Goal: Task Accomplishment & Management: Manage account settings

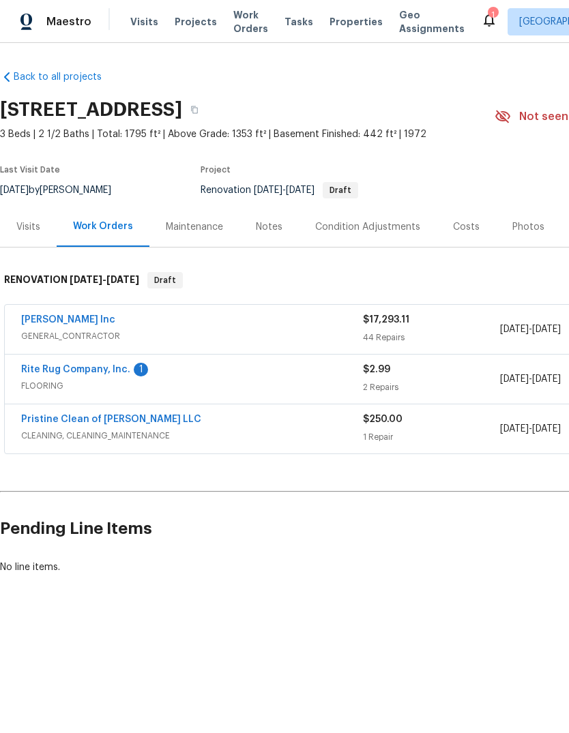
click at [466, 225] on div "Costs" at bounding box center [466, 227] width 27 height 14
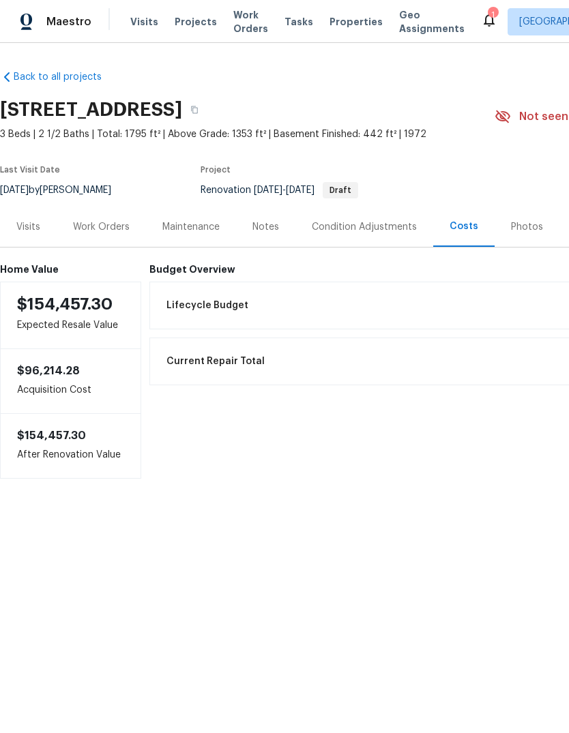
click at [3, 243] on div "Visits" at bounding box center [28, 227] width 57 height 40
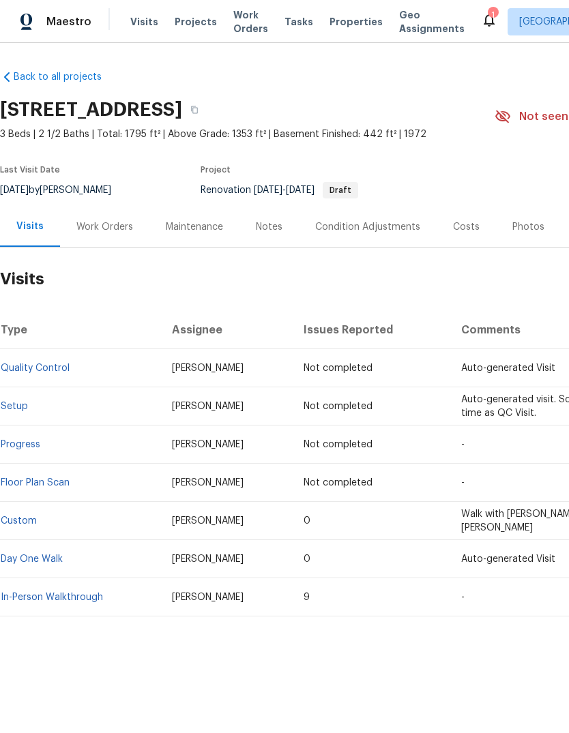
click at [481, 13] on icon at bounding box center [489, 20] width 16 height 16
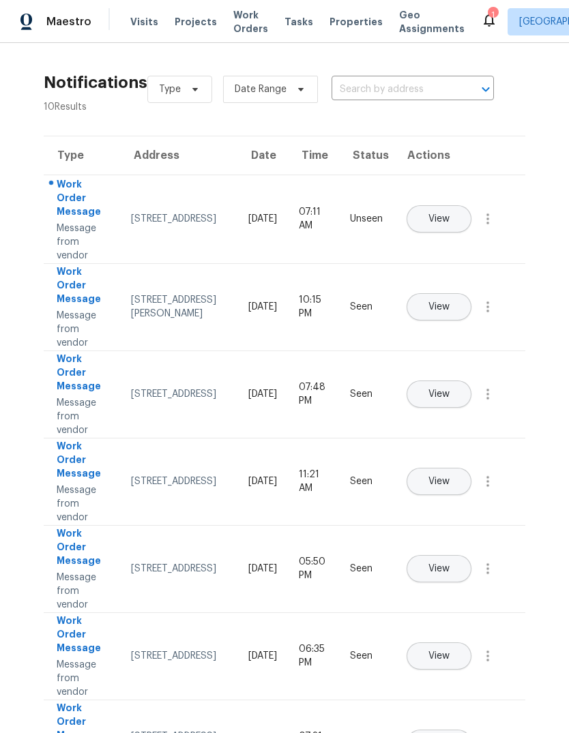
click at [450, 214] on span "View" at bounding box center [438, 219] width 21 height 10
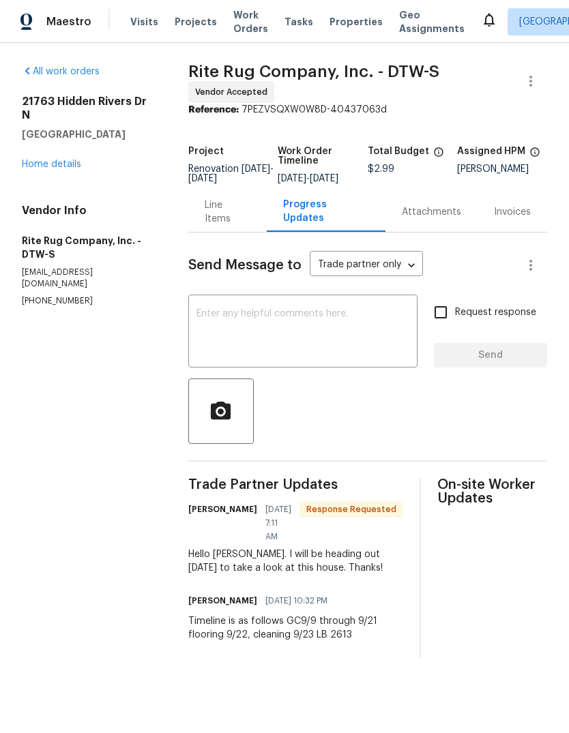
click at [329, 17] on span "Properties" at bounding box center [355, 22] width 53 height 14
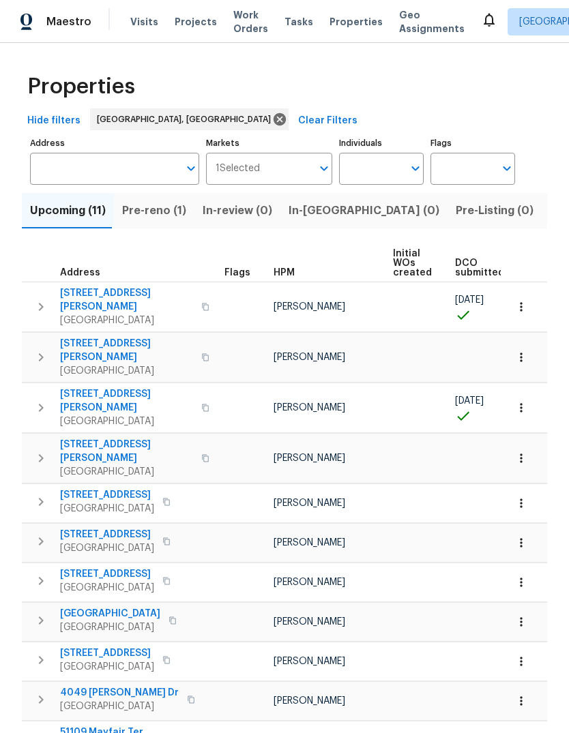
click at [130, 300] on span "22095 Wilmot Ave" at bounding box center [126, 300] width 133 height 27
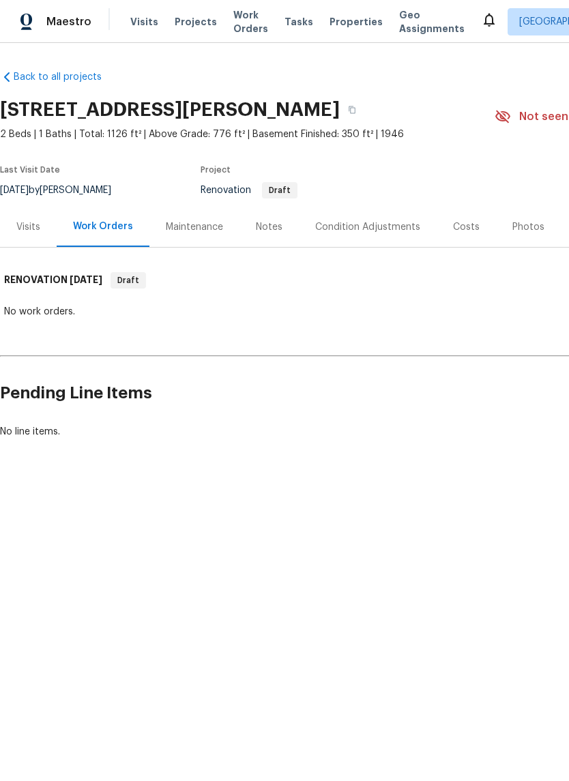
click at [263, 228] on div "Notes" at bounding box center [269, 227] width 27 height 14
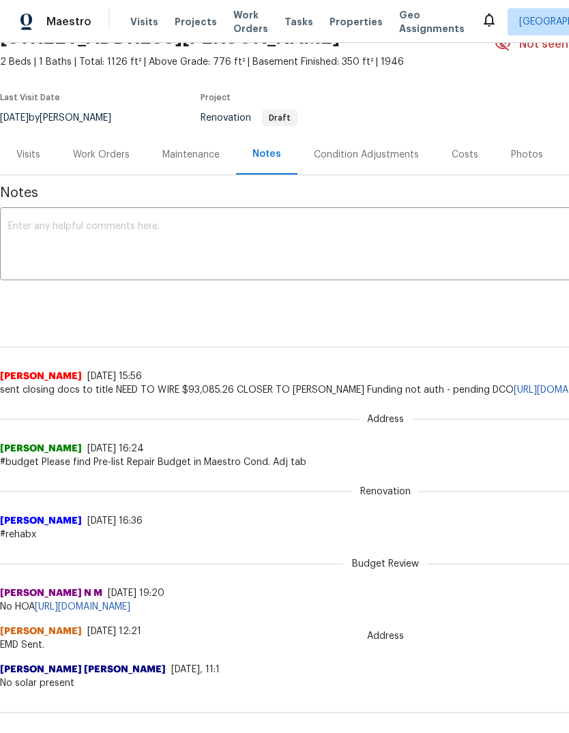
scroll to position [74, 0]
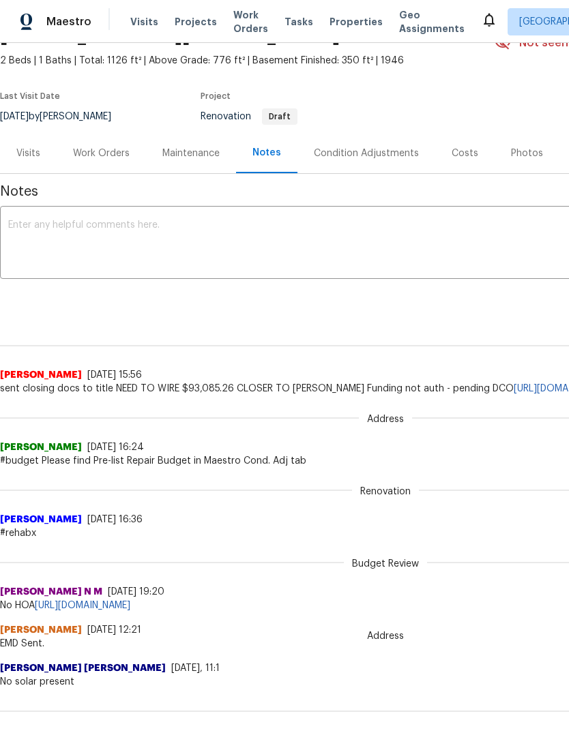
click at [27, 167] on div "Visits" at bounding box center [28, 153] width 57 height 40
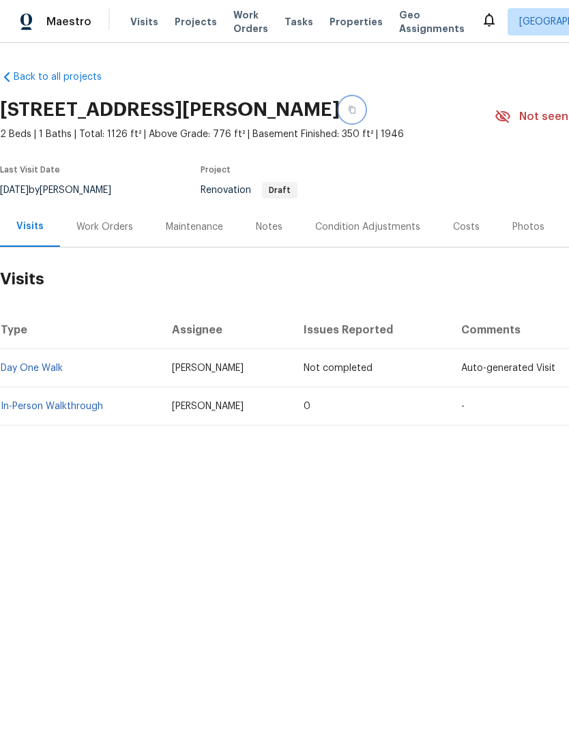
click at [355, 108] on icon "button" at bounding box center [352, 110] width 7 height 8
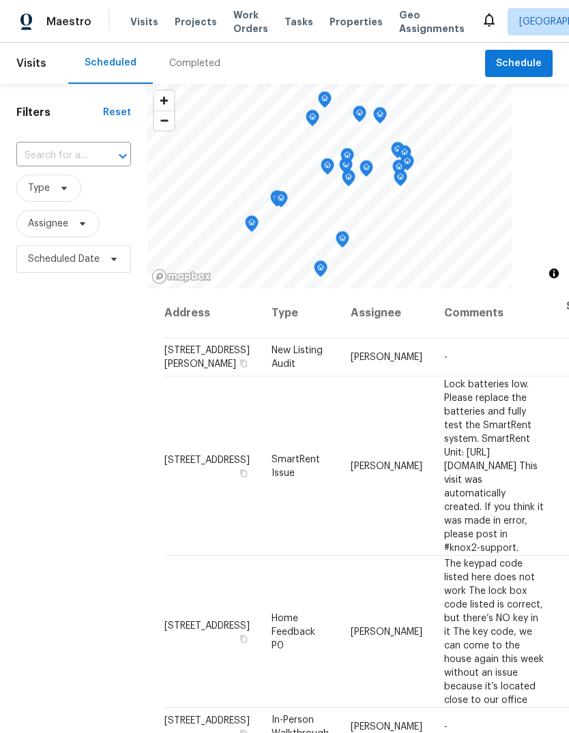
click at [175, 26] on span "Projects" at bounding box center [196, 22] width 42 height 14
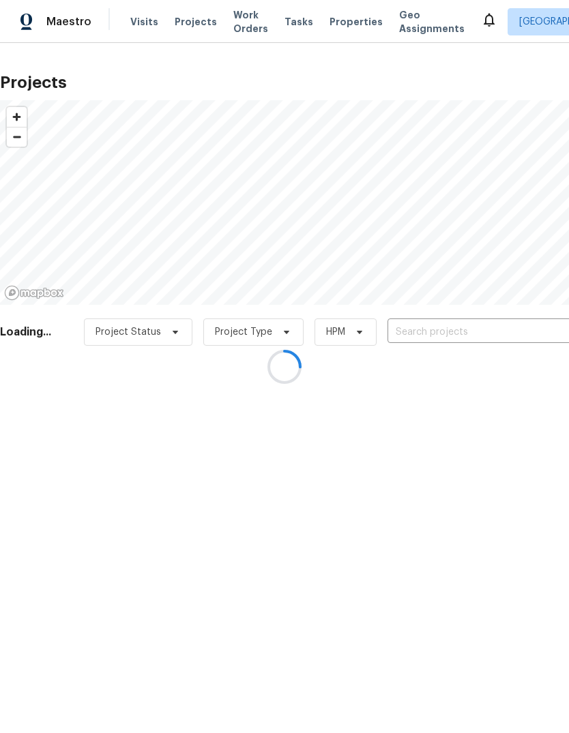
click at [348, 14] on div at bounding box center [284, 366] width 569 height 733
click at [336, 23] on div at bounding box center [284, 366] width 569 height 733
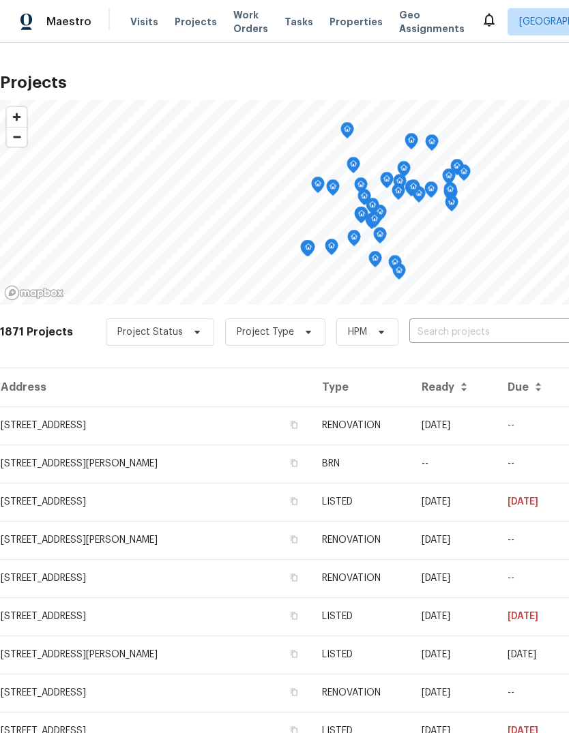
click at [132, 18] on span "Visits" at bounding box center [144, 22] width 28 height 14
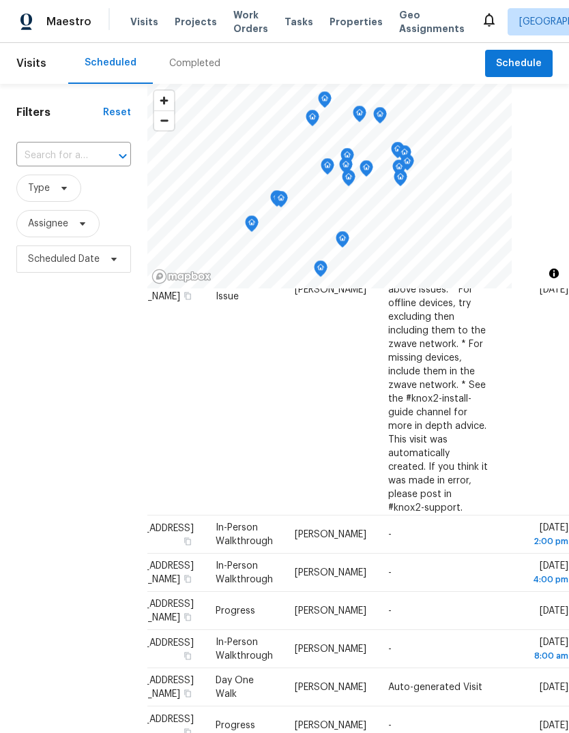
scroll to position [885, 116]
click at [0, 0] on icon at bounding box center [0, 0] width 0 height 0
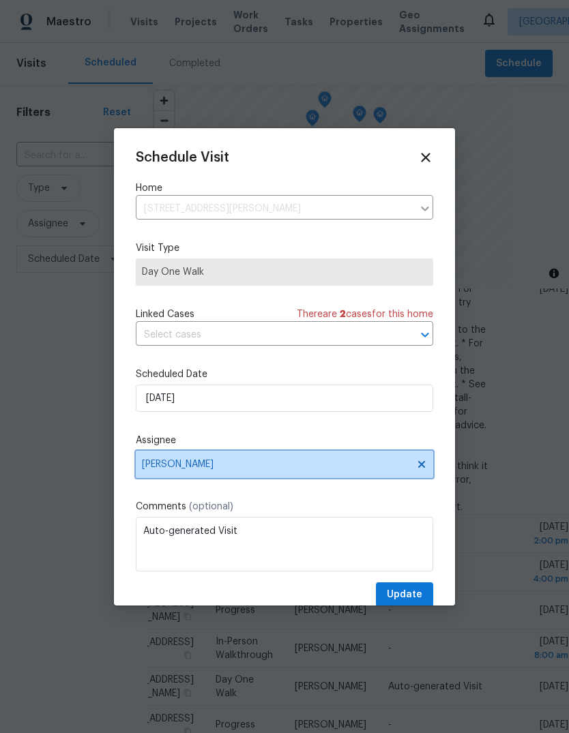
click at [233, 465] on span "[PERSON_NAME]" at bounding box center [275, 464] width 267 height 11
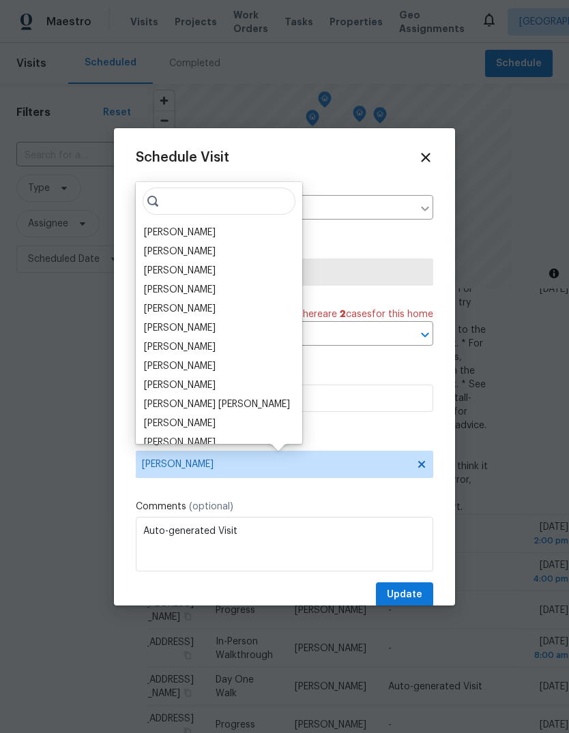
click at [196, 291] on div "[PERSON_NAME]" at bounding box center [180, 290] width 72 height 14
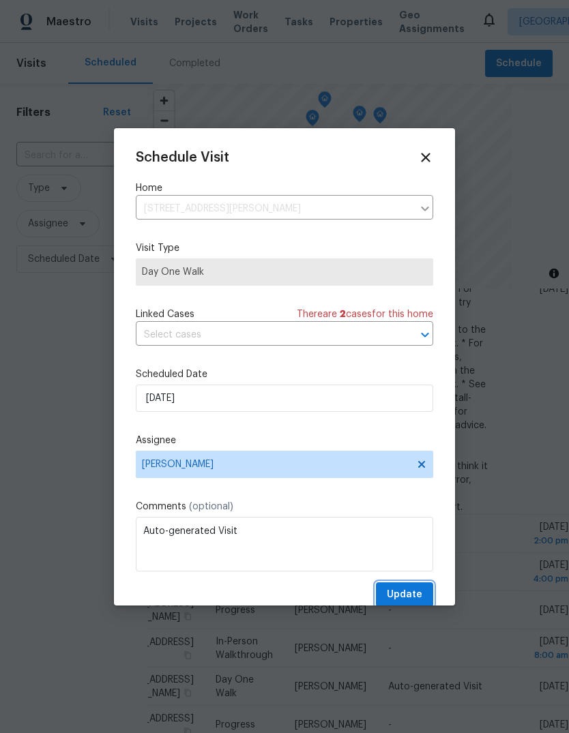
click at [412, 587] on button "Update" at bounding box center [404, 595] width 57 height 25
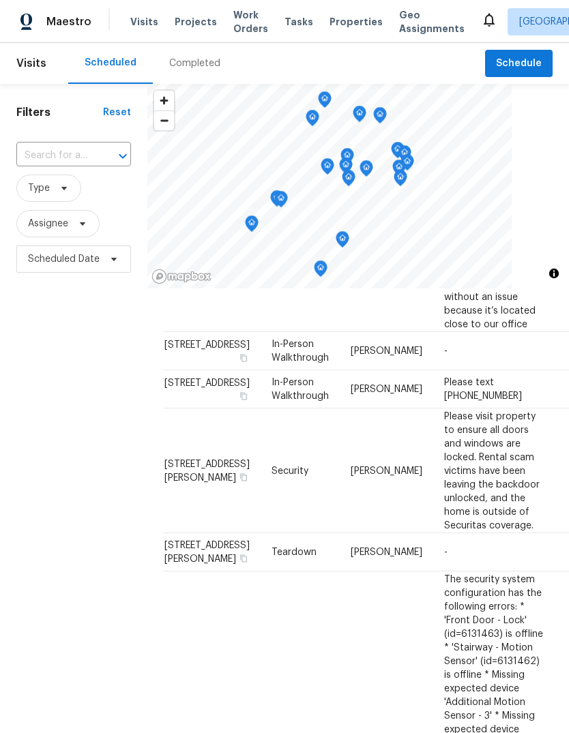
scroll to position [0, 0]
click at [30, 108] on h1 "Filters" at bounding box center [59, 113] width 87 height 14
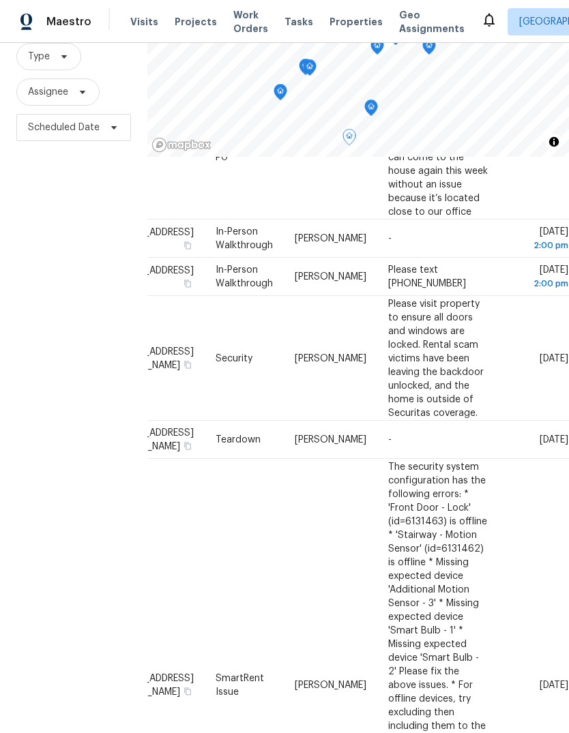
scroll to position [357, 116]
click at [0, 0] on span at bounding box center [0, 0] width 0 height 0
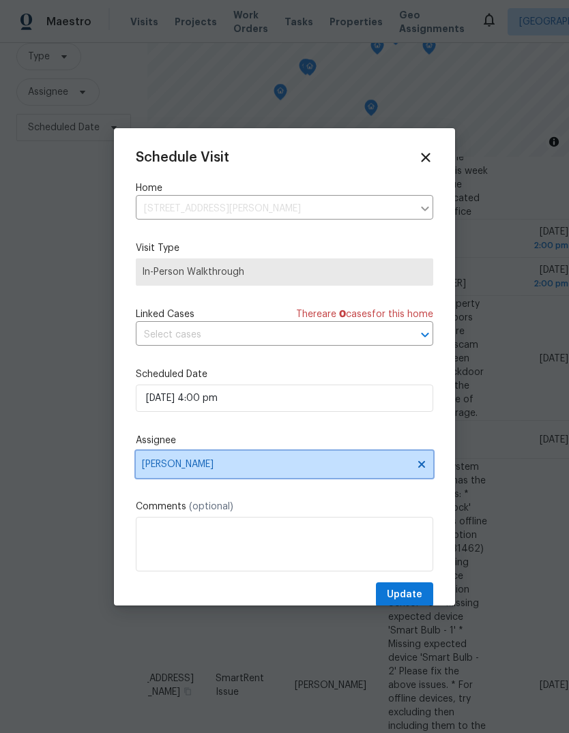
click at [166, 474] on span "Diana Brink" at bounding box center [284, 464] width 297 height 27
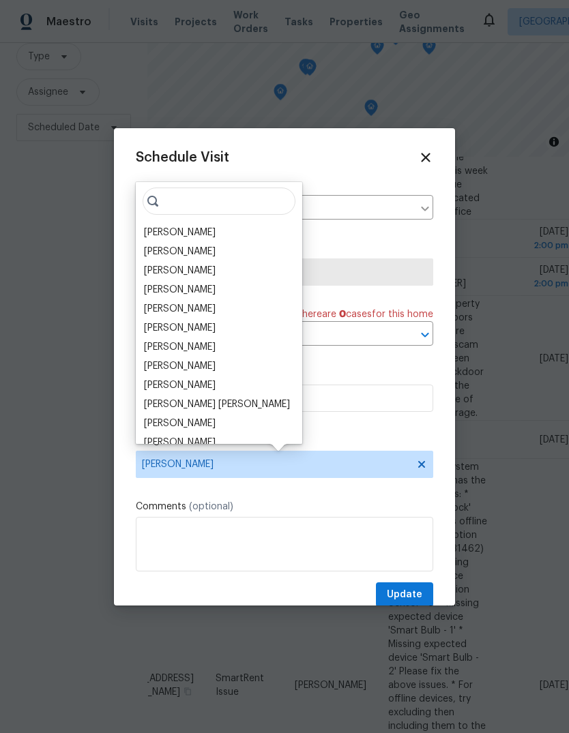
click at [165, 296] on div "[PERSON_NAME]" at bounding box center [180, 290] width 72 height 14
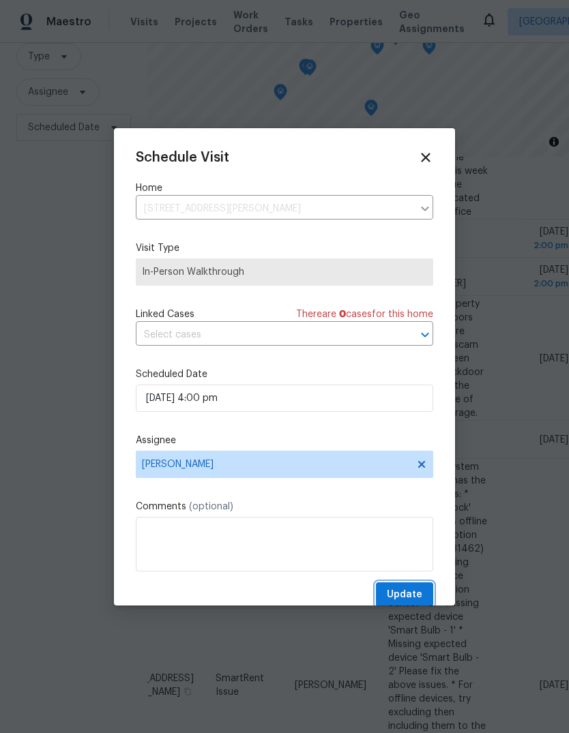
click at [396, 591] on span "Update" at bounding box center [404, 595] width 35 height 17
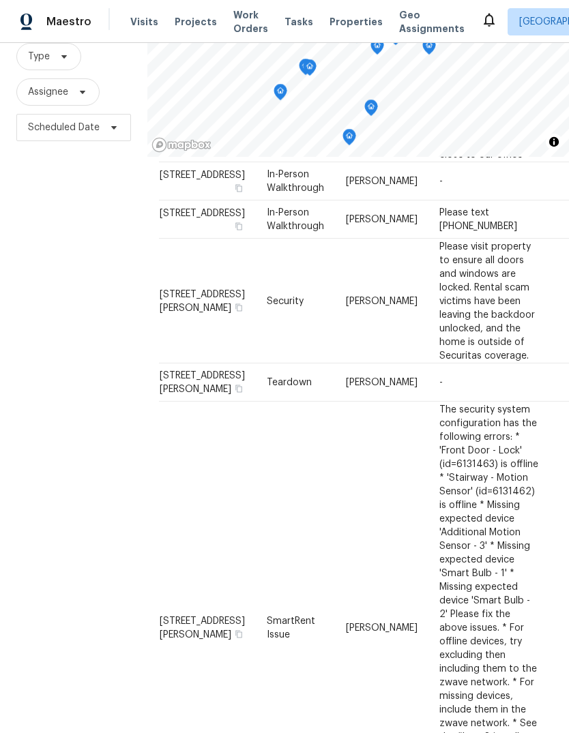
scroll to position [416, 3]
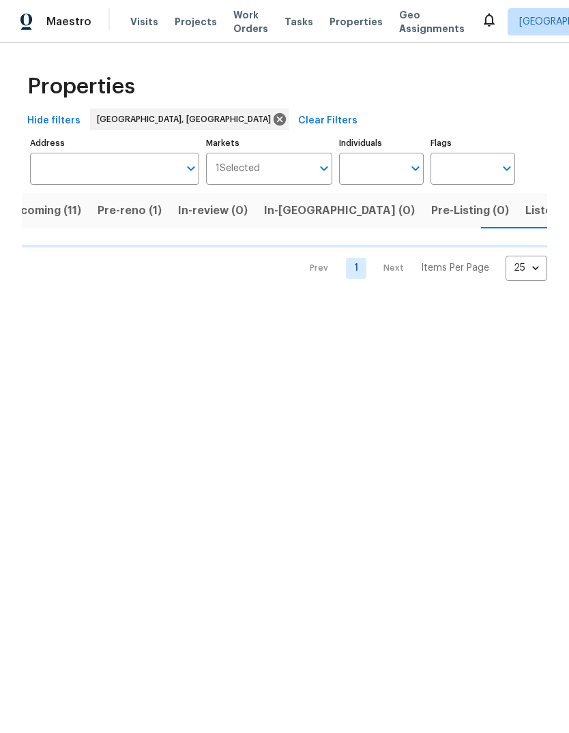
scroll to position [0, 26]
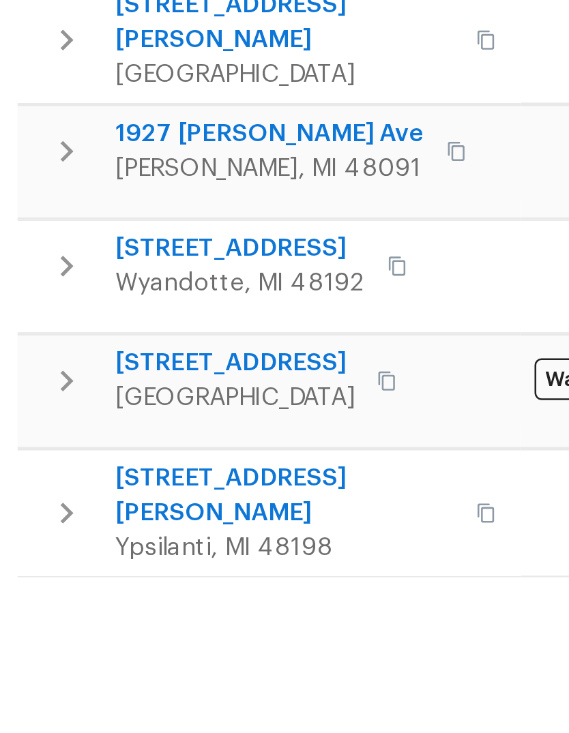
click at [171, 446] on icon "button" at bounding box center [166, 450] width 8 height 8
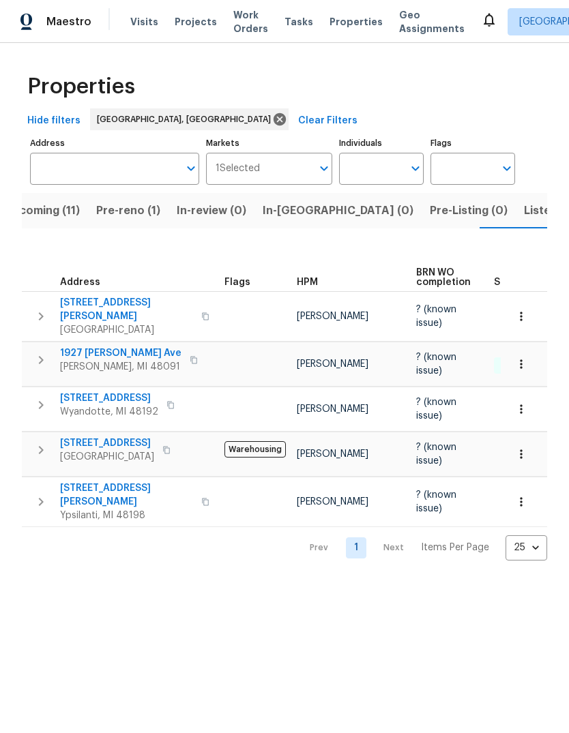
click at [131, 209] on span "Pre-reno (1)" at bounding box center [128, 210] width 64 height 19
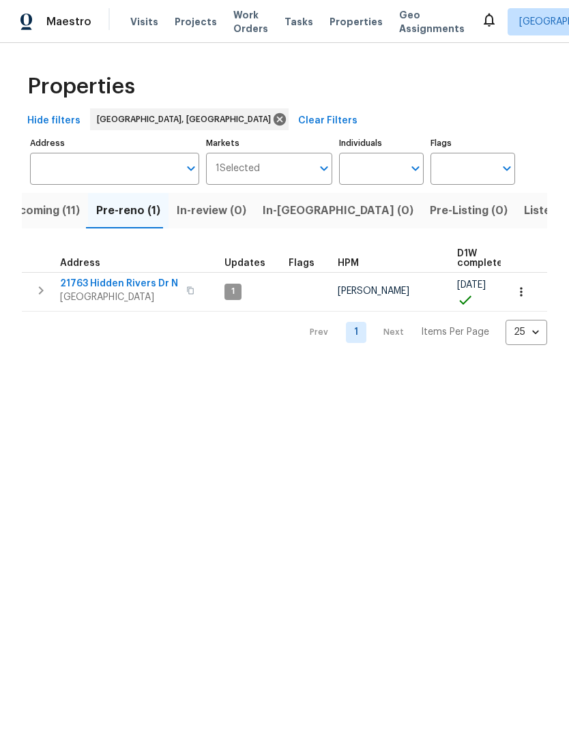
click at [141, 278] on span "21763 Hidden Rivers Dr N" at bounding box center [119, 284] width 118 height 14
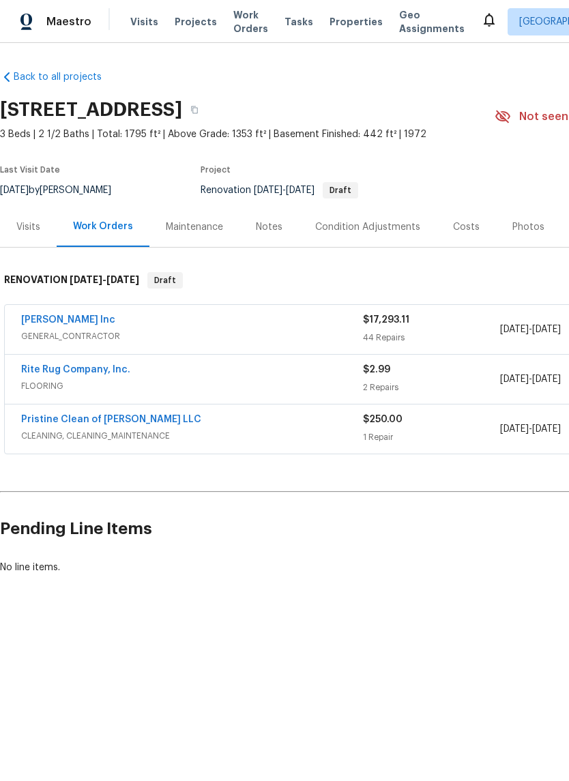
click at [99, 310] on div "[PERSON_NAME] Inc GENERAL_CONTRACTOR $17,293.11 44 Repairs [DATE] - [DATE] Vend…" at bounding box center [385, 329] width 761 height 49
click at [55, 315] on link "[PERSON_NAME] Inc" at bounding box center [68, 320] width 94 height 10
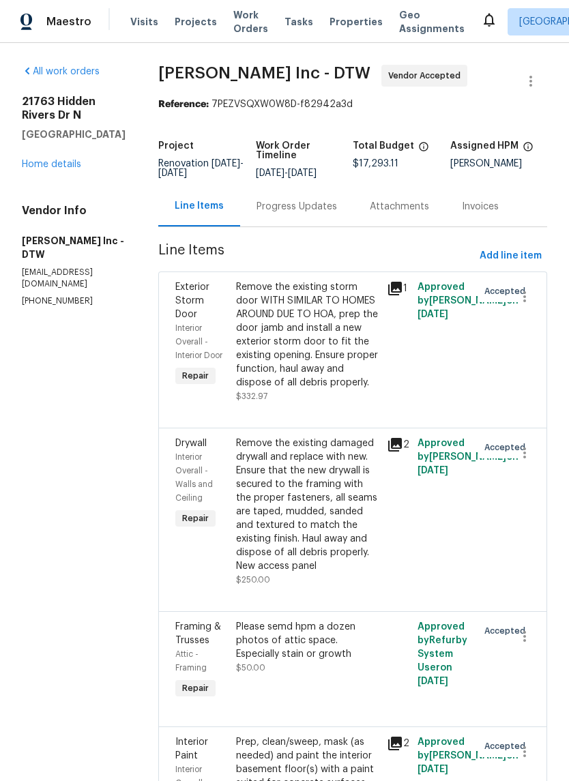
click at [316, 354] on div "Remove the existing storm door WITH SIMILAR TO HOMES AROUND DUE TO HOA, prep th…" at bounding box center [307, 334] width 143 height 109
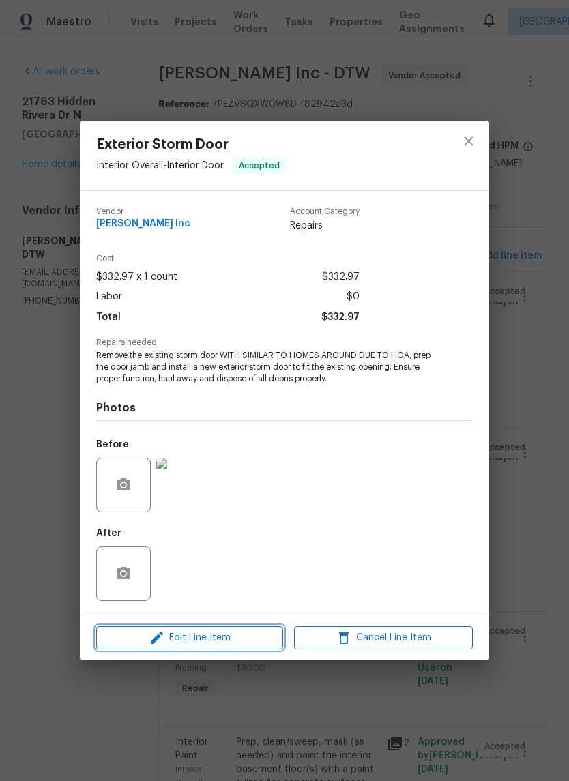
click at [235, 634] on span "Edit Line Item" at bounding box center [189, 638] width 179 height 17
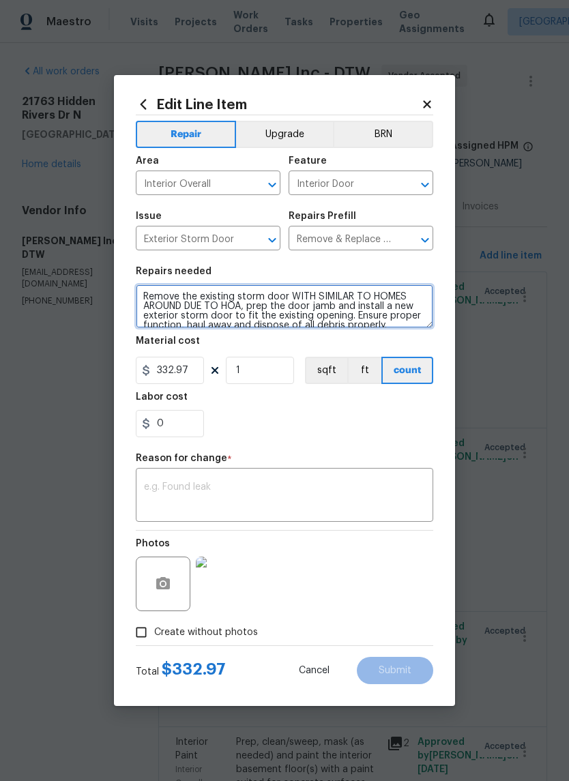
click at [225, 303] on textarea "Remove the existing storm door WITH SIMILAR TO HOMES AROUND DUE TO HOA, prep th…" at bounding box center [284, 306] width 297 height 44
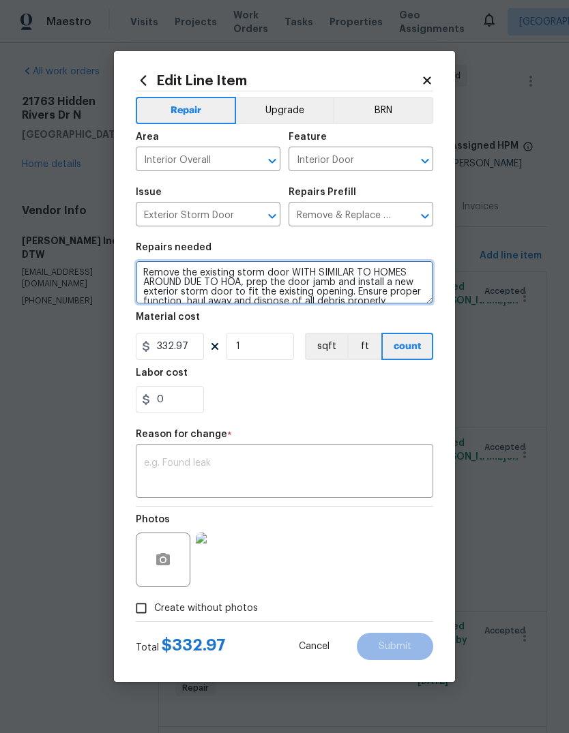
click at [225, 303] on textarea "Remove the existing storm door WITH SIMILAR TO HOMES AROUND DUE TO HOA, prep th…" at bounding box center [284, 283] width 297 height 44
click at [241, 304] on textarea "Remove the existing storm door WITH SIMILAR TO HOMES AROUND DUE TO HOA, prep th…" at bounding box center [284, 283] width 297 height 44
click at [319, 279] on textarea "Remove the existing storm door WITH SIMILAR TO HOMES AROUND DUE TO HOA, prep th…" at bounding box center [284, 283] width 297 height 44
click at [326, 281] on textarea "Remove the existing storm door WITH SIMILAR TO HOMES AROUND DUE TO HOA, prep th…" at bounding box center [284, 283] width 297 height 44
click at [326, 280] on textarea "Remove the existing storm door WITH SIMILAR TO HOMES AROUND DUE TO HOA, prep th…" at bounding box center [284, 283] width 297 height 44
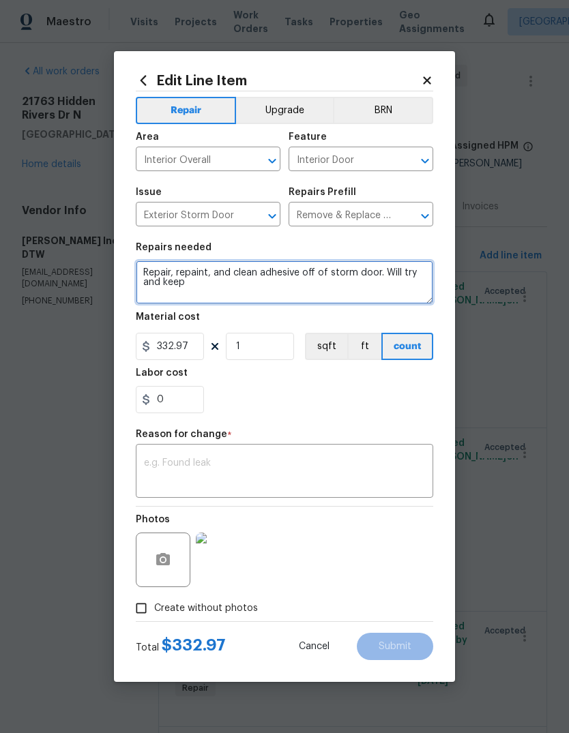
type textarea "Repair, repaint, and clean adhesive off of storm door. Will try and keep"
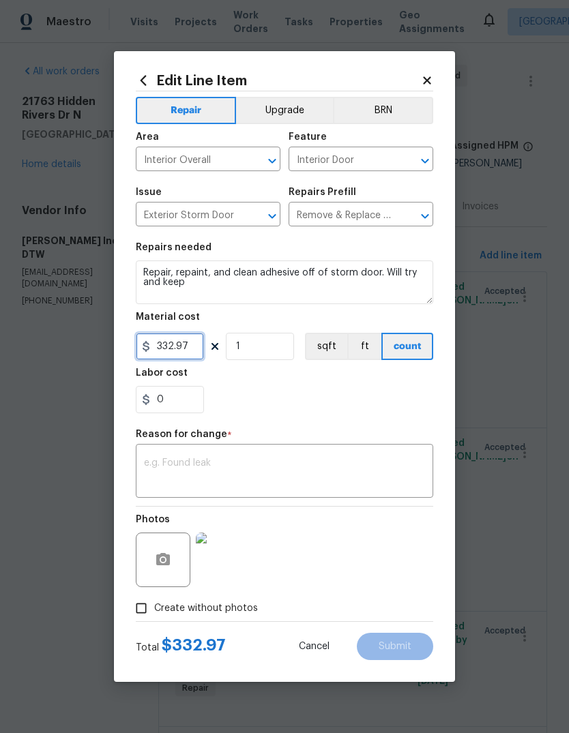
click at [177, 351] on input "332.97" at bounding box center [170, 346] width 68 height 27
click at [184, 353] on input "332.97" at bounding box center [170, 346] width 68 height 27
click at [173, 353] on input "332.97" at bounding box center [170, 346] width 68 height 27
click at [173, 352] on input "332.97" at bounding box center [170, 346] width 68 height 27
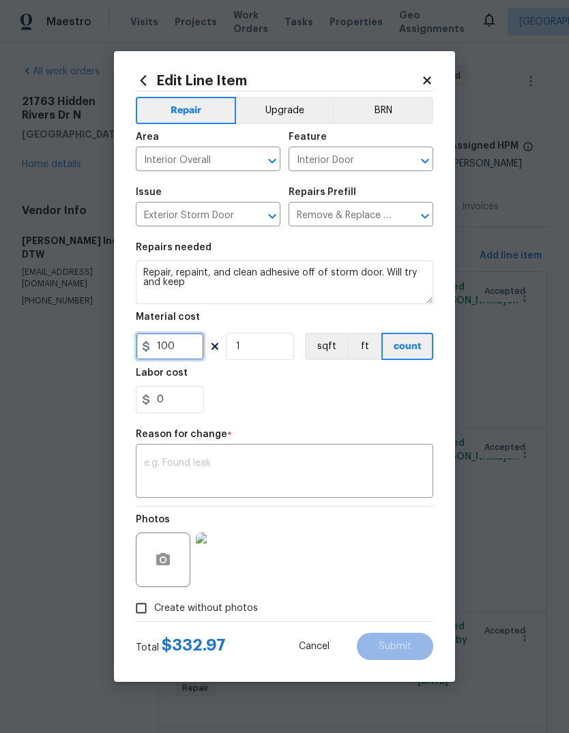
type input "100"
click at [396, 405] on div "0" at bounding box center [284, 399] width 297 height 27
click at [331, 452] on div "x ​" at bounding box center [284, 473] width 297 height 50
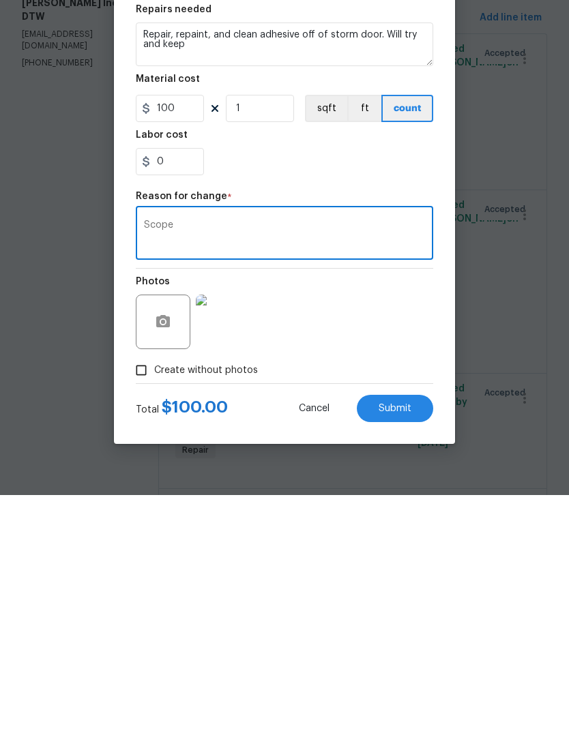
type textarea "Scope"
click at [425, 633] on button "Submit" at bounding box center [395, 646] width 76 height 27
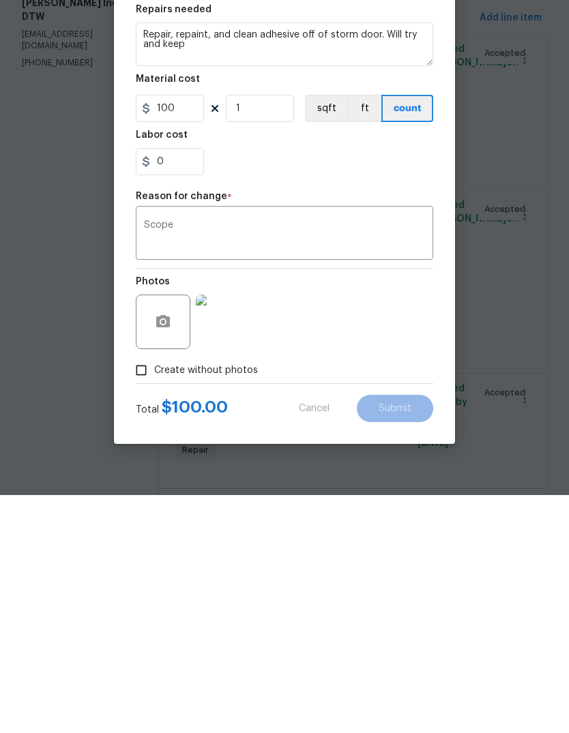
scroll to position [51, 0]
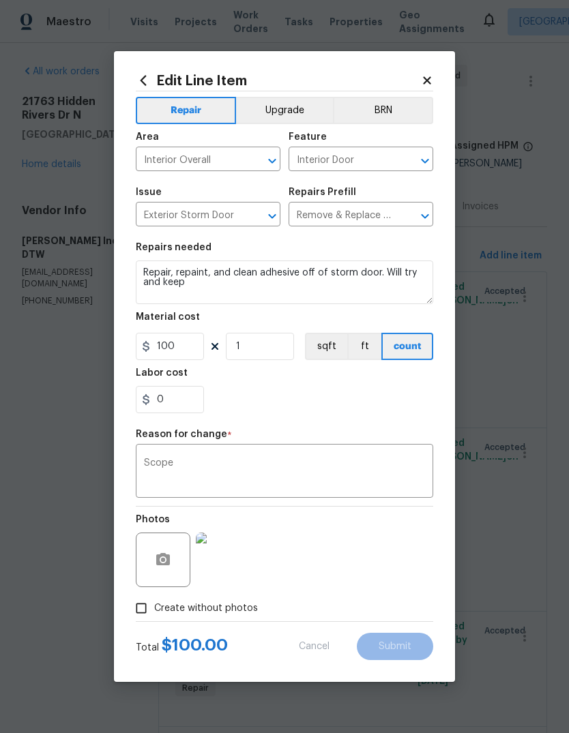
type textarea "Remove the existing storm door WITH SIMILAR TO HOMES AROUND DUE TO HOA, prep th…"
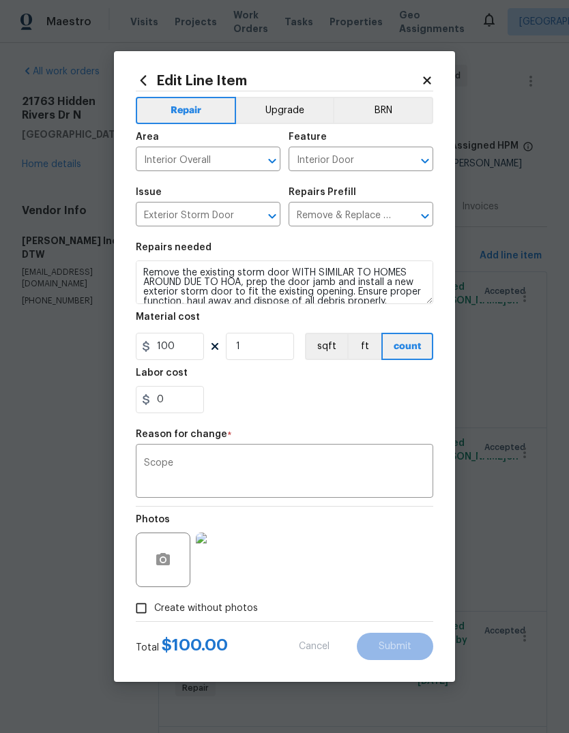
type input "332.97"
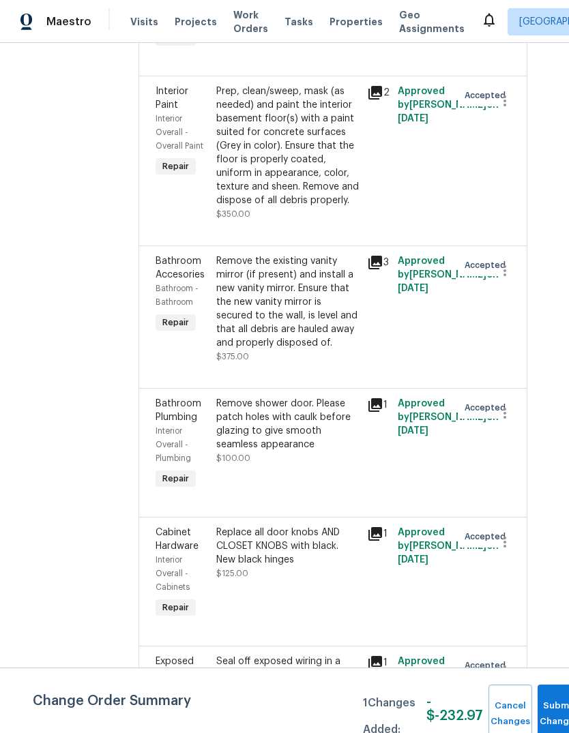
scroll to position [735, 20]
click at [380, 255] on icon at bounding box center [375, 262] width 14 height 14
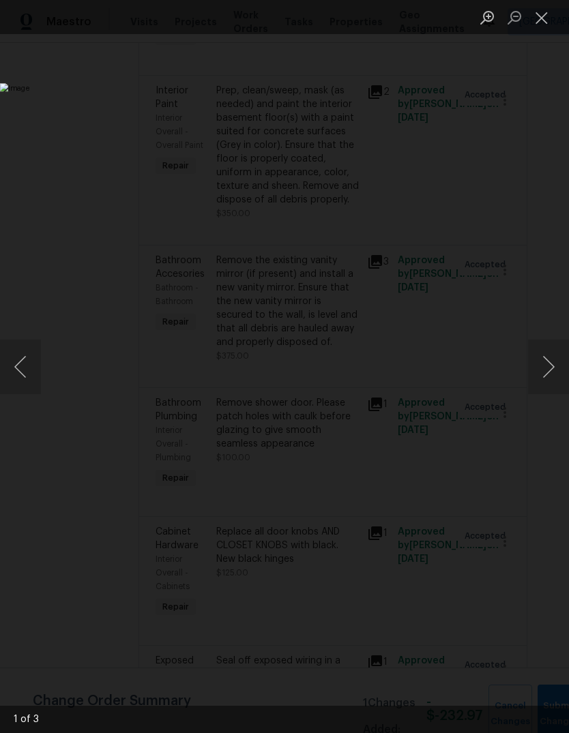
click at [542, 17] on button "Close lightbox" at bounding box center [541, 17] width 27 height 24
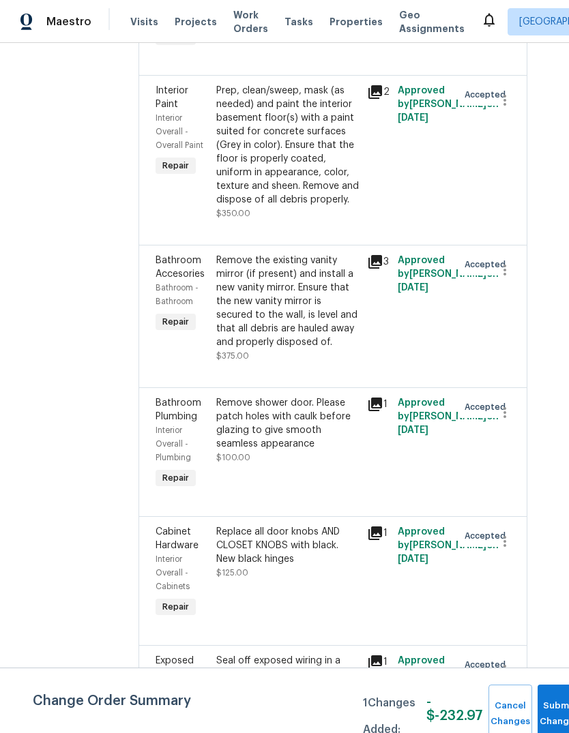
click at [281, 273] on div "Remove the existing vanity mirror (if present) and install a new vanity mirror.…" at bounding box center [287, 302] width 143 height 96
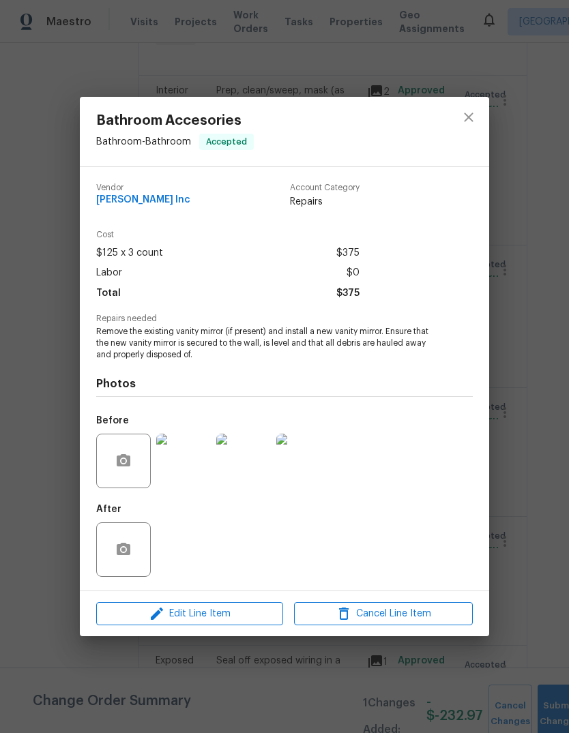
click at [246, 467] on img at bounding box center [243, 461] width 55 height 55
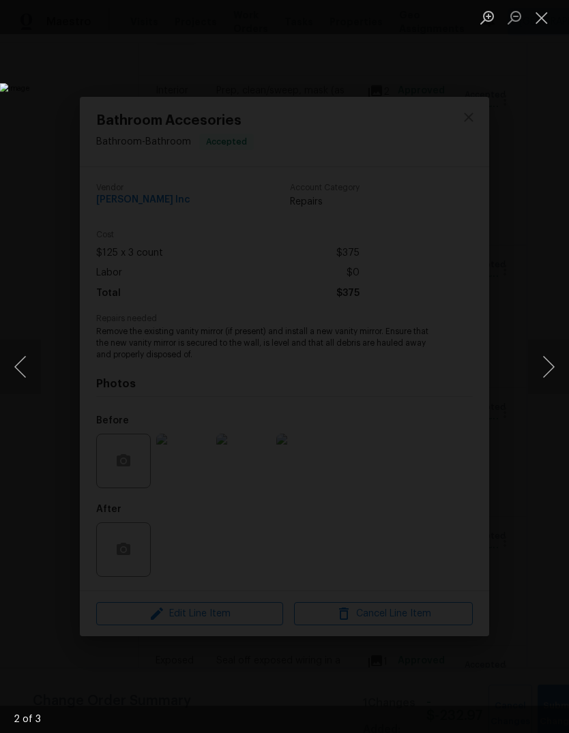
click at [539, 19] on button "Close lightbox" at bounding box center [541, 17] width 27 height 24
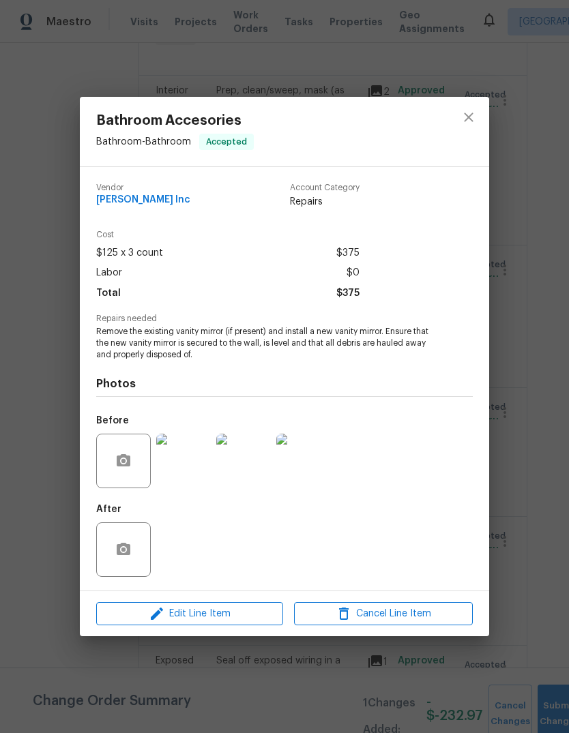
click at [246, 458] on img at bounding box center [243, 461] width 55 height 55
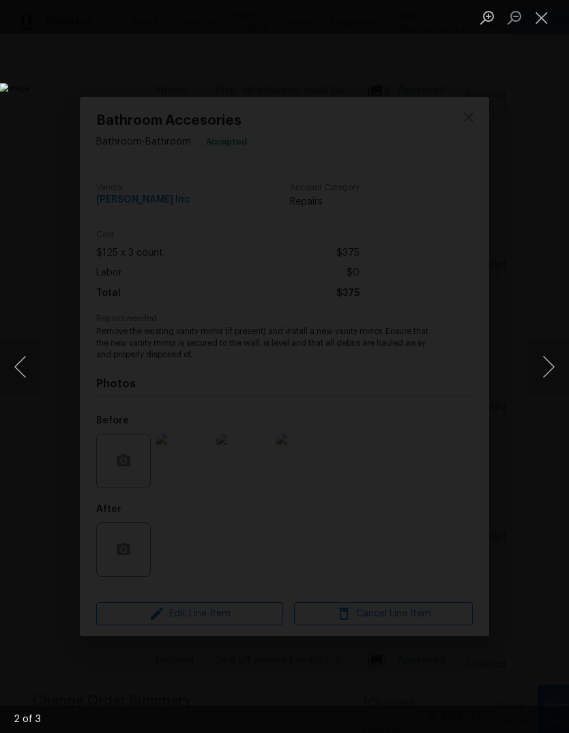
click at [542, 20] on button "Close lightbox" at bounding box center [541, 17] width 27 height 24
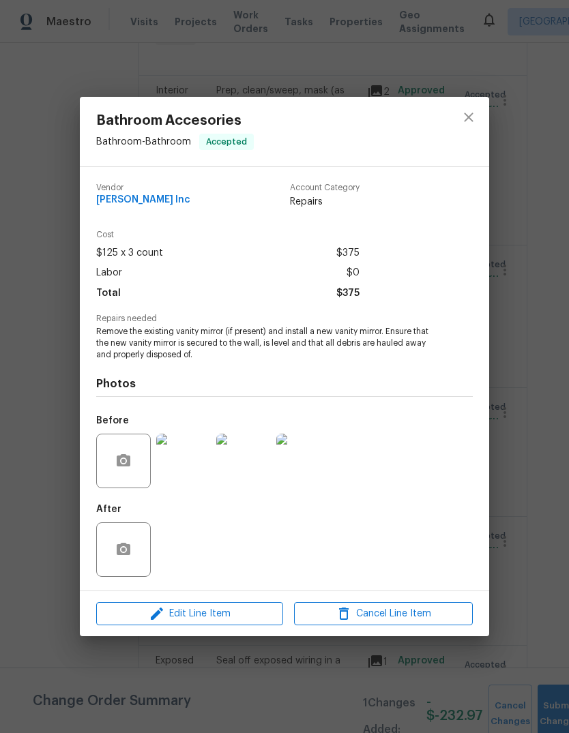
click at [256, 446] on img at bounding box center [243, 461] width 55 height 55
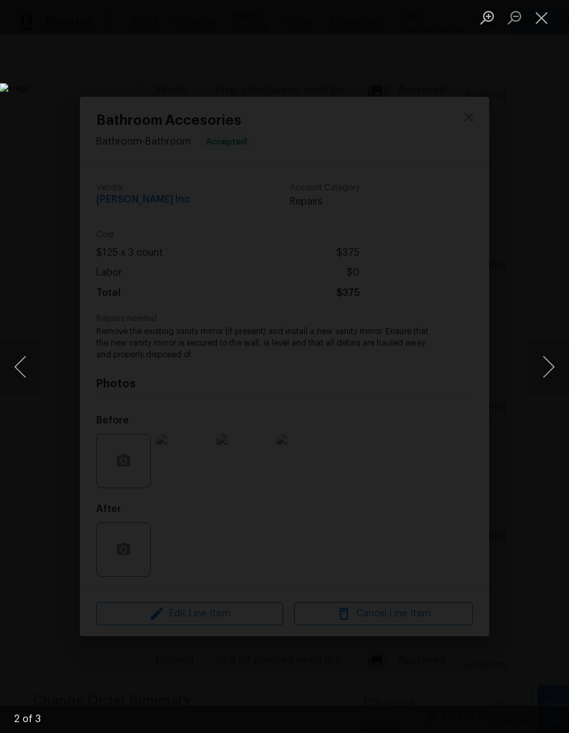
click at [551, 18] on button "Close lightbox" at bounding box center [541, 17] width 27 height 24
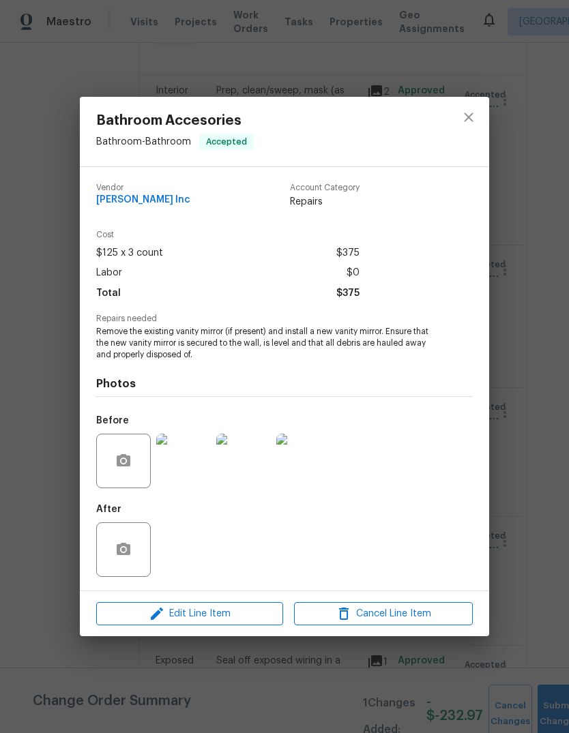
click at [255, 598] on div "Edit Line Item Cancel Line Item" at bounding box center [284, 614] width 409 height 46
click at [254, 604] on button "Edit Line Item" at bounding box center [189, 614] width 187 height 24
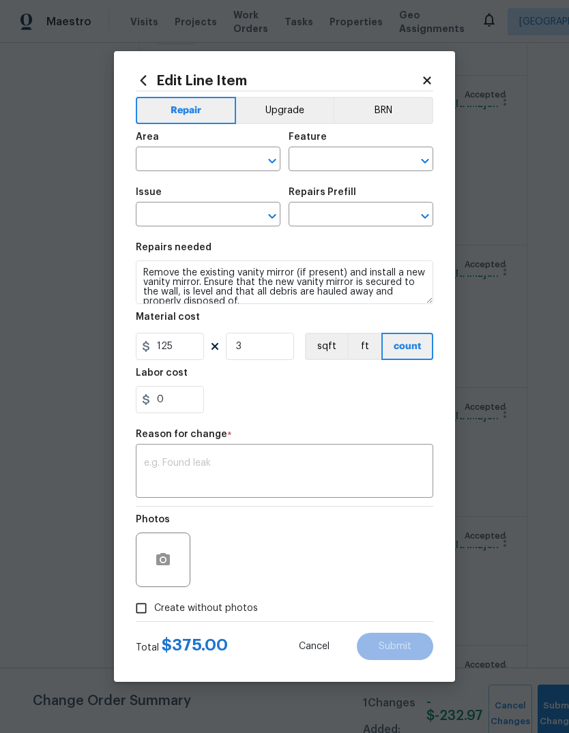
type input "Bathroom"
type input "Bathroom Accesories"
type input "Replace Vanity Mirror (Large) $125.00"
click at [293, 566] on img at bounding box center [283, 560] width 55 height 55
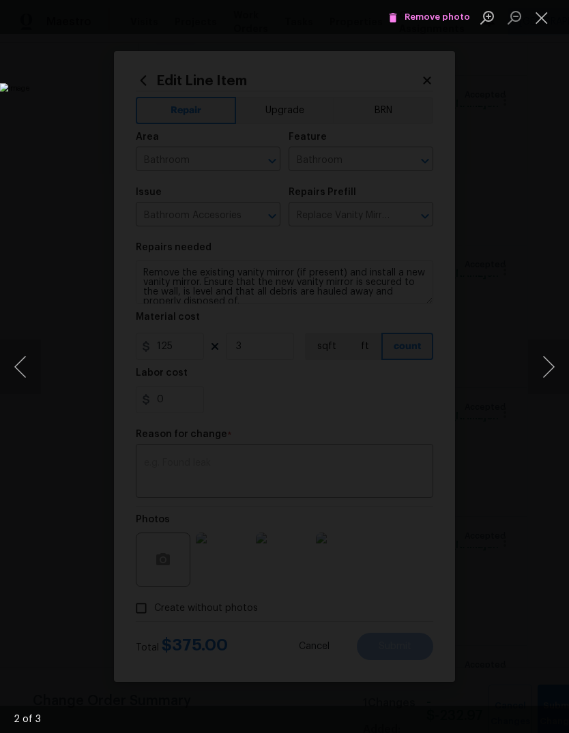
click at [539, 27] on button "Close lightbox" at bounding box center [541, 17] width 27 height 24
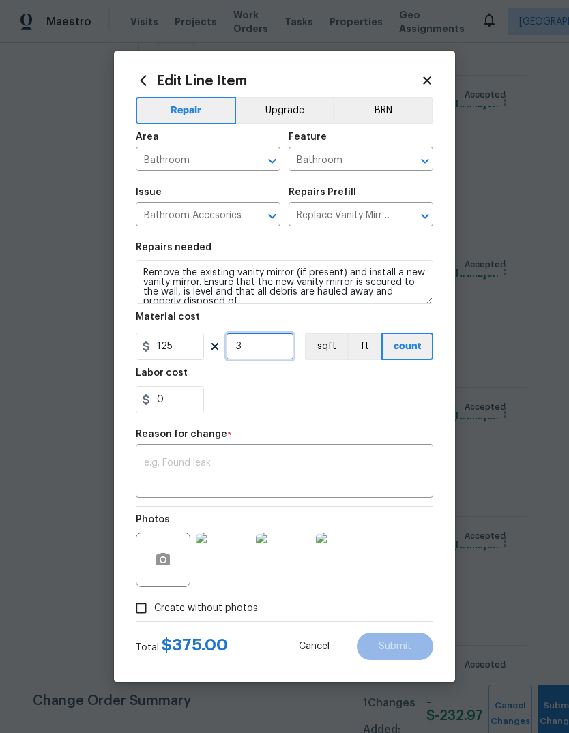
click at [259, 351] on input "3" at bounding box center [260, 346] width 68 height 27
click at [233, 356] on input "3" at bounding box center [260, 346] width 68 height 27
click at [232, 356] on input "3" at bounding box center [260, 346] width 68 height 27
type input "2"
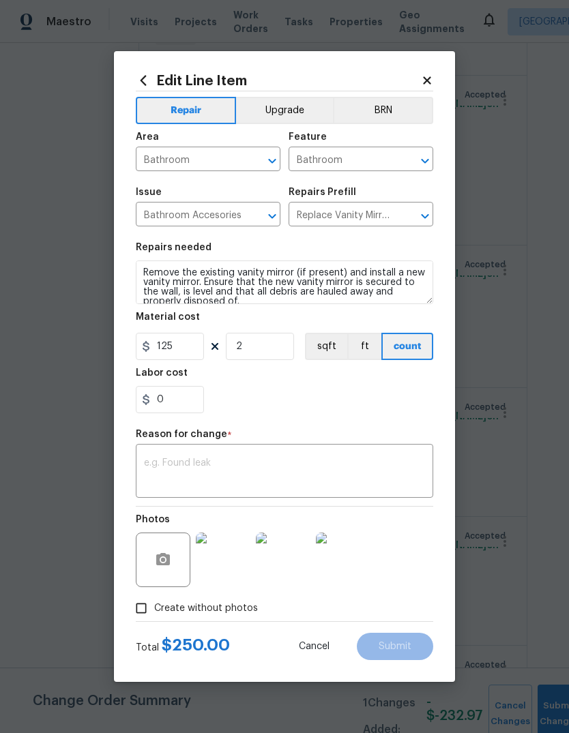
click at [241, 400] on div "0" at bounding box center [284, 399] width 297 height 27
click at [173, 487] on textarea at bounding box center [284, 472] width 281 height 29
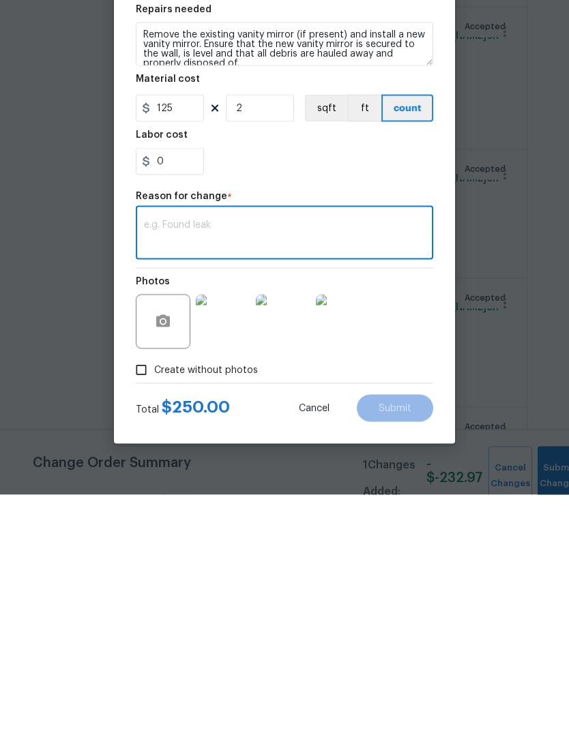
click at [366, 261] on textarea "Remove the existing vanity mirror (if present) and install a new vanity mirror.…" at bounding box center [284, 283] width 297 height 44
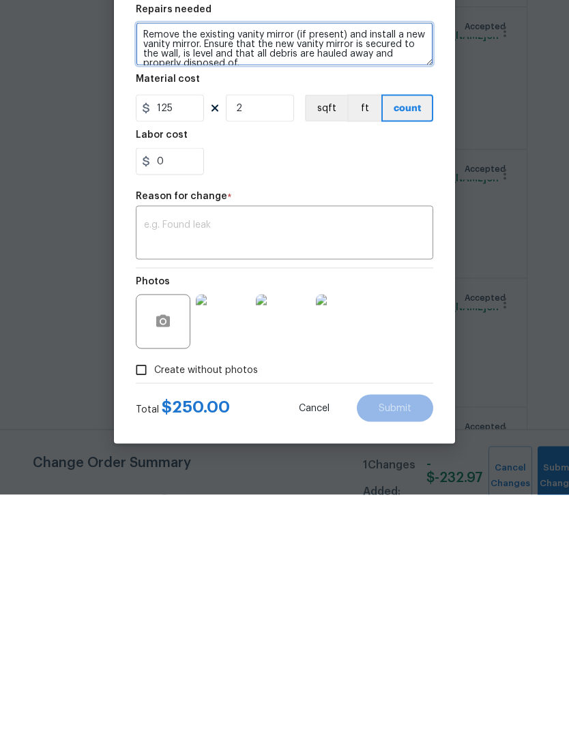
click at [145, 261] on textarea "Remove the existing vanity mirror (if present) and install a new vanity mirror.…" at bounding box center [284, 283] width 297 height 44
click at [244, 261] on textarea "Remove the existing vanity mirror (if present) and install a new vanity mirror.…" at bounding box center [284, 283] width 297 height 44
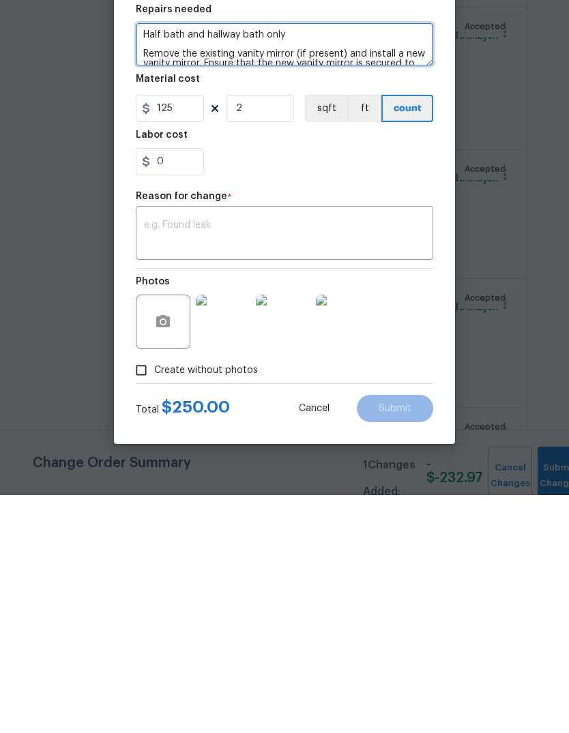
type textarea "Half bath and hallway bath only Remove the existing vanity mirror (if present) …"
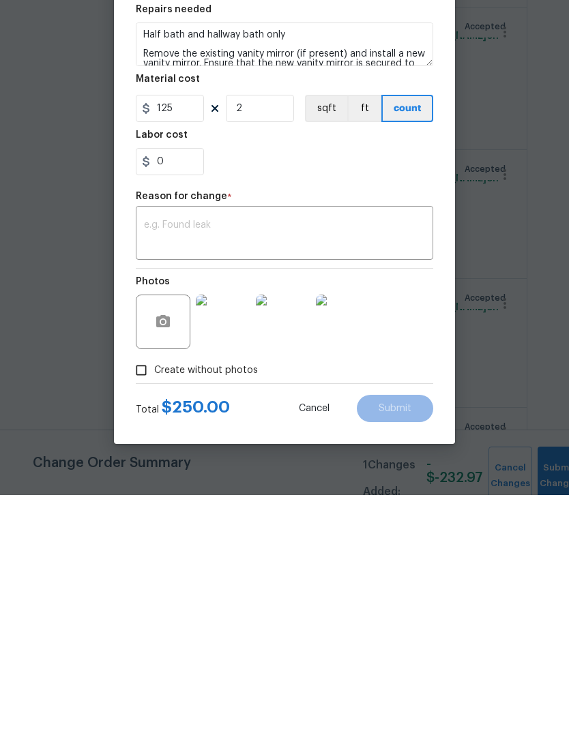
click at [335, 386] on div "0" at bounding box center [284, 399] width 297 height 27
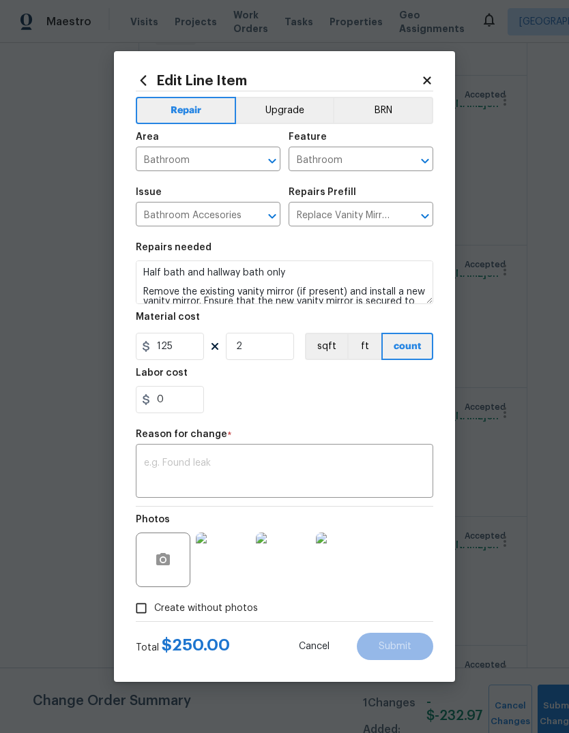
click at [333, 461] on textarea at bounding box center [284, 472] width 281 height 29
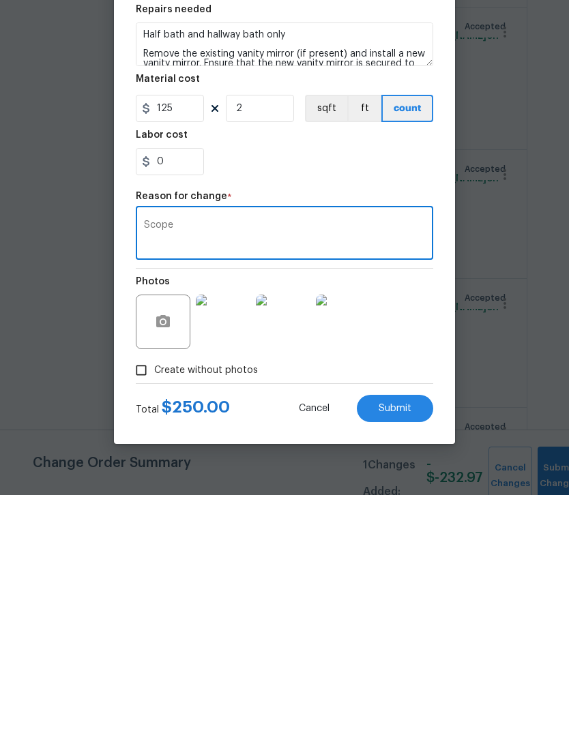
type textarea "Scope"
click at [414, 633] on button "Submit" at bounding box center [395, 646] width 76 height 27
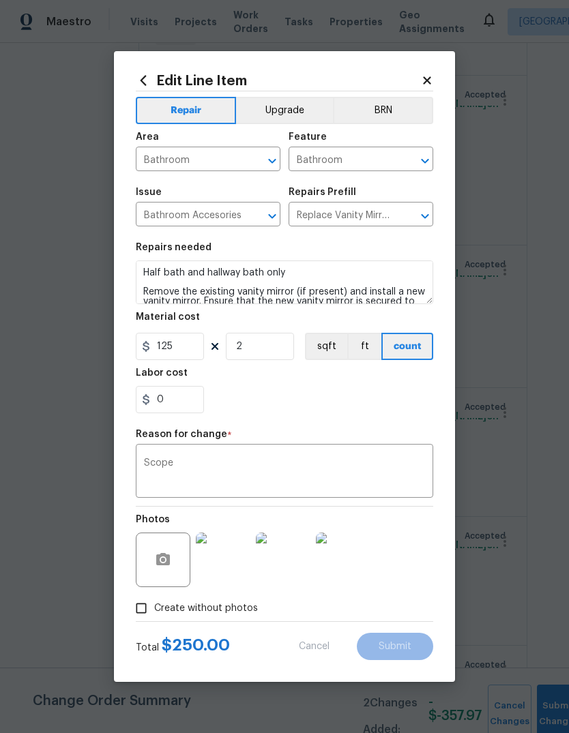
type textarea "Remove the existing vanity mirror (if present) and install a new vanity mirror.…"
type input "3"
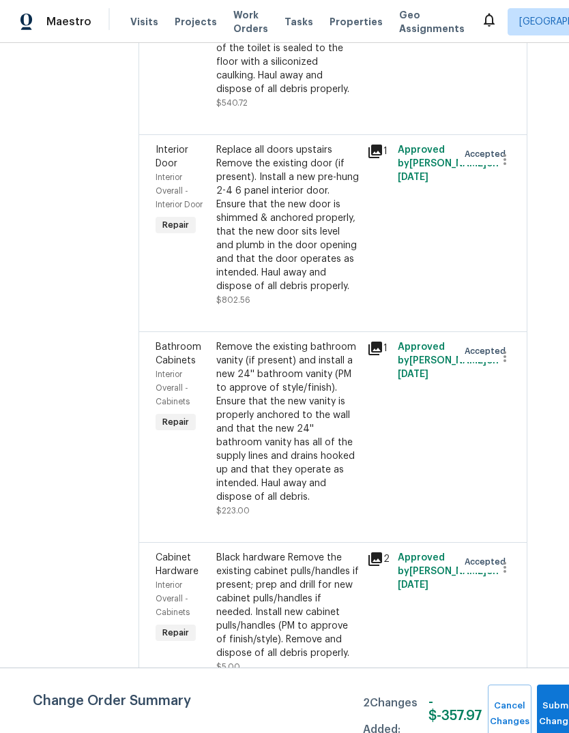
scroll to position [1724, 20]
click at [379, 144] on icon at bounding box center [375, 151] width 14 height 14
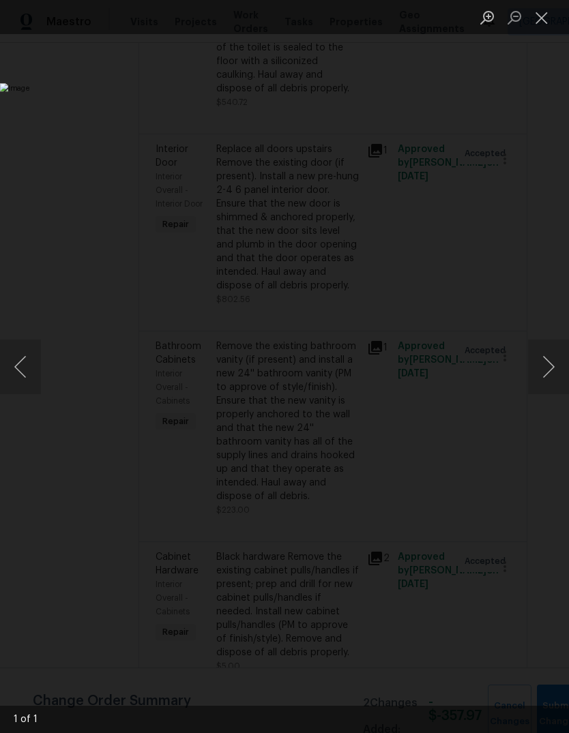
click at [539, 17] on button "Close lightbox" at bounding box center [541, 17] width 27 height 24
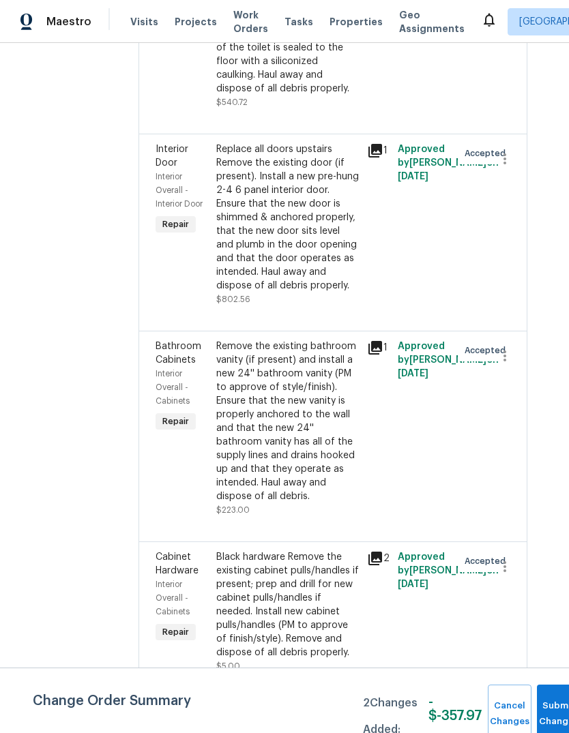
click at [291, 254] on div "Replace all doors upstairs Remove the existing door (if present). Install a new…" at bounding box center [287, 218] width 143 height 150
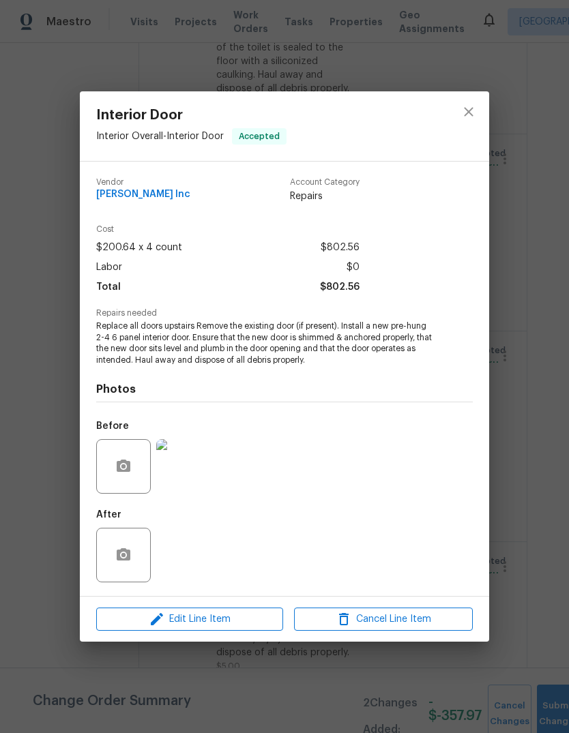
click at [542, 432] on div "Interior Door Interior Overall - Interior Door Accepted Vendor Michael Radney I…" at bounding box center [284, 366] width 569 height 733
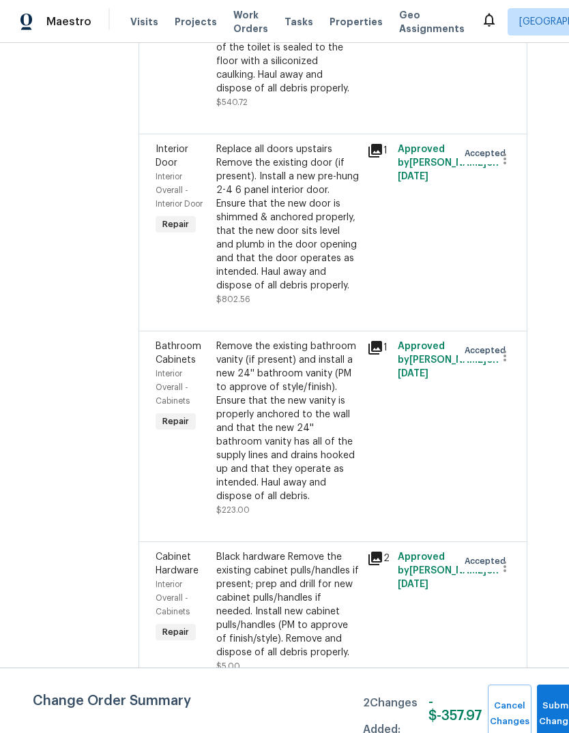
click at [273, 229] on div "Replace all doors upstairs Remove the existing door (if present). Install a new…" at bounding box center [287, 218] width 143 height 150
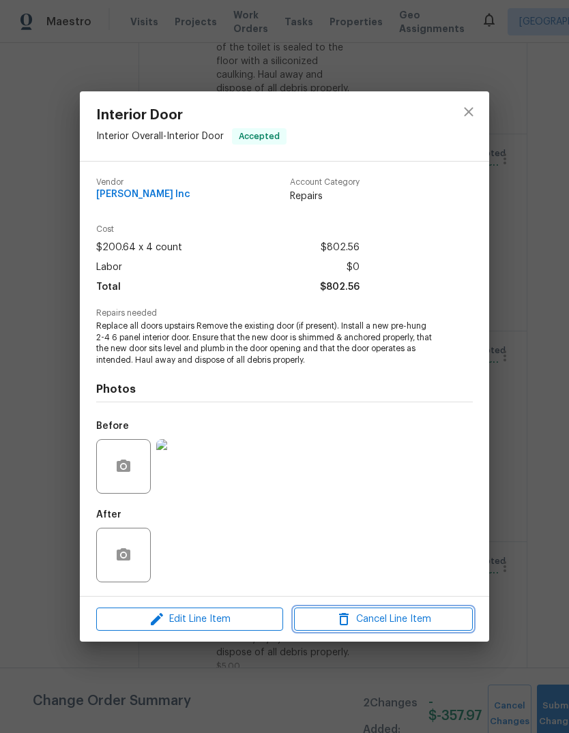
click at [394, 624] on span "Cancel Line Item" at bounding box center [383, 619] width 171 height 17
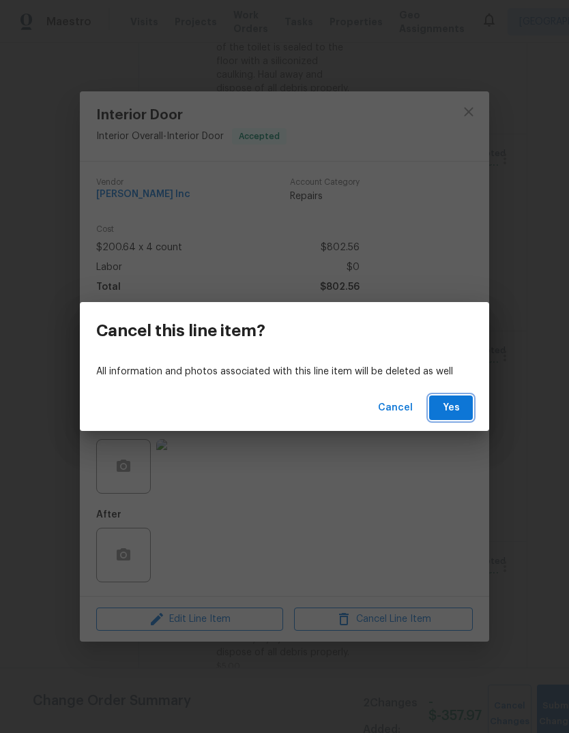
click at [448, 414] on span "Yes" at bounding box center [451, 408] width 22 height 17
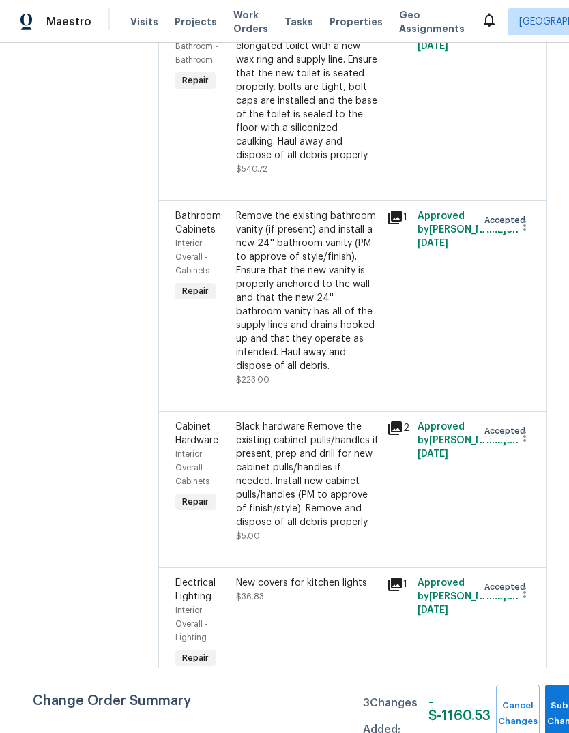
scroll to position [1663, 0]
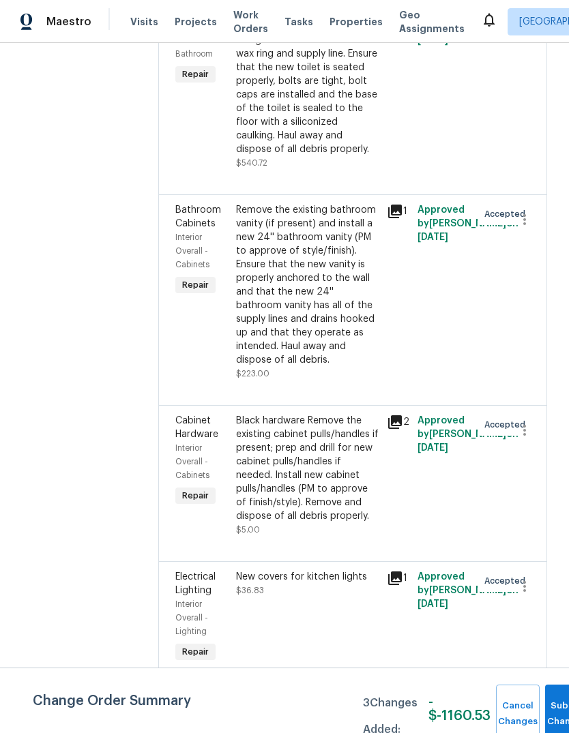
click at [392, 205] on icon at bounding box center [395, 212] width 14 height 14
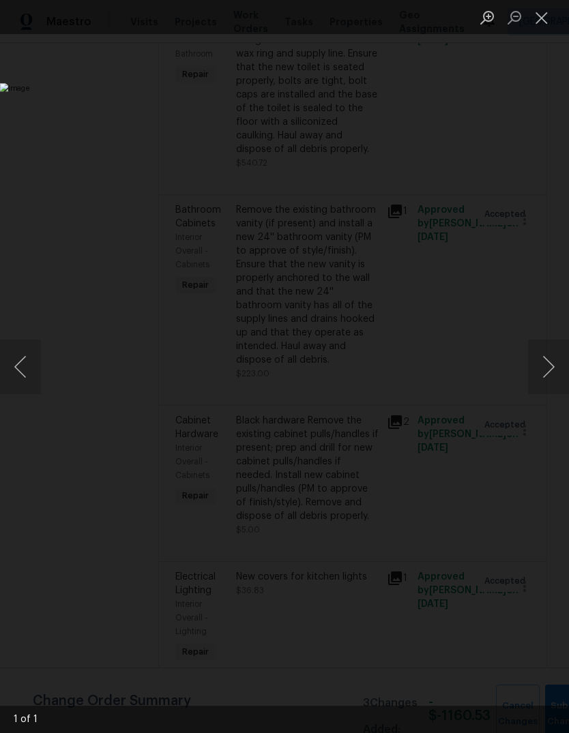
click at [531, 22] on button "Close lightbox" at bounding box center [541, 17] width 27 height 24
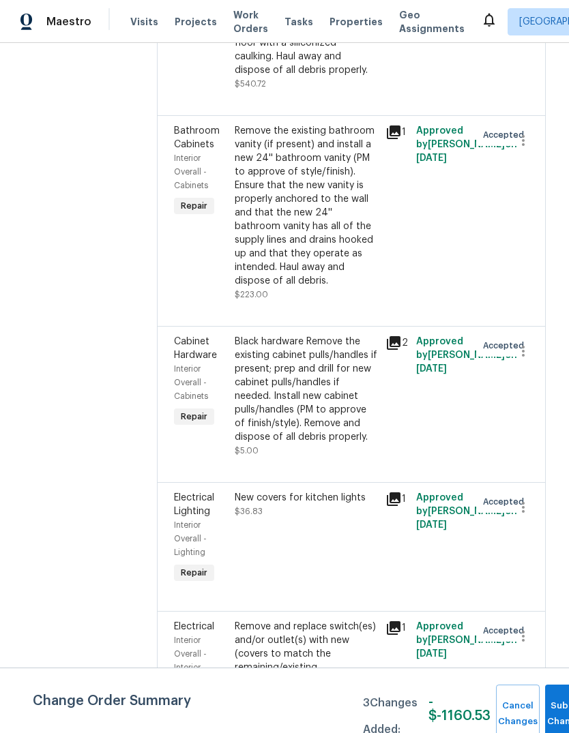
scroll to position [1744, 2]
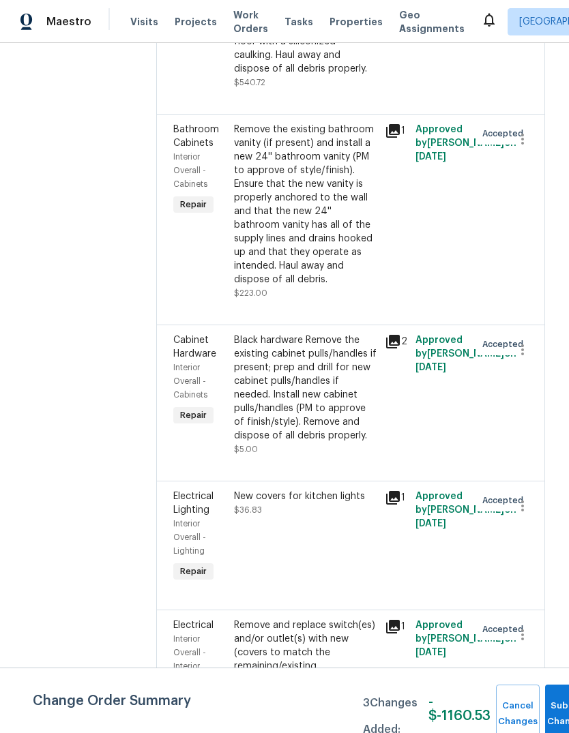
click at [392, 334] on icon at bounding box center [393, 342] width 16 height 16
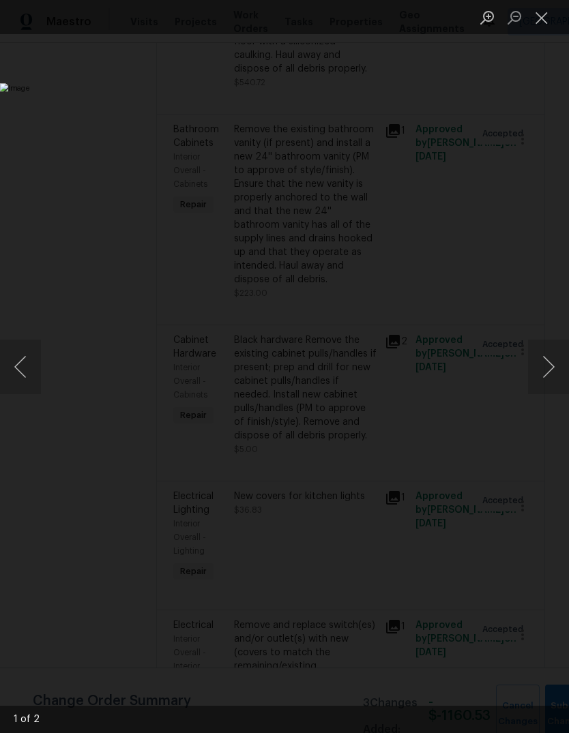
click at [538, 24] on button "Close lightbox" at bounding box center [541, 17] width 27 height 24
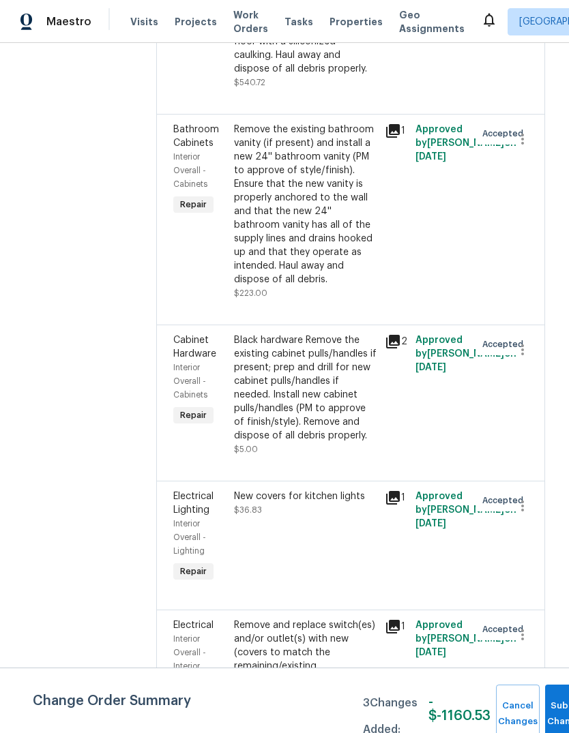
click at [314, 365] on div "Black hardware Remove the existing cabinet pulls/handles if present; prep and d…" at bounding box center [305, 388] width 143 height 109
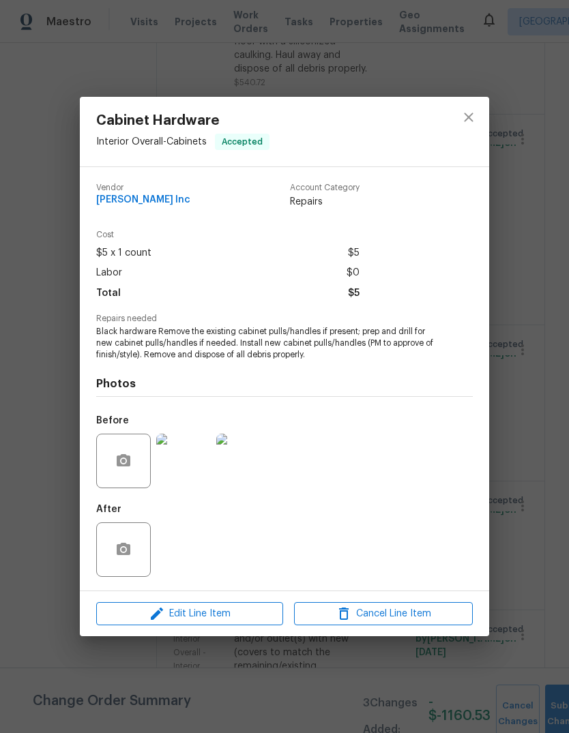
click at [226, 614] on span "Edit Line Item" at bounding box center [189, 614] width 179 height 17
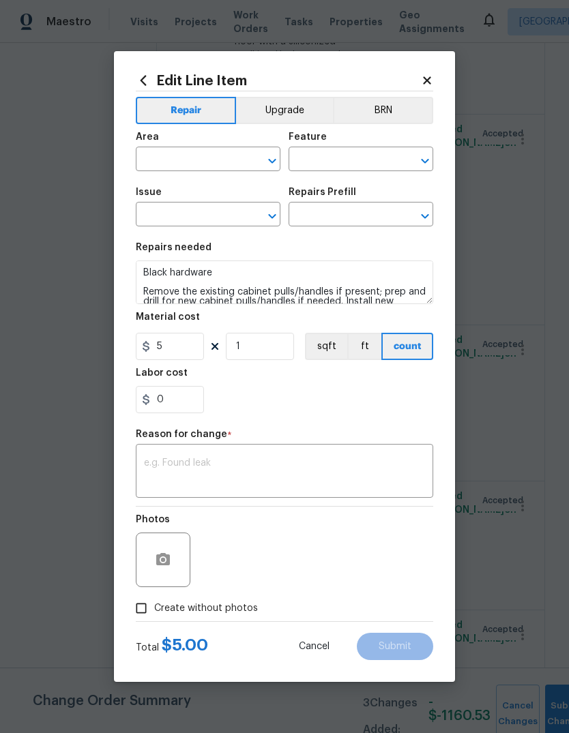
type input "Interior Overall"
type input "Cabinets"
type input "Cabinet Hardware"
type input "Install New knobs/pulls $5.00"
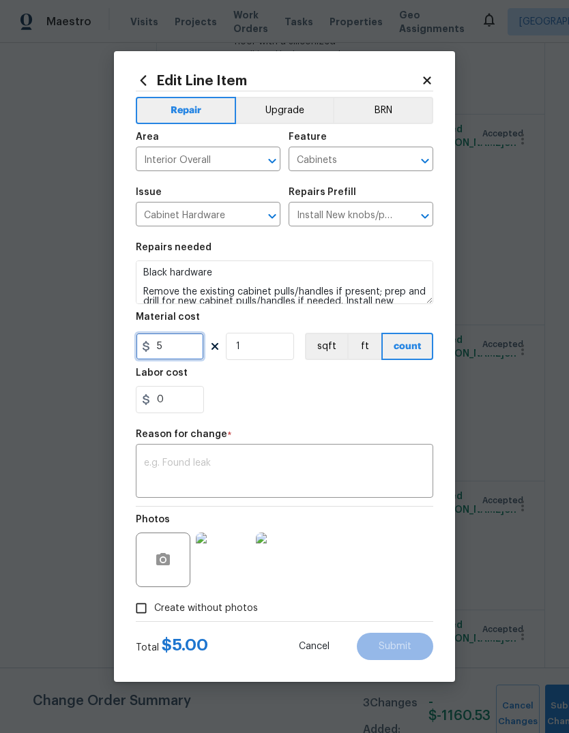
click at [176, 350] on input "5" at bounding box center [170, 346] width 68 height 27
type input "75"
click at [341, 409] on div "0" at bounding box center [284, 399] width 297 height 27
click at [302, 472] on textarea at bounding box center [284, 472] width 281 height 29
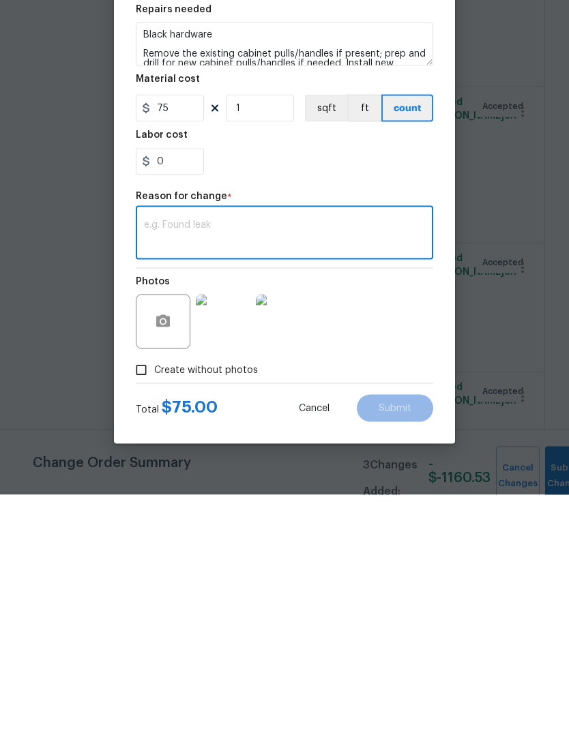
type textarea "S"
type textarea "Price"
click at [375, 633] on button "Submit" at bounding box center [395, 646] width 76 height 27
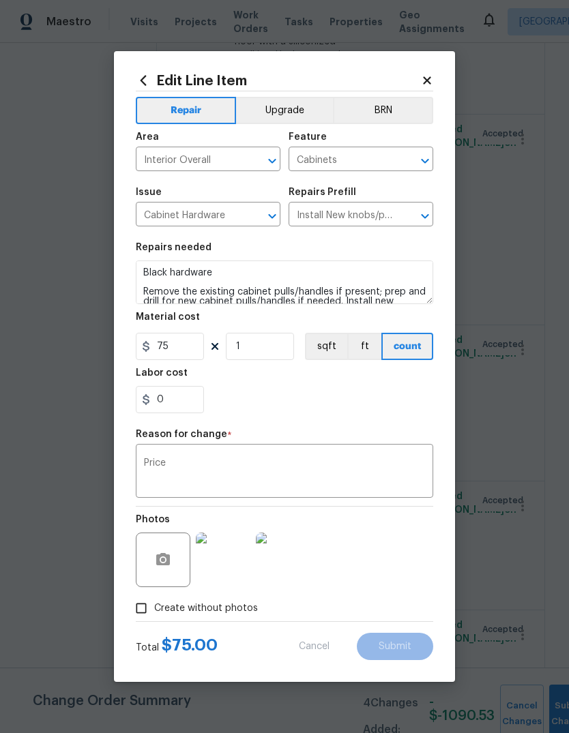
type input "5"
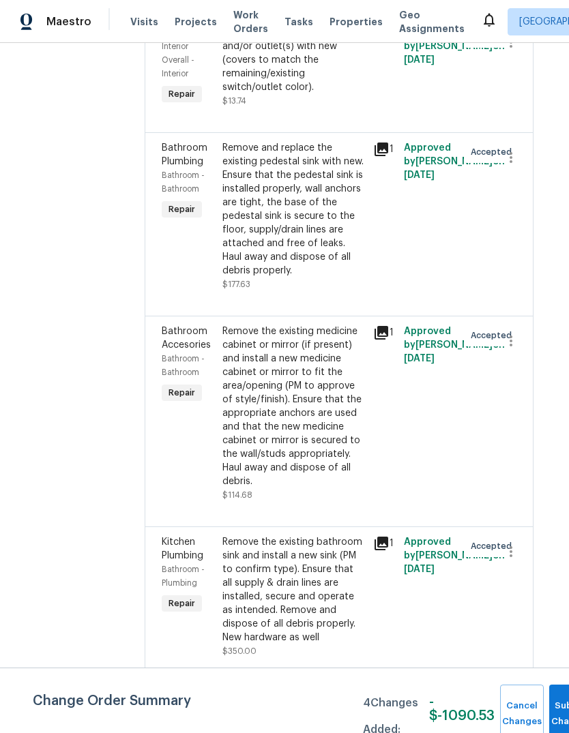
scroll to position [2518, 17]
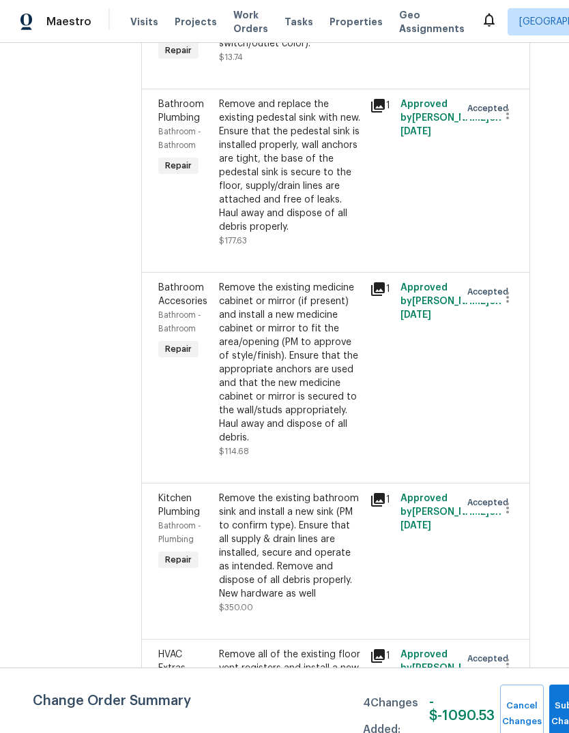
click at [381, 281] on icon at bounding box center [378, 289] width 16 height 16
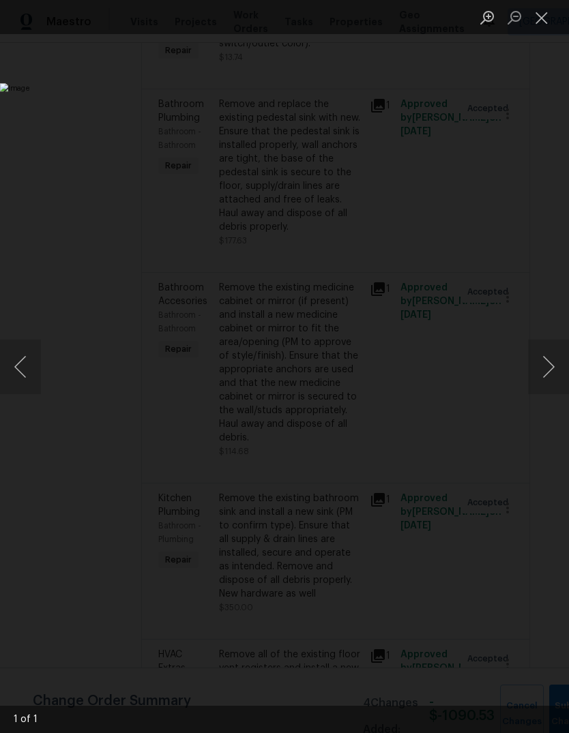
click at [538, 20] on button "Close lightbox" at bounding box center [541, 17] width 27 height 24
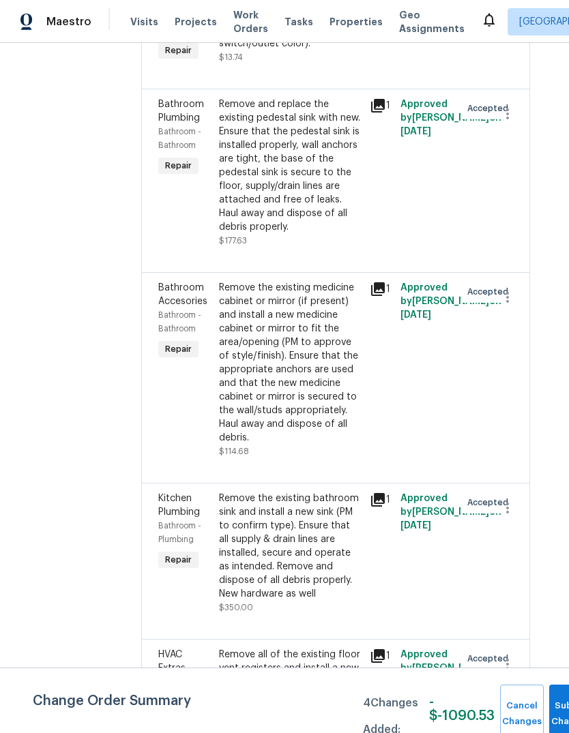
click at [289, 344] on div "Remove the existing medicine cabinet or mirror (if present) and install a new m…" at bounding box center [290, 363] width 143 height 164
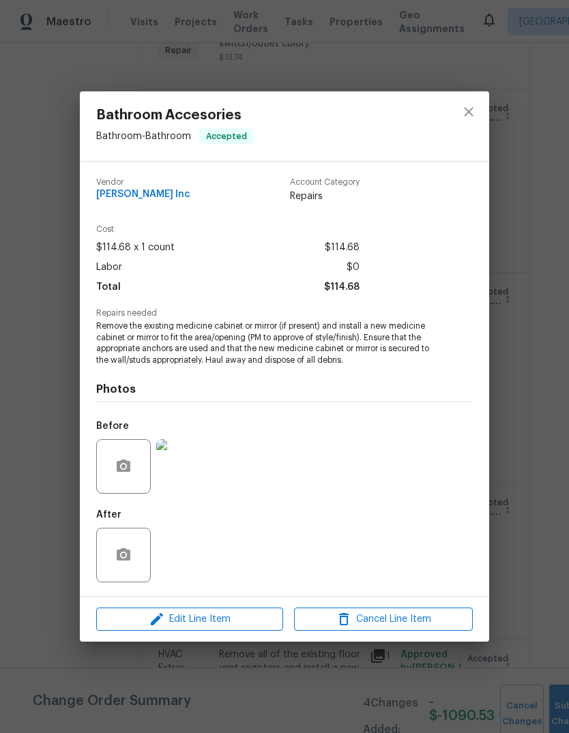
click at [106, 474] on div at bounding box center [123, 466] width 55 height 55
click at [129, 465] on icon "button" at bounding box center [124, 466] width 14 height 12
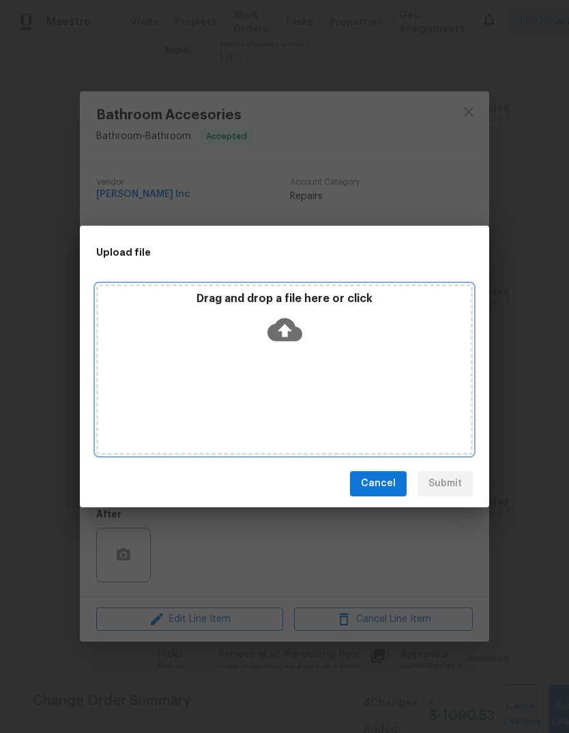
click at [353, 315] on div "Drag and drop a file here or click" at bounding box center [284, 321] width 372 height 59
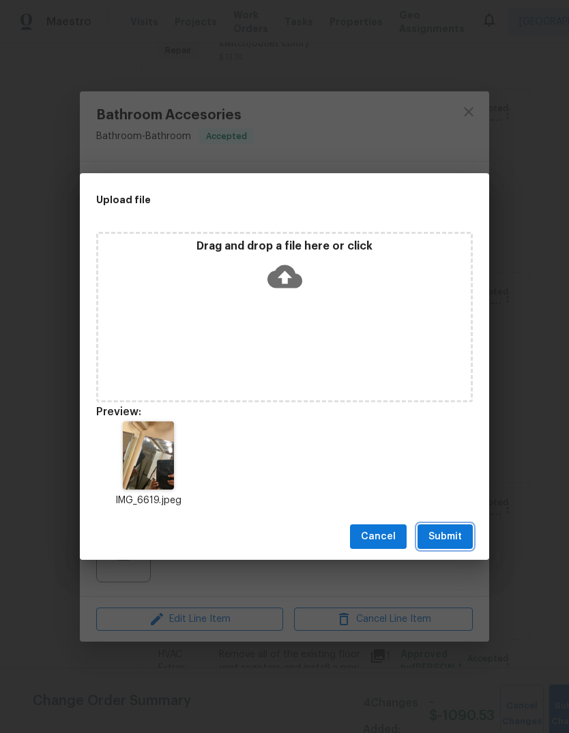
click at [458, 533] on span "Submit" at bounding box center [444, 537] width 33 height 17
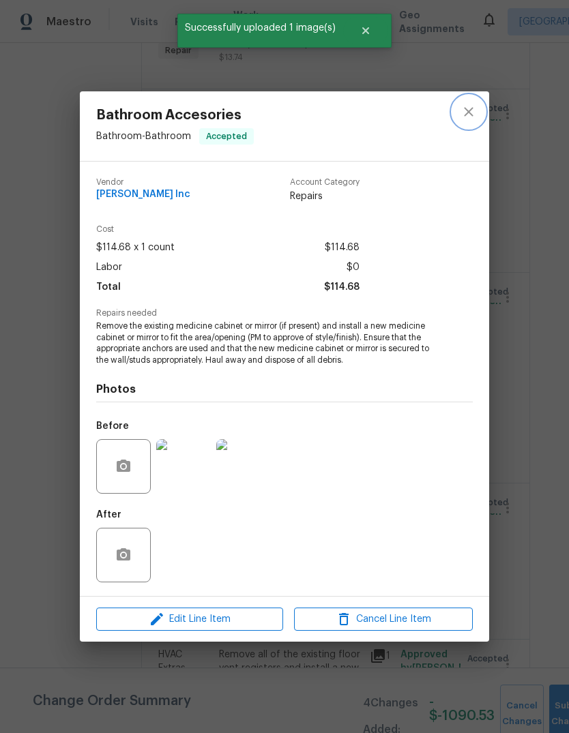
click at [469, 112] on icon "close" at bounding box center [468, 111] width 9 height 9
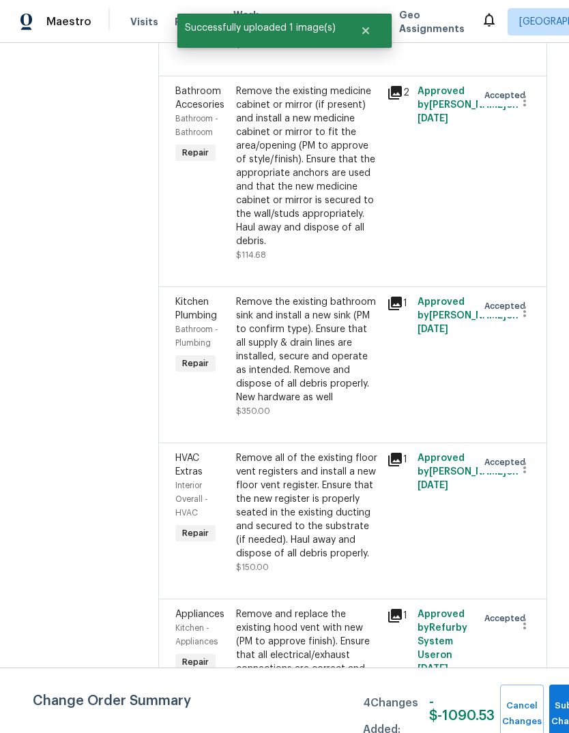
scroll to position [2715, 0]
click at [343, 362] on div "Remove the existing bathroom sink and install a new sink (PM to confirm type). …" at bounding box center [307, 349] width 143 height 109
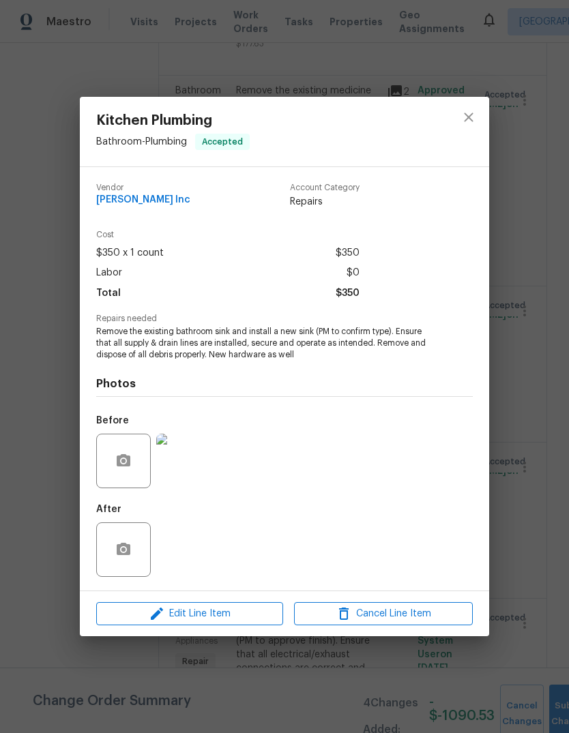
click at [195, 475] on img at bounding box center [183, 461] width 55 height 55
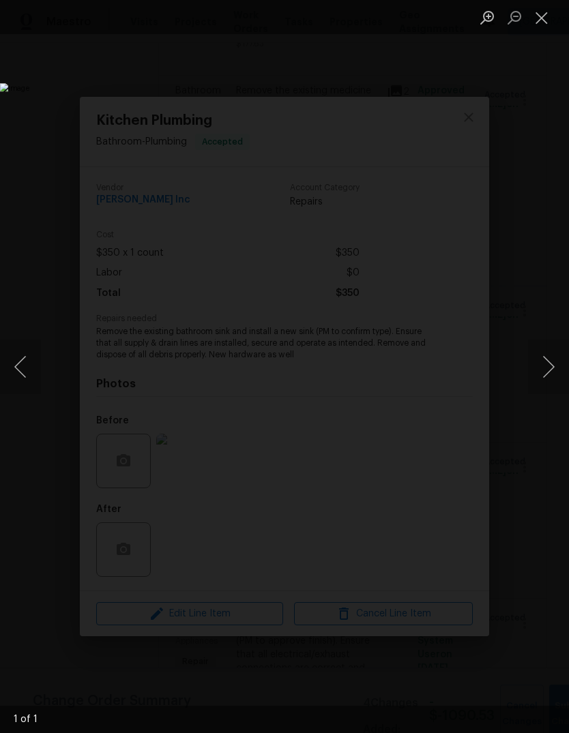
click at [440, 83] on img "Lightbox" at bounding box center [220, 366] width 440 height 567
click at [539, 22] on button "Close lightbox" at bounding box center [541, 17] width 27 height 24
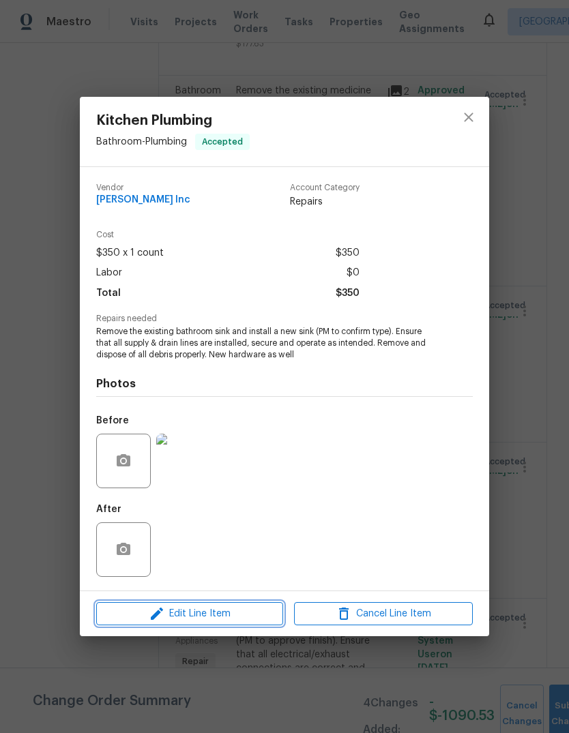
click at [249, 604] on button "Edit Line Item" at bounding box center [189, 614] width 187 height 24
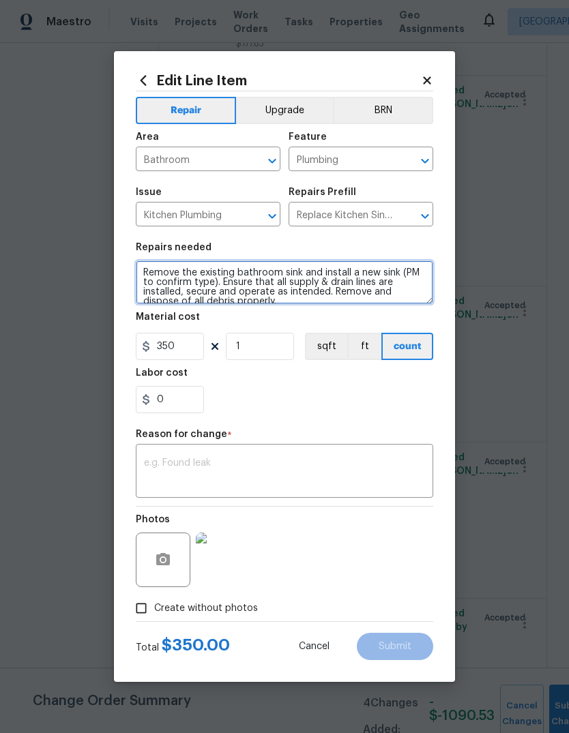
click at [332, 274] on textarea "Remove the existing bathroom sink and install a new sink (PM to confirm type). …" at bounding box center [284, 283] width 297 height 44
click at [332, 289] on textarea "Remove the existing bathroom sink and install a new sink (PM to confirm type). …" at bounding box center [284, 283] width 297 height 44
click at [331, 289] on textarea "Remove the existing bathroom sink and install a new sink (PM to confirm type). …" at bounding box center [284, 283] width 297 height 44
click at [338, 293] on textarea "Remove the existing bathroom sink and install a new sink (PM to confirm type). …" at bounding box center [284, 283] width 297 height 44
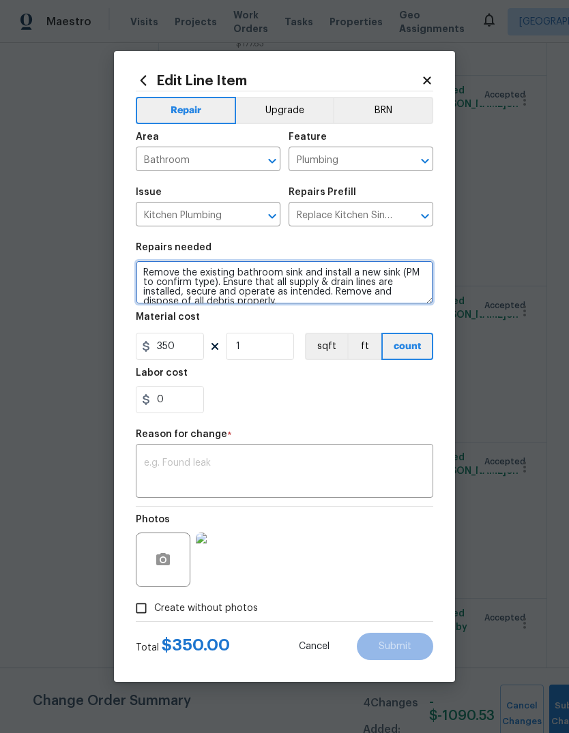
click at [338, 292] on textarea "Remove the existing bathroom sink and install a new sink (PM to confirm type). …" at bounding box center [284, 283] width 297 height 44
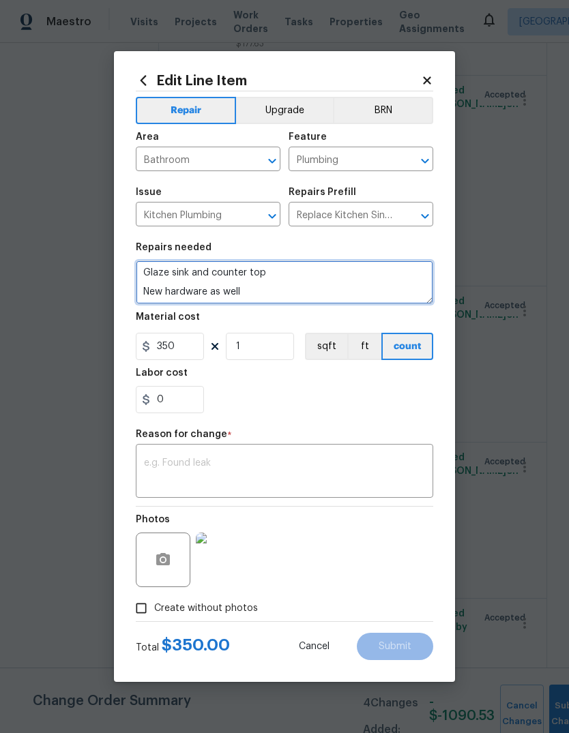
type textarea "Glaze sink and counter top New hardware as well"
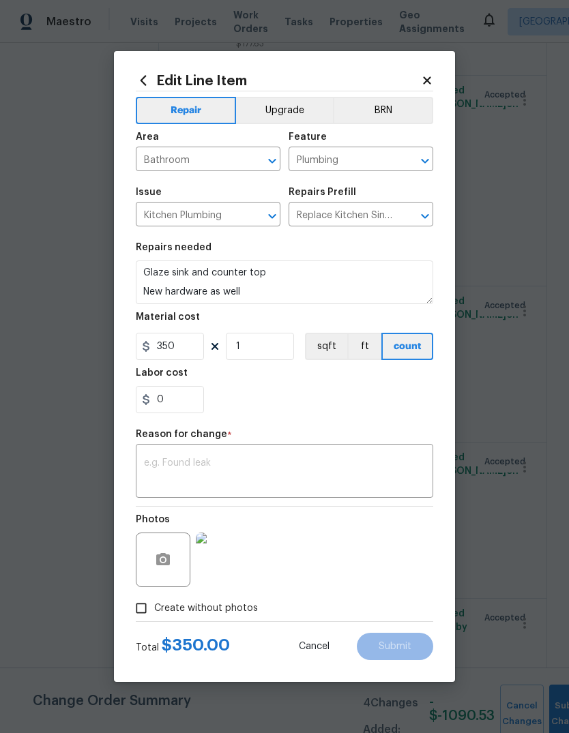
click at [340, 406] on div "0" at bounding box center [284, 399] width 297 height 27
click at [181, 351] on input "350" at bounding box center [170, 346] width 68 height 27
click at [171, 349] on input "350" at bounding box center [170, 346] width 68 height 27
click at [171, 348] on input "350" at bounding box center [170, 346] width 68 height 27
type input "400"
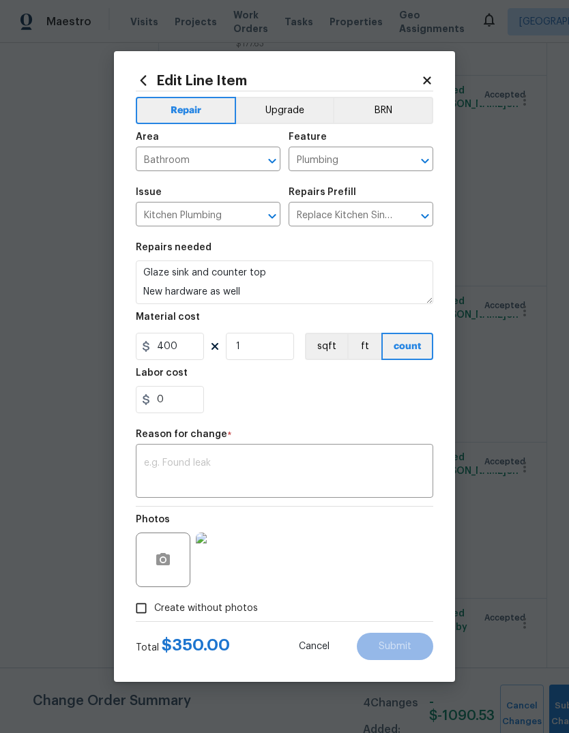
click at [362, 407] on div "0" at bounding box center [284, 399] width 297 height 27
click at [321, 479] on textarea at bounding box center [284, 472] width 281 height 29
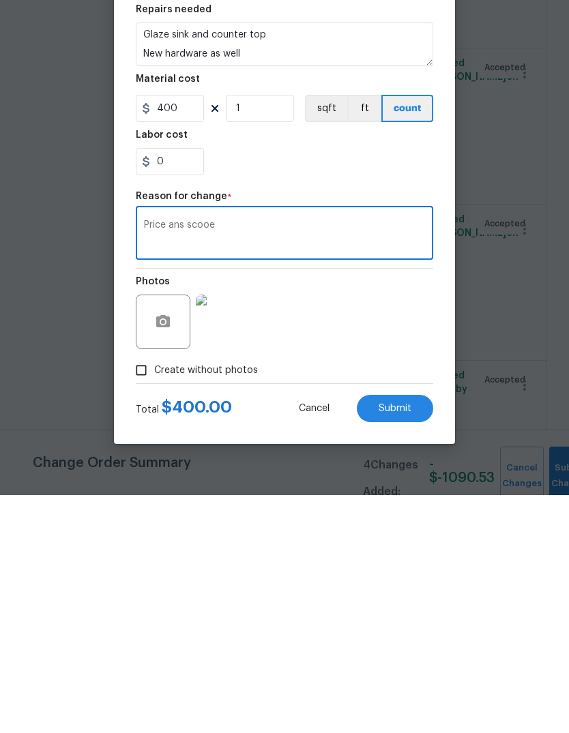
type textarea "Price ans scooe"
click at [361, 507] on div "Photos" at bounding box center [284, 551] width 297 height 89
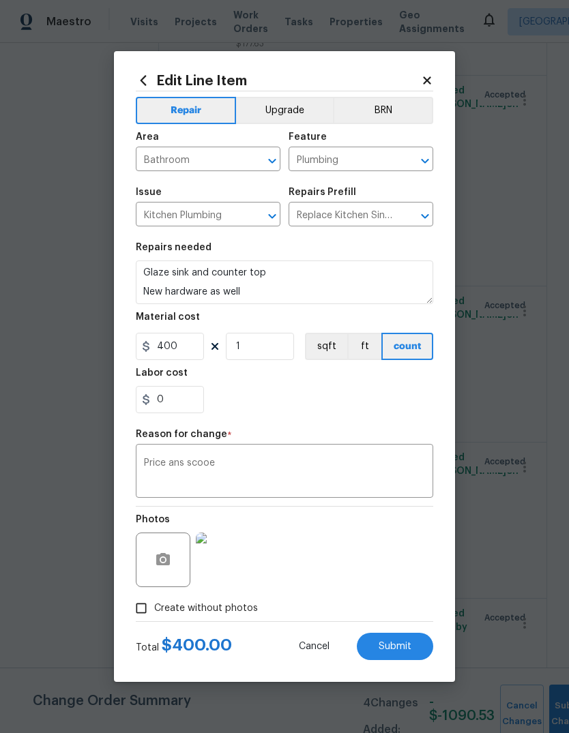
click at [414, 639] on button "Submit" at bounding box center [395, 646] width 76 height 27
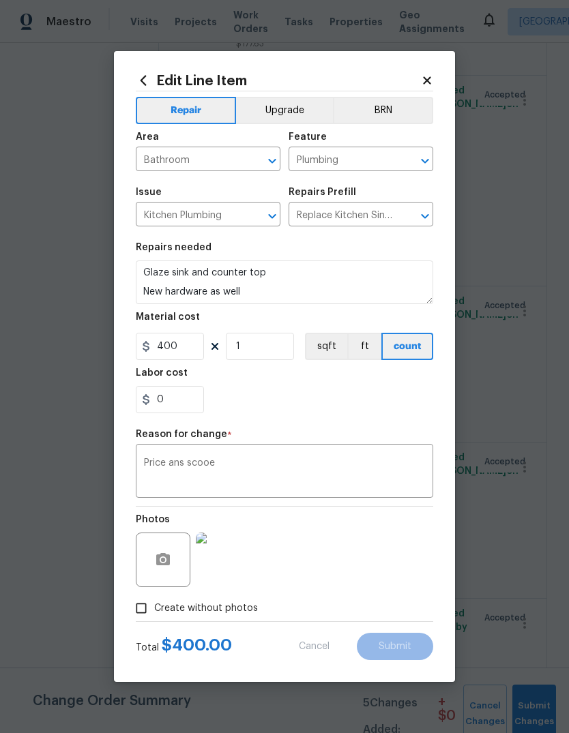
type textarea "Remove the existing bathroom sink and install a new sink (PM to confirm type). …"
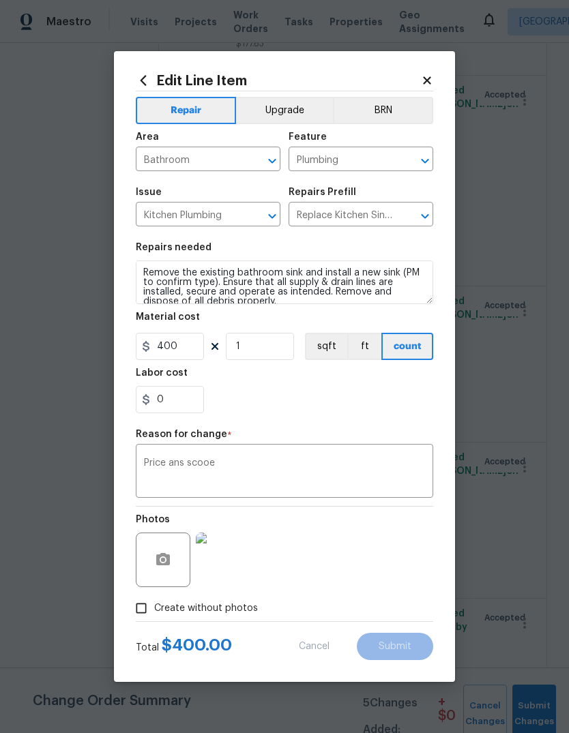
type input "350"
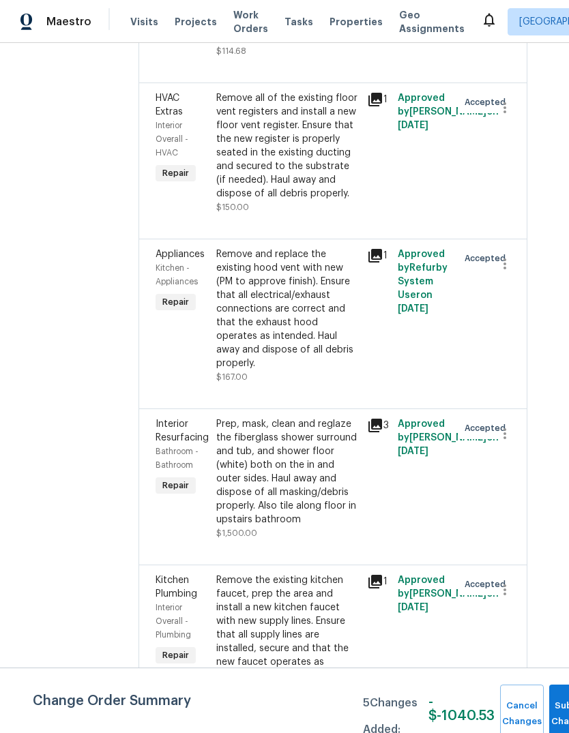
scroll to position [3158, 20]
click at [261, 286] on div "Remove and replace the existing hood vent with new (PM to approve finish). Ensu…" at bounding box center [287, 308] width 143 height 123
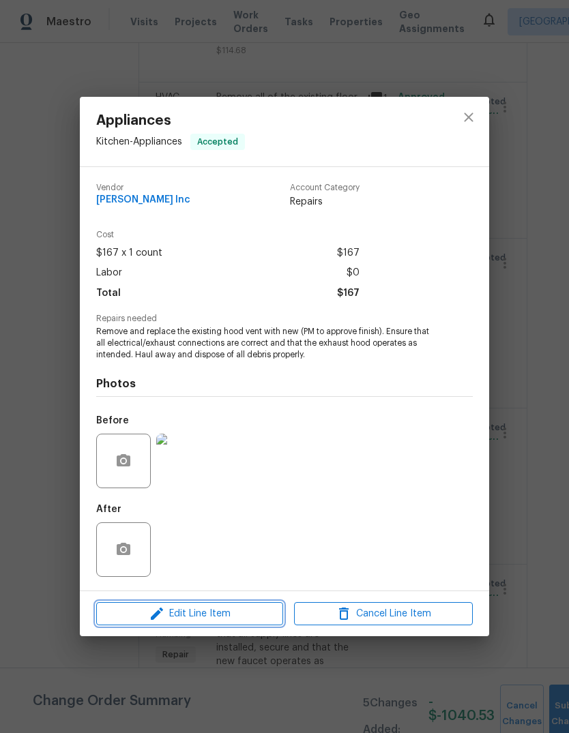
click at [218, 615] on span "Edit Line Item" at bounding box center [189, 614] width 179 height 17
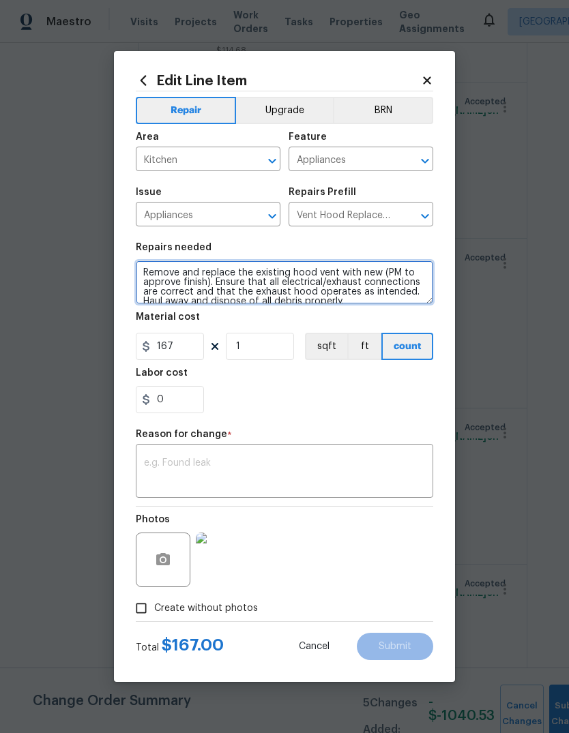
click at [262, 290] on textarea "Remove and replace the existing hood vent with new (PM to approve finish). Ensu…" at bounding box center [284, 283] width 297 height 44
click at [217, 284] on textarea "Remove and replace the existing hood vent with new (PM to approve finish). Ensu…" at bounding box center [284, 283] width 297 height 44
type textarea "Remove and replace the existing hood vent with new (PM to approve finish). Stai…"
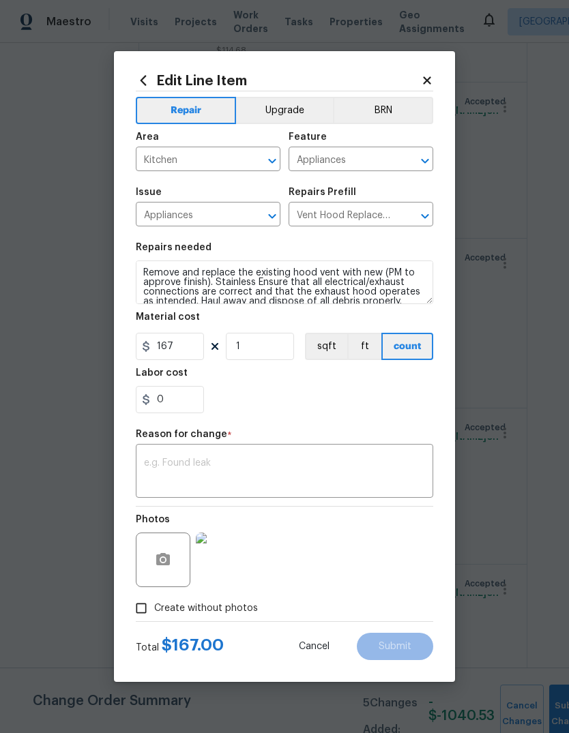
click at [383, 395] on div "0" at bounding box center [284, 399] width 297 height 27
click at [362, 462] on textarea at bounding box center [284, 472] width 281 height 29
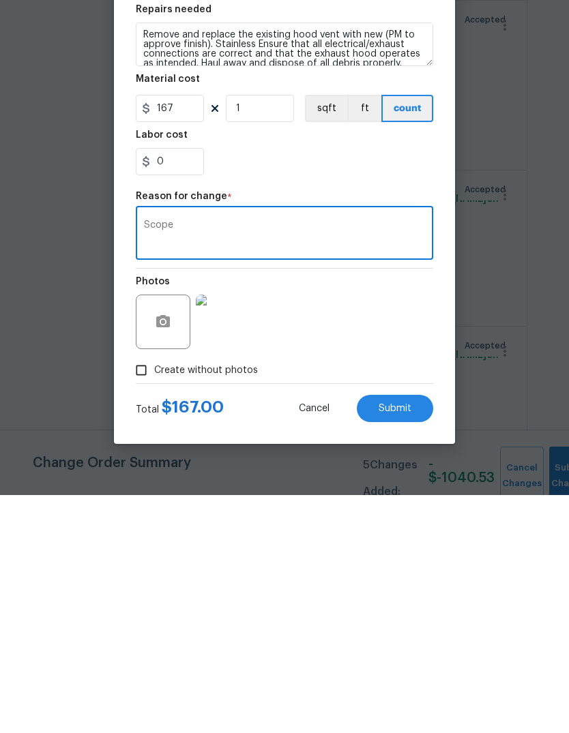
type textarea "Scope"
click at [399, 642] on span "Submit" at bounding box center [395, 647] width 33 height 10
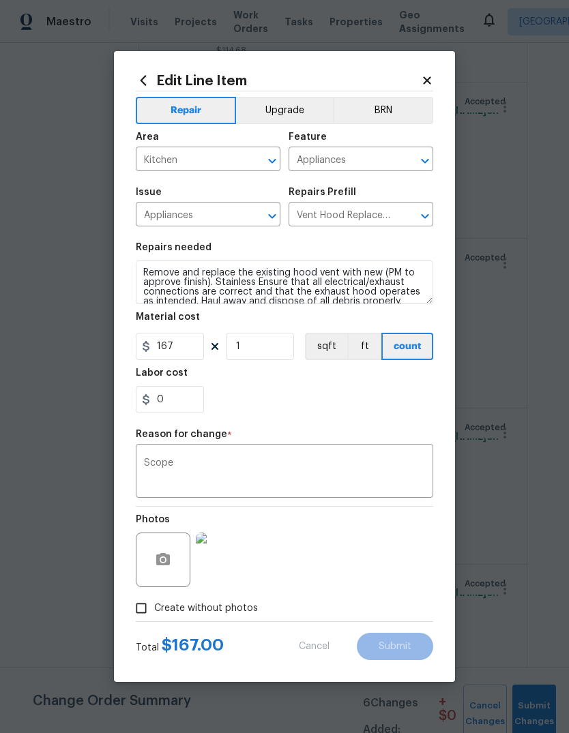
type textarea "Remove and replace the existing hood vent with new (PM to approve finish). Ensu…"
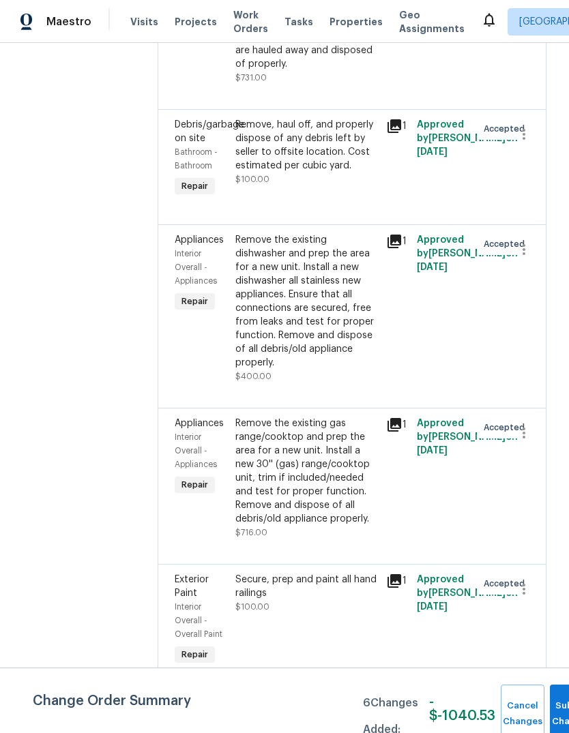
scroll to position [5123, 0]
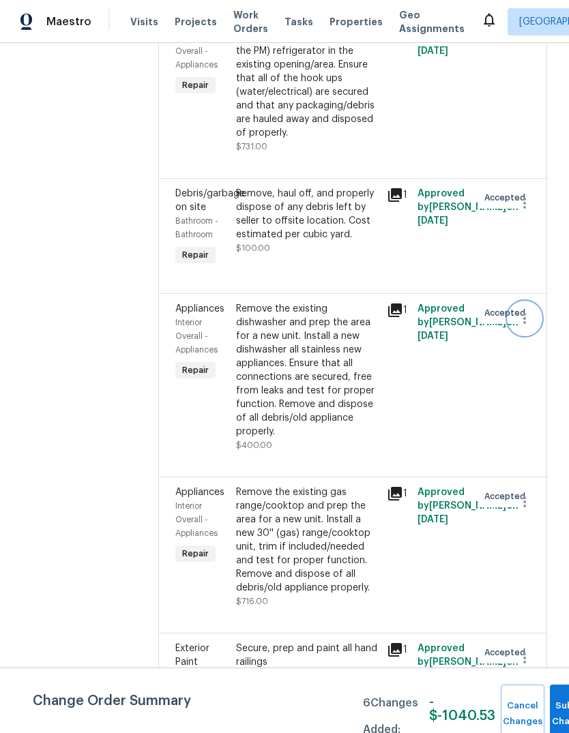
click at [520, 310] on icon "button" at bounding box center [524, 318] width 16 height 16
click at [533, 282] on li "Cancel" at bounding box center [531, 284] width 53 height 23
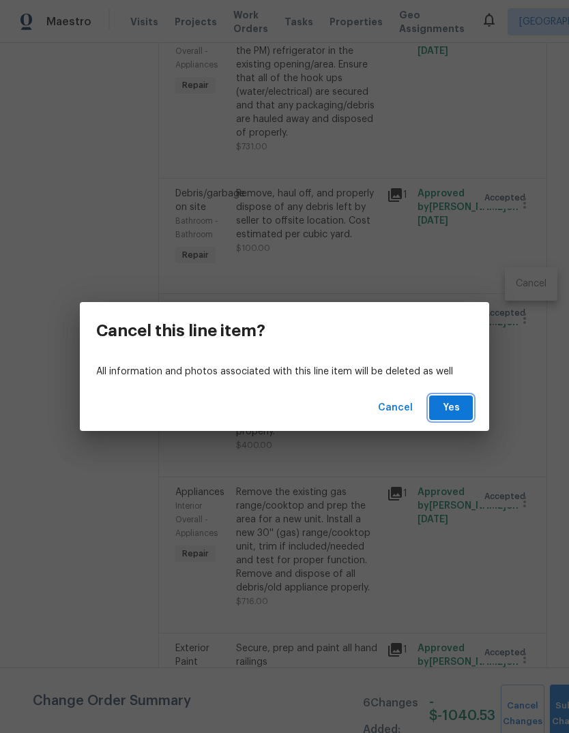
click at [448, 411] on span "Yes" at bounding box center [451, 408] width 22 height 17
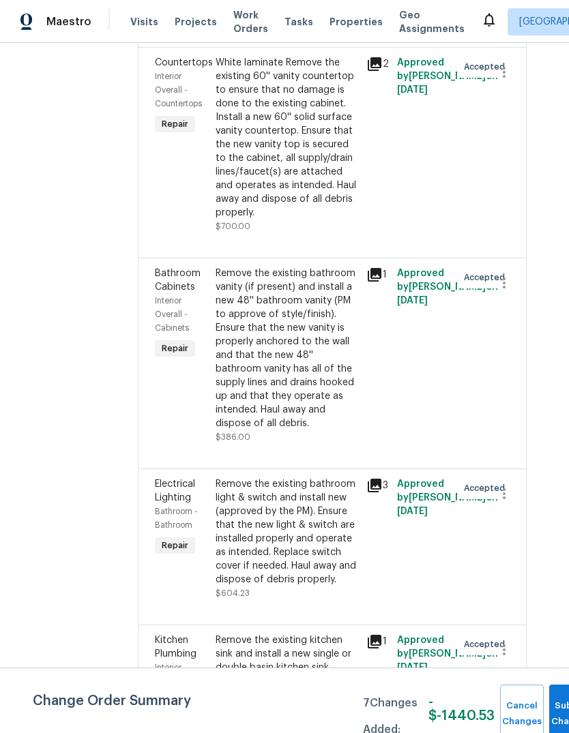
scroll to position [5655, 20]
click at [312, 366] on div "Remove the existing bathroom vanity (if present) and install a new 48'' bathroo…" at bounding box center [287, 349] width 143 height 164
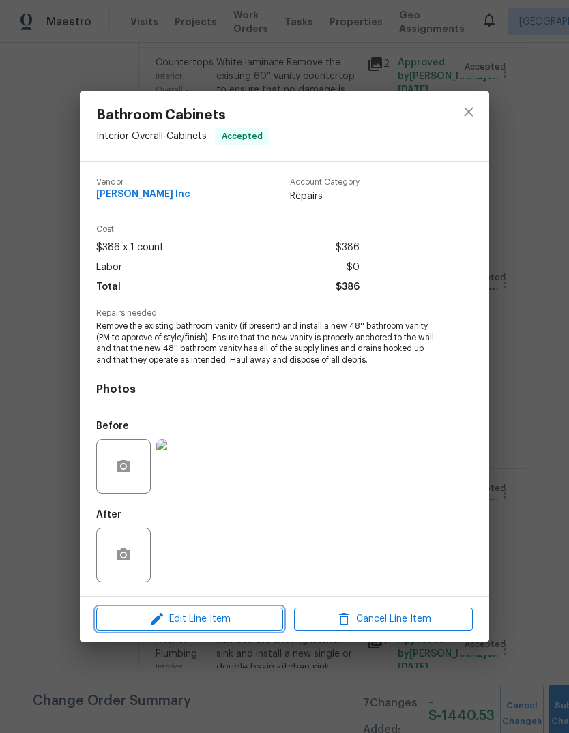
click at [235, 631] on button "Edit Line Item" at bounding box center [189, 620] width 187 height 24
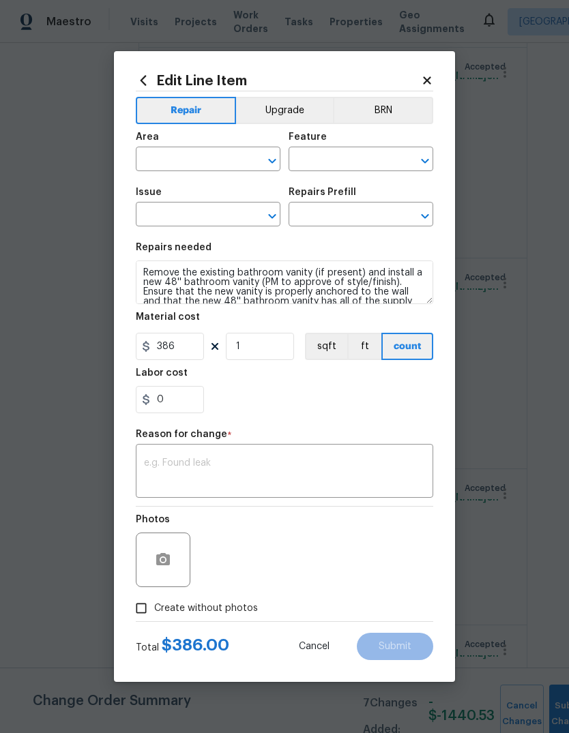
type input "Interior Overall"
type input "Cabinets"
type input "Bathroom Cabinets"
type input "Install Bathroom Vanity (48'') $386.00"
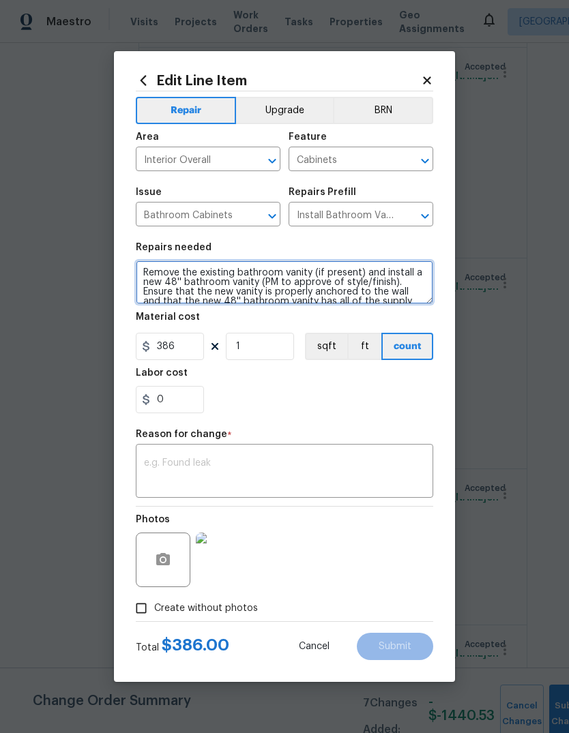
click at [283, 289] on textarea "Remove the existing bathroom vanity (if present) and install a new 48'' bathroo…" at bounding box center [284, 283] width 297 height 44
click at [282, 289] on textarea "Remove the existing bathroom vanity (if present) and install a new 48'' bathroo…" at bounding box center [284, 283] width 297 height 44
click at [309, 287] on textarea "Remove the existing bathroom vanity (if present) and install a new 48'' bathroo…" at bounding box center [284, 283] width 297 height 44
click at [308, 287] on textarea "Remove the existing bathroom vanity (if present) and install a new 48'' bathroo…" at bounding box center [284, 283] width 297 height 44
click at [344, 286] on textarea "Remove the existing bathroom vanity (if present) and install a new 48'' bathroo…" at bounding box center [284, 283] width 297 height 44
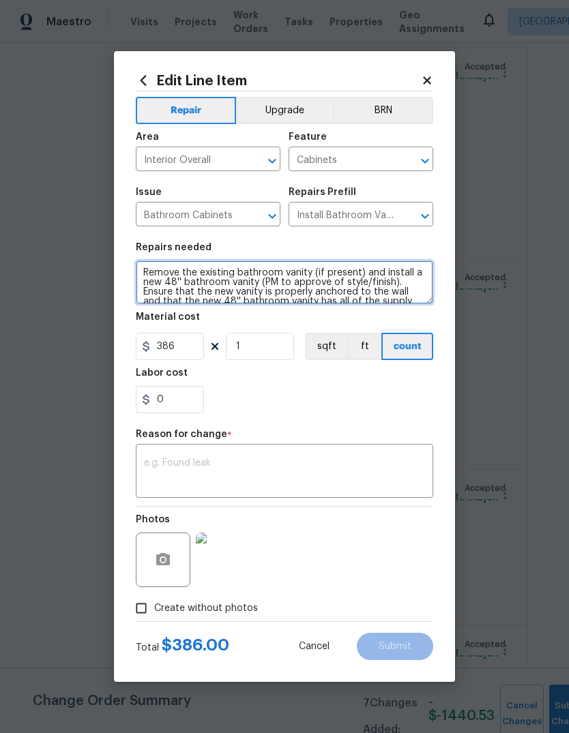
click at [344, 286] on textarea "Remove the existing bathroom vanity (if present) and install a new 48'' bathroo…" at bounding box center [284, 283] width 297 height 44
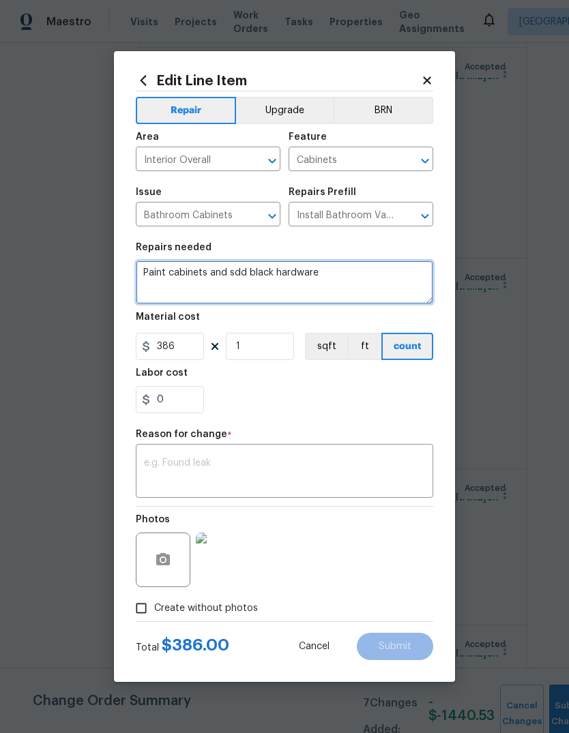
click at [235, 274] on textarea "Paint cabinets and sdd black hardware" at bounding box center [284, 283] width 297 height 44
click at [235, 273] on textarea "Paint cabinets and sdd black hardware" at bounding box center [284, 283] width 297 height 44
type textarea "Paint cabinets and add black hardware"
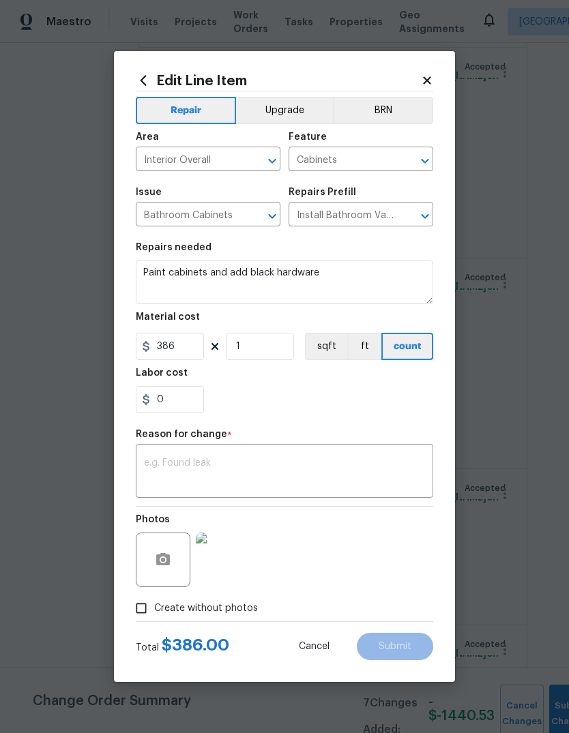
click at [292, 407] on div "0" at bounding box center [284, 399] width 297 height 27
click at [368, 474] on textarea at bounding box center [284, 472] width 281 height 29
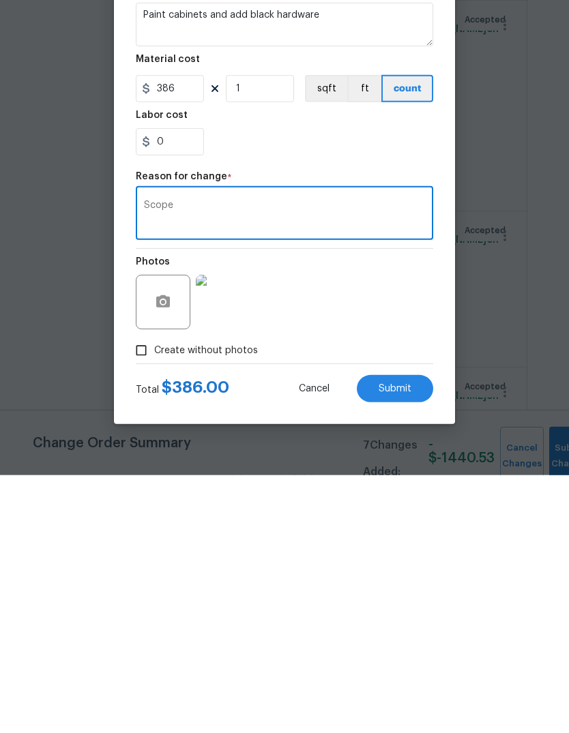
scroll to position [51, 0]
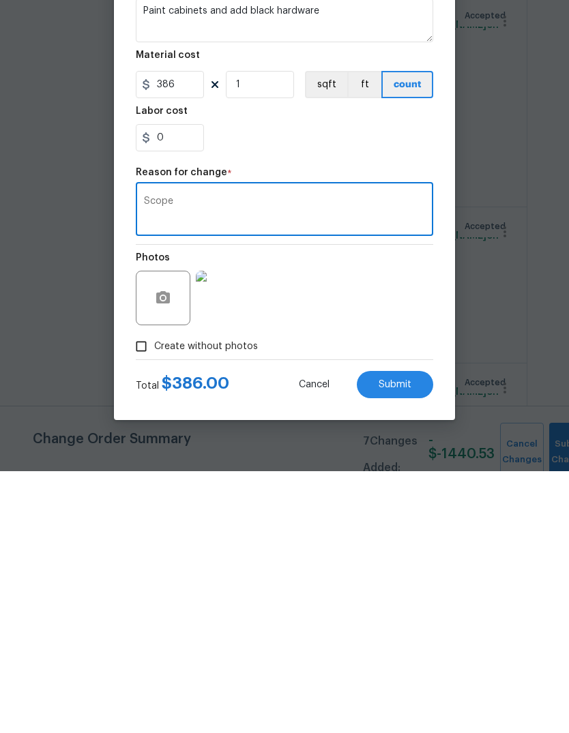
type textarea "Scope"
click at [400, 642] on span "Submit" at bounding box center [395, 647] width 33 height 10
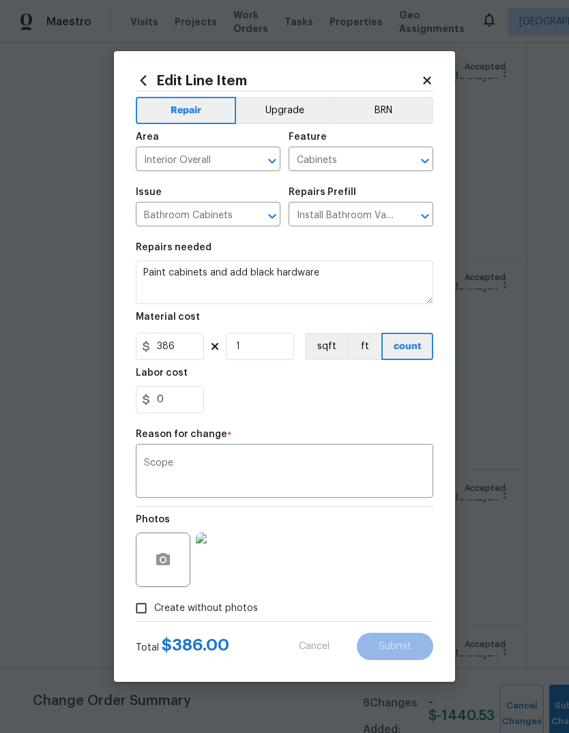
type textarea "Remove the existing bathroom vanity (if present) and install a new 48'' bathroo…"
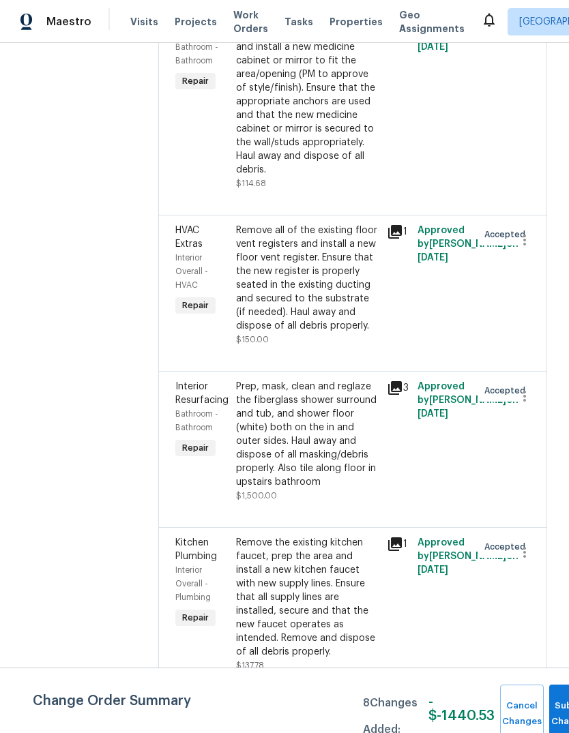
scroll to position [3613, 0]
click at [317, 402] on div "Prep, mask, clean and reglaze the fiberglass shower surround and tub, and showe…" at bounding box center [307, 435] width 143 height 109
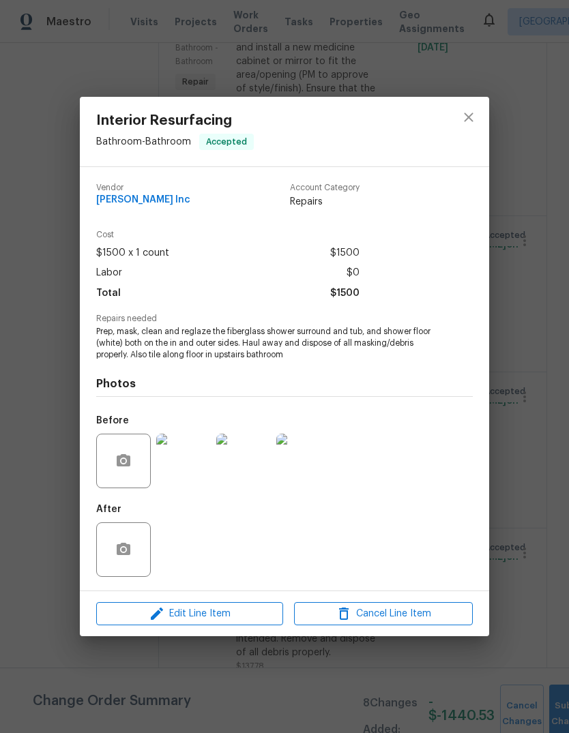
click at [184, 466] on img at bounding box center [183, 461] width 55 height 55
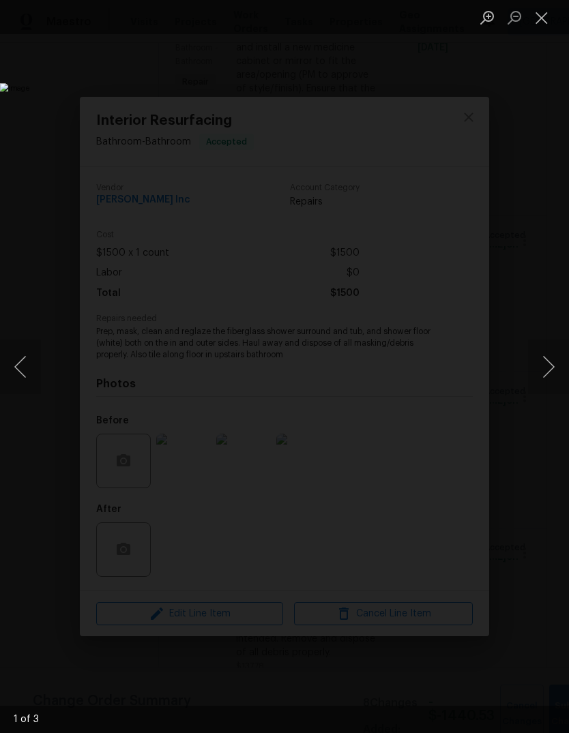
click at [540, 374] on button "Next image" at bounding box center [548, 367] width 41 height 55
click at [549, 368] on button "Next image" at bounding box center [548, 367] width 41 height 55
click at [549, 11] on button "Close lightbox" at bounding box center [541, 17] width 27 height 24
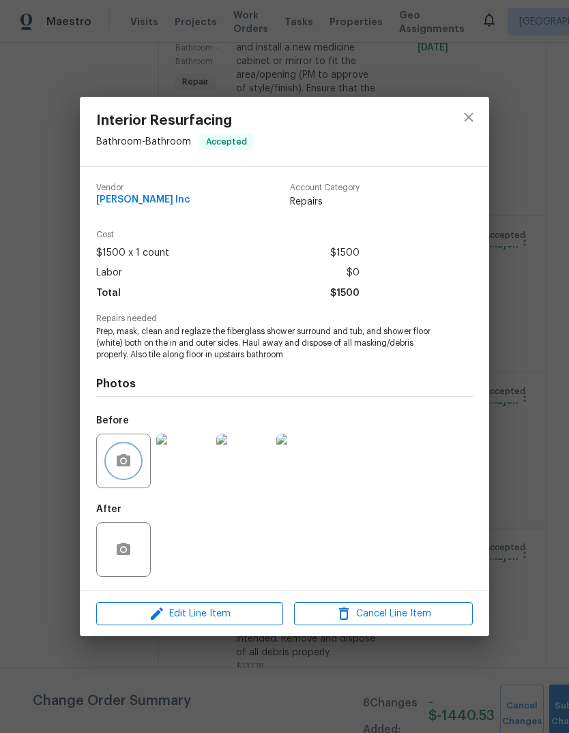
click at [132, 473] on button "button" at bounding box center [123, 461] width 33 height 33
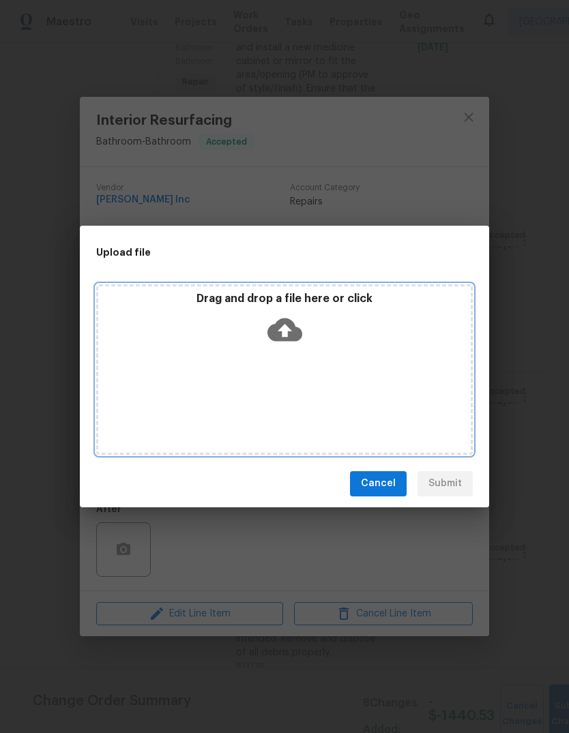
click at [355, 300] on p "Drag and drop a file here or click" at bounding box center [284, 299] width 372 height 14
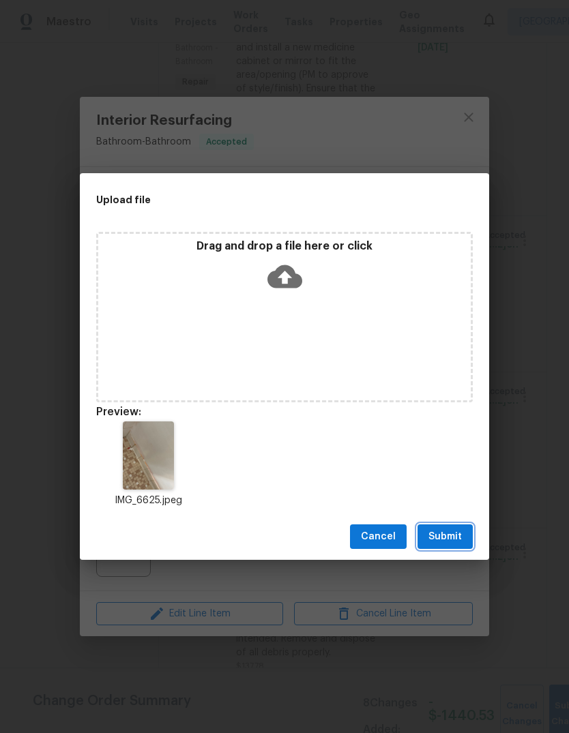
click at [454, 531] on span "Submit" at bounding box center [444, 537] width 33 height 17
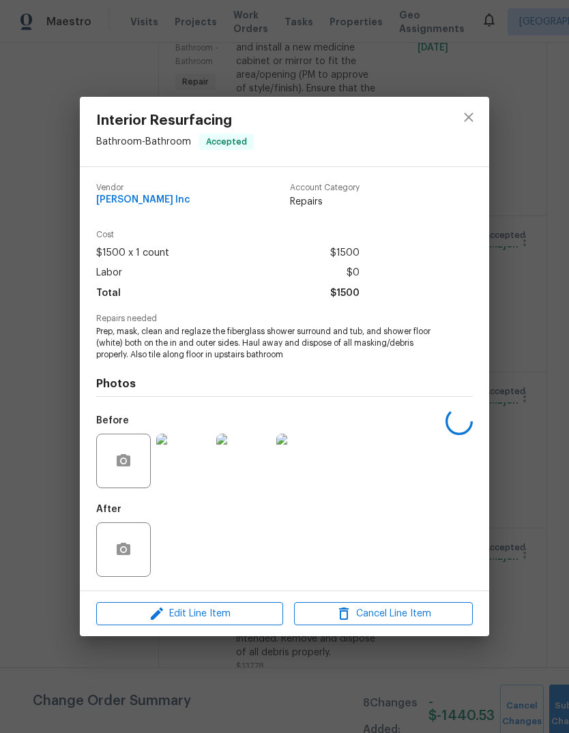
click at [220, 618] on span "Edit Line Item" at bounding box center [189, 614] width 179 height 17
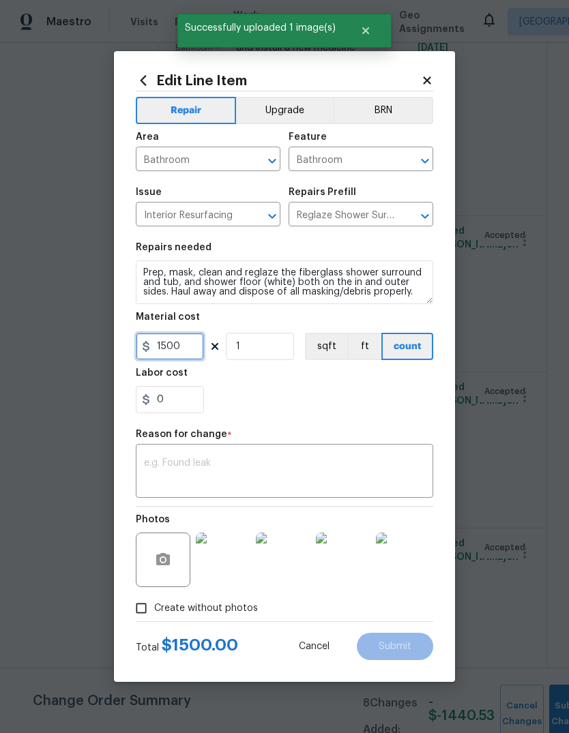
click at [174, 347] on input "1500" at bounding box center [170, 346] width 68 height 27
click at [173, 346] on input "1500" at bounding box center [170, 346] width 68 height 27
type input "1650"
click at [336, 399] on div "0" at bounding box center [284, 399] width 297 height 27
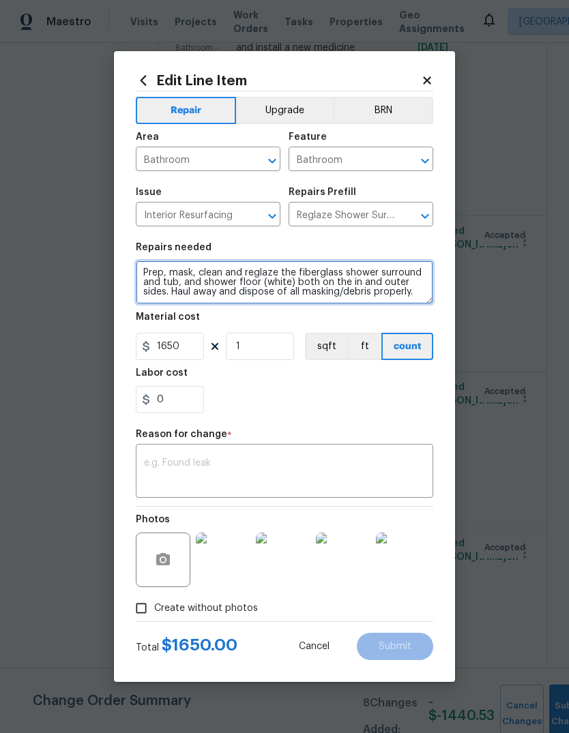
click at [255, 287] on textarea "Prep, mask, clean and reglaze the fiberglass shower surround and tub, and showe…" at bounding box center [284, 283] width 297 height 44
click at [410, 288] on textarea "Prep, mask, clean and reglaze the fiberglass shower surround and tub, and showe…" at bounding box center [284, 283] width 297 height 44
click at [173, 287] on textarea "Prep, mask, clean and reglaze the fiberglass shower surround and tub, and showe…" at bounding box center [284, 283] width 297 height 44
click at [426, 287] on textarea "Prep, mask, clean and reglaze the fiberglass shower surround and tub, and showe…" at bounding box center [284, 283] width 297 height 44
click at [424, 297] on textarea "Prep, mask, clean and reglaze the fiberglass shower surround and tub, and showe…" at bounding box center [284, 283] width 297 height 44
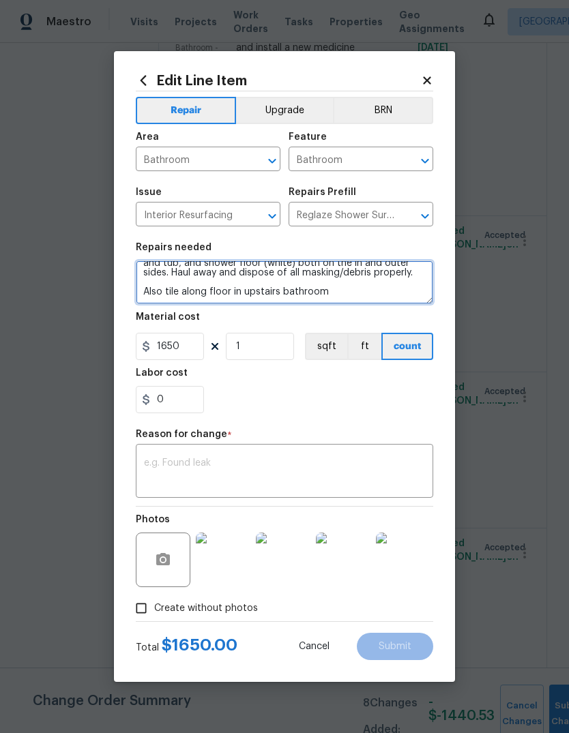
scroll to position [19, 0]
click at [370, 286] on textarea "Prep, mask, clean and reglaze the fiberglass shower surround and tub, and showe…" at bounding box center [284, 283] width 297 height 44
click at [357, 299] on textarea "Prep, mask, clean and reglaze the fiberglass shower surround and tub, and showe…" at bounding box center [284, 283] width 297 height 44
click at [216, 295] on textarea "Prep, mask, clean and reglaze the fiberglass shower surround and tub, and showe…" at bounding box center [284, 283] width 297 height 44
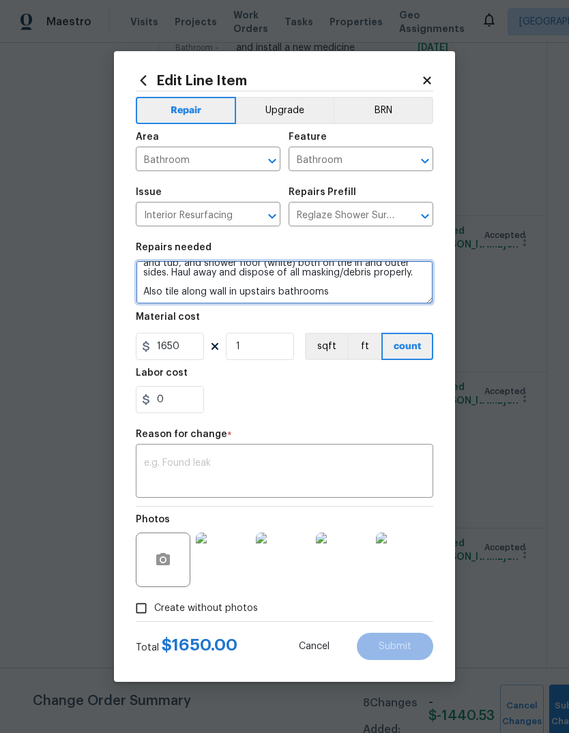
type textarea "Prep, mask, clean and reglaze the fiberglass shower surround and tub, and showe…"
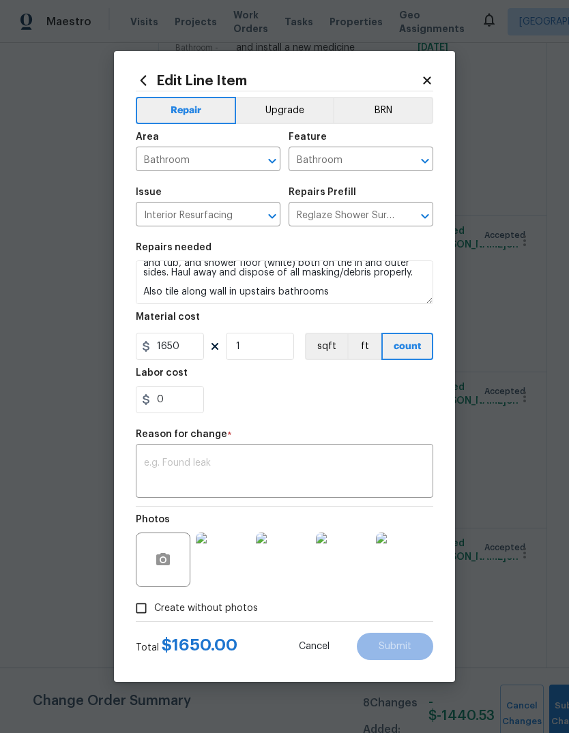
click at [356, 402] on div "0" at bounding box center [284, 399] width 297 height 27
click at [340, 477] on textarea at bounding box center [284, 472] width 281 height 29
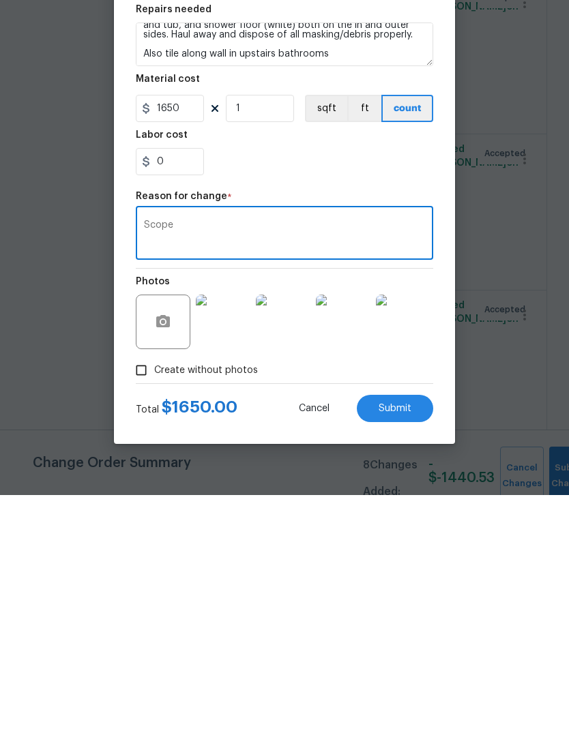
type textarea "Scope"
click at [386, 642] on span "Submit" at bounding box center [395, 647] width 33 height 10
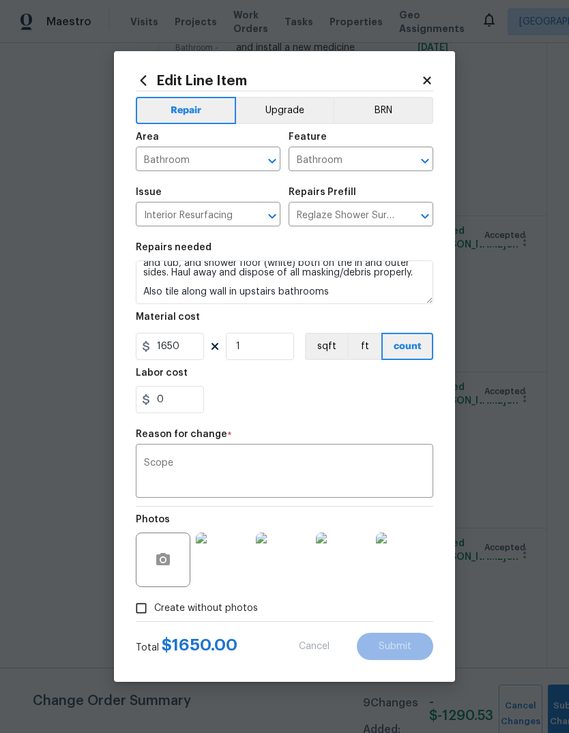
type textarea "Prep, mask, clean and reglaze the fiberglass shower surround and tub, and showe…"
type input "1500"
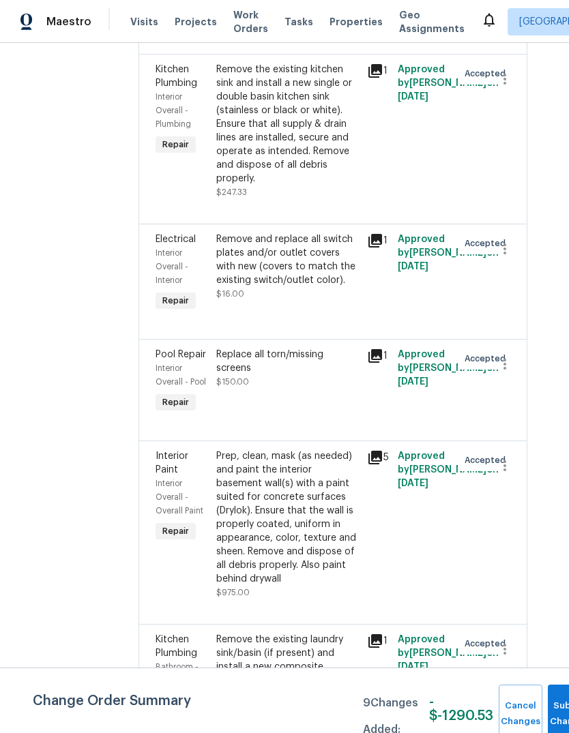
scroll to position [6421, 20]
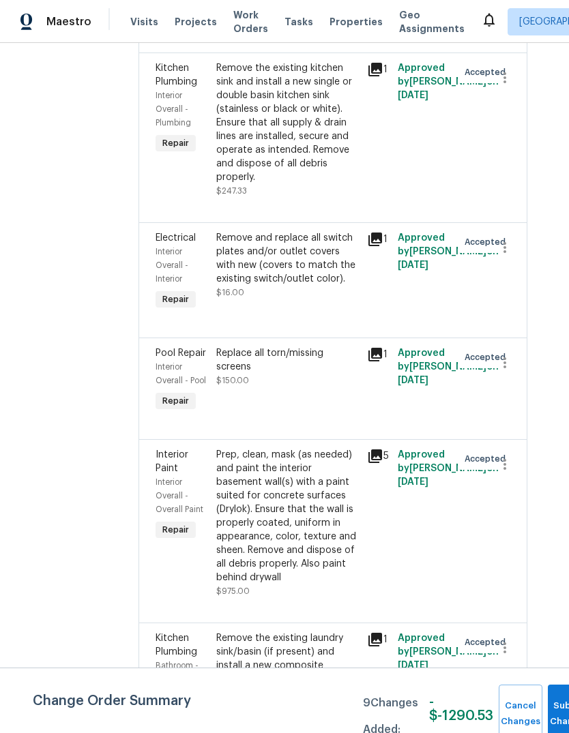
click at [255, 476] on div "Prep, clean, mask (as needed) and paint the interior basement wall(s) with a pa…" at bounding box center [287, 516] width 143 height 136
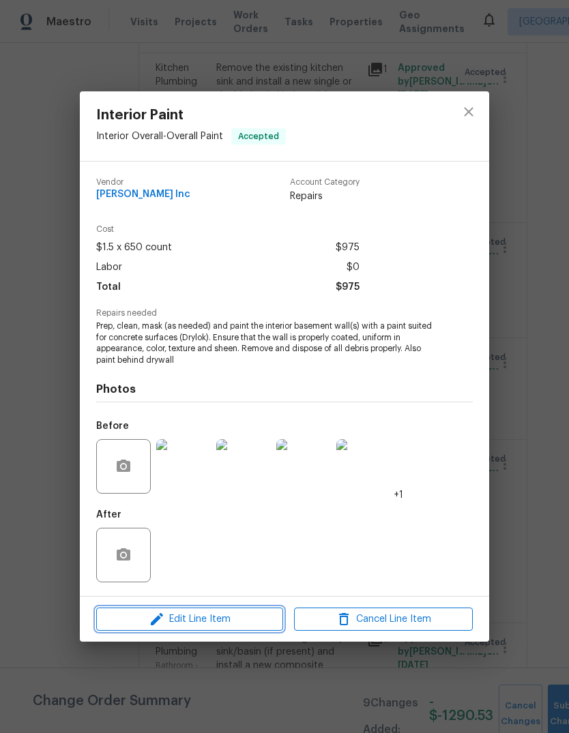
click at [246, 626] on span "Edit Line Item" at bounding box center [189, 619] width 179 height 17
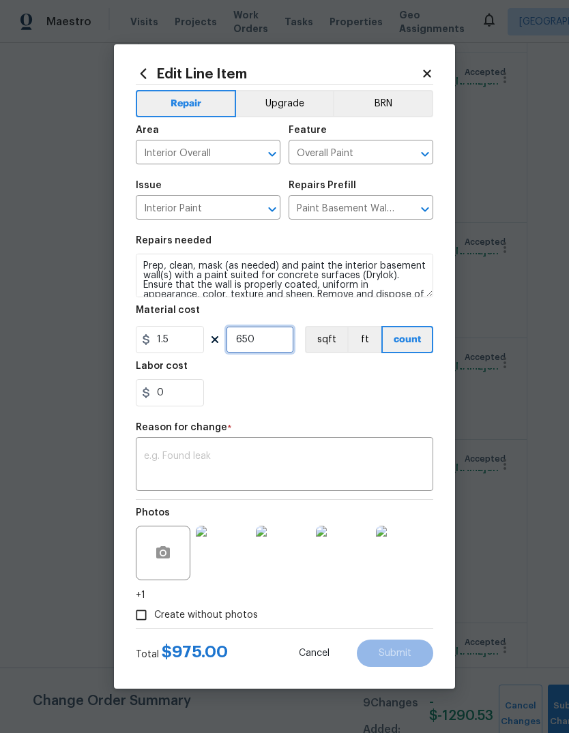
click at [246, 345] on input "650" at bounding box center [260, 339] width 68 height 27
click at [246, 344] on input "650" at bounding box center [260, 339] width 68 height 27
click at [246, 347] on input "650" at bounding box center [260, 339] width 68 height 27
click at [246, 346] on input "650" at bounding box center [260, 339] width 68 height 27
click at [188, 338] on input "1.5" at bounding box center [170, 339] width 68 height 27
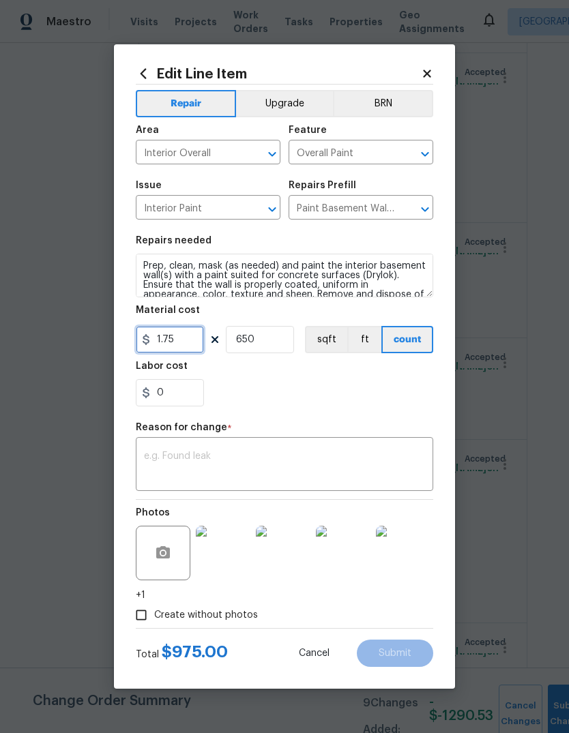
type input "1.75"
click at [315, 391] on div "0" at bounding box center [284, 392] width 297 height 27
click at [340, 456] on textarea at bounding box center [284, 466] width 281 height 29
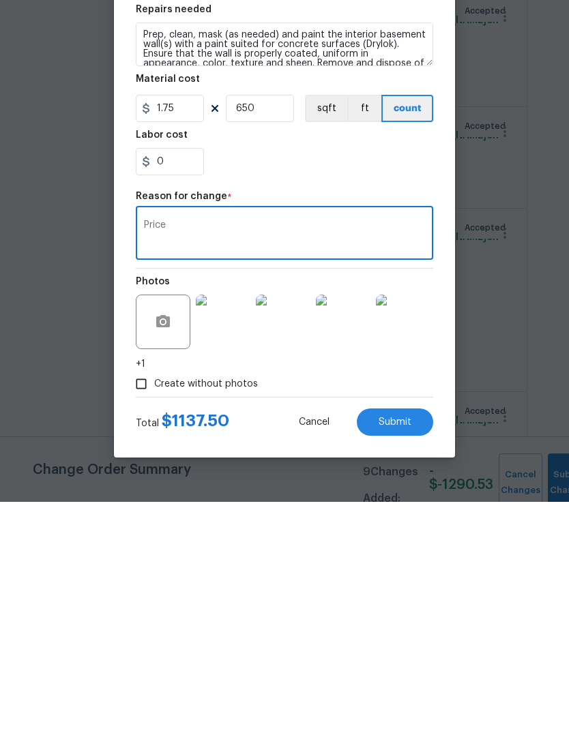
type textarea "Price"
click at [319, 379] on div "0" at bounding box center [284, 392] width 297 height 27
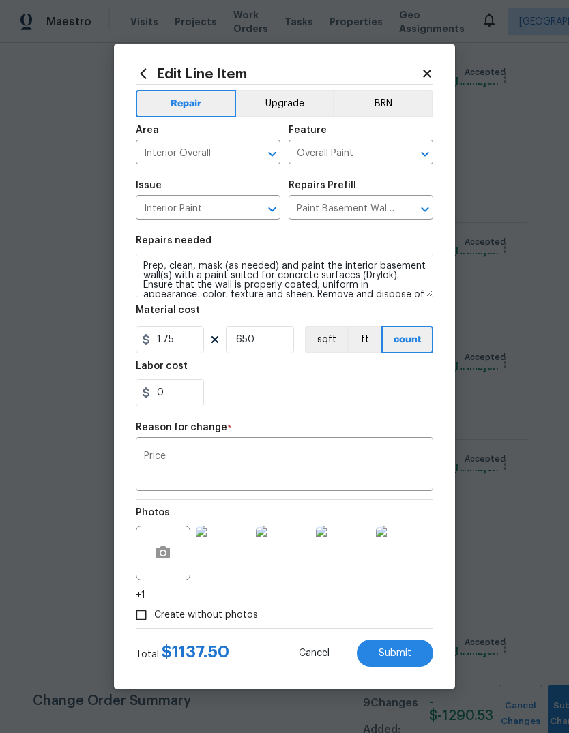
click at [228, 563] on img at bounding box center [223, 553] width 55 height 55
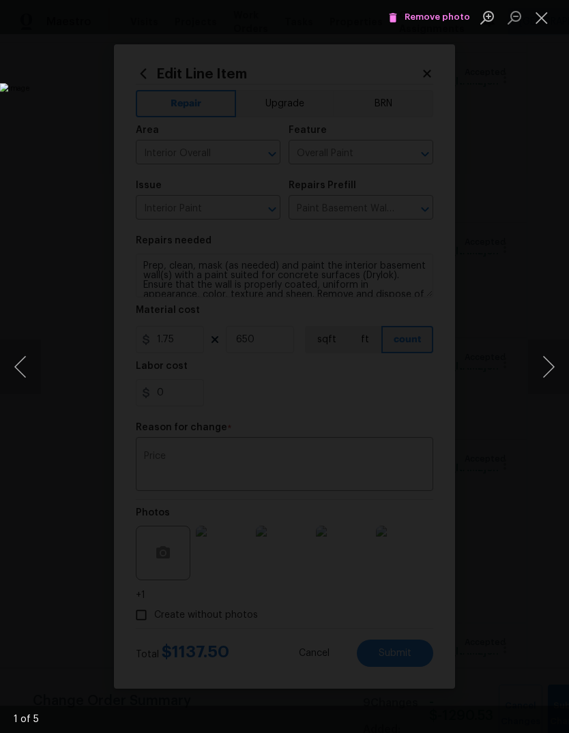
click at [551, 387] on button "Next image" at bounding box center [548, 367] width 41 height 55
click at [551, 390] on button "Next image" at bounding box center [548, 367] width 41 height 55
click at [552, 384] on button "Next image" at bounding box center [548, 367] width 41 height 55
click at [546, 391] on button "Next image" at bounding box center [548, 367] width 41 height 55
click at [553, 22] on button "Close lightbox" at bounding box center [541, 17] width 27 height 24
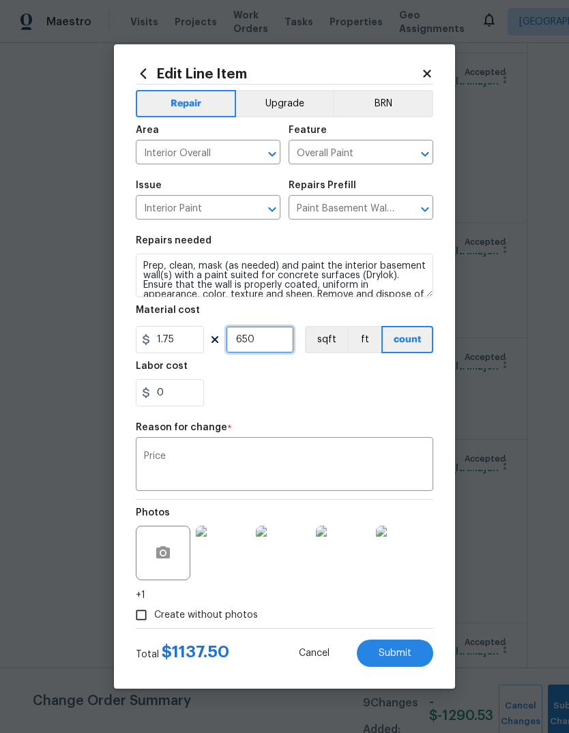
click at [254, 343] on input "650" at bounding box center [260, 339] width 68 height 27
click at [179, 344] on input "1.75" at bounding box center [170, 339] width 68 height 27
click at [377, 390] on div "0" at bounding box center [284, 392] width 297 height 27
click at [405, 655] on span "Submit" at bounding box center [395, 654] width 33 height 10
type input "1.5"
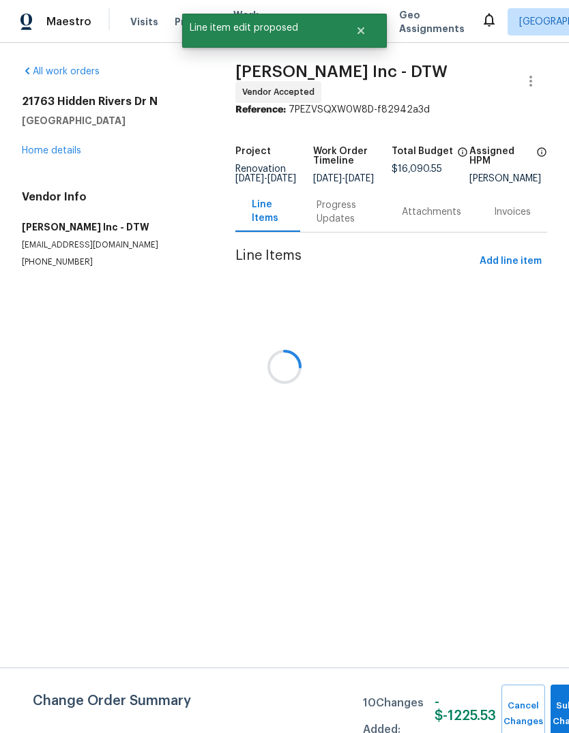
scroll to position [0, 0]
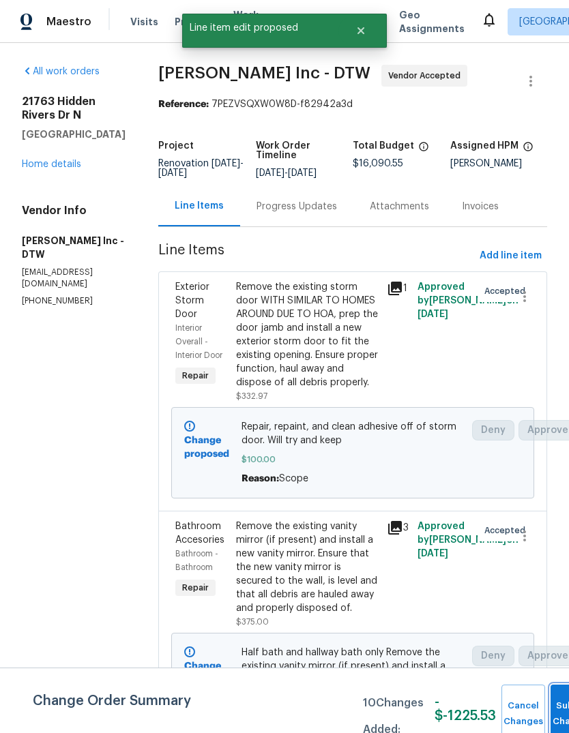
click at [551, 694] on button "Submit Changes" at bounding box center [573, 714] width 44 height 59
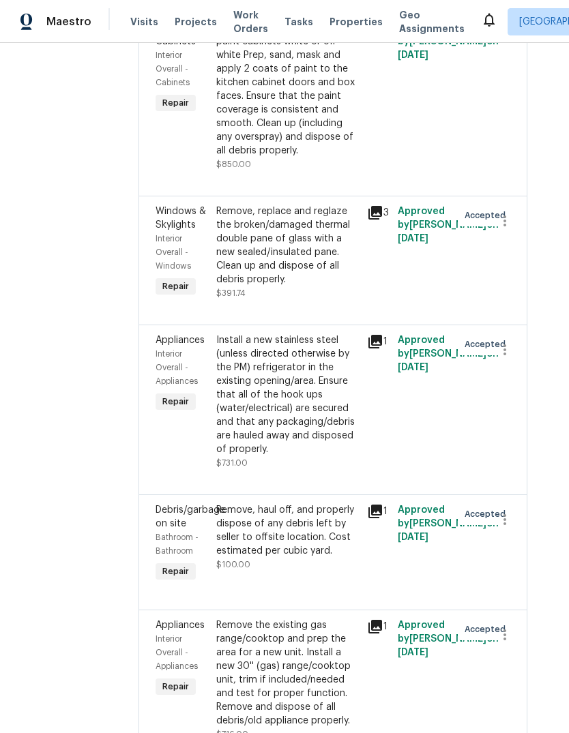
scroll to position [5536, 20]
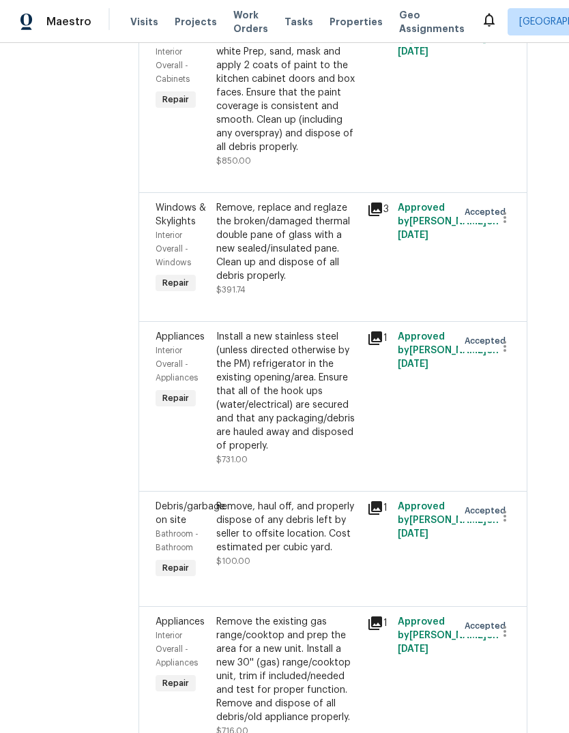
click at [302, 381] on div "Install a new stainless steel (unless directed otherwise by the PM) refrigerato…" at bounding box center [287, 391] width 143 height 123
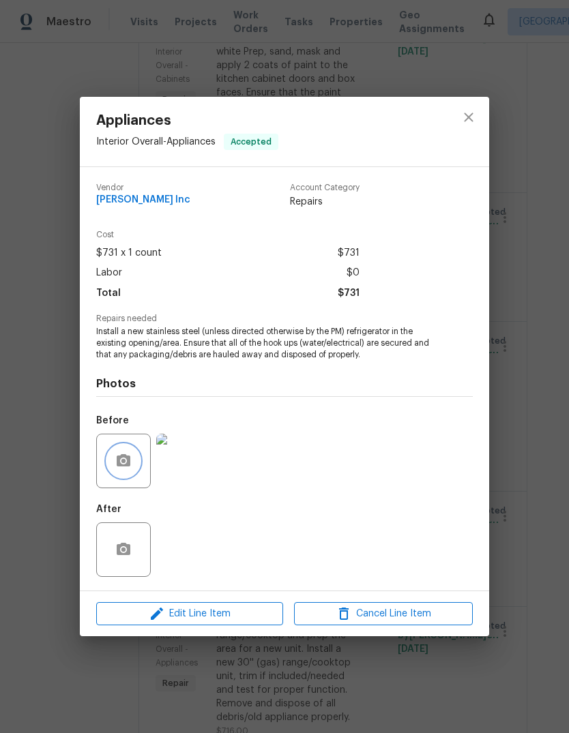
click at [133, 468] on button "button" at bounding box center [123, 461] width 33 height 33
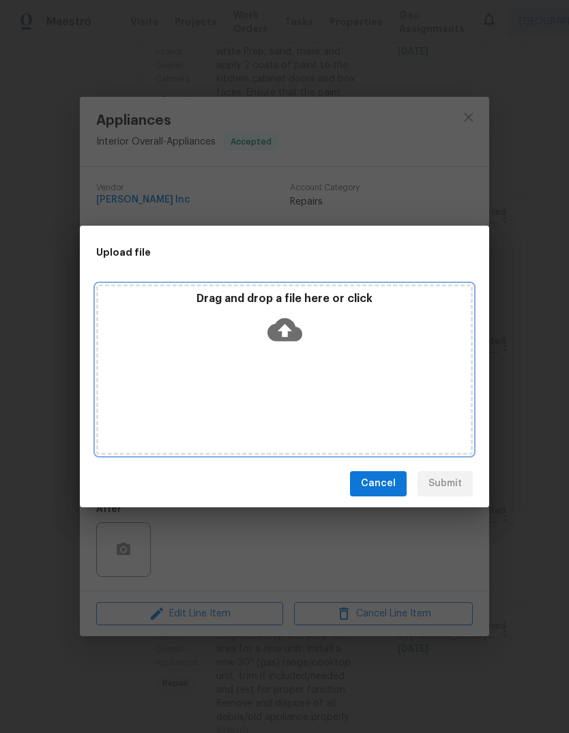
click at [347, 310] on div "Drag and drop a file here or click" at bounding box center [284, 321] width 372 height 59
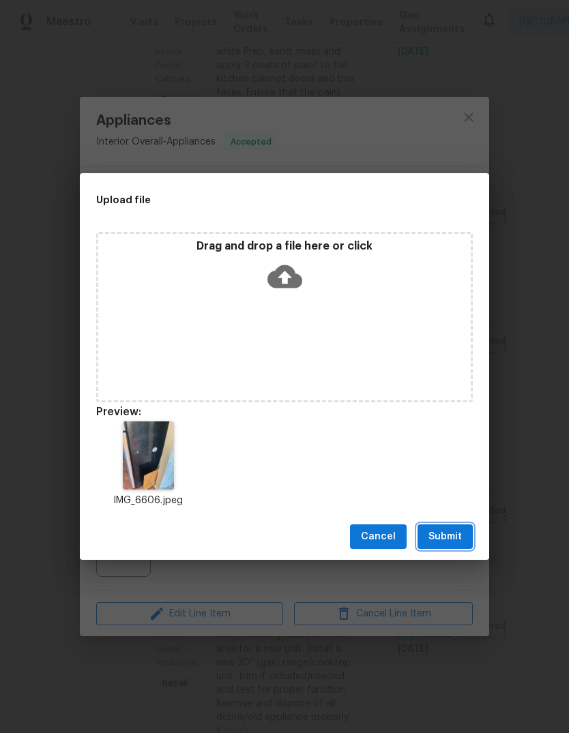
click at [452, 548] on button "Submit" at bounding box center [444, 537] width 55 height 25
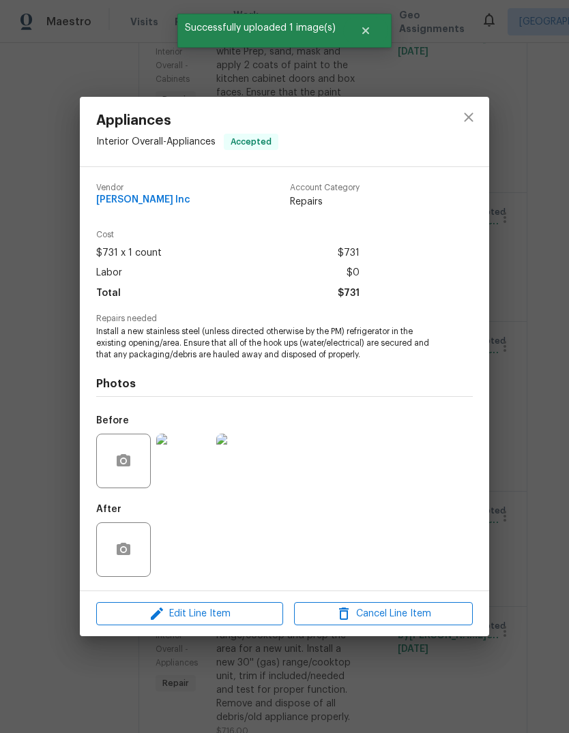
click at [464, 119] on icon "close" at bounding box center [468, 117] width 16 height 16
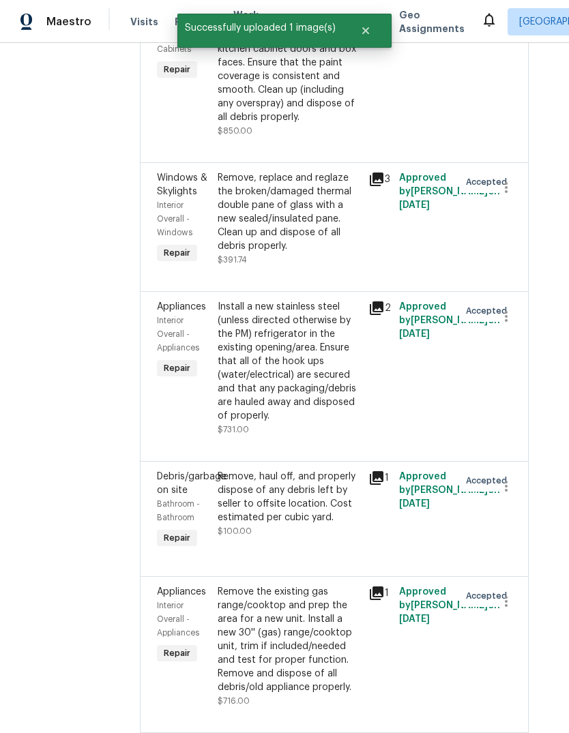
scroll to position [5569, 17]
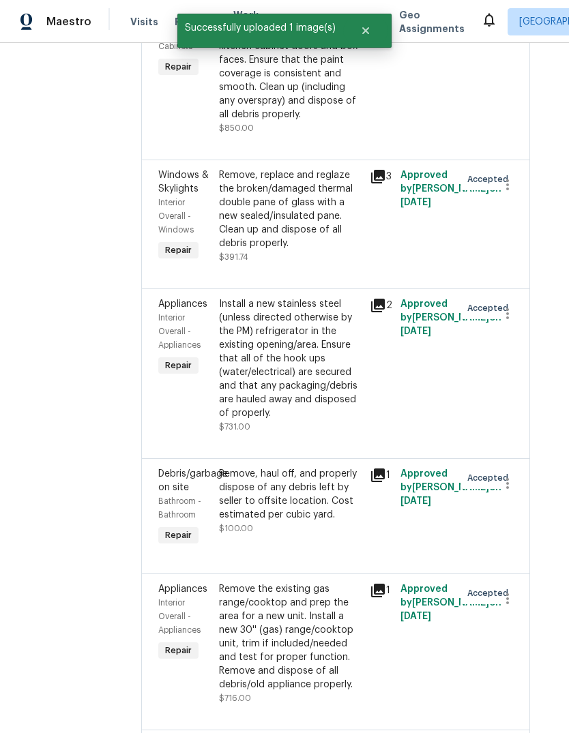
click at [314, 585] on div "Remove the existing gas range/cooktop and prep the area for a new unit. Install…" at bounding box center [290, 637] width 143 height 109
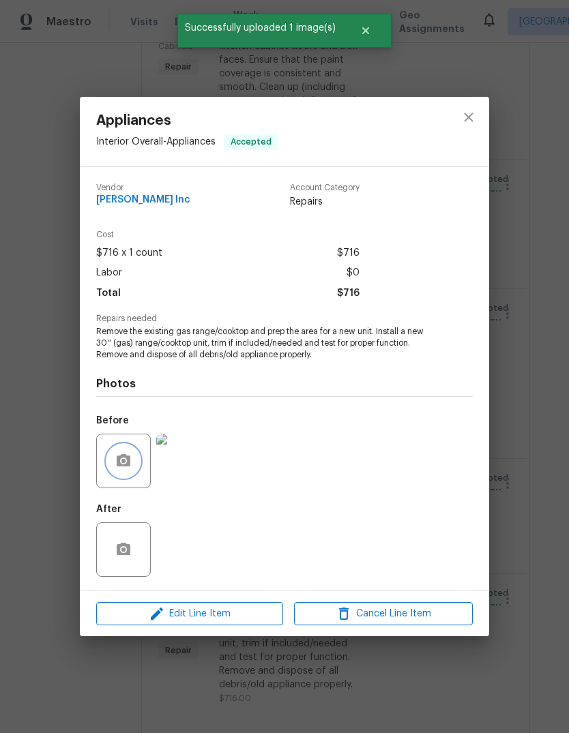
click at [121, 458] on icon "button" at bounding box center [124, 460] width 14 height 12
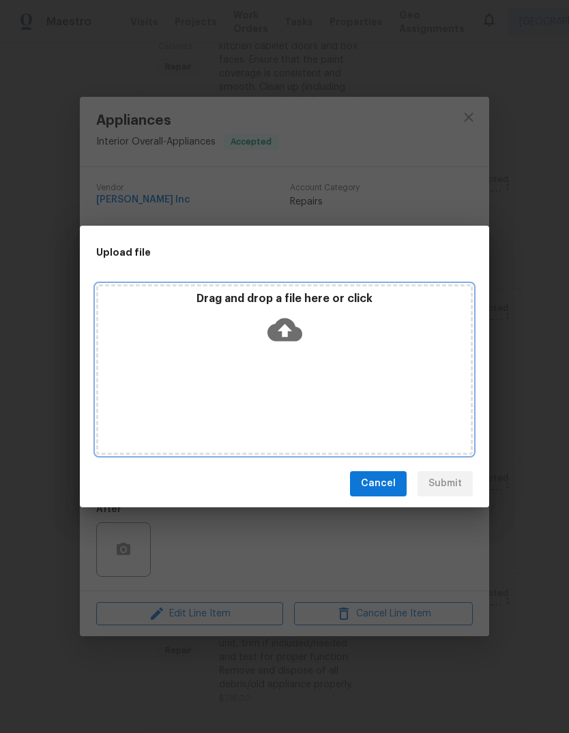
click at [359, 312] on div "Drag and drop a file here or click" at bounding box center [284, 321] width 372 height 59
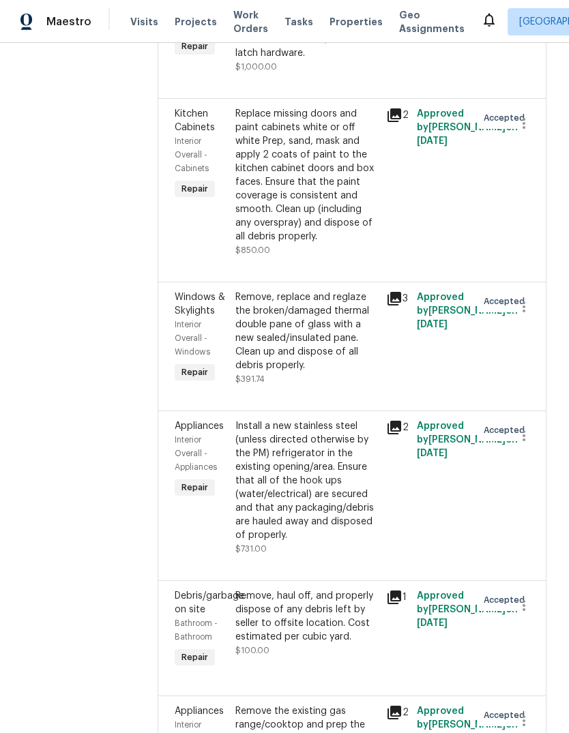
scroll to position [5446, 1]
click at [333, 302] on div "Remove, replace and reglaze the broken/damaged thermal double pane of glass wit…" at bounding box center [306, 332] width 143 height 82
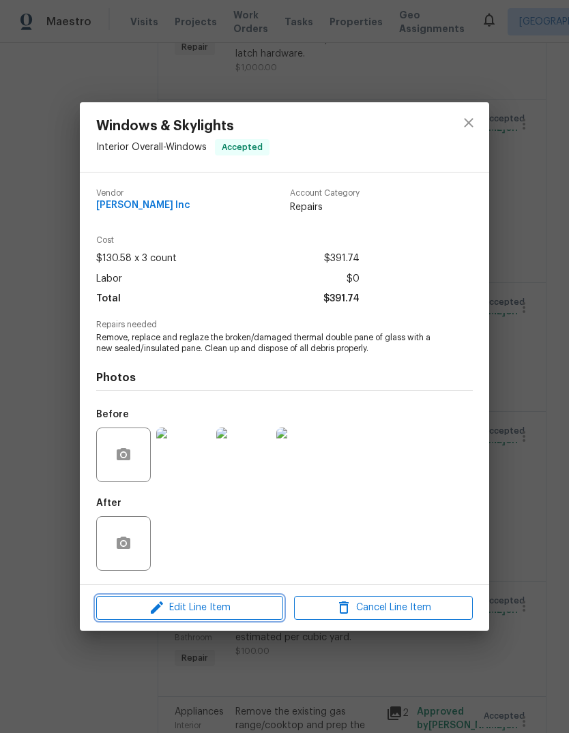
click at [199, 612] on span "Edit Line Item" at bounding box center [189, 608] width 179 height 17
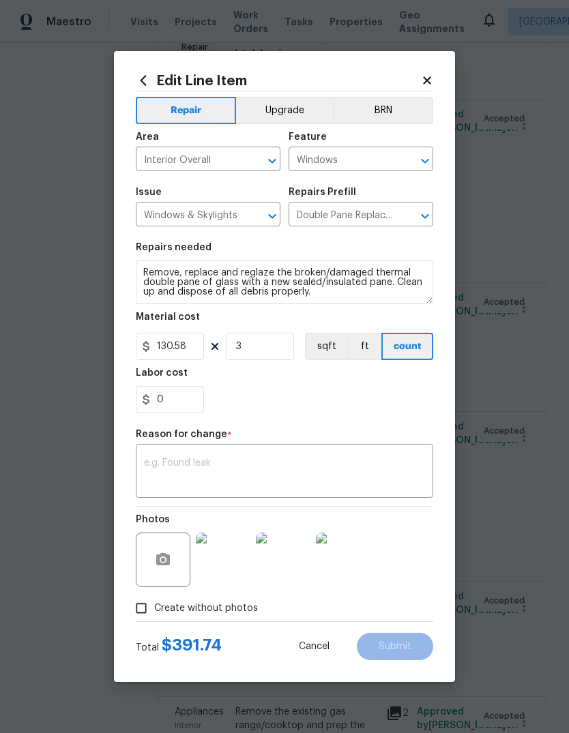
click at [284, 330] on div "Material cost" at bounding box center [284, 321] width 297 height 18
click at [263, 344] on input "3" at bounding box center [260, 346] width 68 height 27
type input "10"
click at [399, 398] on div "0" at bounding box center [284, 399] width 297 height 27
click at [331, 468] on textarea at bounding box center [284, 472] width 281 height 29
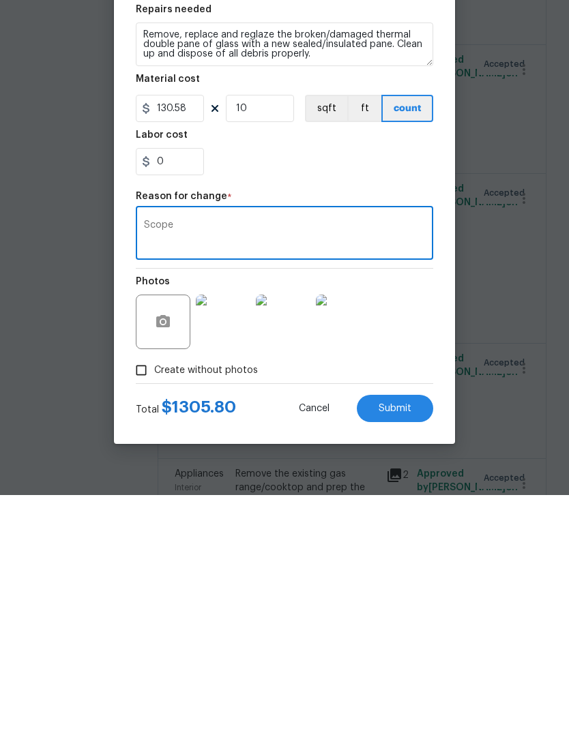
type textarea "Scope"
click at [178, 544] on button "button" at bounding box center [163, 560] width 33 height 33
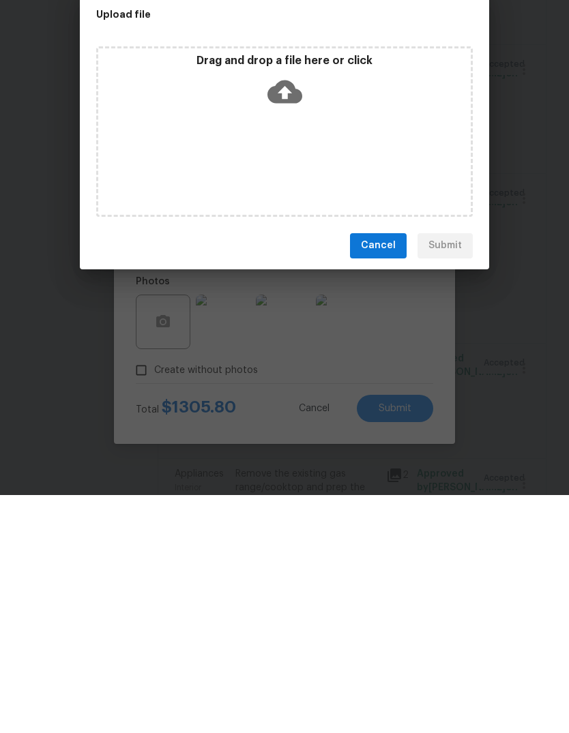
scroll to position [51, 0]
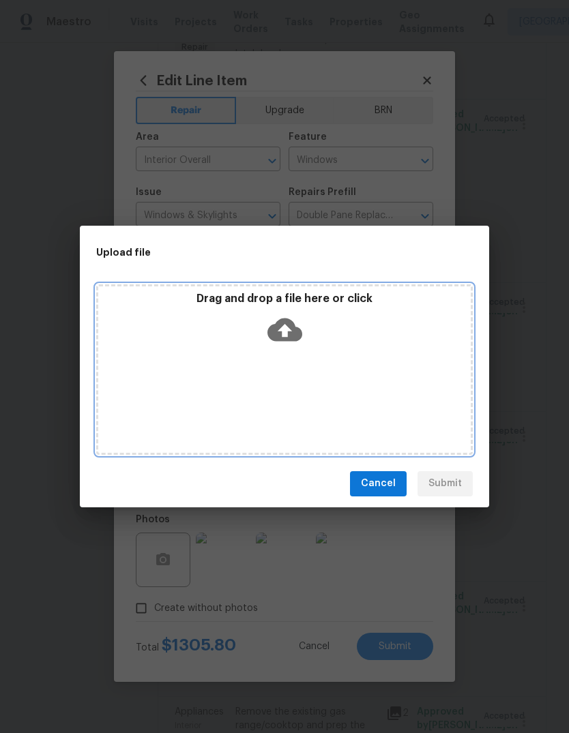
click at [332, 284] on div "Drag and drop a file here or click" at bounding box center [284, 369] width 377 height 171
click at [377, 294] on p "Drag and drop a file here or click" at bounding box center [284, 299] width 372 height 14
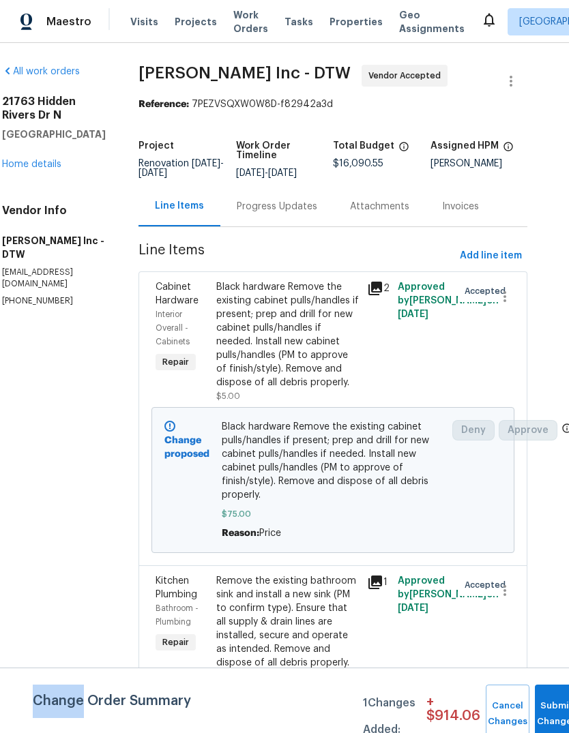
scroll to position [0, 20]
click at [480, 265] on button "Add line item" at bounding box center [490, 256] width 73 height 25
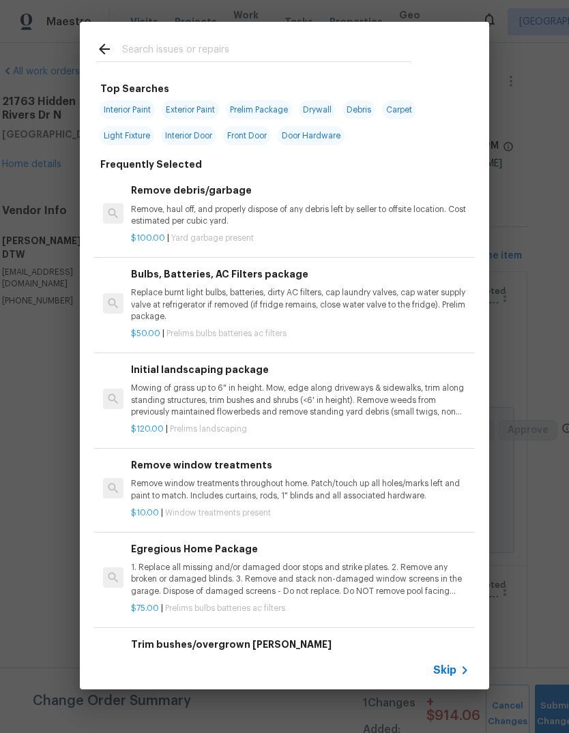
click at [356, 44] on input "text" at bounding box center [266, 51] width 289 height 20
type input "Drain"
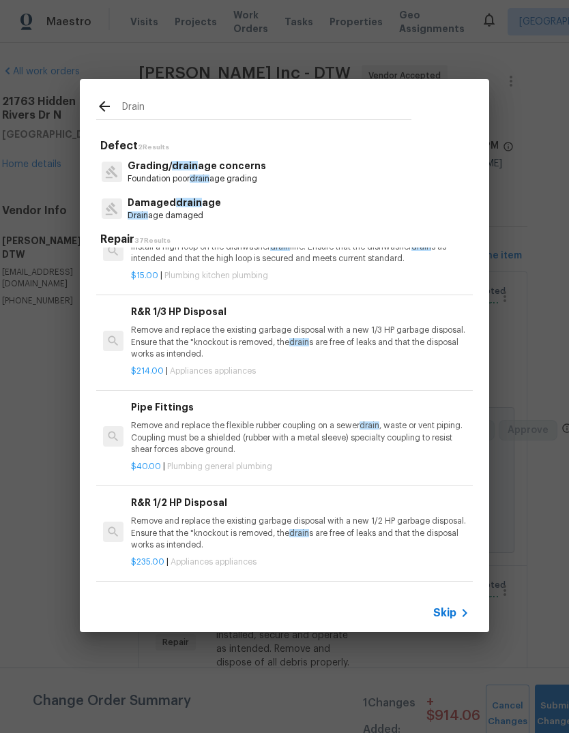
scroll to position [749, 0]
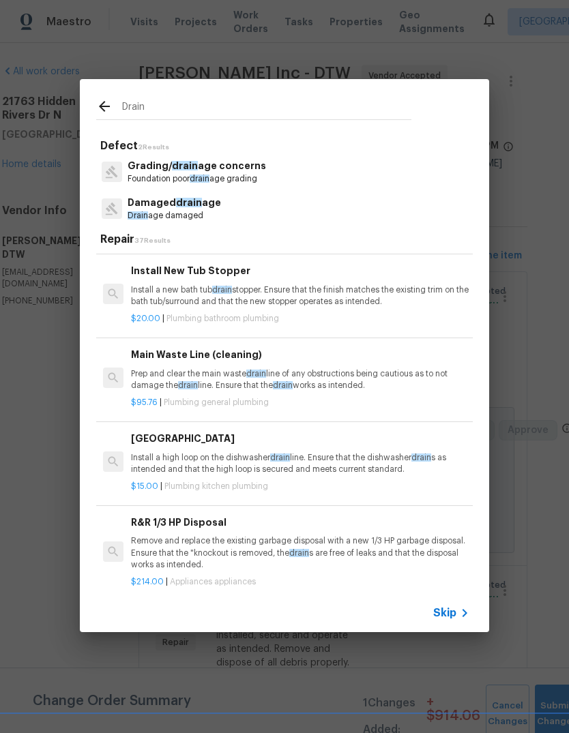
click at [267, 370] on p "Prep and clear the main waste drain line of any obstructions being cautious as …" at bounding box center [300, 379] width 338 height 23
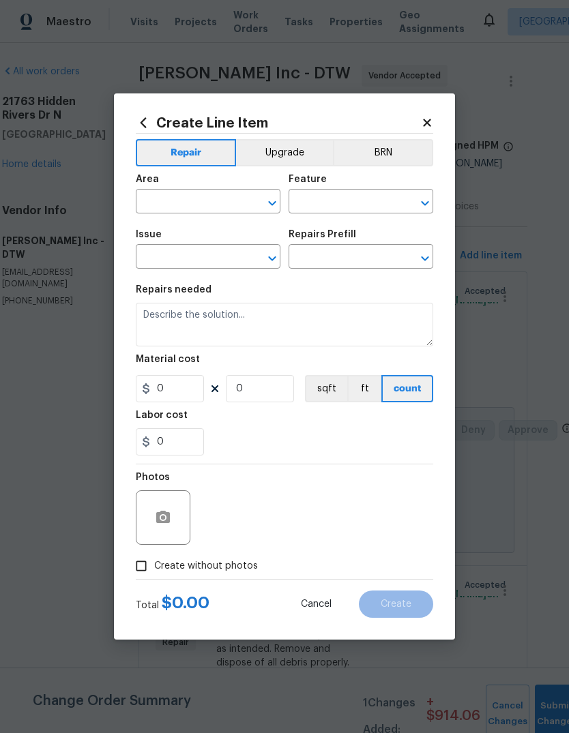
type input "Plumbing"
type input "General Plumbing"
type input "Main Waste Line (cleaning) $95.76"
type textarea "Prep and clear the main waste drain line of any obstructions being cautious as …"
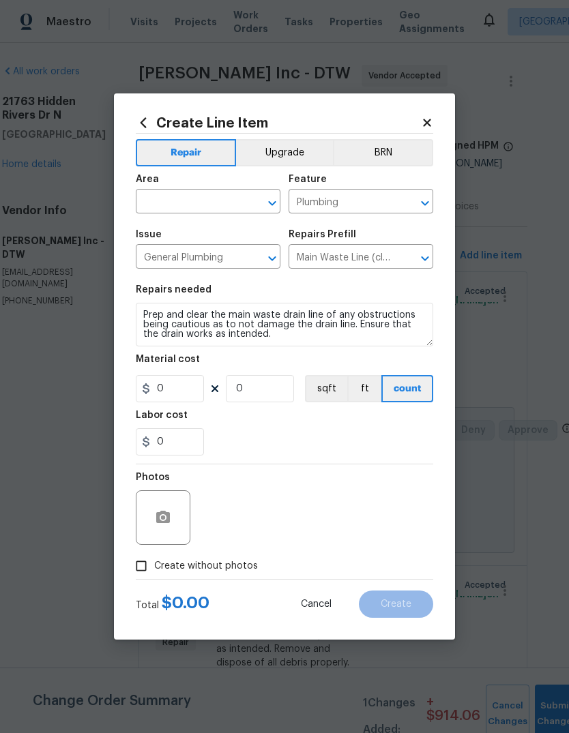
type input "95.76"
type input "1"
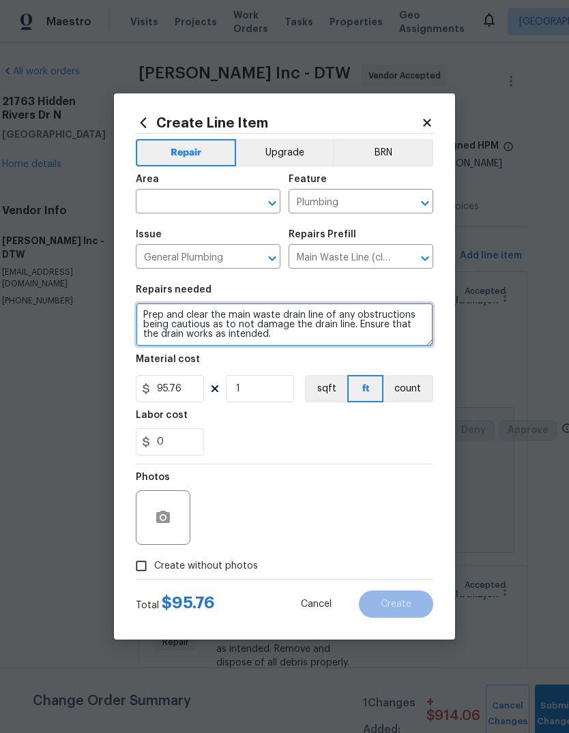
click at [263, 335] on textarea "Prep and clear the main waste drain line of any obstructions being cautious as …" at bounding box center [284, 325] width 297 height 44
click at [266, 332] on textarea "Prep and clear the main waste drain line of any obstructions being cautious as …" at bounding box center [284, 325] width 297 height 44
click at [265, 332] on textarea "Prep and clear the main waste drain line of any obstructions being cautious as …" at bounding box center [284, 325] width 297 height 44
click at [269, 325] on textarea "Prep and clear the main waste drain line of any obstructions being cautious as …" at bounding box center [284, 325] width 297 height 44
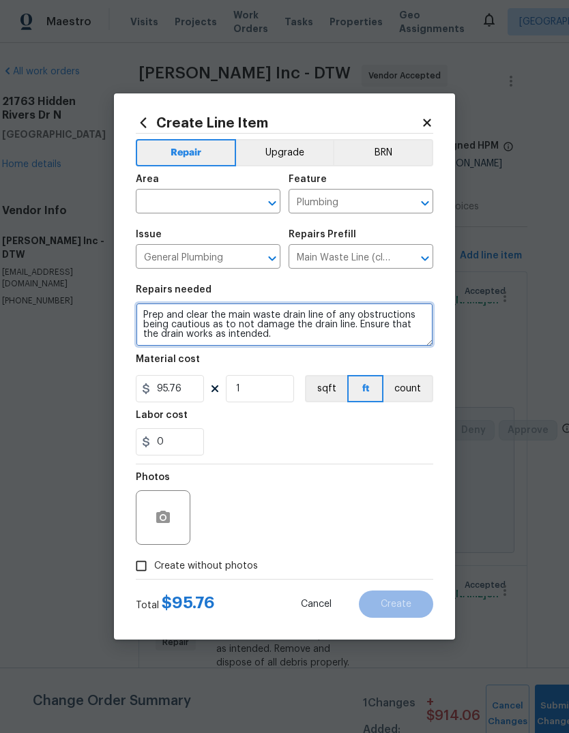
click at [269, 325] on textarea "Prep and clear the main waste drain line of any obstructions being cautious as …" at bounding box center [284, 325] width 297 height 44
click at [269, 318] on textarea "Prep and clear the main waste drain line of any obstructions being cautious as …" at bounding box center [284, 325] width 297 height 44
click at [356, 312] on textarea "Prep and clear the main waste drain line of any obstructions being cautious as …" at bounding box center [284, 325] width 297 height 44
click at [355, 312] on textarea "Prep and clear the main waste drain line of any obstructions being cautious as …" at bounding box center [284, 325] width 297 height 44
click at [371, 308] on textarea "Prep and clear the main waste drain line of any obstructions being cautious as …" at bounding box center [284, 325] width 297 height 44
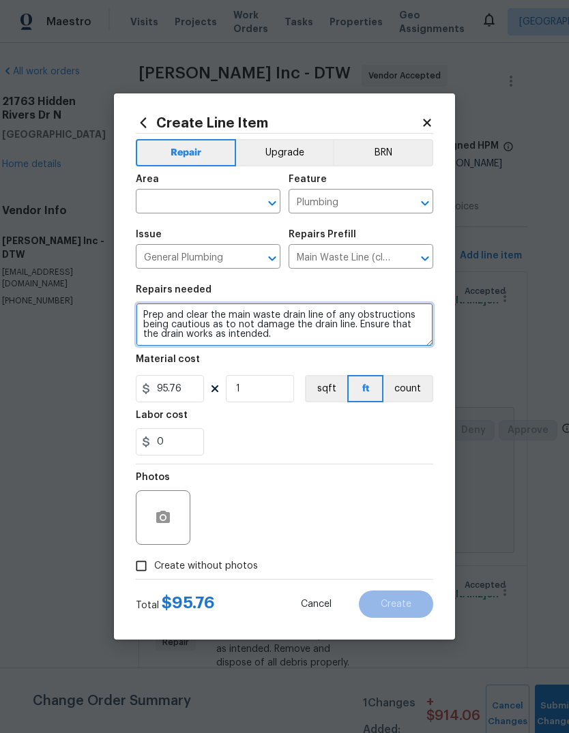
click at [370, 308] on textarea "Prep and clear the main waste drain line of any obstructions being cautious as …" at bounding box center [284, 325] width 297 height 44
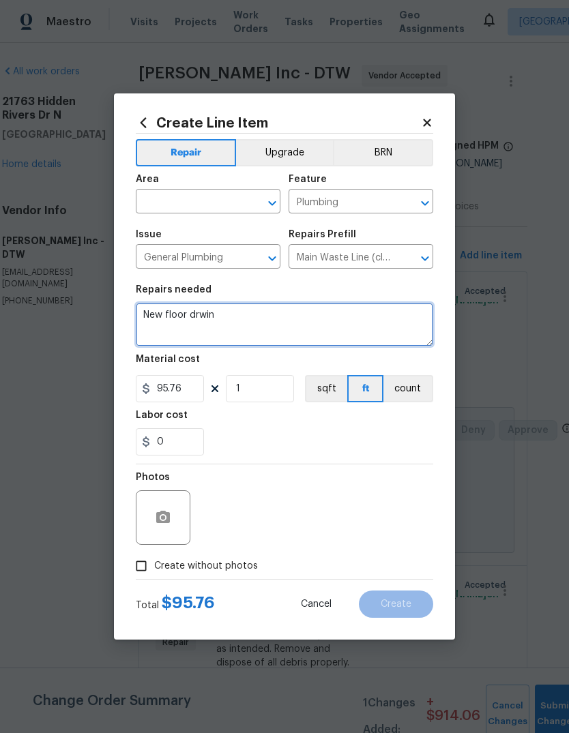
type textarea "New floor drwin"
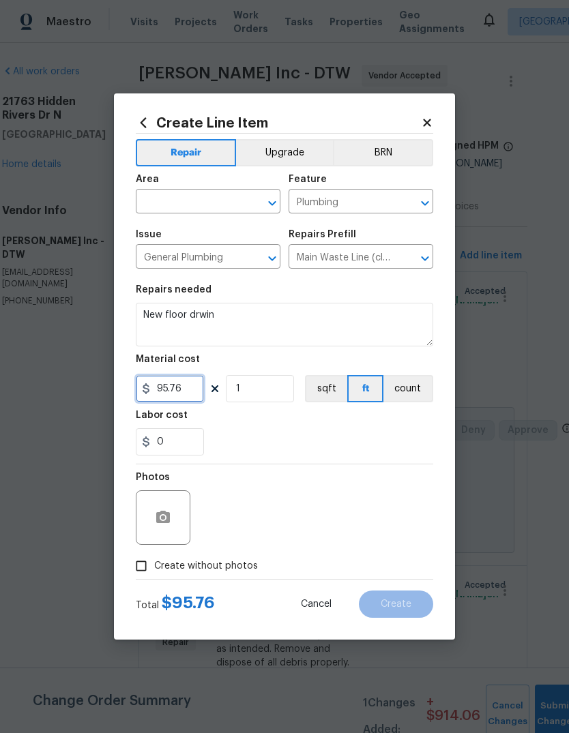
click at [173, 392] on input "95.76" at bounding box center [170, 388] width 68 height 27
click at [168, 392] on input "95.76" at bounding box center [170, 388] width 68 height 27
type input "15"
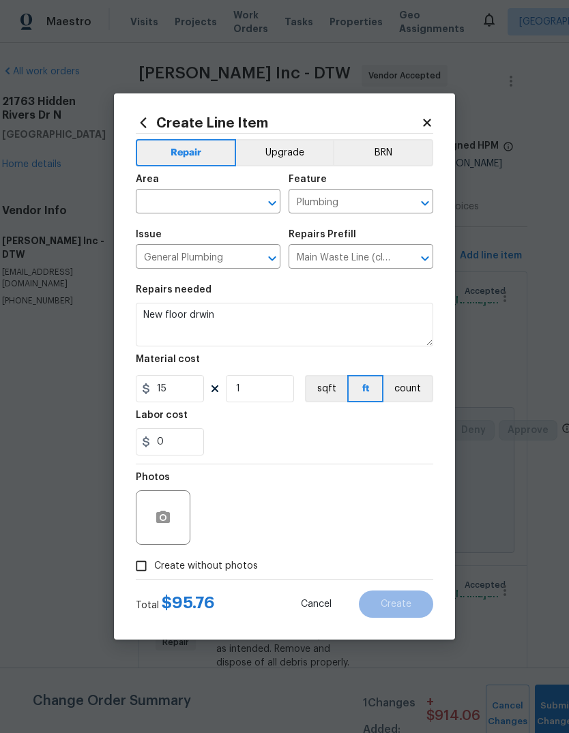
click at [420, 425] on div "Labor cost" at bounding box center [284, 420] width 297 height 18
click at [149, 519] on button "button" at bounding box center [163, 517] width 33 height 33
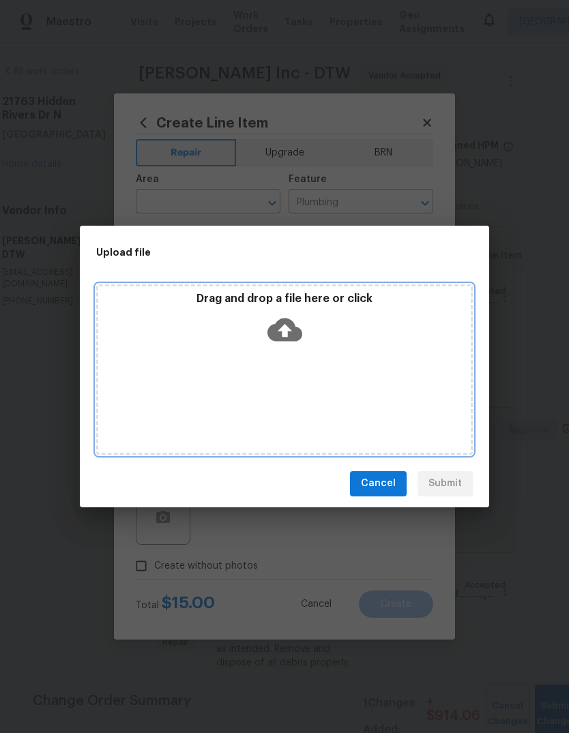
click at [377, 293] on p "Drag and drop a file here or click" at bounding box center [284, 299] width 372 height 14
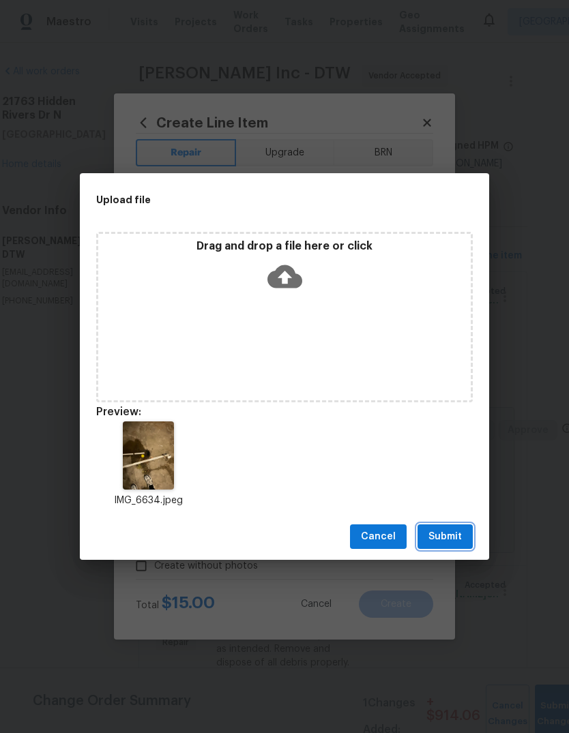
click at [443, 527] on button "Submit" at bounding box center [444, 537] width 55 height 25
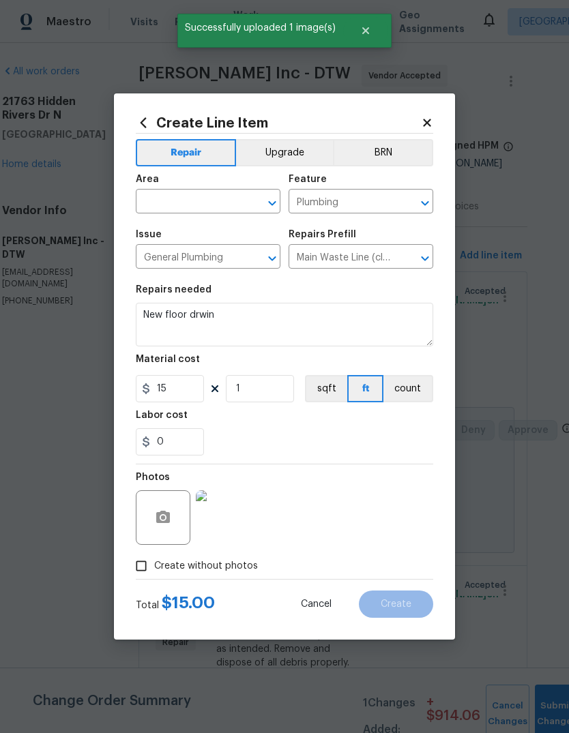
click at [212, 184] on div "Area" at bounding box center [208, 184] width 145 height 18
click at [211, 184] on div "Area" at bounding box center [208, 184] width 145 height 18
click at [187, 198] on input "text" at bounding box center [189, 202] width 106 height 21
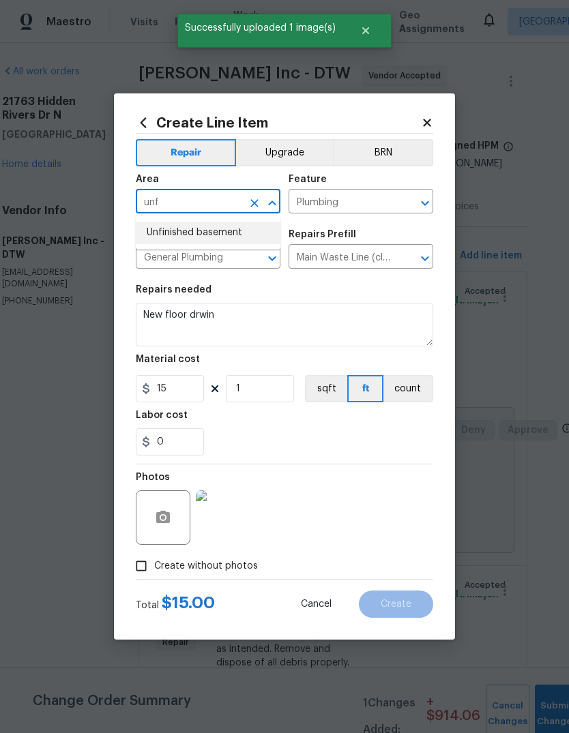
click at [239, 229] on li "Unfinished basement" at bounding box center [208, 233] width 145 height 23
type input "Unfinished basement"
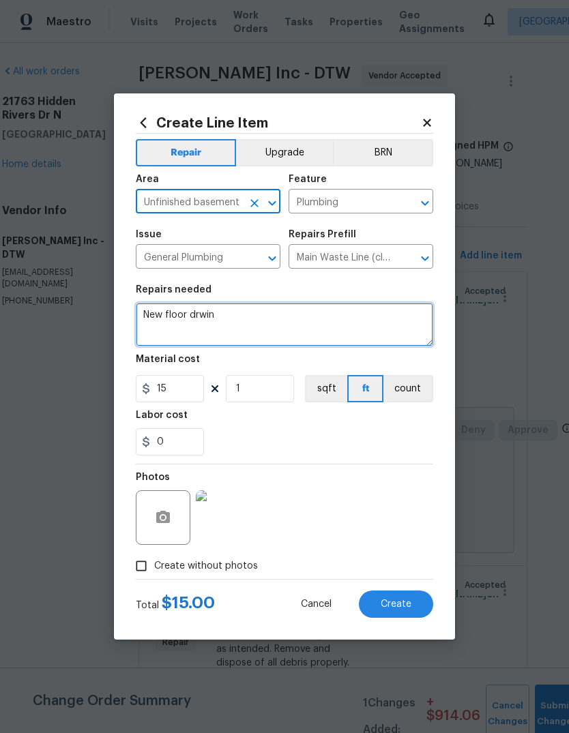
click at [379, 320] on textarea "New floor drwin" at bounding box center [284, 325] width 297 height 44
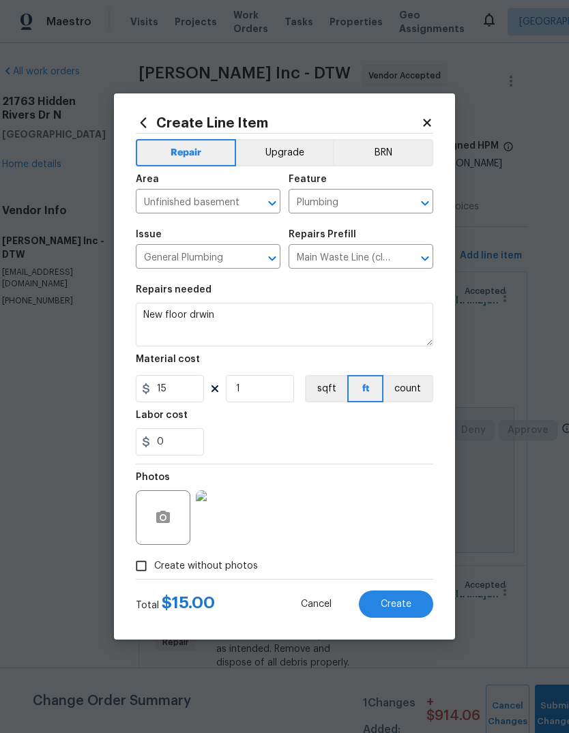
click at [417, 431] on div "0" at bounding box center [284, 441] width 297 height 27
click at [421, 594] on button "Create" at bounding box center [396, 604] width 74 height 27
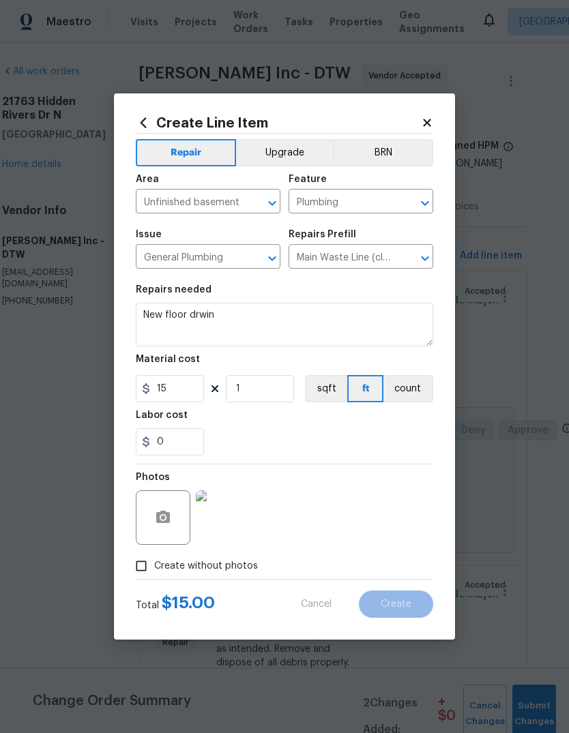
type input "0"
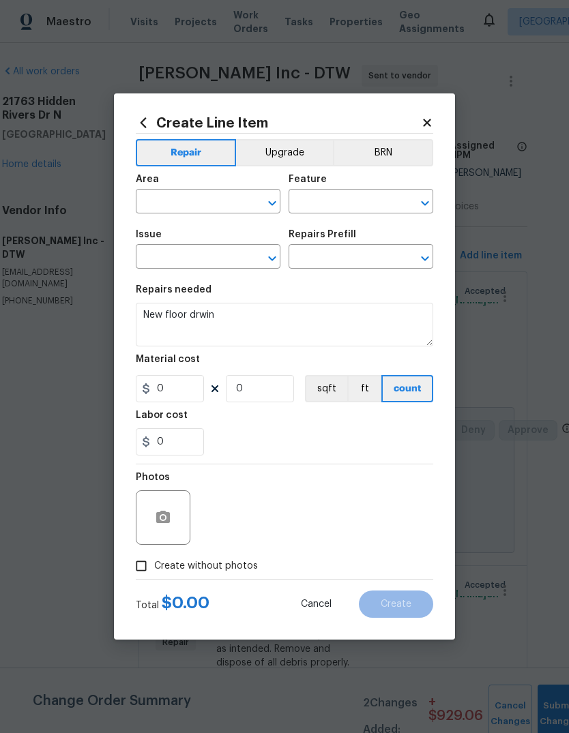
scroll to position [0, 0]
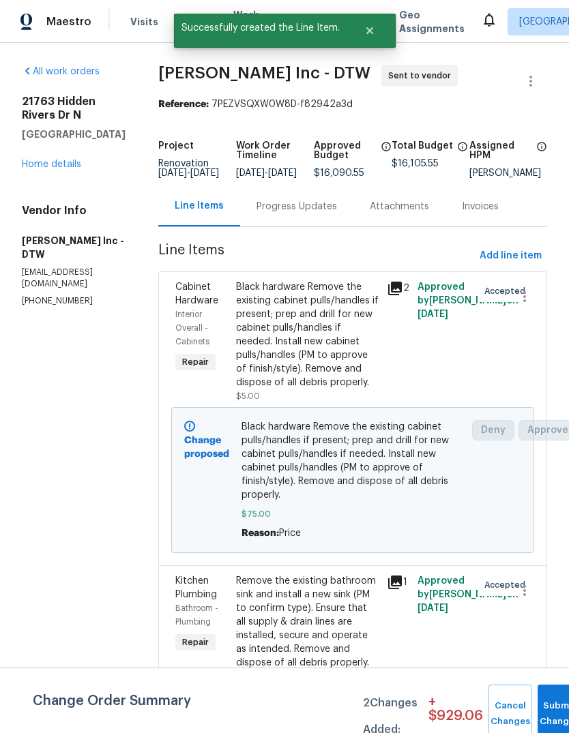
click at [522, 265] on span "Add line item" at bounding box center [511, 256] width 62 height 17
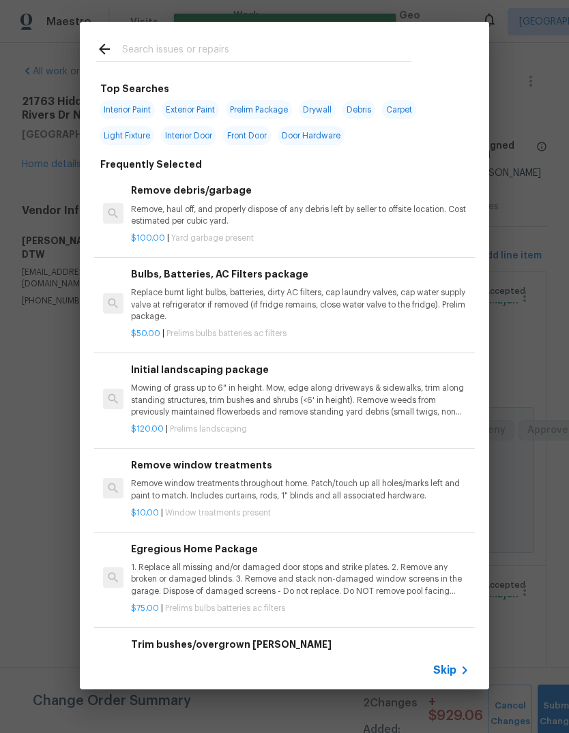
click at [342, 46] on input "text" at bounding box center [266, 51] width 289 height 20
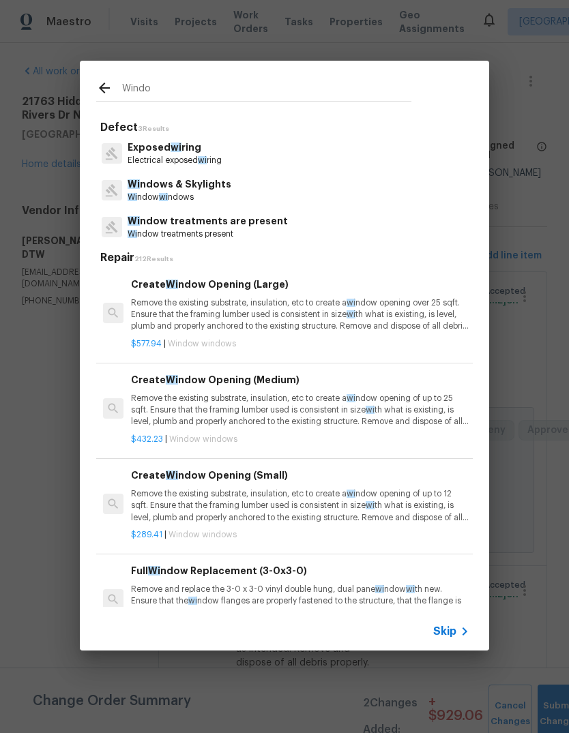
type input "Window"
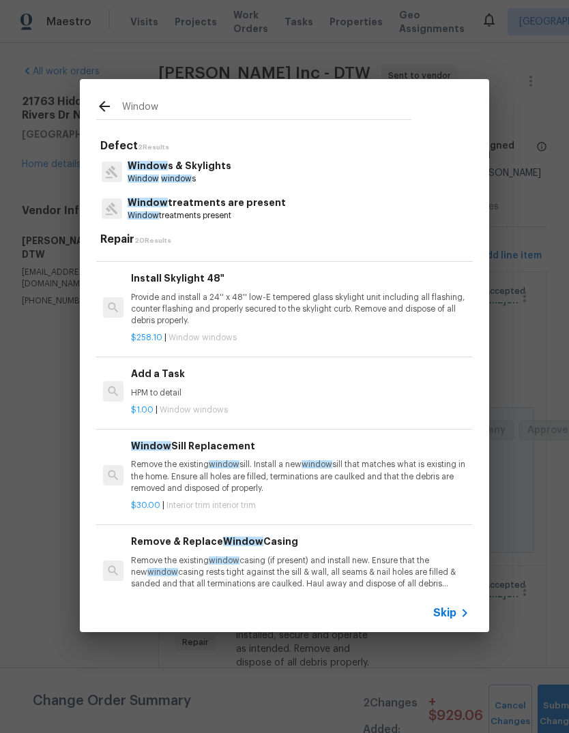
scroll to position [935, 0]
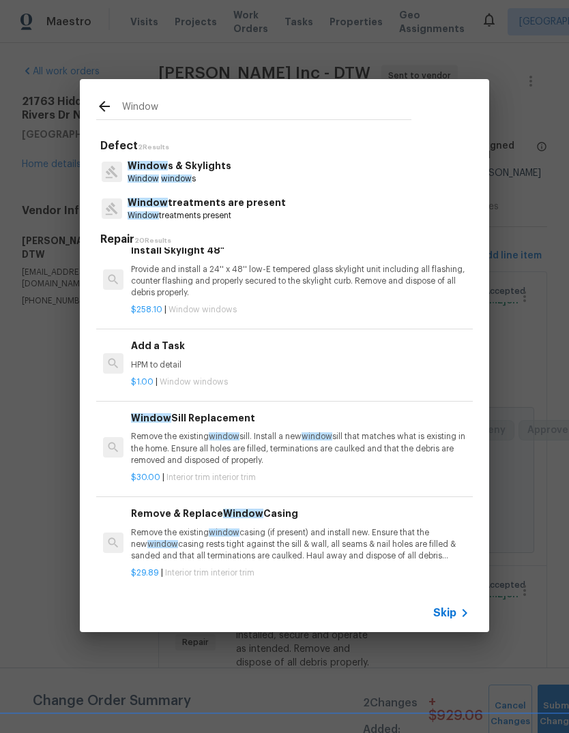
click at [378, 360] on p "HPM to detail" at bounding box center [300, 366] width 338 height 12
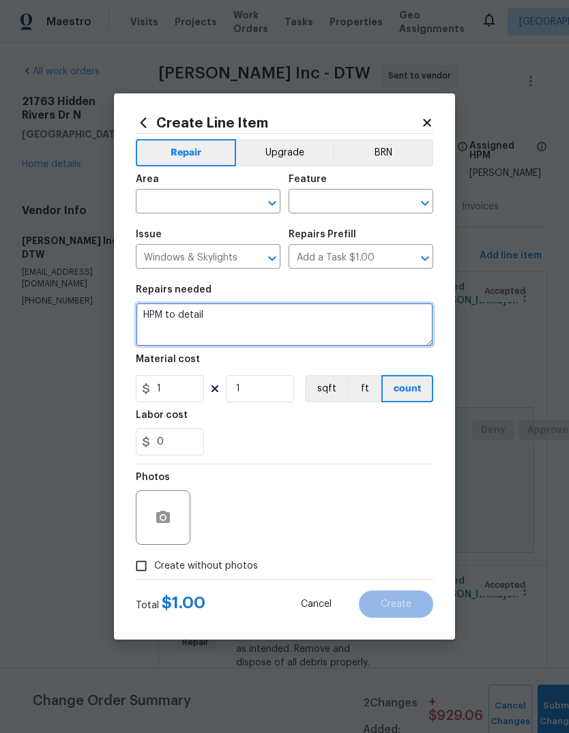
click at [319, 307] on textarea "HPM to detail" at bounding box center [284, 325] width 297 height 44
click at [318, 307] on textarea "HPM to detail" at bounding box center [284, 325] width 297 height 44
click at [304, 325] on textarea "HPM to detail" at bounding box center [284, 325] width 297 height 44
click at [313, 324] on textarea "HPM to detail" at bounding box center [284, 325] width 297 height 44
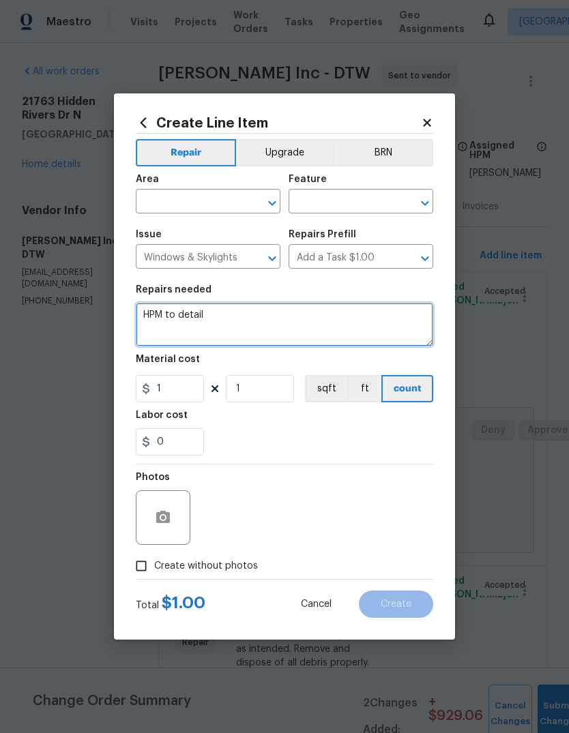
click at [313, 323] on textarea "HPM to detail" at bounding box center [284, 325] width 297 height 44
type textarea "Wipe down all outside windows with warm water to diagnose whether pane needs re…"
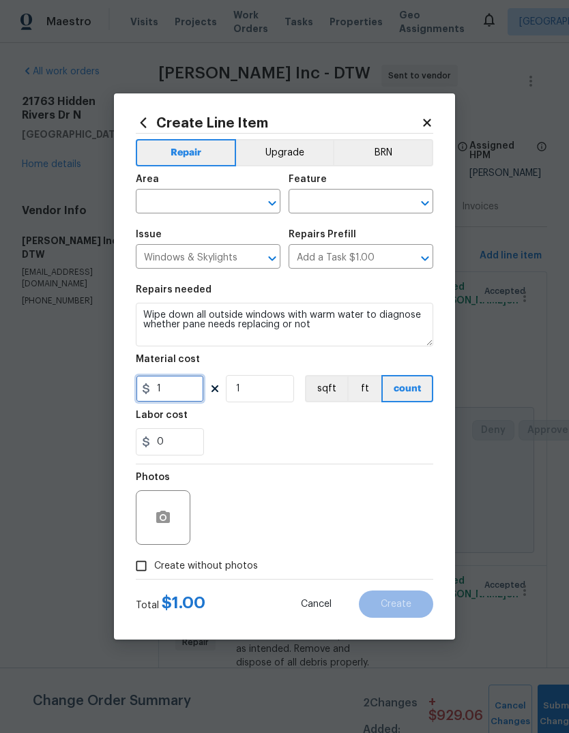
click at [164, 391] on input "1" at bounding box center [170, 388] width 68 height 27
type input "75"
click at [385, 418] on div "Labor cost" at bounding box center [284, 420] width 297 height 18
click at [155, 529] on button "button" at bounding box center [163, 517] width 33 height 33
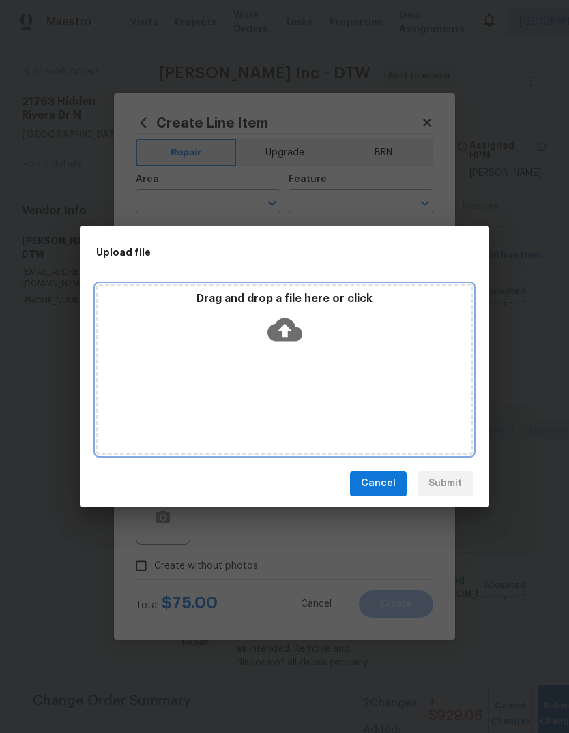
click at [366, 312] on div "Drag and drop a file here or click" at bounding box center [284, 321] width 372 height 59
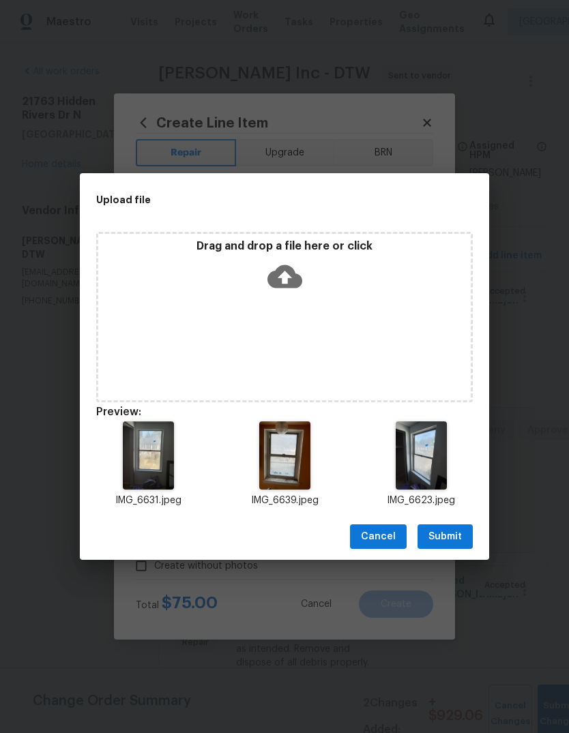
click at [445, 530] on span "Submit" at bounding box center [444, 537] width 33 height 17
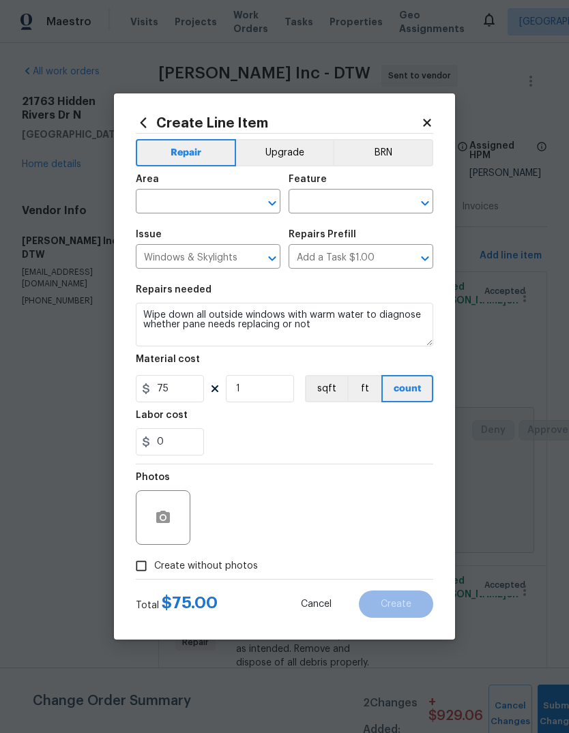
click at [210, 201] on input "text" at bounding box center [189, 202] width 106 height 21
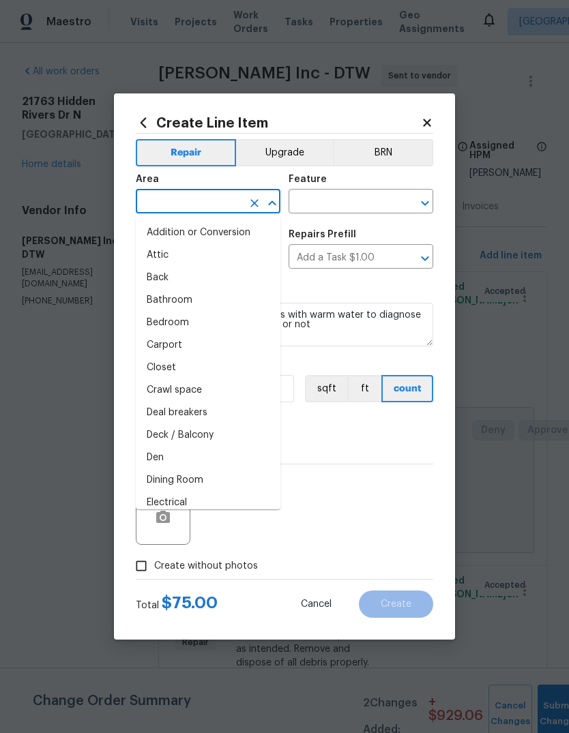
type input "i"
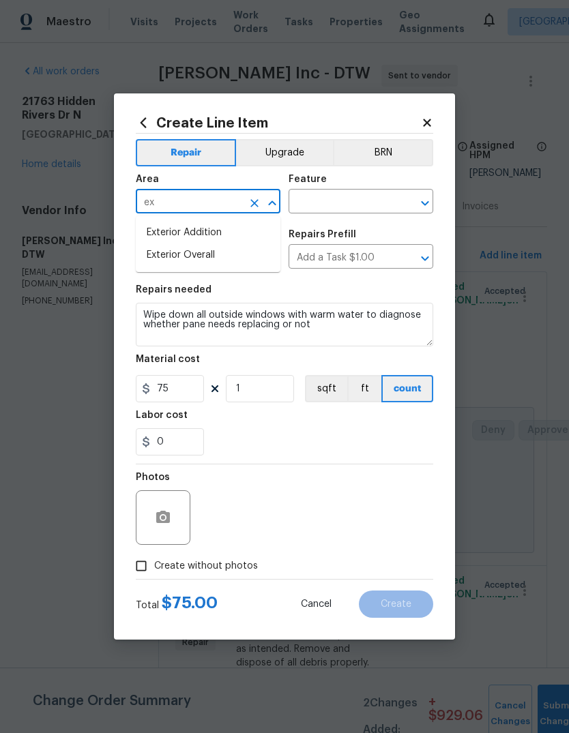
type input "ext"
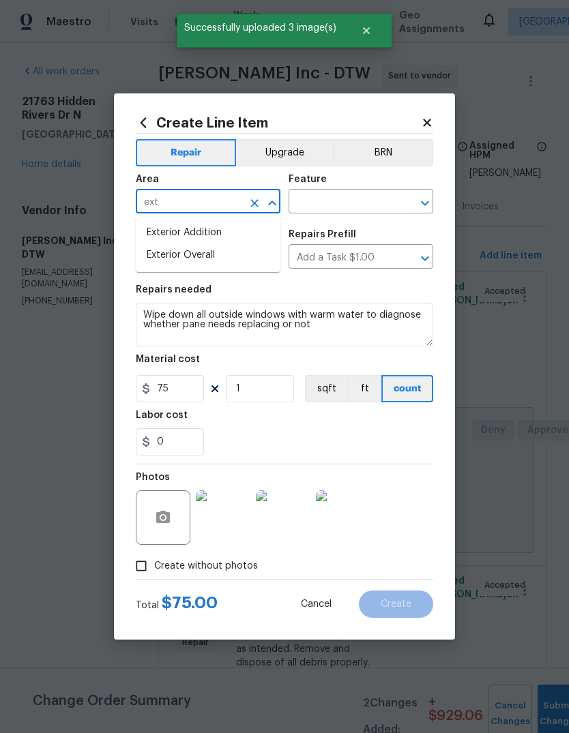
click at [214, 251] on li "Exterior Overall" at bounding box center [208, 255] width 145 height 23
type input "Exterior Overall"
click at [383, 196] on input "text" at bounding box center [342, 202] width 106 height 21
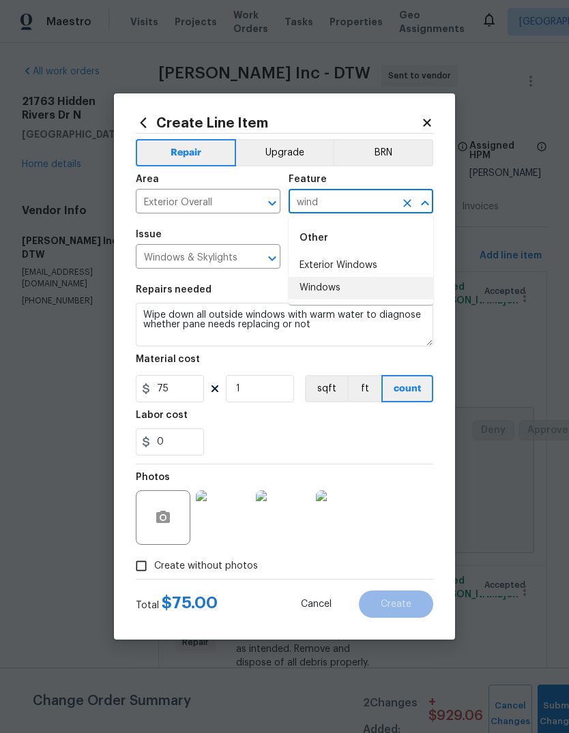
click at [355, 282] on li "Windows" at bounding box center [361, 288] width 145 height 23
type input "Windows"
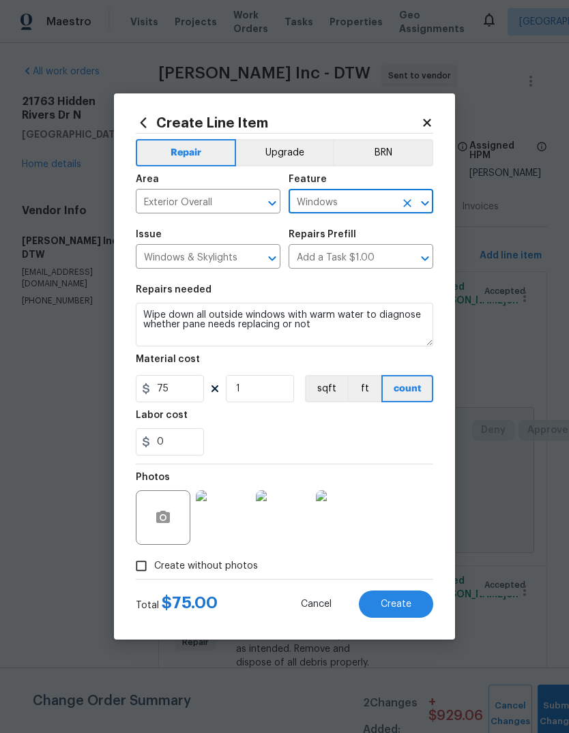
click at [374, 449] on div "0" at bounding box center [284, 441] width 297 height 27
click at [417, 611] on button "Create" at bounding box center [396, 604] width 74 height 27
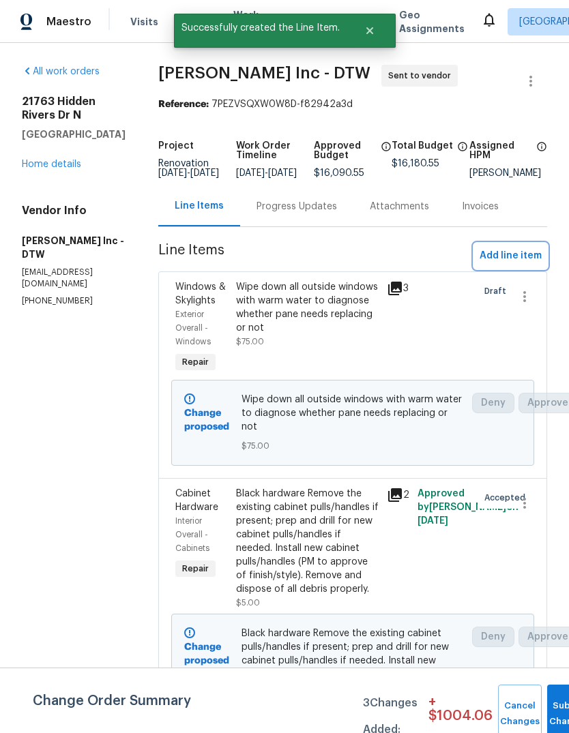
click at [519, 261] on span "Add line item" at bounding box center [511, 256] width 62 height 17
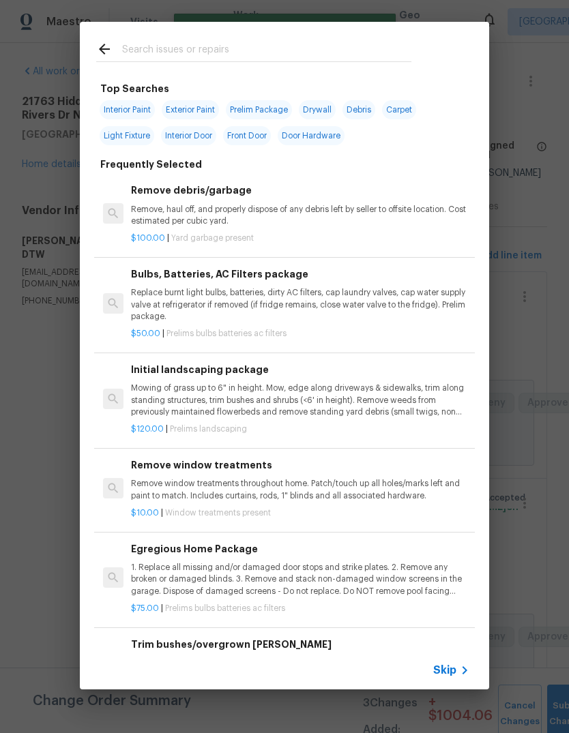
click at [295, 54] on input "text" at bounding box center [266, 51] width 289 height 20
type input "Ceiling"
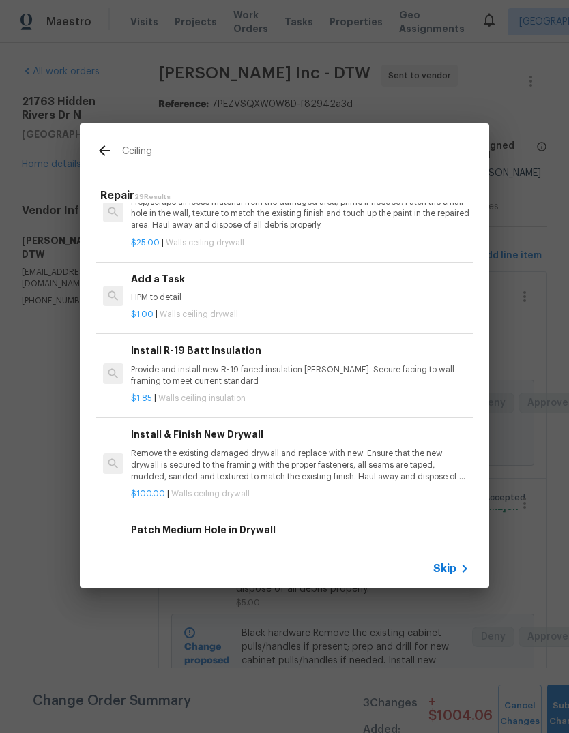
scroll to position [581, 0]
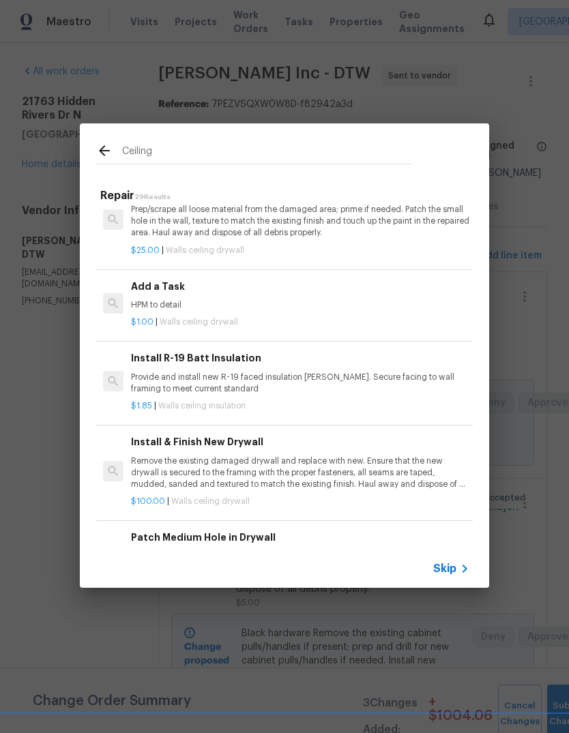
click at [380, 306] on p "HPM to detail" at bounding box center [300, 305] width 338 height 12
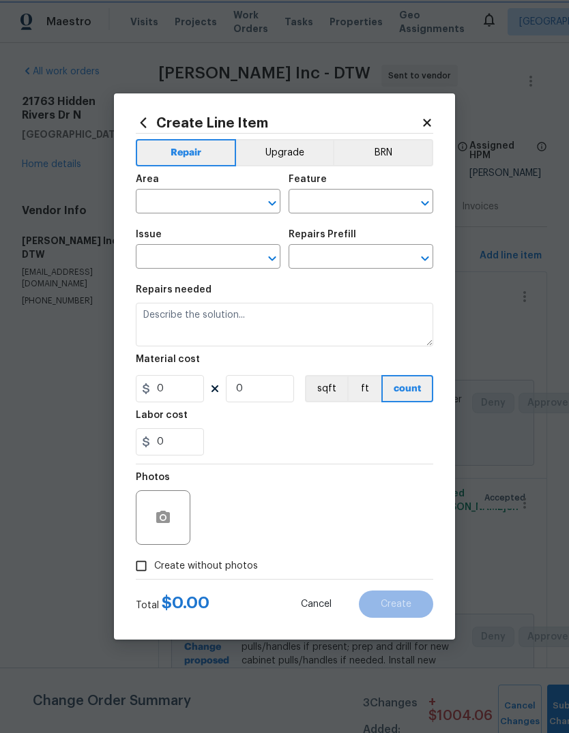
type input "Walls and Ceiling"
type input "Drywall"
type input "Add a Task $1.00"
type textarea "HPM to detail"
type input "1"
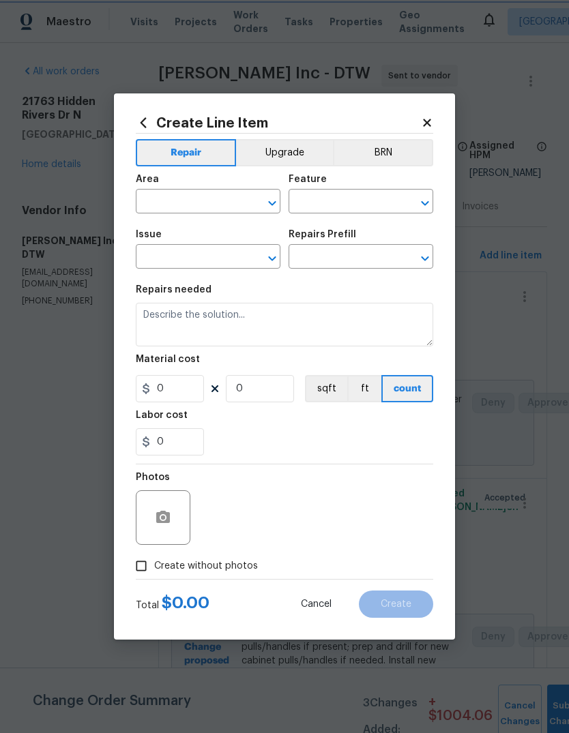
type input "1"
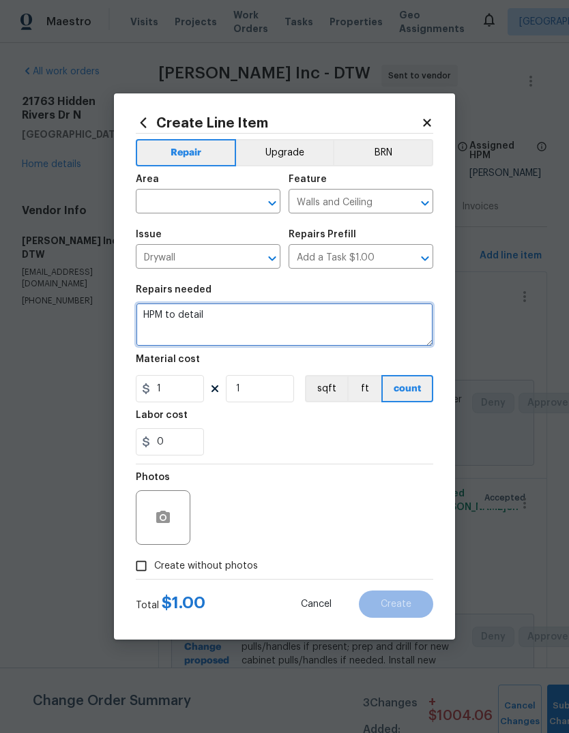
click at [280, 319] on textarea "HPM to detail" at bounding box center [284, 325] width 297 height 44
click at [282, 334] on textarea "HPM to detail" at bounding box center [284, 325] width 297 height 44
click at [281, 334] on textarea "HPM to detail" at bounding box center [284, 325] width 297 height 44
click at [282, 330] on textarea "HPM to detail" at bounding box center [284, 325] width 297 height 44
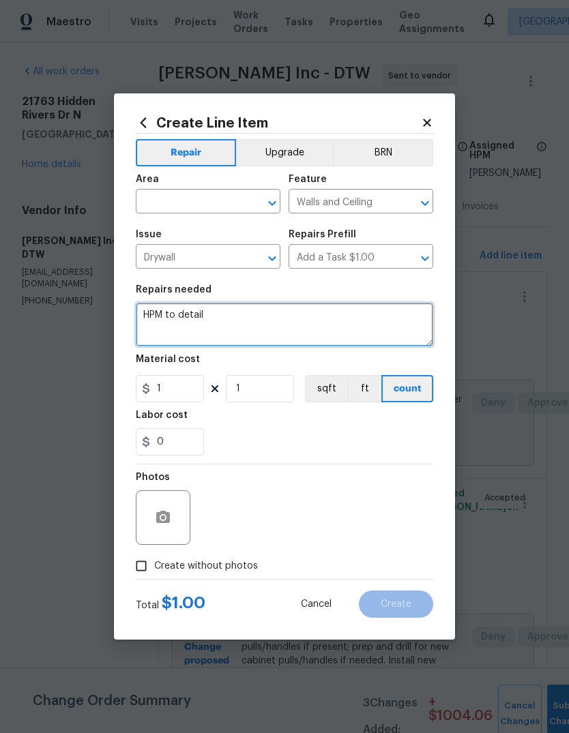
click at [282, 330] on textarea "HPM to detail" at bounding box center [284, 325] width 297 height 44
type textarea "Spray basement ceiling in laundry area to cover water stains"
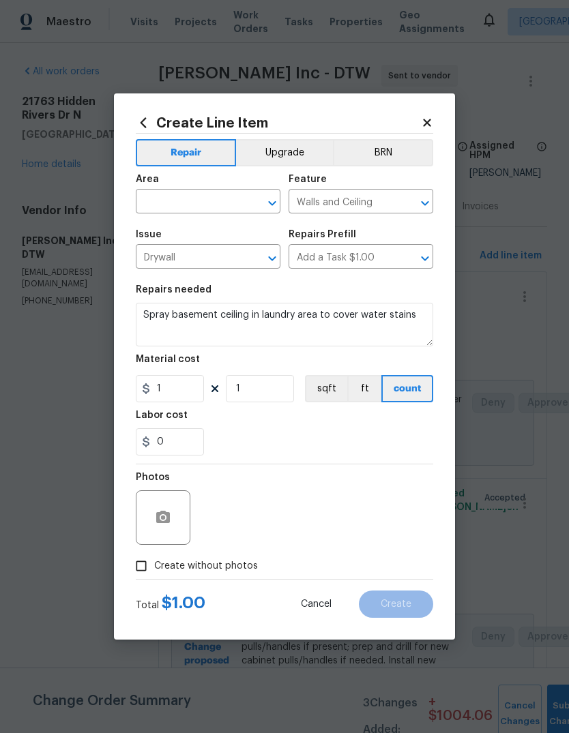
click at [369, 411] on section "Repairs needed Spray basement ceiling in laundry area to cover water stains Mat…" at bounding box center [284, 370] width 297 height 187
click at [171, 391] on input "1" at bounding box center [170, 388] width 68 height 27
click at [171, 390] on input "1" at bounding box center [170, 388] width 68 height 27
type input "300"
click at [379, 441] on div "0" at bounding box center [284, 441] width 297 height 27
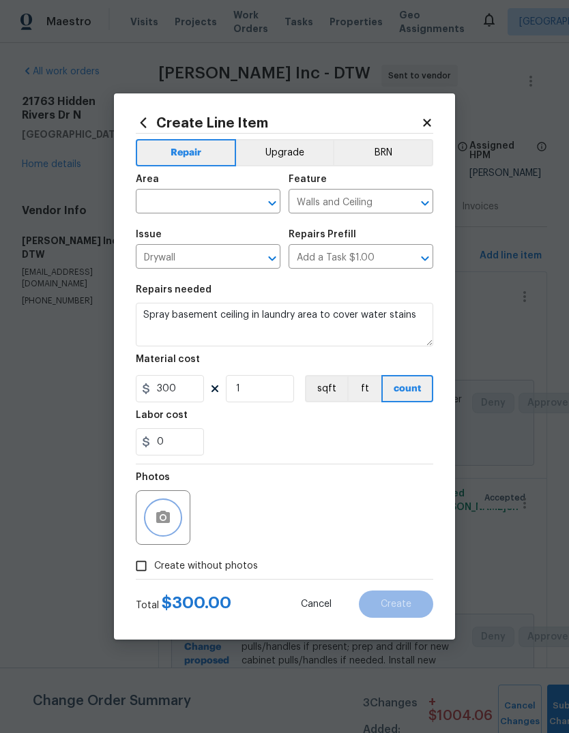
click at [158, 531] on button "button" at bounding box center [163, 517] width 33 height 33
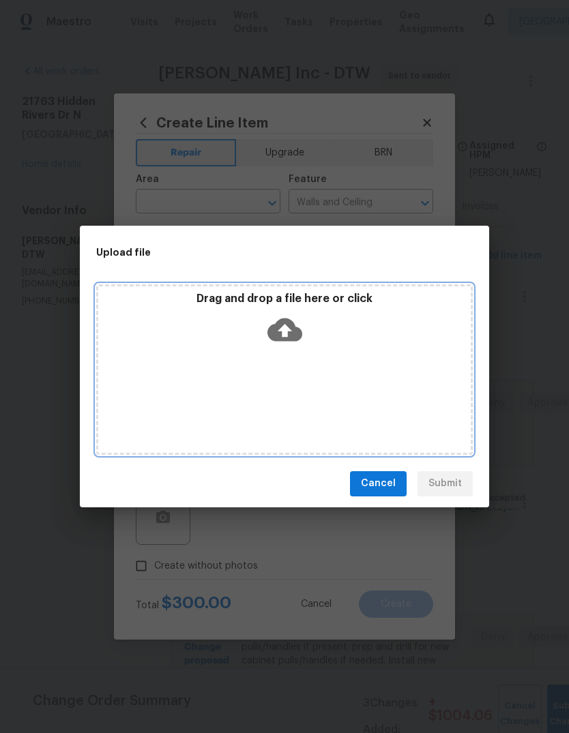
click at [362, 295] on p "Drag and drop a file here or click" at bounding box center [284, 299] width 372 height 14
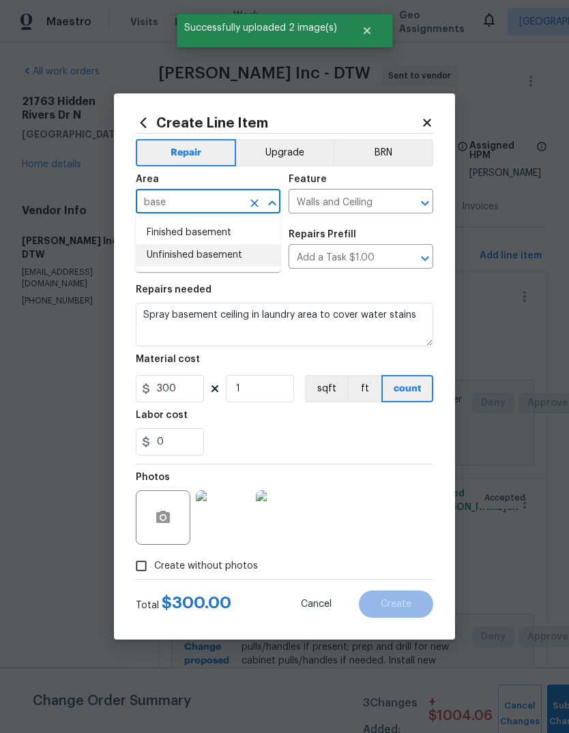
click at [222, 251] on li "Unfinished basement" at bounding box center [208, 255] width 145 height 23
type input "Unfinished basement"
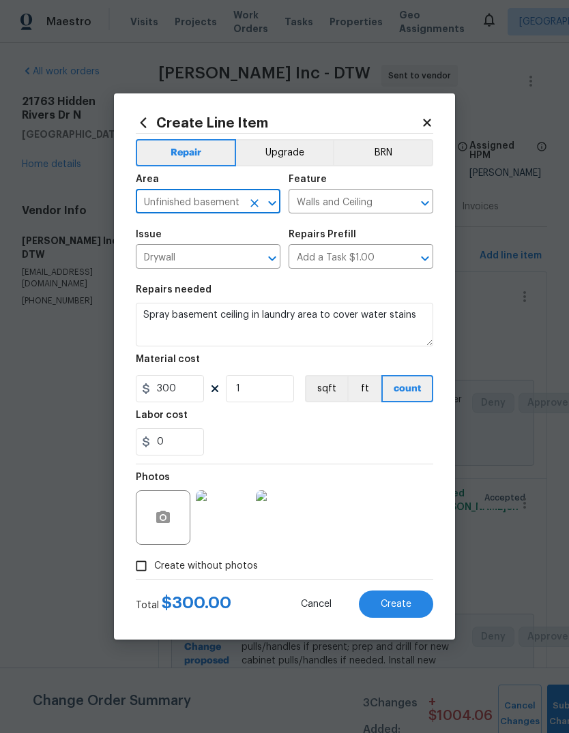
click at [398, 439] on div "0" at bounding box center [284, 441] width 297 height 27
click at [420, 596] on button "Create" at bounding box center [396, 604] width 74 height 27
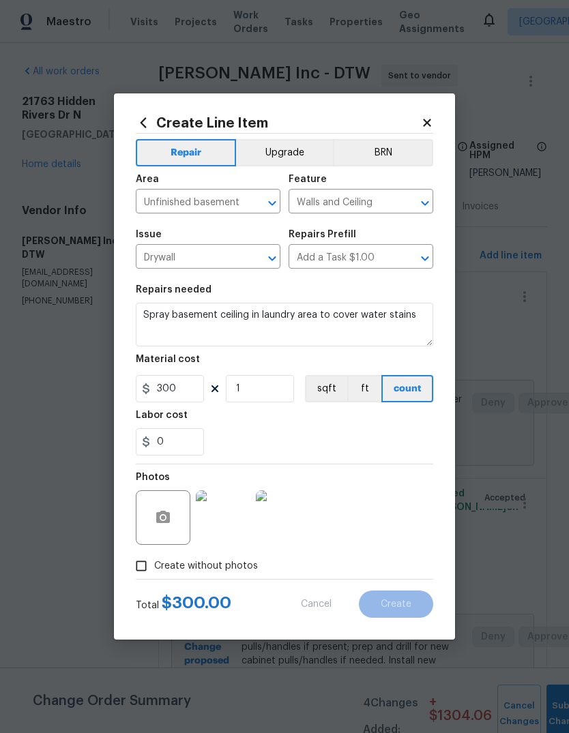
type input "0"
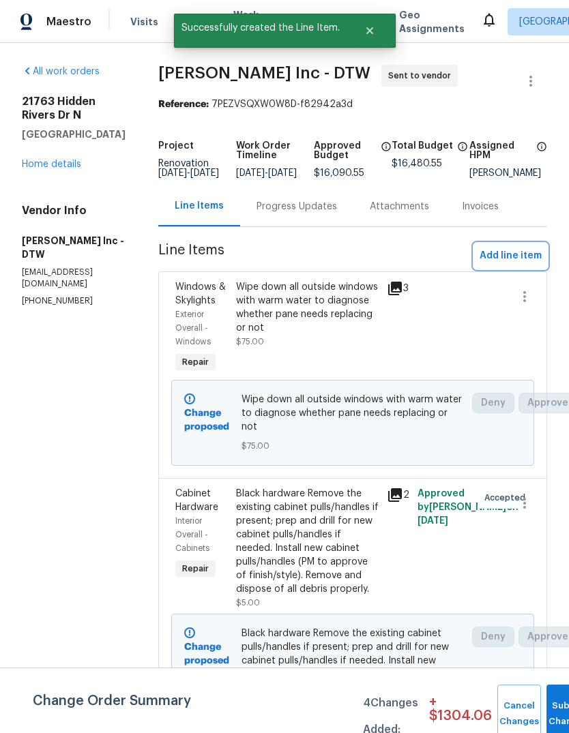
click at [512, 265] on span "Add line item" at bounding box center [511, 256] width 62 height 17
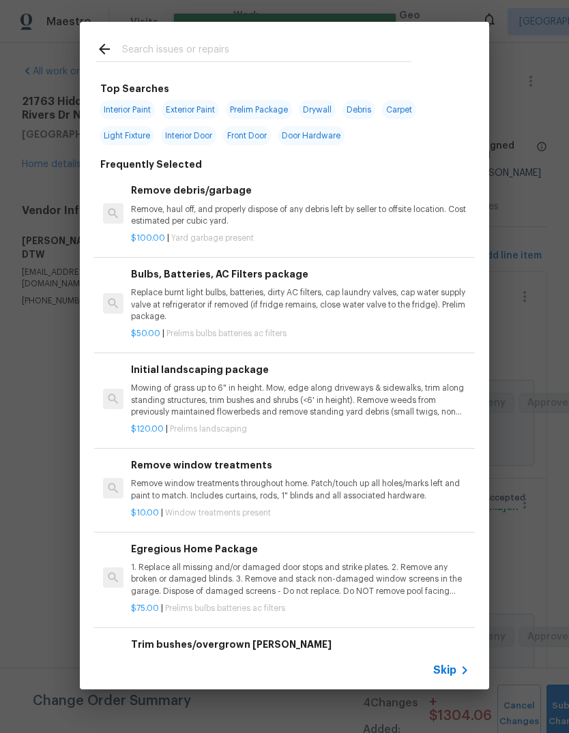
click at [298, 49] on input "text" at bounding box center [266, 51] width 289 height 20
type input "Thresh"
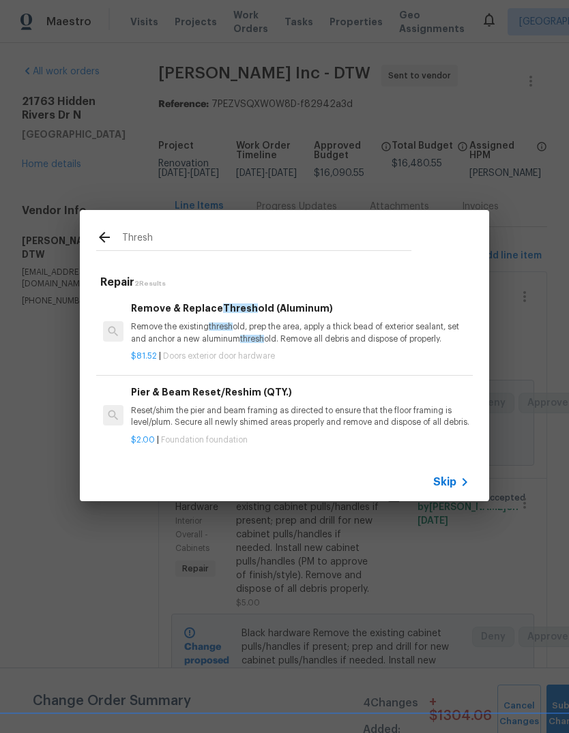
click at [312, 321] on p "Remove the existing thresh old, prep the area, apply a thick bead of exterior s…" at bounding box center [300, 332] width 338 height 23
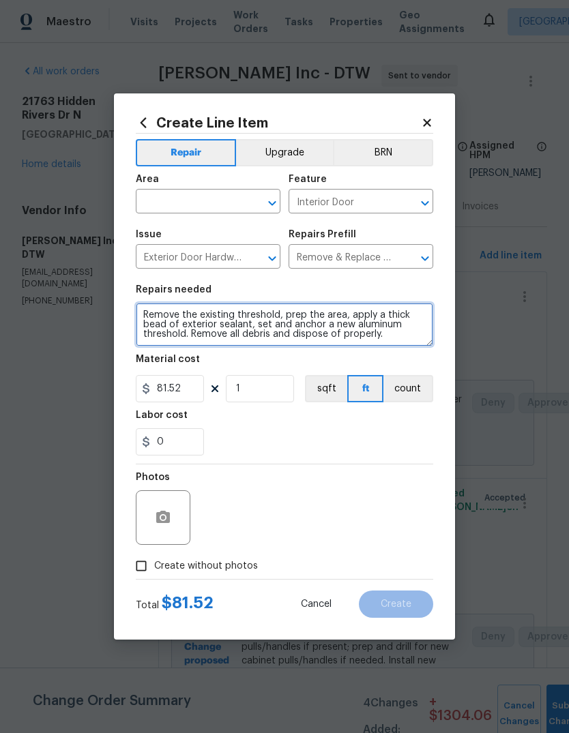
click at [241, 323] on textarea "Remove the existing threshold, prep the area, apply a thick bead of exterior se…" at bounding box center [284, 325] width 297 height 44
click at [240, 323] on textarea "Remove the existing threshold, prep the area, apply a thick bead of exterior se…" at bounding box center [284, 325] width 297 height 44
click at [376, 325] on textarea "Remove the existing threshold, prep the area, apply a thick bead of exterior se…" at bounding box center [284, 325] width 297 height 44
click at [375, 325] on textarea "Remove the existing threshold, prep the area, apply a thick bead of exterior se…" at bounding box center [284, 325] width 297 height 44
click at [419, 335] on textarea "Remove the existing threshold, prep the area, apply a thick bead of exterior se…" at bounding box center [284, 325] width 297 height 44
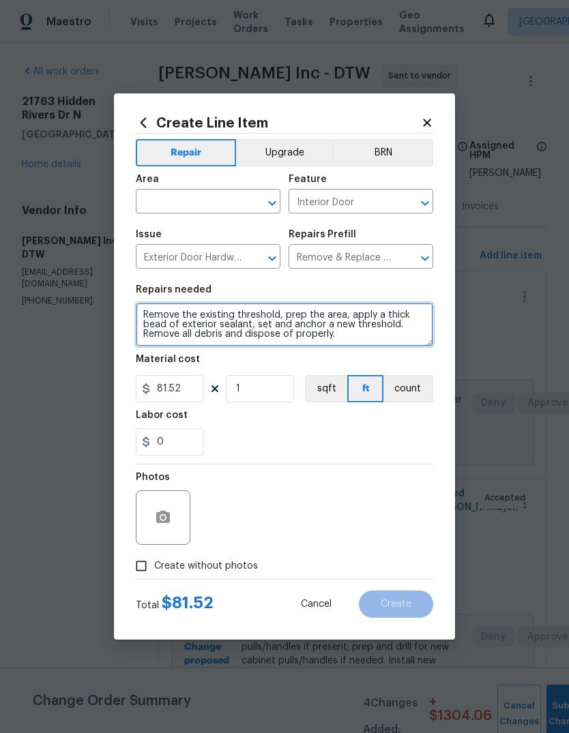
type textarea "Remove the existing threshold, prep the area, apply a thick bead of exterior se…"
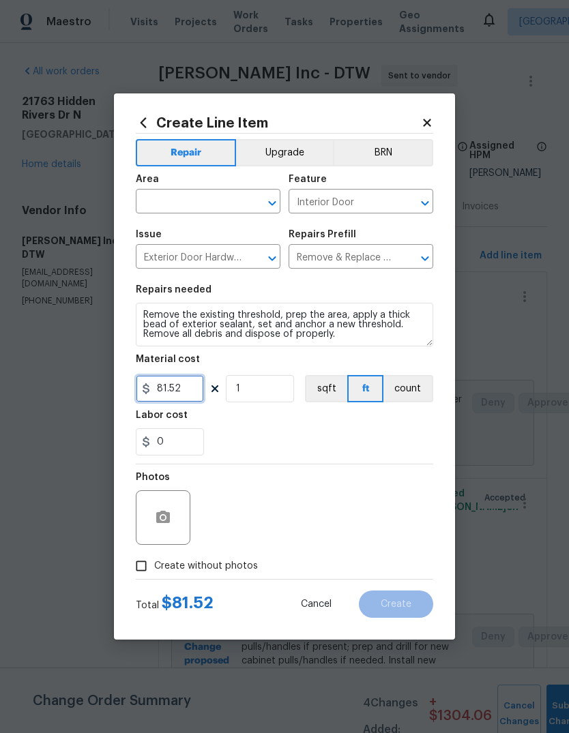
click at [182, 385] on input "81.52" at bounding box center [170, 388] width 68 height 27
click at [274, 432] on div "0" at bounding box center [284, 441] width 297 height 27
click at [226, 194] on input "text" at bounding box center [189, 202] width 106 height 21
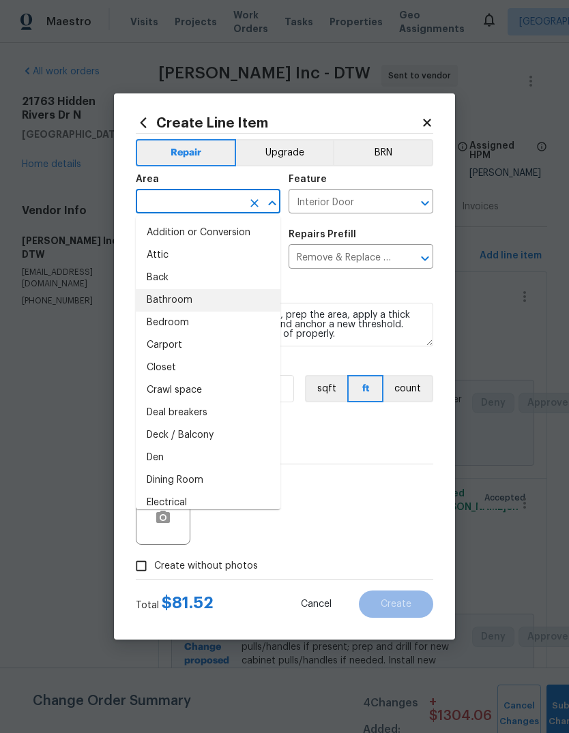
click at [198, 300] on li "Bathroom" at bounding box center [208, 300] width 145 height 23
type input "Bathroom"
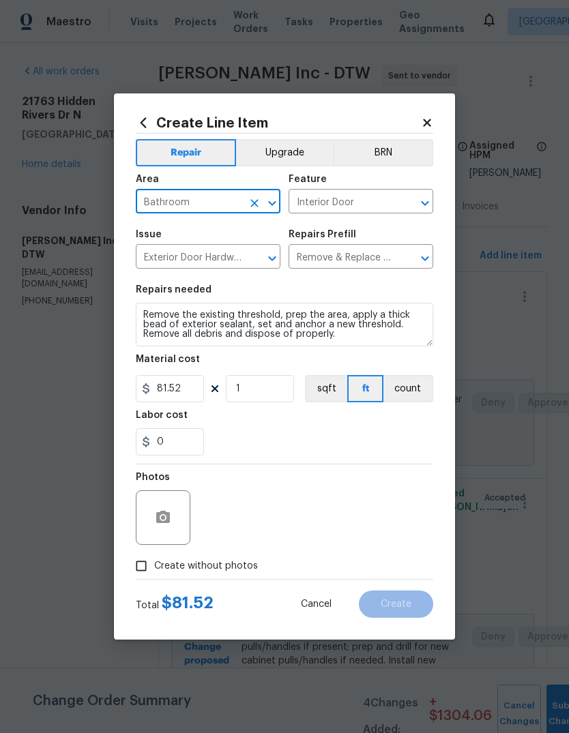
click at [310, 444] on div "0" at bounding box center [284, 441] width 297 height 27
click at [171, 523] on button "button" at bounding box center [163, 517] width 33 height 33
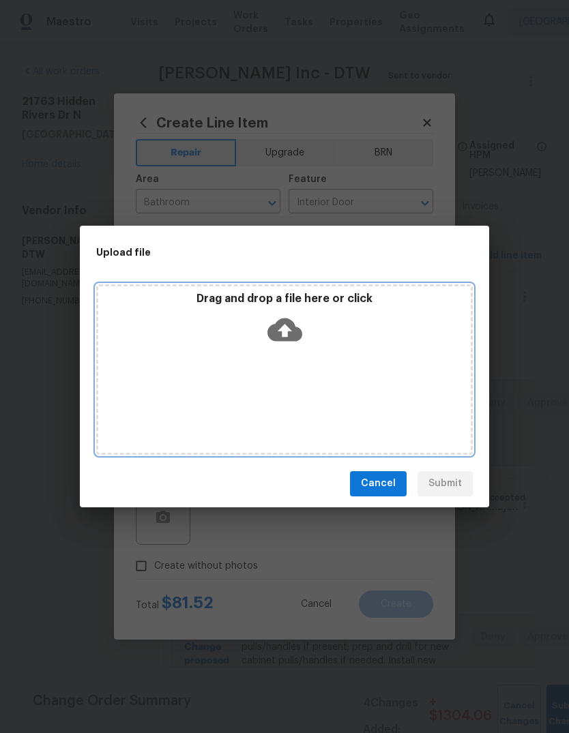
click at [334, 299] on p "Drag and drop a file here or click" at bounding box center [284, 299] width 372 height 14
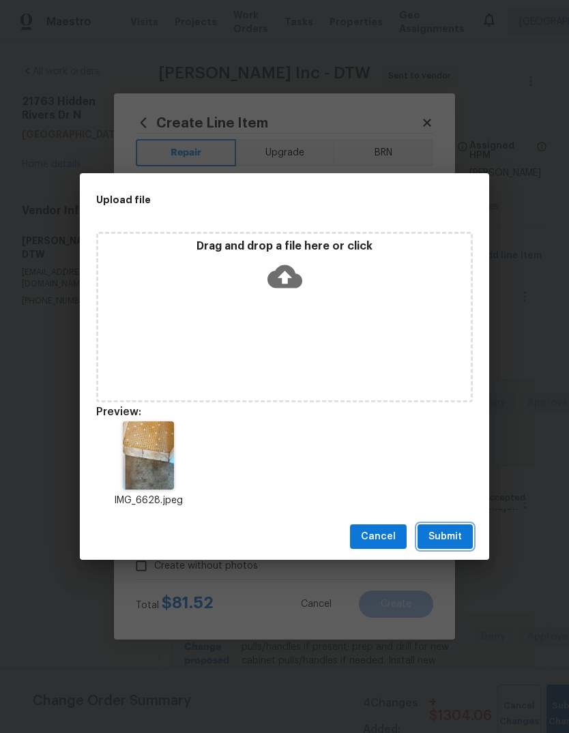
click at [454, 528] on button "Submit" at bounding box center [444, 537] width 55 height 25
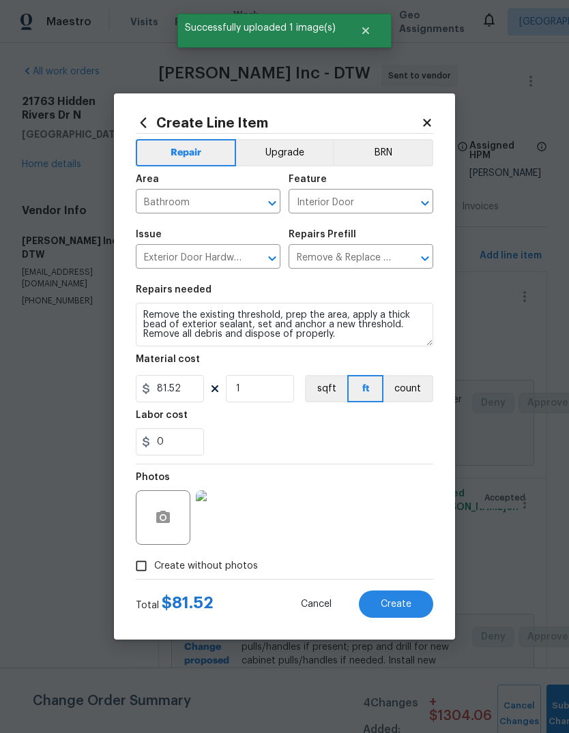
click at [406, 612] on button "Create" at bounding box center [396, 604] width 74 height 27
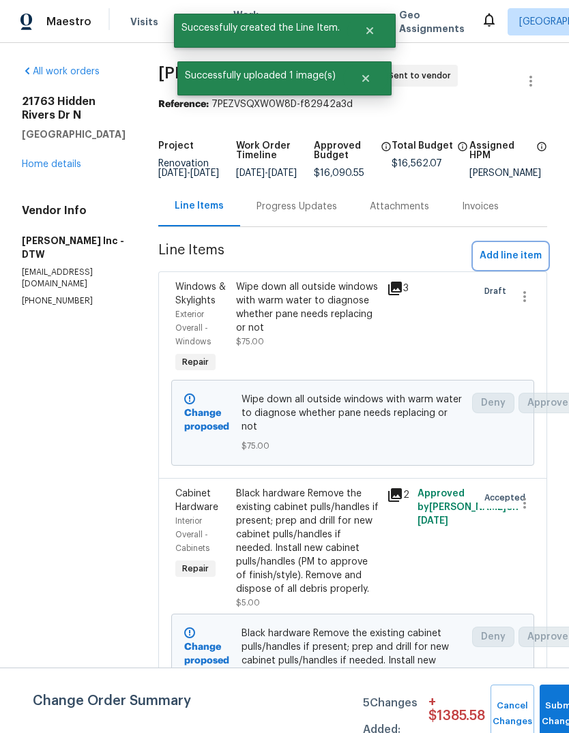
click at [529, 265] on span "Add line item" at bounding box center [511, 256] width 62 height 17
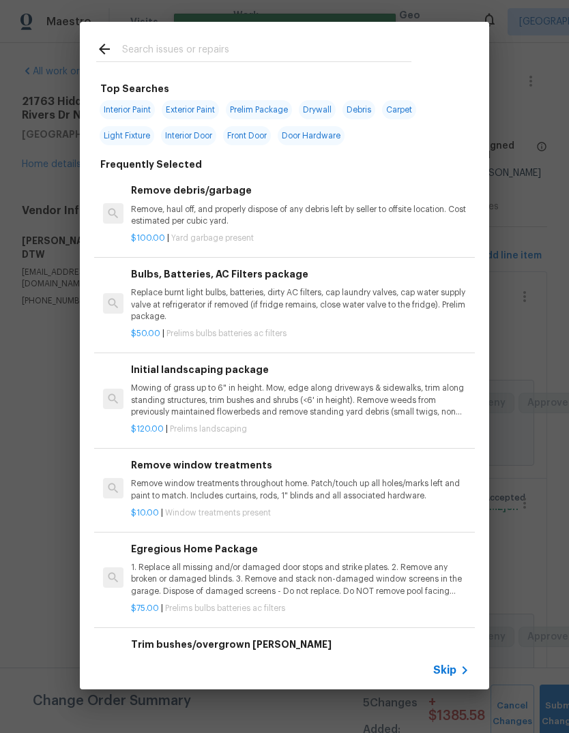
click at [317, 37] on div at bounding box center [254, 49] width 348 height 54
click at [297, 38] on div at bounding box center [254, 49] width 348 height 54
click at [291, 386] on p "Mowing of grass up to 6" in height. Mow, edge along driveways & sidewalks, trim…" at bounding box center [300, 400] width 338 height 35
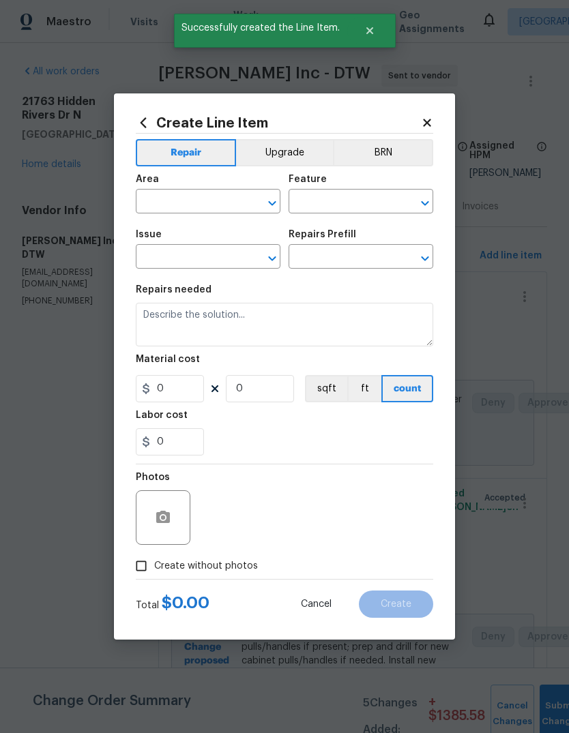
type input "Home Readiness Packages"
type input "Landscape Package"
type textarea "Mowing of grass up to 6" in height. Mow, edge along driveways & sidewalks, trim…"
type input "1"
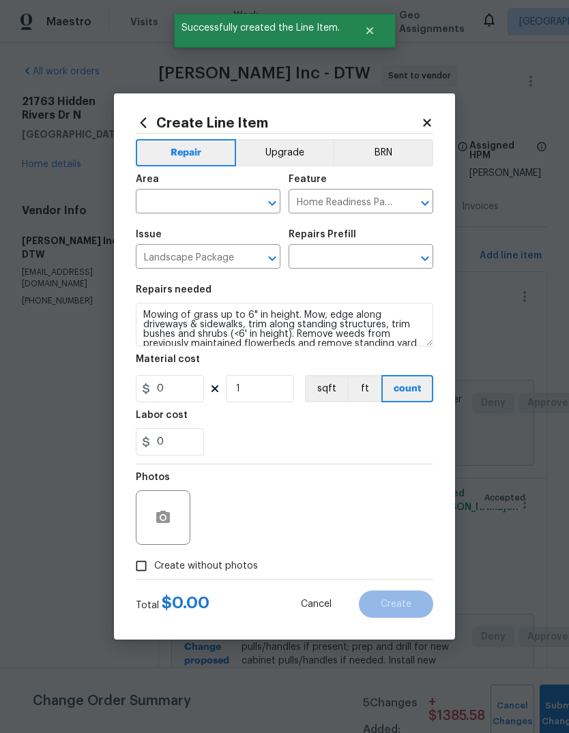
type input "Initial landscaping package $120.00"
type input "120"
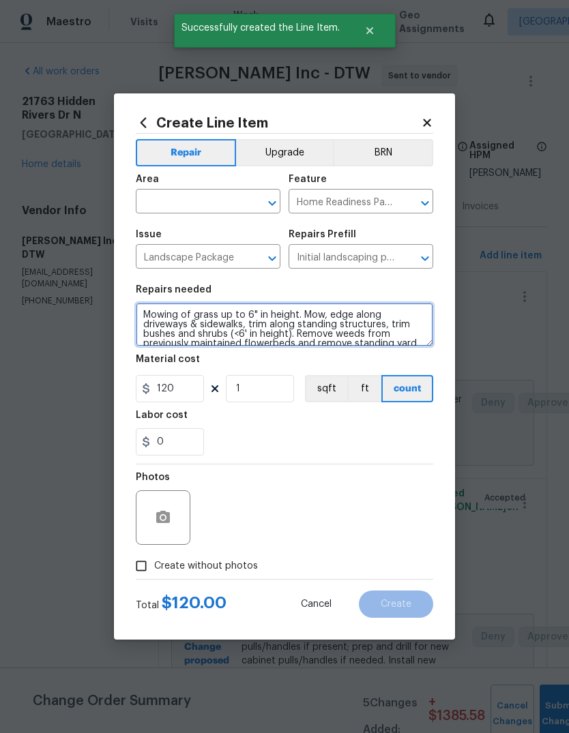
click at [258, 328] on textarea "Mowing of grass up to 6" in height. Mow, edge along driveways & sidewalks, trim…" at bounding box center [284, 325] width 297 height 44
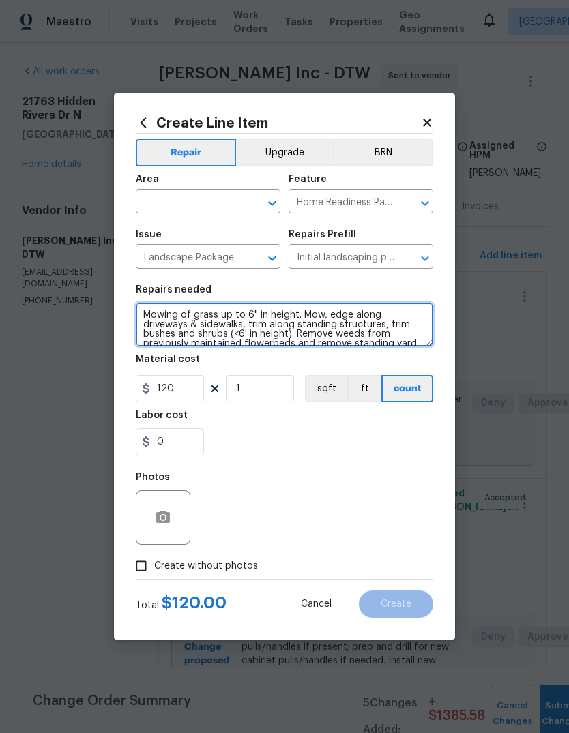
click at [258, 328] on textarea "Mowing of grass up to 6" in height. Mow, edge along driveways & sidewalks, trim…" at bounding box center [284, 325] width 297 height 44
click at [267, 327] on textarea "Mowing of grass up to 6" in height. Mow, edge along driveways & sidewalks, trim…" at bounding box center [284, 325] width 297 height 44
click at [266, 327] on textarea "Mowing of grass up to 6" in height. Mow, edge along driveways & sidewalks, trim…" at bounding box center [284, 325] width 297 height 44
click at [287, 319] on textarea "Mowing of grass up to 6" in height. Mow, edge along driveways & sidewalks, trim…" at bounding box center [284, 325] width 297 height 44
click at [286, 319] on textarea "Mowing of grass up to 6" in height. Mow, edge along driveways & sidewalks, trim…" at bounding box center [284, 325] width 297 height 44
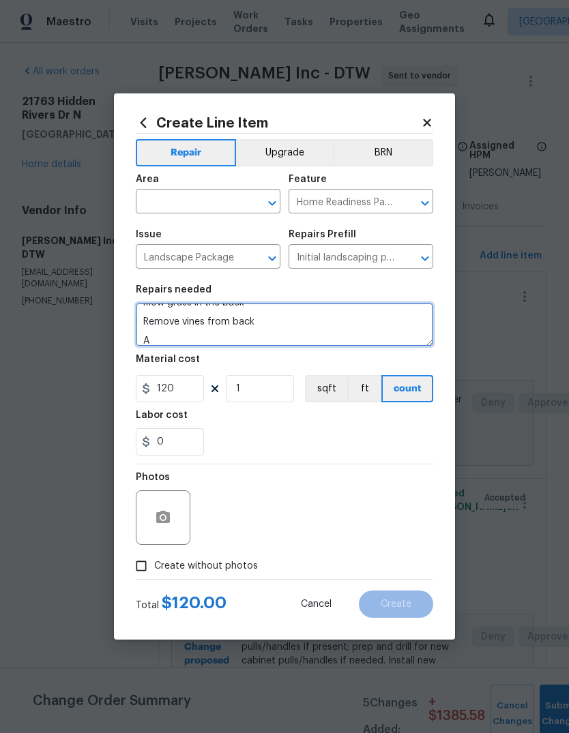
scroll to position [12, 0]
type textarea "Mow grass in the back Remove vines from back Add matching mulch to cover low po…"
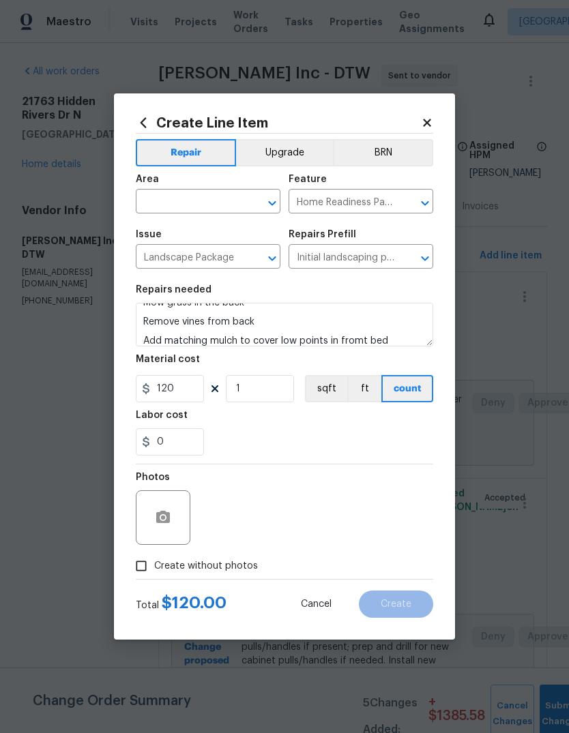
click at [351, 284] on section "Repairs needed Mow grass in the back Remove vines from back Add matching mulch …" at bounding box center [284, 370] width 297 height 187
click at [195, 201] on input "text" at bounding box center [189, 202] width 106 height 21
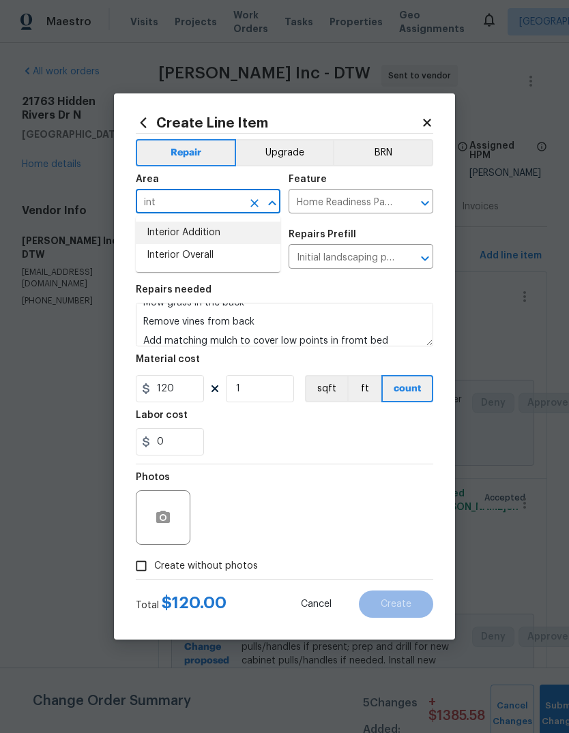
click at [224, 235] on li "Interior Addition" at bounding box center [208, 233] width 145 height 23
type input "Interior Addition"
click at [252, 210] on button "Clear" at bounding box center [254, 203] width 19 height 19
click at [226, 251] on li "Exterior Overall" at bounding box center [208, 255] width 145 height 23
type input "Exterior Overall"
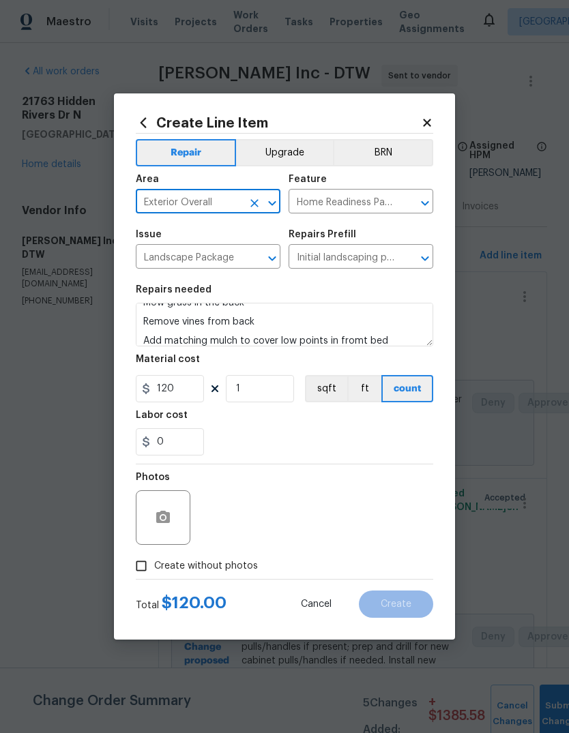
click at [280, 419] on div "Labor cost" at bounding box center [284, 420] width 297 height 18
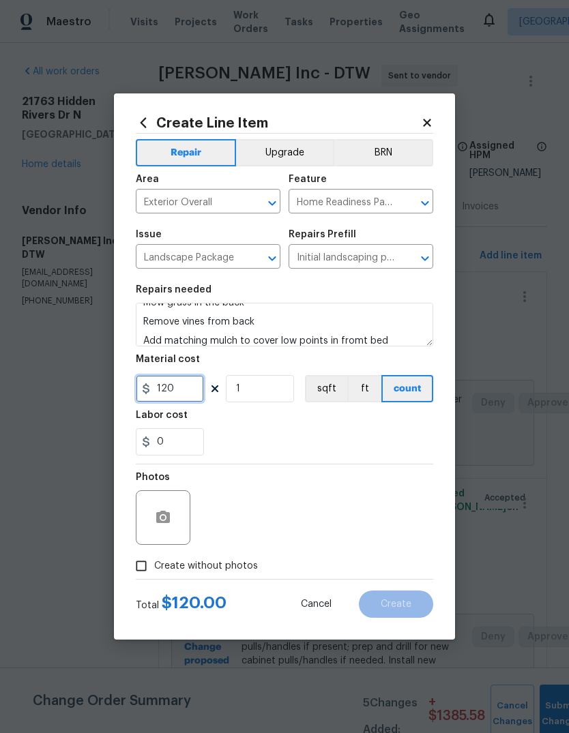
click at [179, 391] on input "120" at bounding box center [170, 388] width 68 height 27
click at [178, 391] on input "120" at bounding box center [170, 388] width 68 height 27
click at [166, 390] on input "120" at bounding box center [170, 388] width 68 height 27
click at [166, 389] on input "120" at bounding box center [170, 388] width 68 height 27
type input "300"
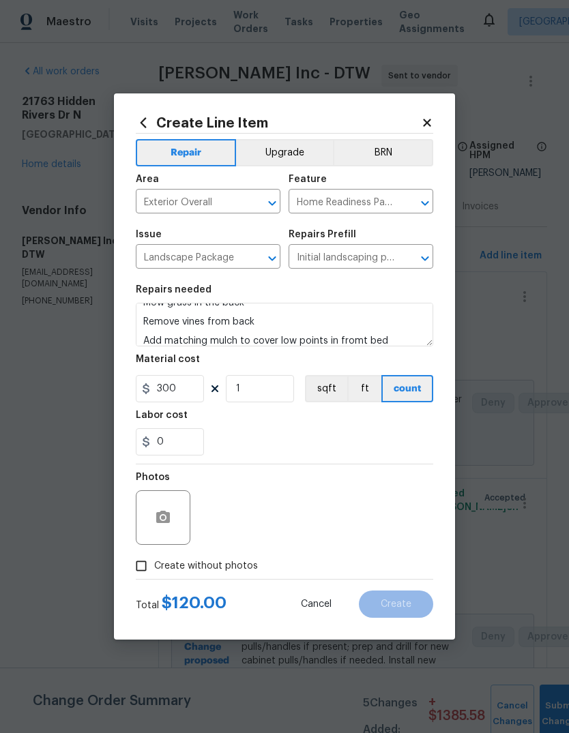
click at [393, 435] on div "0" at bounding box center [284, 441] width 297 height 27
click at [169, 520] on icon "button" at bounding box center [163, 517] width 14 height 12
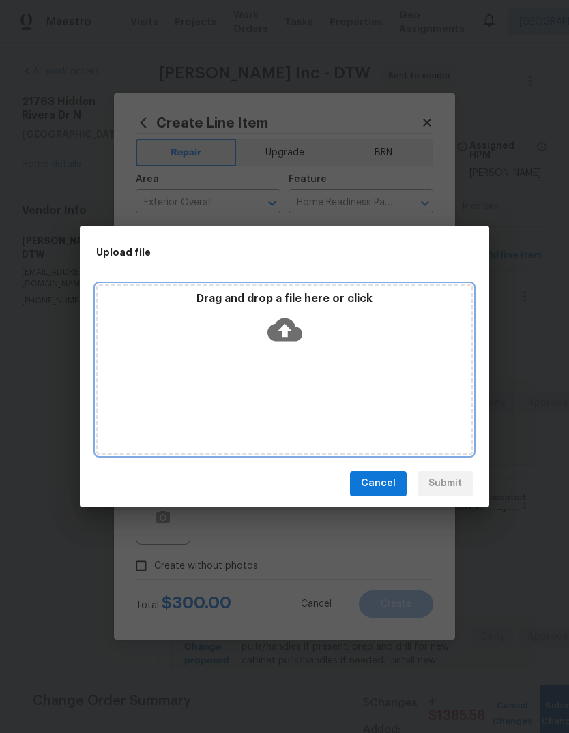
click at [355, 299] on p "Drag and drop a file here or click" at bounding box center [284, 299] width 372 height 14
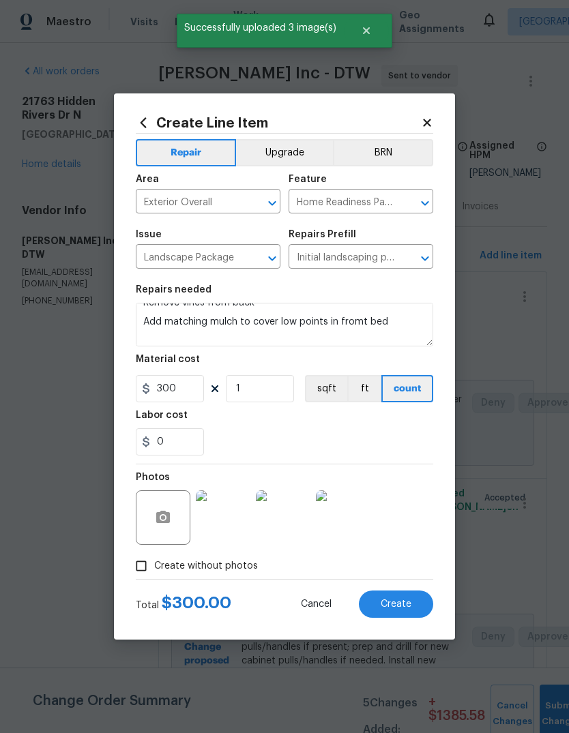
scroll to position [48, 0]
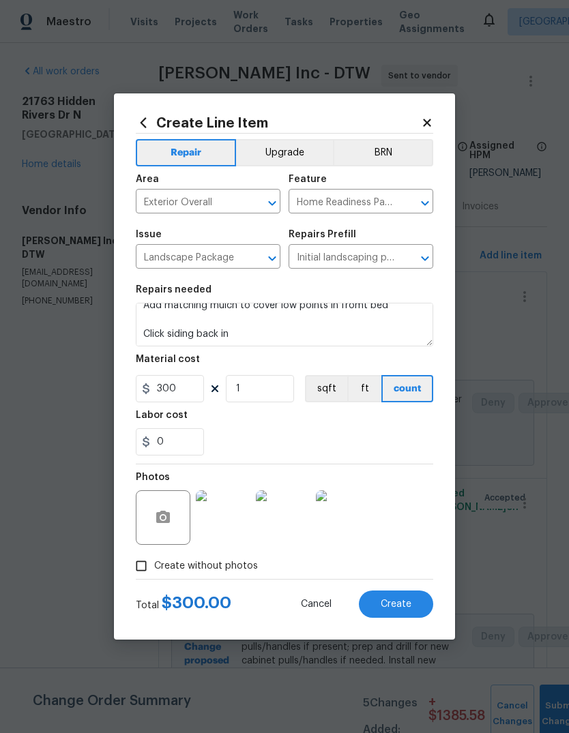
type textarea "Mow grass in the back Remove vines from back Add matching mulch to cover low po…"
click at [389, 417] on div "Labor cost" at bounding box center [284, 420] width 297 height 18
click at [161, 515] on icon "button" at bounding box center [163, 517] width 14 height 12
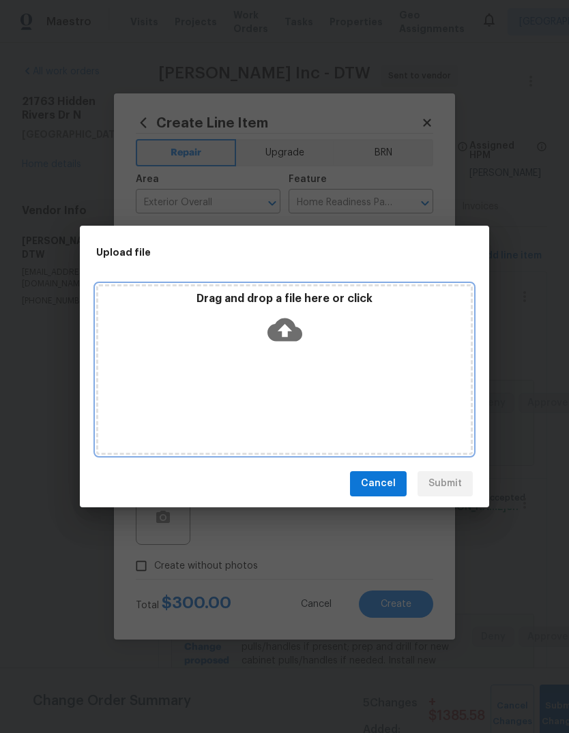
click at [355, 297] on p "Drag and drop a file here or click" at bounding box center [284, 299] width 372 height 14
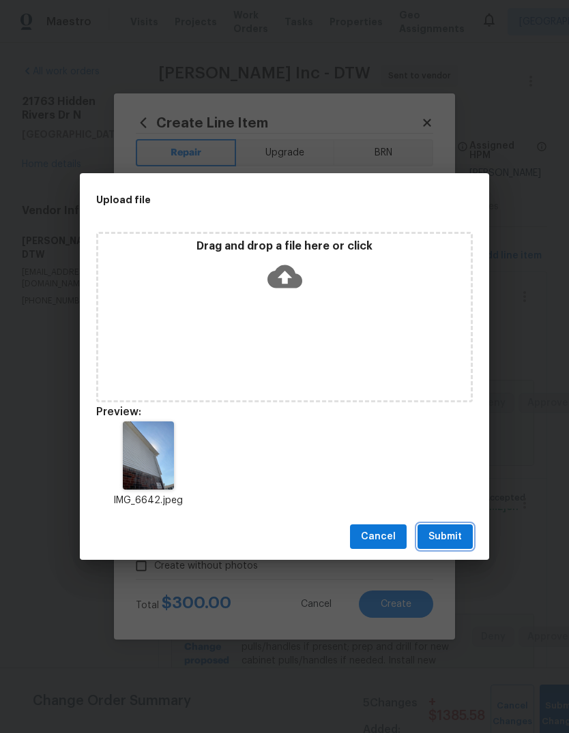
click at [450, 542] on span "Submit" at bounding box center [444, 537] width 33 height 17
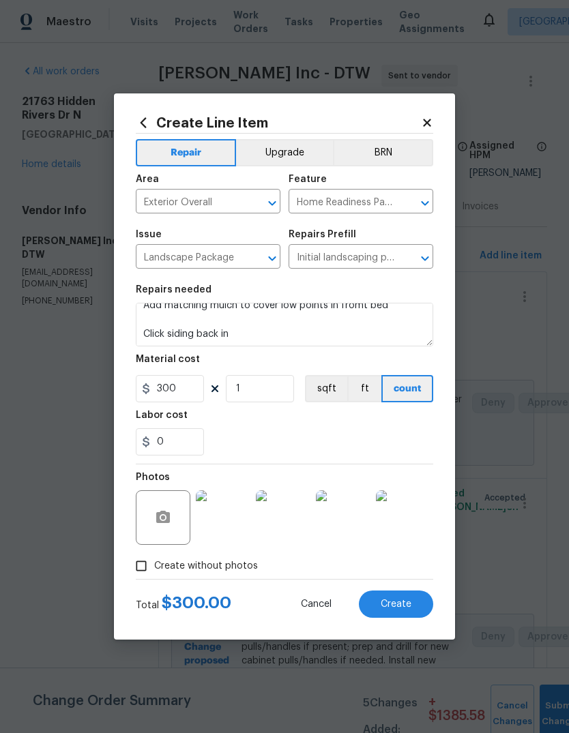
click at [400, 614] on button "Create" at bounding box center [396, 604] width 74 height 27
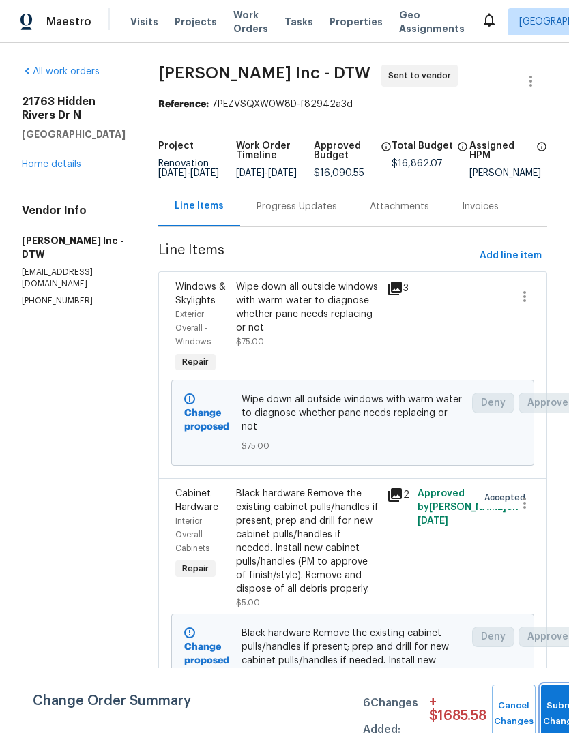
click at [549, 698] on button "Submit Changes" at bounding box center [563, 714] width 44 height 59
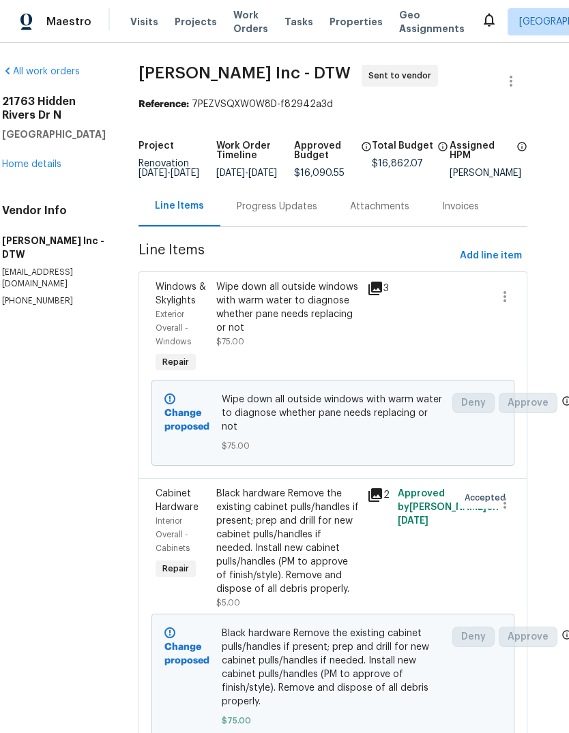
scroll to position [0, 20]
click at [44, 151] on div "[STREET_ADDRESS][PERSON_NAME] Home details" at bounding box center [54, 133] width 104 height 76
click at [44, 150] on div "[STREET_ADDRESS][PERSON_NAME] Home details" at bounding box center [54, 133] width 104 height 76
click at [27, 160] on link "Home details" at bounding box center [31, 165] width 59 height 10
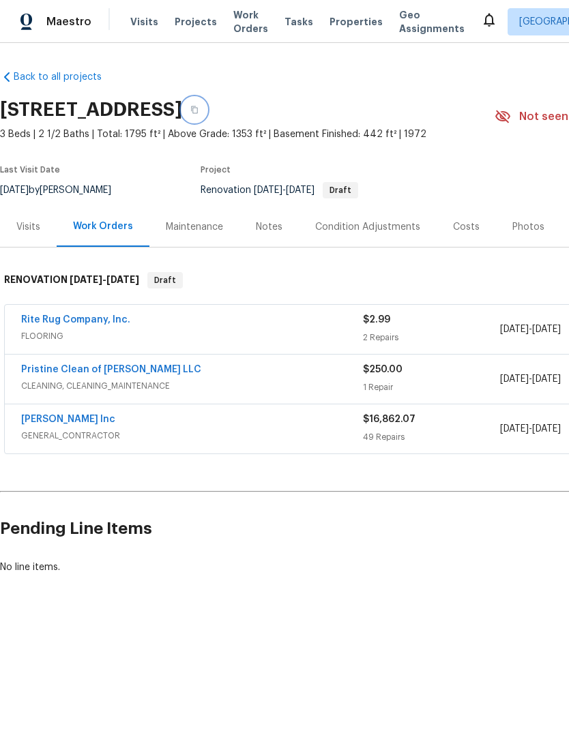
click at [199, 106] on icon "button" at bounding box center [194, 110] width 8 height 8
click at [106, 415] on link "[PERSON_NAME] Inc" at bounding box center [68, 420] width 94 height 10
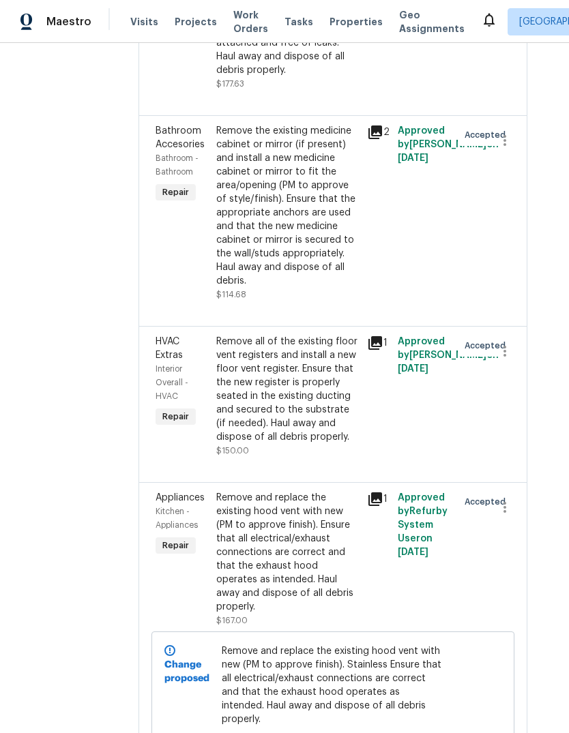
scroll to position [4799, 20]
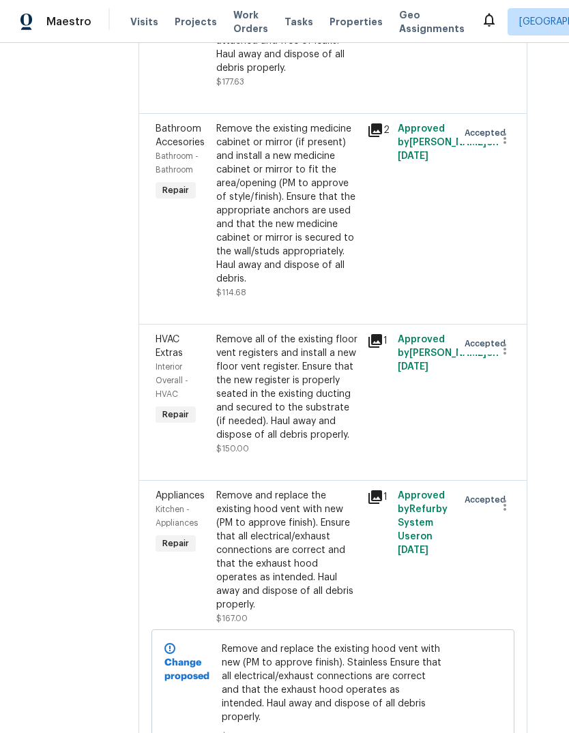
click at [295, 549] on div "Remove and replace the existing hood vent with new (PM to approve finish). Ensu…" at bounding box center [287, 550] width 143 height 123
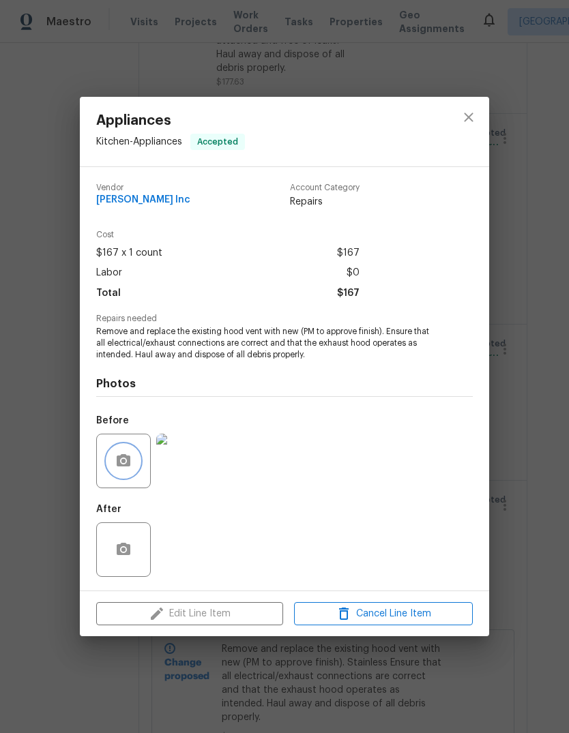
click at [127, 477] on button "button" at bounding box center [123, 461] width 33 height 33
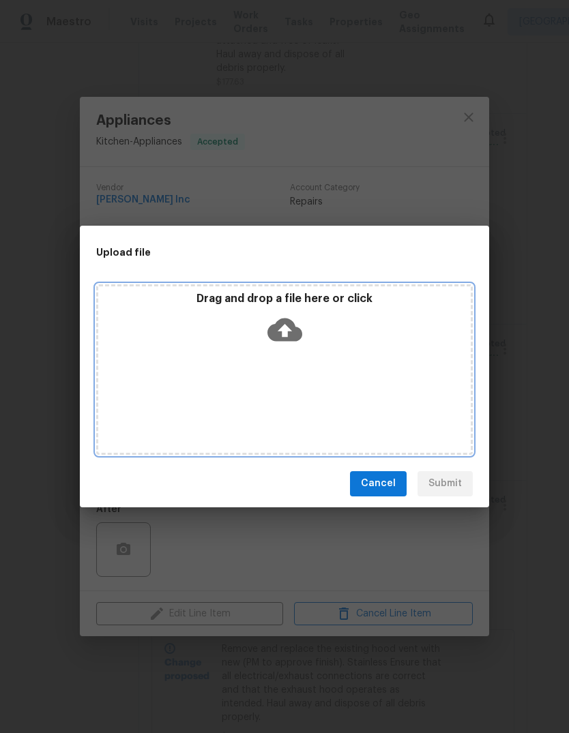
click at [364, 311] on div "Drag and drop a file here or click" at bounding box center [284, 321] width 372 height 59
click at [344, 299] on p "Drag and drop a file here or click" at bounding box center [284, 299] width 372 height 14
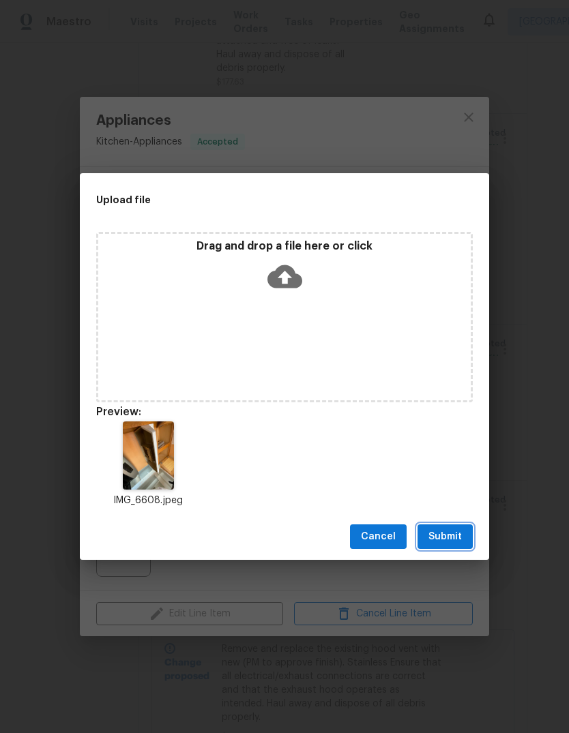
click at [455, 544] on span "Submit" at bounding box center [444, 537] width 33 height 17
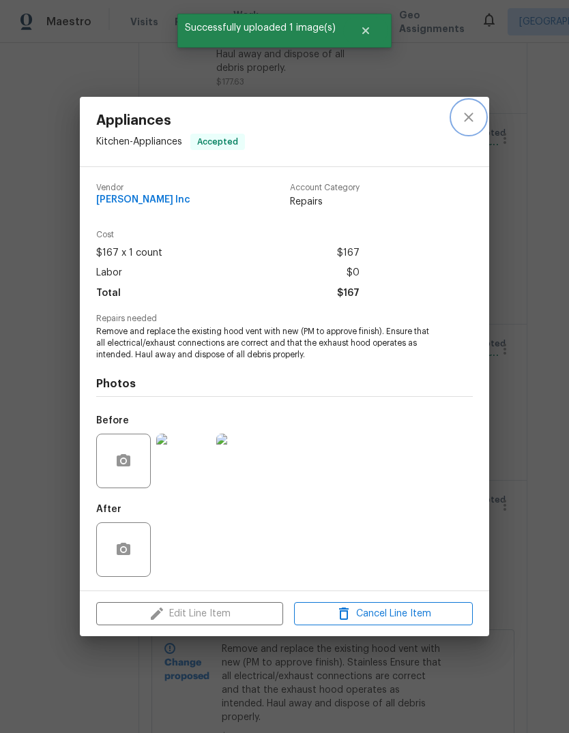
click at [467, 112] on icon "close" at bounding box center [468, 117] width 16 height 16
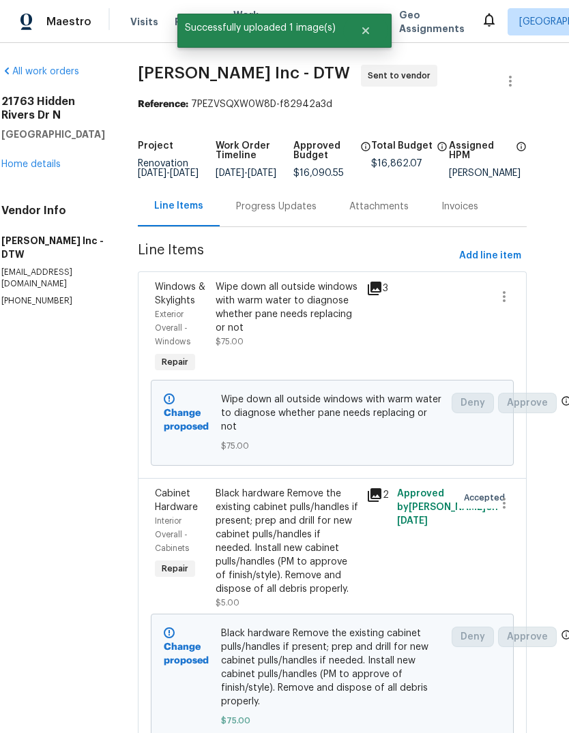
scroll to position [0, 20]
click at [505, 265] on span "Add line item" at bounding box center [491, 256] width 62 height 17
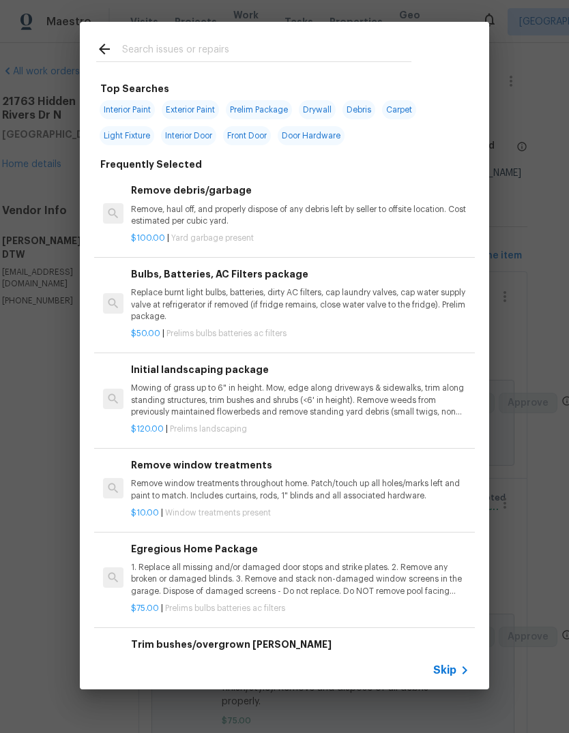
click at [299, 47] on input "text" at bounding box center [266, 51] width 289 height 20
type input "Primer"
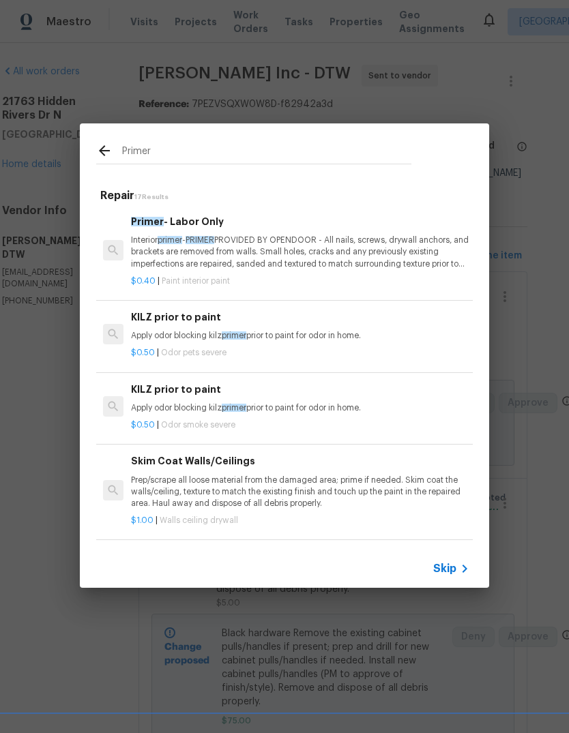
click at [344, 241] on p "Interior primer - PRIMER PROVIDED BY OPENDOOR - All nails, screws, drywall anch…" at bounding box center [300, 252] width 338 height 35
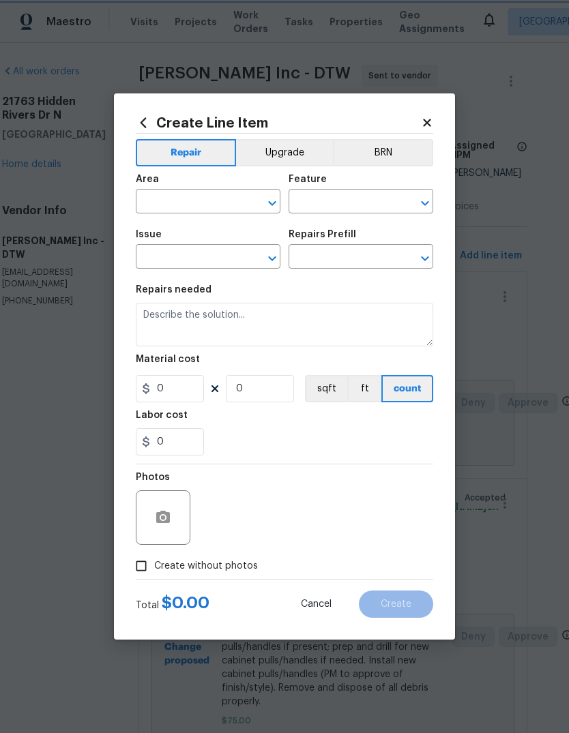
type input "Overall Paint"
type input "Interior Paint"
type input "Primer - Labor Only $0.40"
type textarea "Interior primer - PRIMER PROVIDED BY OPENDOOR - All nails, screws, drywall anch…"
type input "0.4"
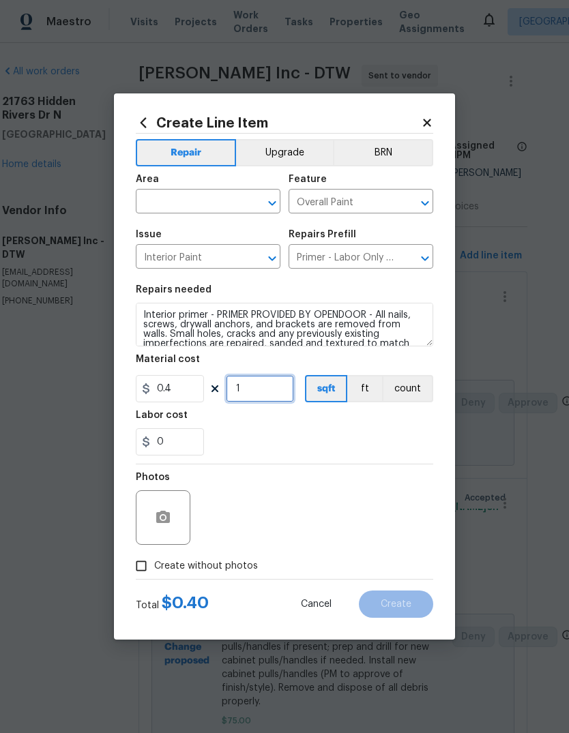
click at [267, 387] on input "1" at bounding box center [260, 388] width 68 height 27
click at [260, 382] on input "1" at bounding box center [260, 388] width 68 height 27
click at [259, 381] on input "1" at bounding box center [260, 388] width 68 height 27
click at [266, 382] on input "1" at bounding box center [260, 388] width 68 height 27
type input "1300"
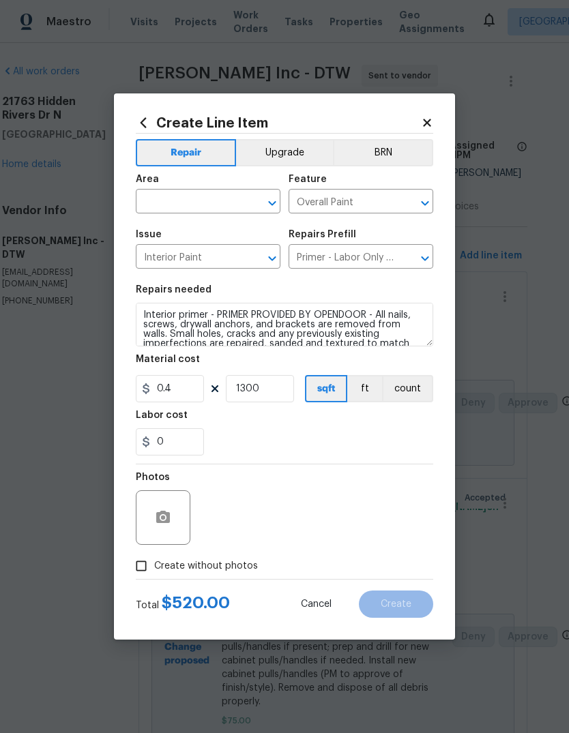
click at [380, 420] on div "Labor cost" at bounding box center [284, 420] width 297 height 18
click at [227, 568] on span "Create without photos" at bounding box center [206, 566] width 104 height 14
click at [154, 568] on input "Create without photos" at bounding box center [141, 566] width 26 height 26
checkbox input "true"
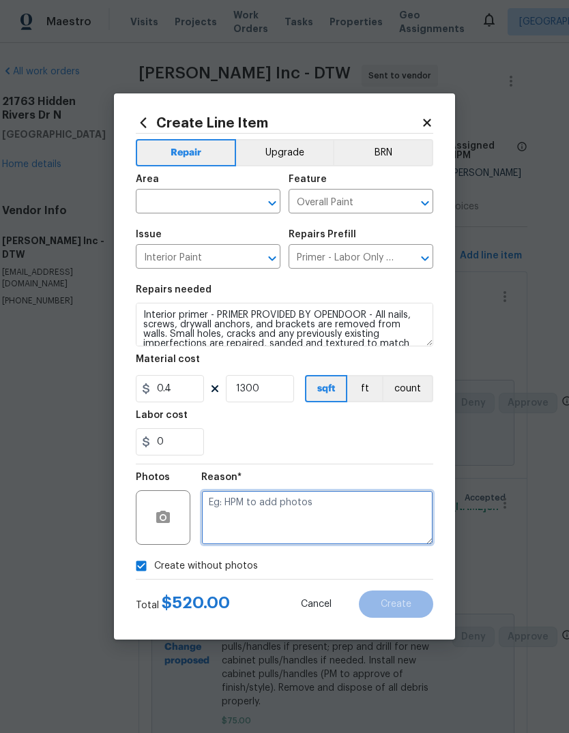
click at [293, 522] on textarea at bounding box center [317, 517] width 232 height 55
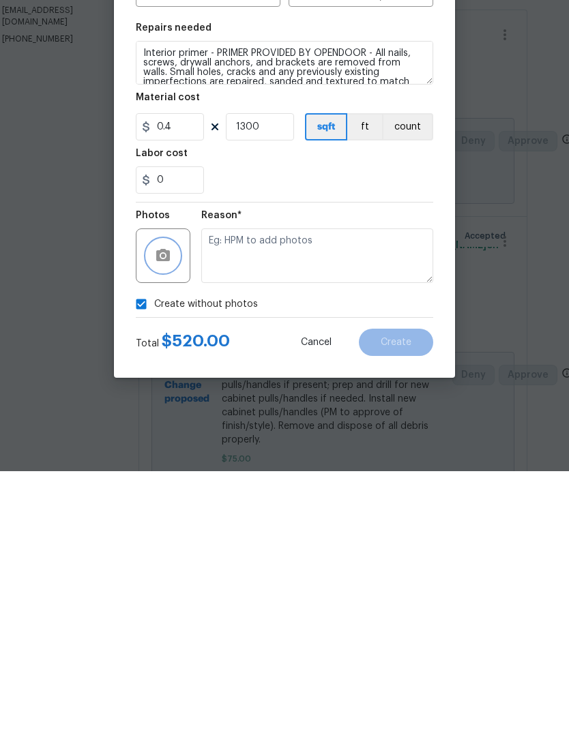
click at [174, 501] on button "button" at bounding box center [163, 517] width 33 height 33
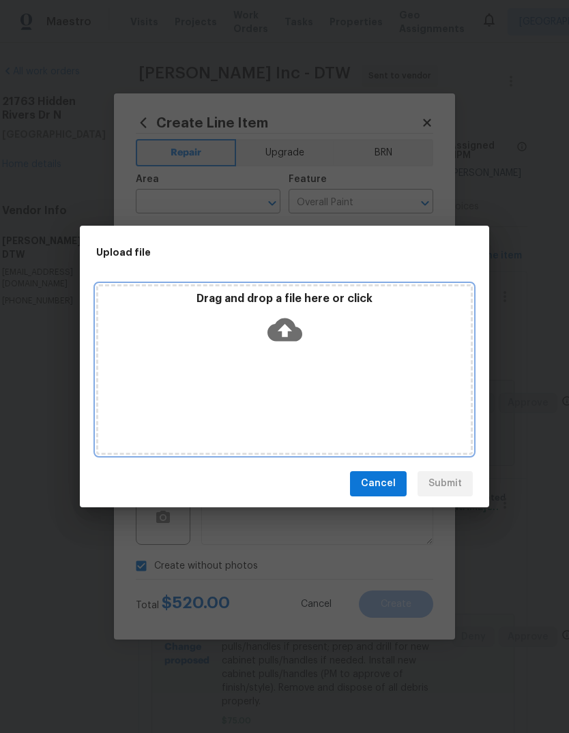
click at [302, 314] on div "Drag and drop a file here or click" at bounding box center [284, 321] width 372 height 59
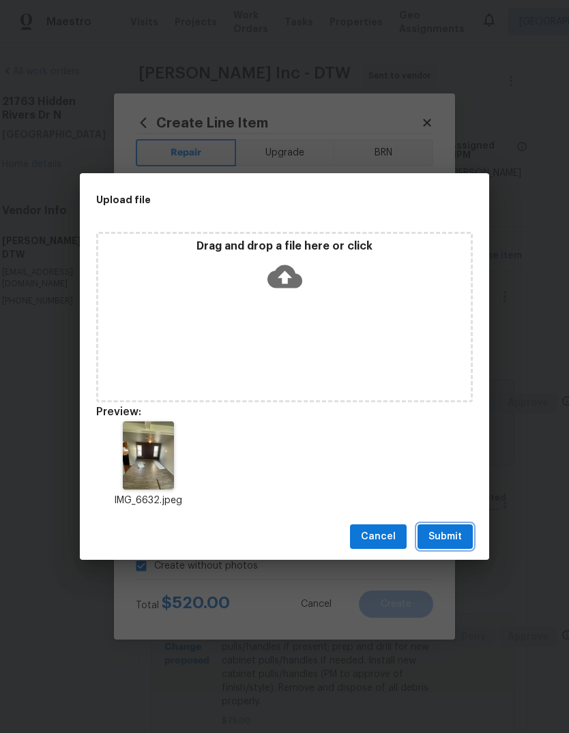
click at [443, 535] on span "Submit" at bounding box center [444, 537] width 33 height 17
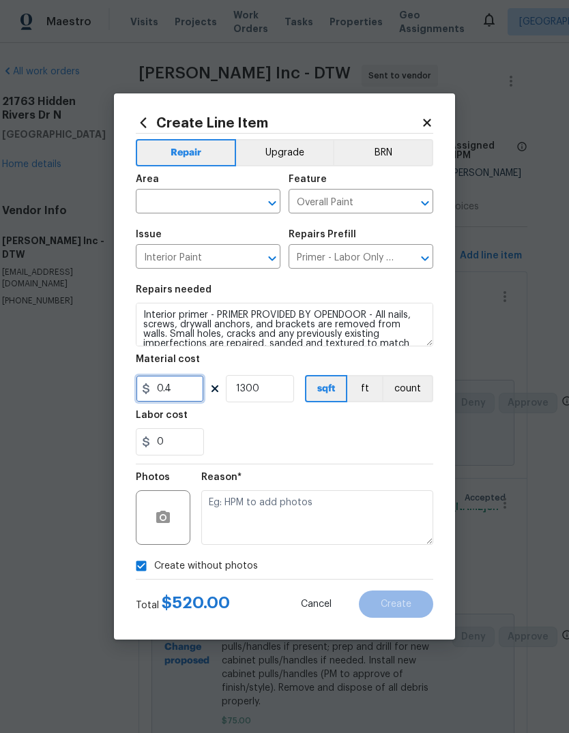
click at [180, 396] on input "0.4" at bounding box center [170, 388] width 68 height 27
type input "0."
checkbox input "false"
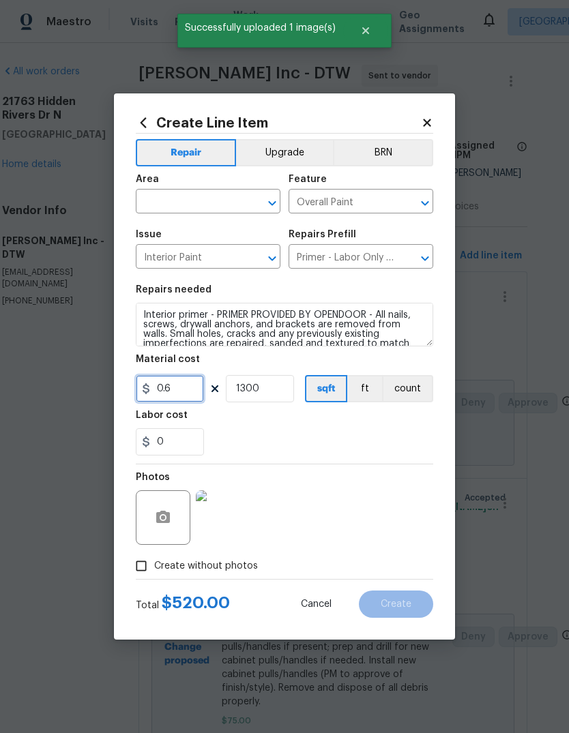
type input "0.6"
click at [341, 420] on div "Labor cost" at bounding box center [284, 420] width 297 height 18
click at [372, 522] on div "Photos" at bounding box center [284, 509] width 297 height 89
click at [390, 475] on div "Photos" at bounding box center [284, 509] width 297 height 89
click at [210, 192] on input "text" at bounding box center [189, 202] width 106 height 21
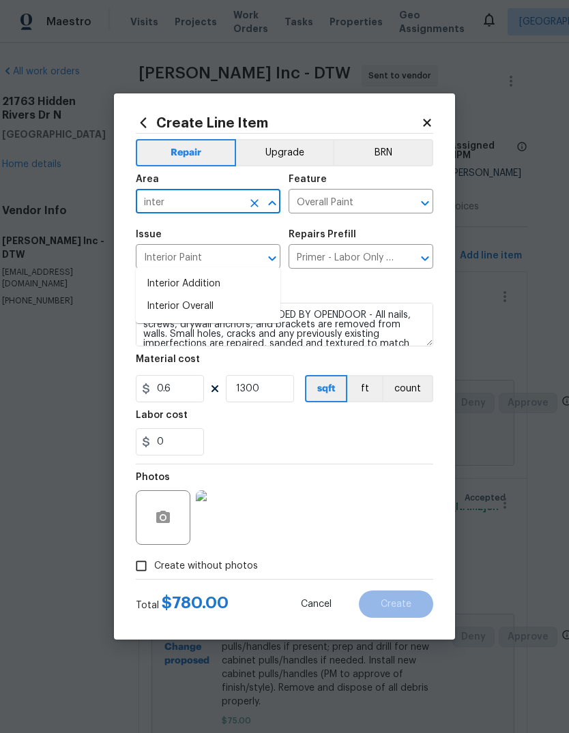
click at [226, 295] on li "Interior Overall" at bounding box center [208, 306] width 145 height 23
type input "Interior Overall"
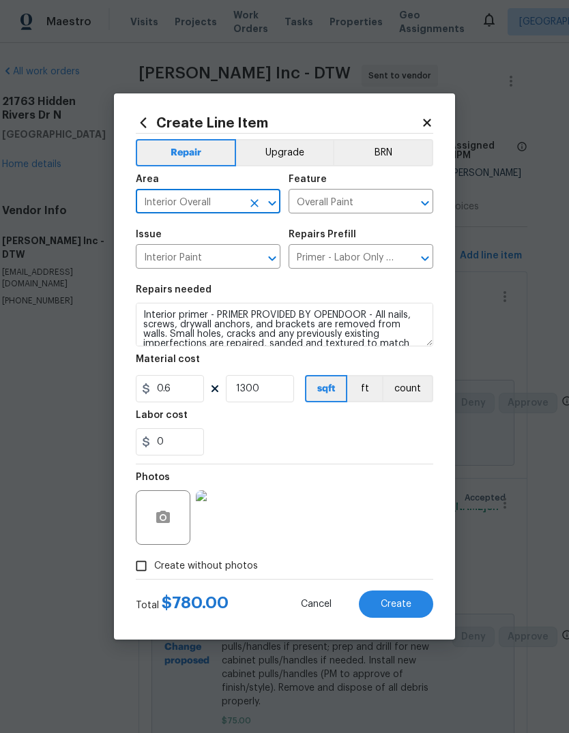
click at [387, 452] on div "0" at bounding box center [284, 441] width 297 height 27
click at [413, 613] on button "Create" at bounding box center [396, 604] width 74 height 27
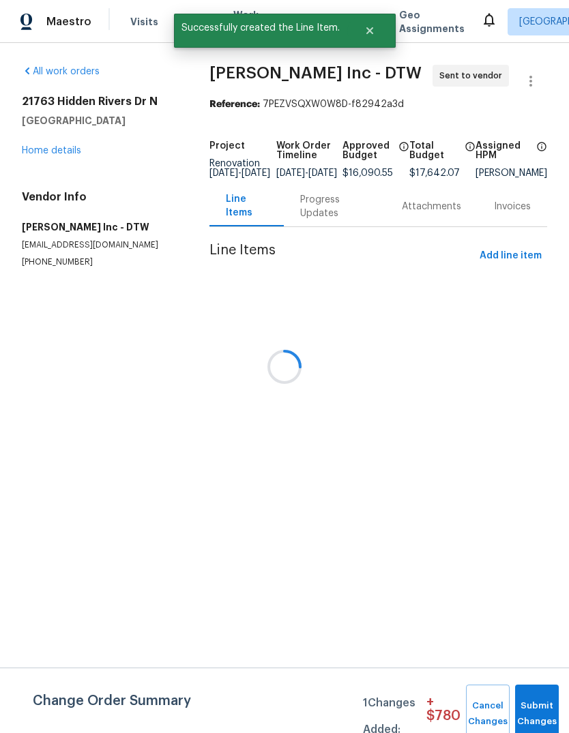
scroll to position [0, 0]
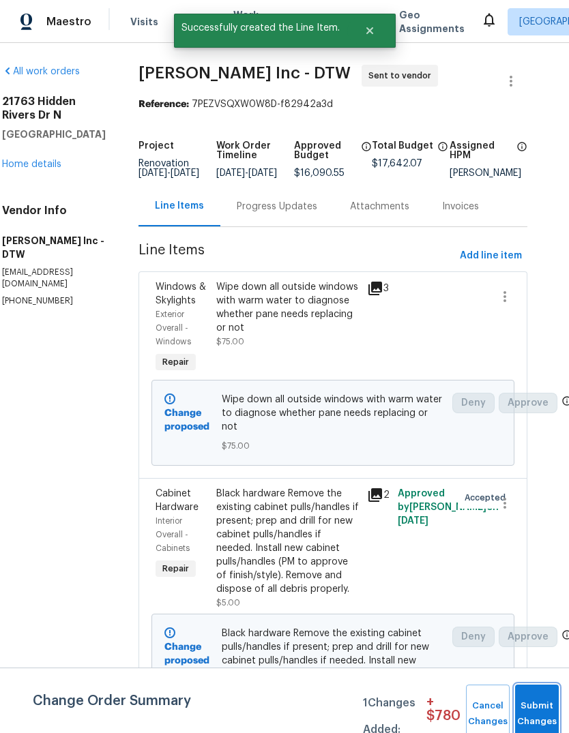
click at [535, 701] on button "Submit Changes" at bounding box center [537, 714] width 44 height 59
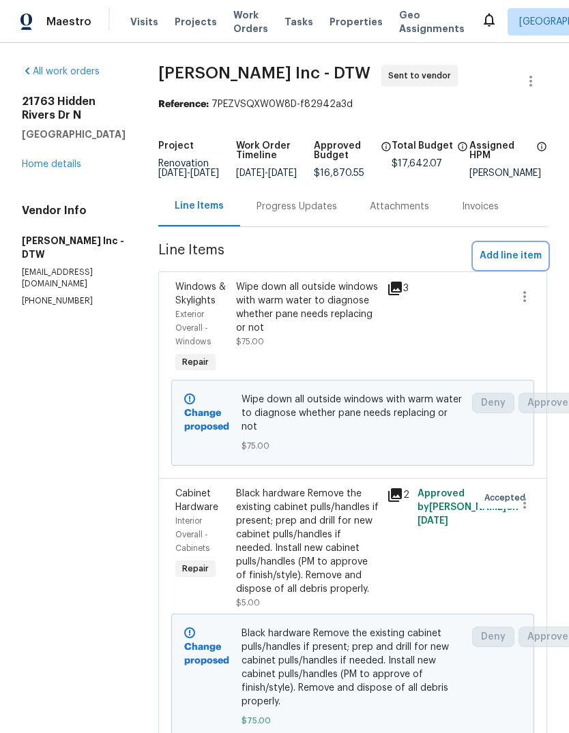
click at [524, 263] on span "Add line item" at bounding box center [511, 256] width 62 height 17
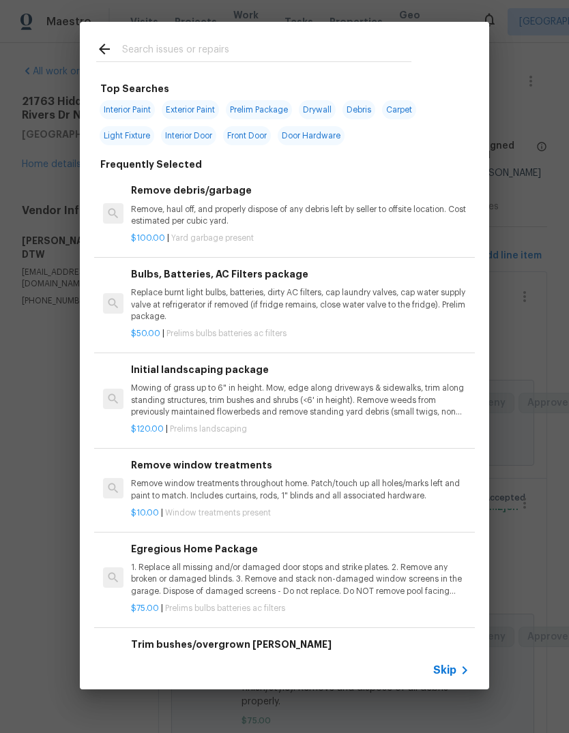
click at [273, 46] on input "text" at bounding box center [266, 51] width 289 height 20
click at [542, 214] on div "Top Searches Interior Paint Exterior Paint Prelim Package Drywall Debris Carpet…" at bounding box center [284, 356] width 569 height 712
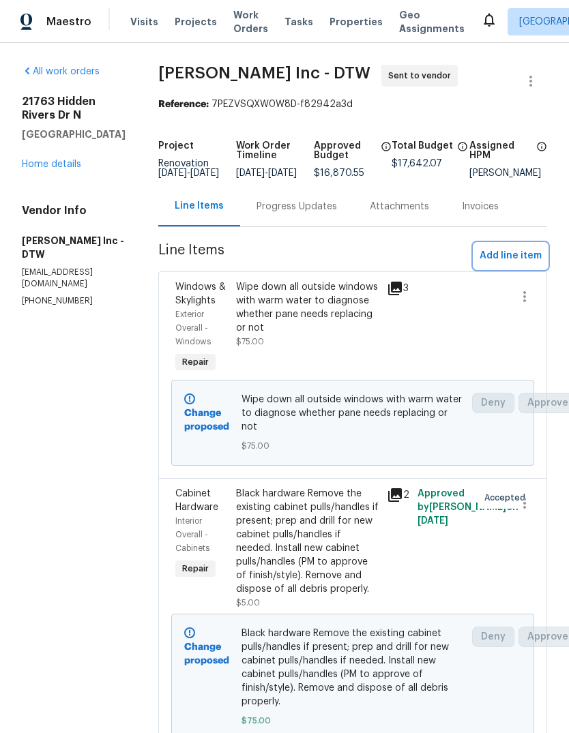
click at [509, 264] on span "Add line item" at bounding box center [511, 256] width 62 height 17
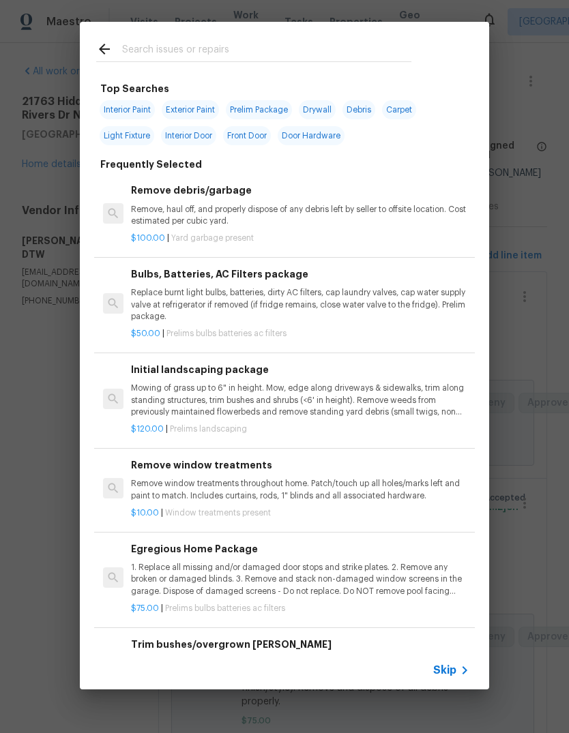
click at [275, 42] on input "text" at bounding box center [266, 51] width 289 height 20
type input "Shutter"
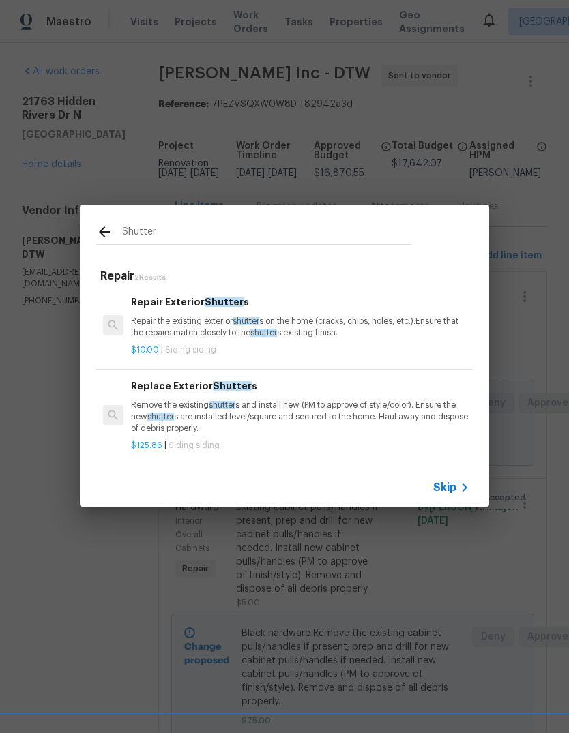
click at [330, 326] on p "Repair the existing exterior shutter s on the home (cracks, chips, holes, etc.)…" at bounding box center [300, 327] width 338 height 23
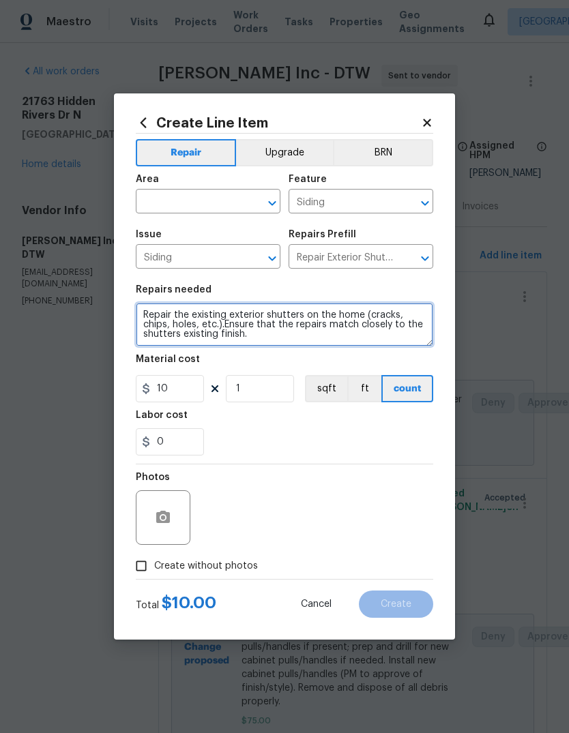
click at [307, 323] on textarea "Repair the existing exterior shutters on the home (cracks, chips, holes, etc.).…" at bounding box center [284, 325] width 297 height 44
click at [306, 323] on textarea "Repair the existing exterior shutters on the home (cracks, chips, holes, etc.).…" at bounding box center [284, 325] width 297 height 44
click at [164, 319] on textarea "Repair the existing exterior shutters on the home (cracks, chips, holes, etc.).…" at bounding box center [284, 325] width 297 height 44
click at [319, 340] on textarea "Repaint the existing exterior shutters on the home (cracks, chips, holes, etc.)…" at bounding box center [284, 325] width 297 height 44
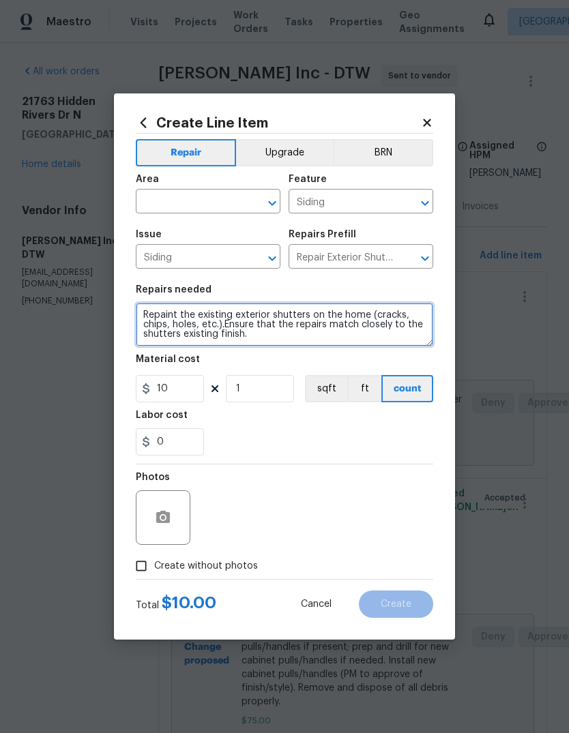
type textarea "Repaint the existing exterior shutters on the home (cracks, chips, holes, etc.)…"
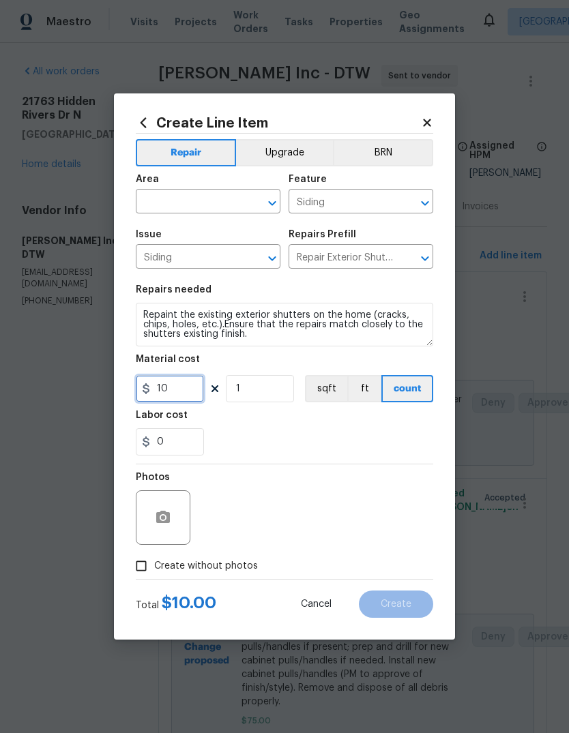
click at [181, 394] on input "10" at bounding box center [170, 388] width 68 height 27
type input "150"
click at [230, 212] on input "text" at bounding box center [189, 202] width 106 height 21
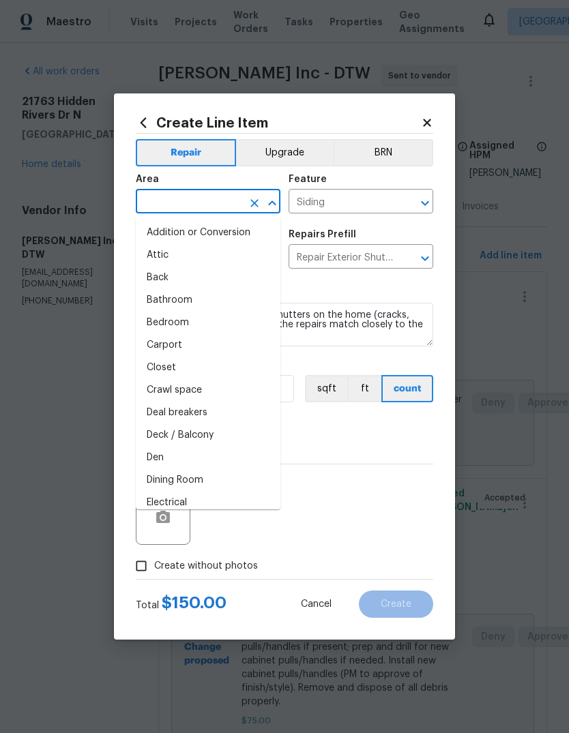
type input "w"
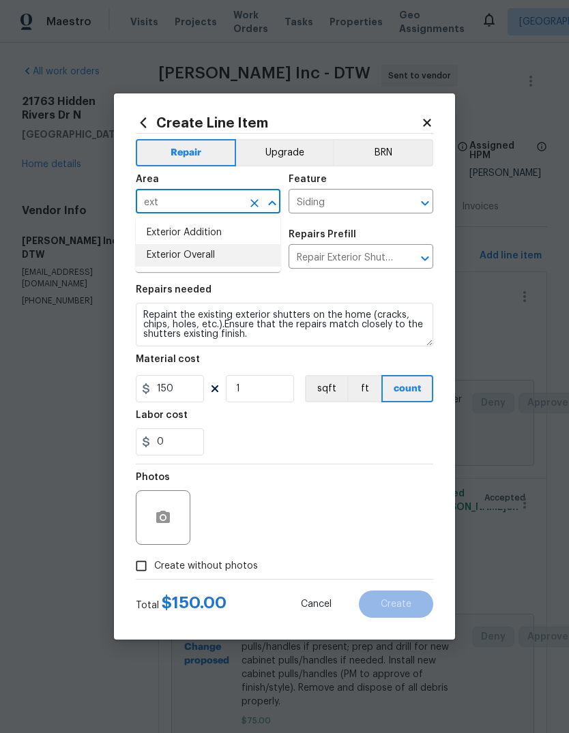
click at [233, 260] on li "Exterior Overall" at bounding box center [208, 255] width 145 height 23
type input "Exterior Overall"
click at [309, 417] on div "Labor cost" at bounding box center [284, 420] width 297 height 18
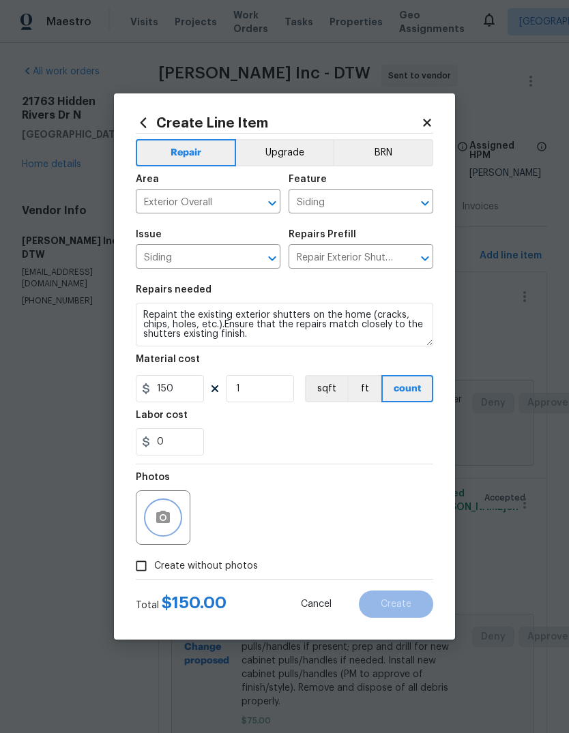
click at [173, 527] on button "button" at bounding box center [163, 517] width 33 height 33
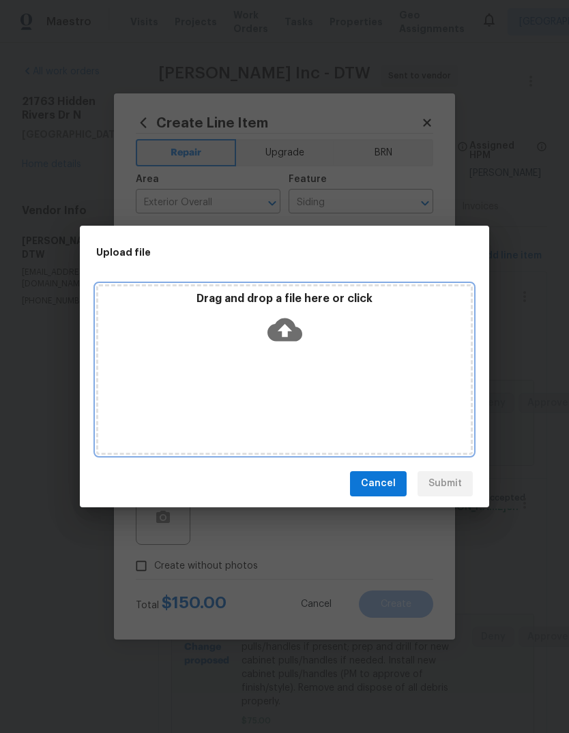
click at [332, 295] on p "Drag and drop a file here or click" at bounding box center [284, 299] width 372 height 14
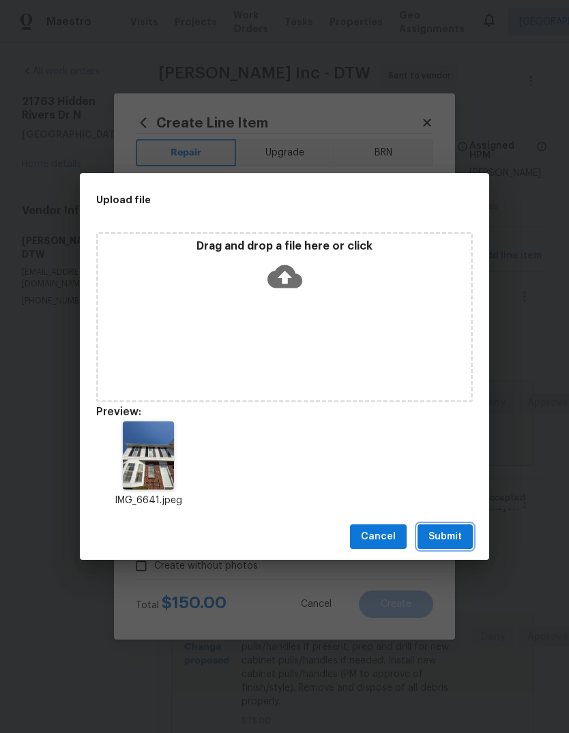
click at [450, 547] on button "Submit" at bounding box center [444, 537] width 55 height 25
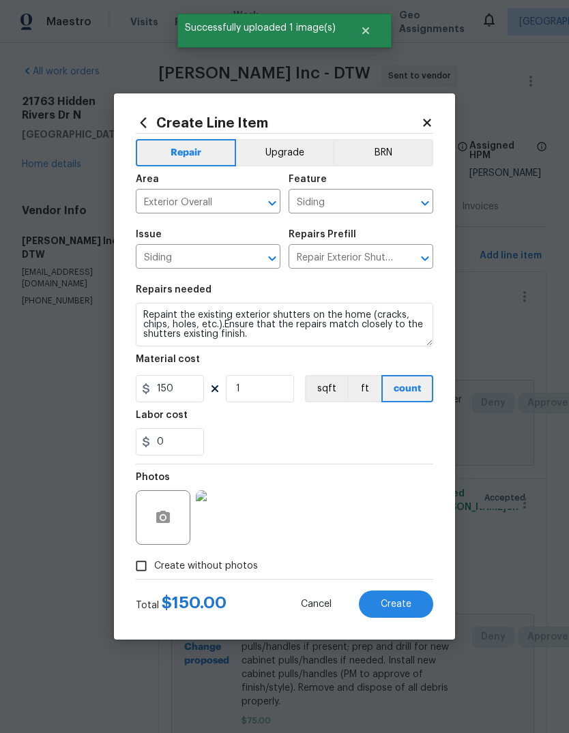
click at [413, 611] on button "Create" at bounding box center [396, 604] width 74 height 27
type input "0"
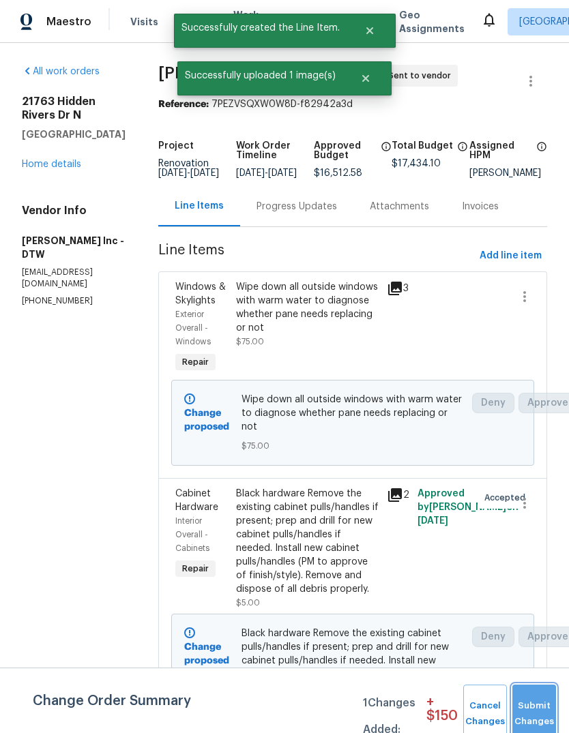
click at [532, 699] on button "Submit Changes" at bounding box center [534, 714] width 44 height 59
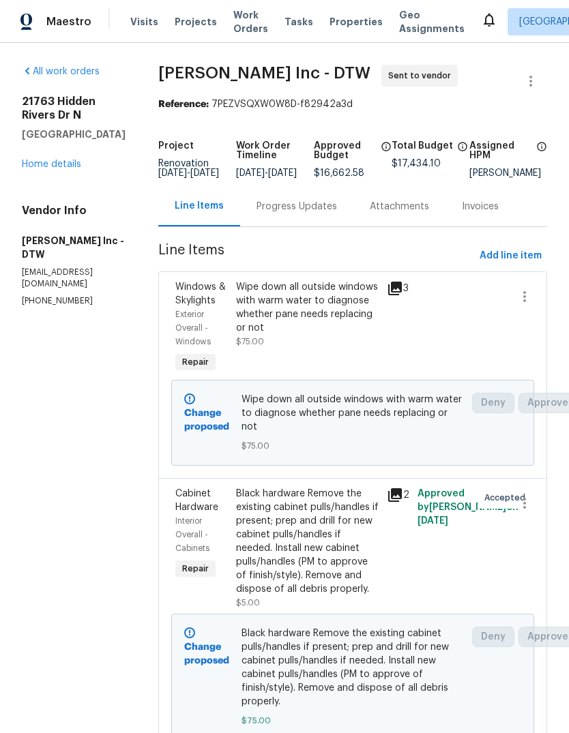
click at [38, 162] on link "Home details" at bounding box center [51, 165] width 59 height 10
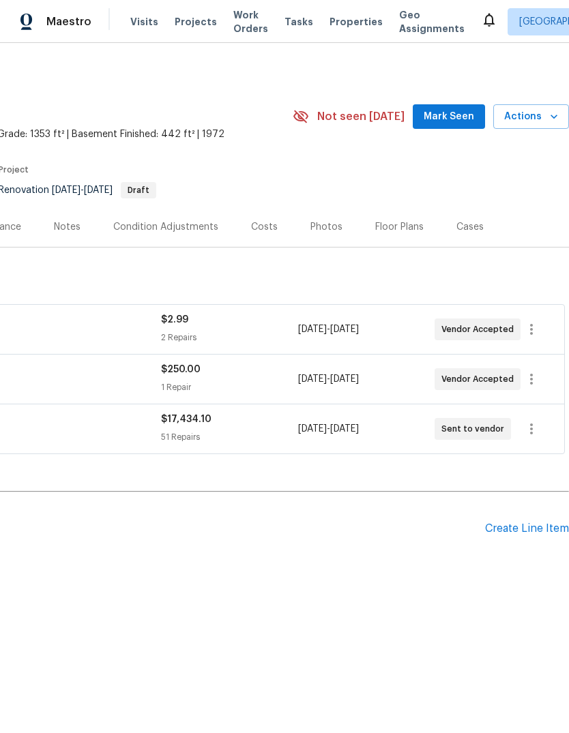
scroll to position [0, 202]
click at [443, 119] on span "Mark Seen" at bounding box center [449, 116] width 50 height 17
click at [351, 21] on span "Properties" at bounding box center [355, 22] width 53 height 14
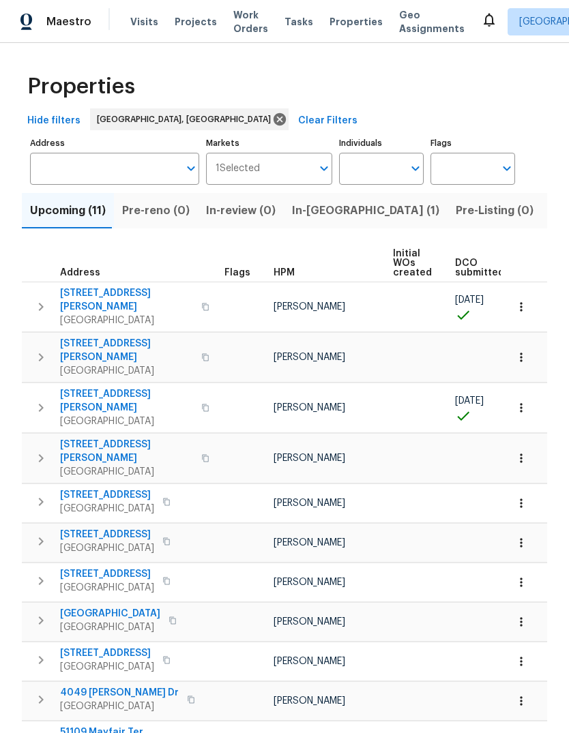
click at [322, 209] on span "In-reno (1)" at bounding box center [365, 210] width 147 height 19
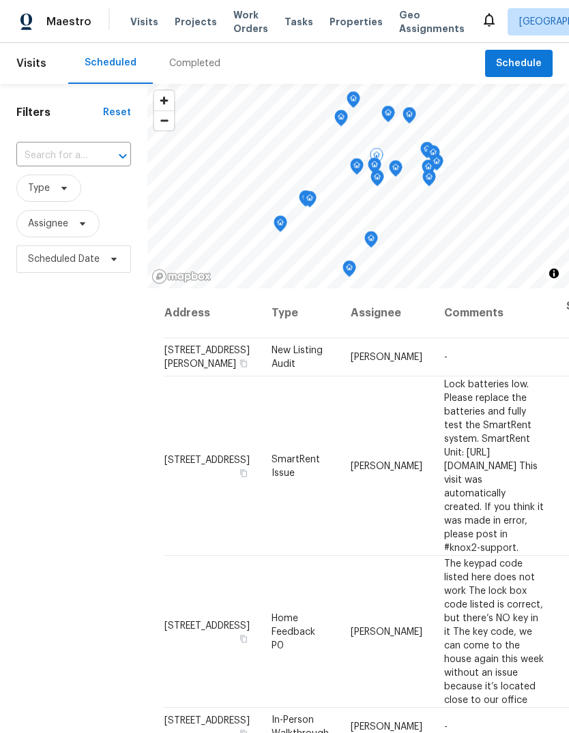
scroll to position [416, 3]
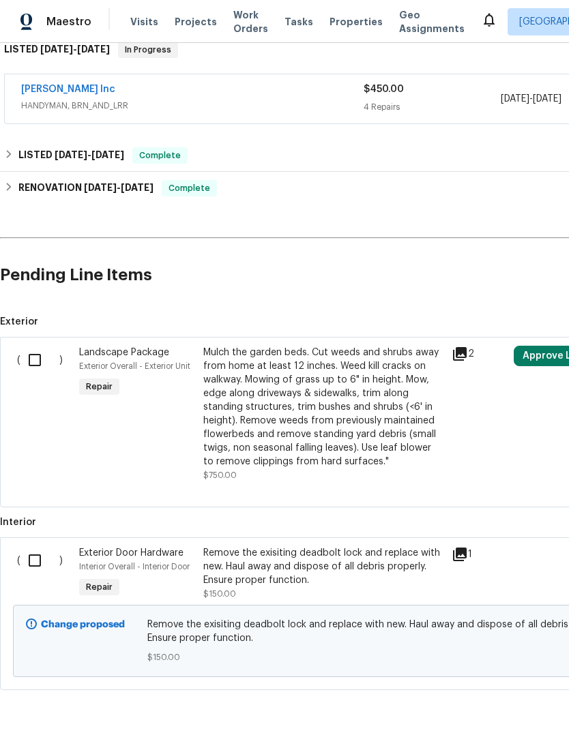
scroll to position [230, 0]
click at [33, 557] on input "checkbox" at bounding box center [39, 561] width 39 height 29
checkbox input "true"
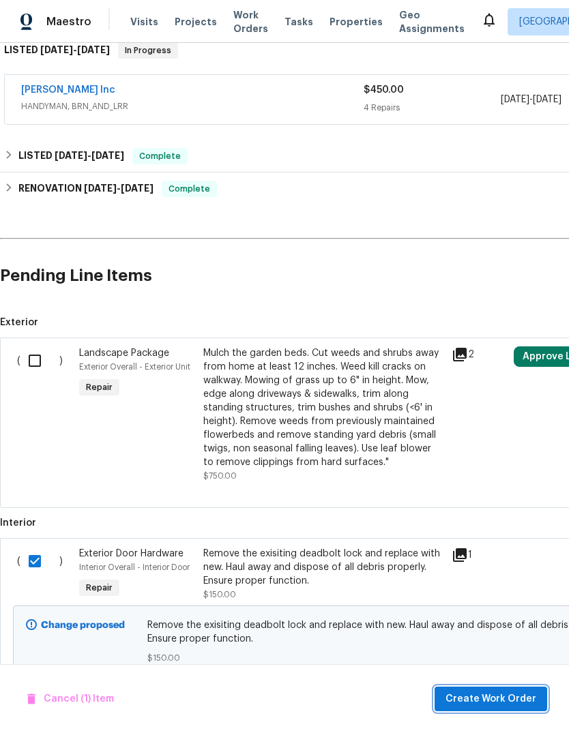
click at [495, 690] on button "Create Work Order" at bounding box center [491, 699] width 113 height 25
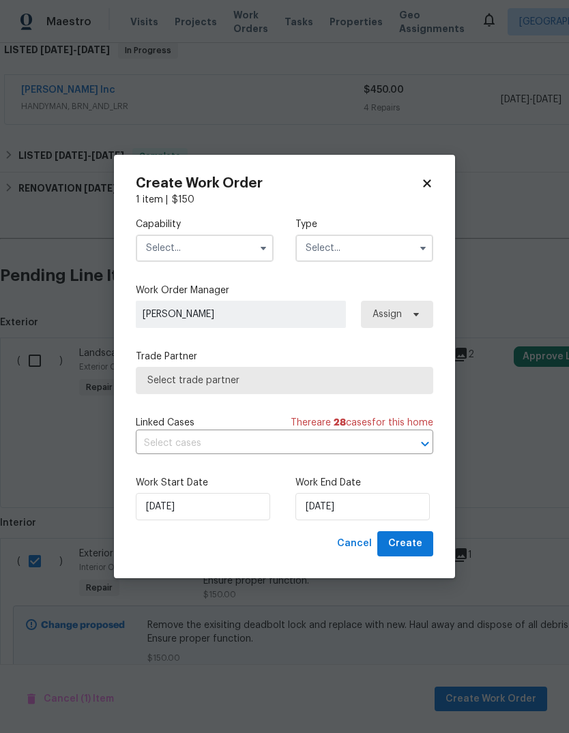
click at [235, 238] on input "text" at bounding box center [205, 248] width 138 height 27
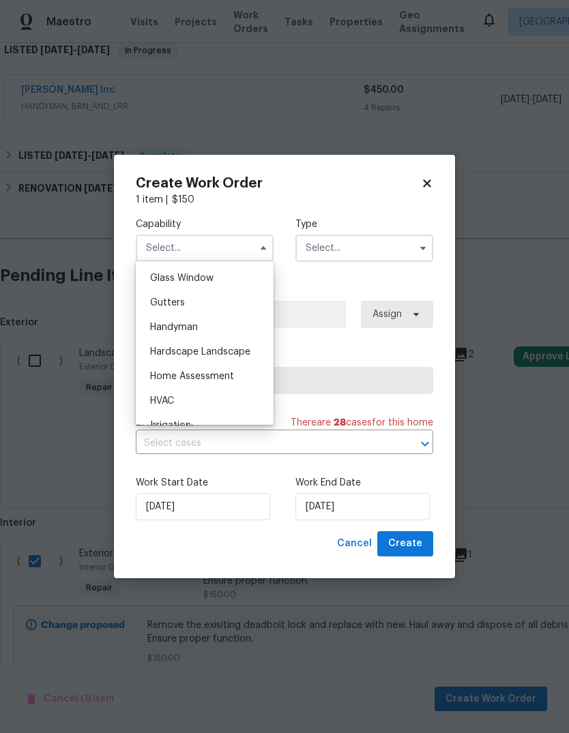
scroll to position [717, 0]
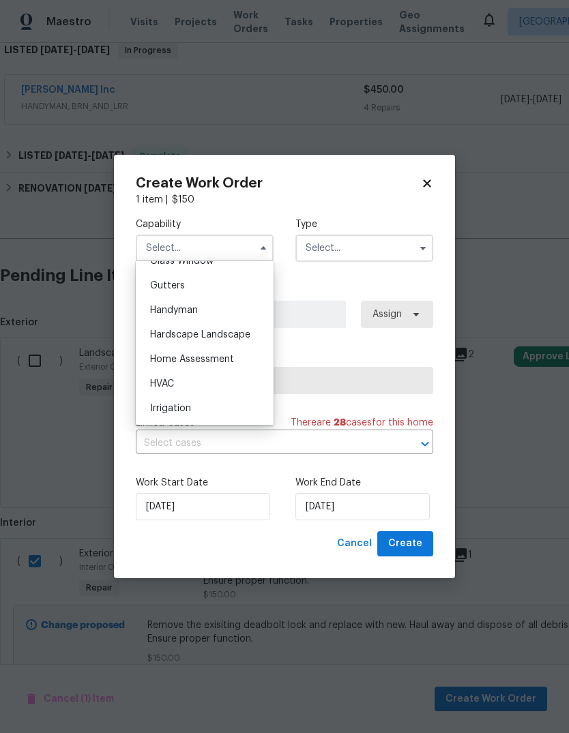
click at [206, 313] on div "Handyman" at bounding box center [204, 310] width 131 height 25
type input "Handyman"
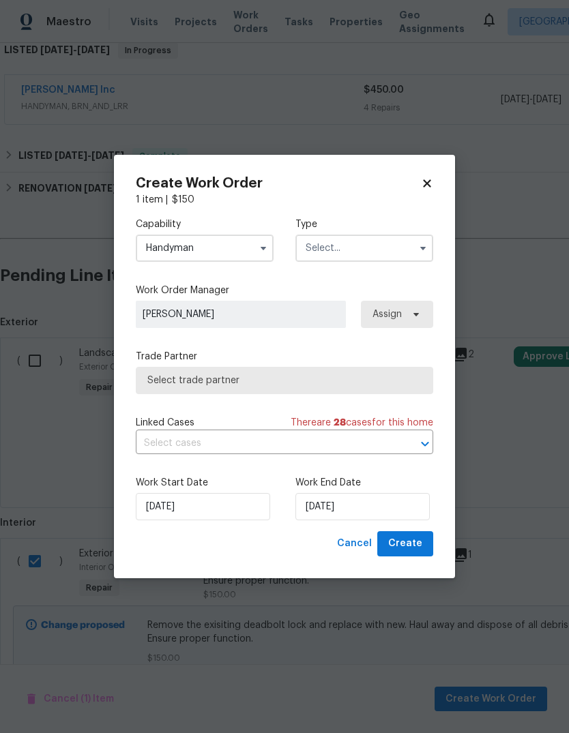
click at [405, 252] on input "text" at bounding box center [364, 248] width 138 height 27
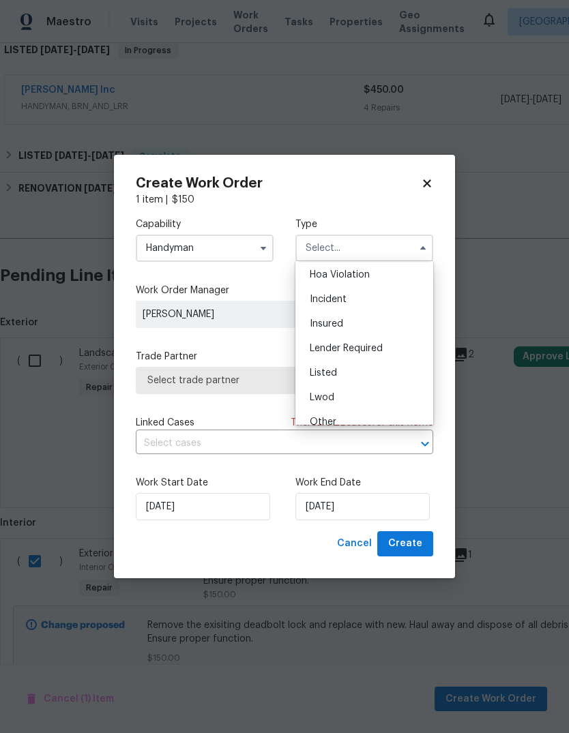
scroll to position [32, 0]
click at [379, 363] on div "Listed" at bounding box center [364, 367] width 131 height 25
type input "Listed"
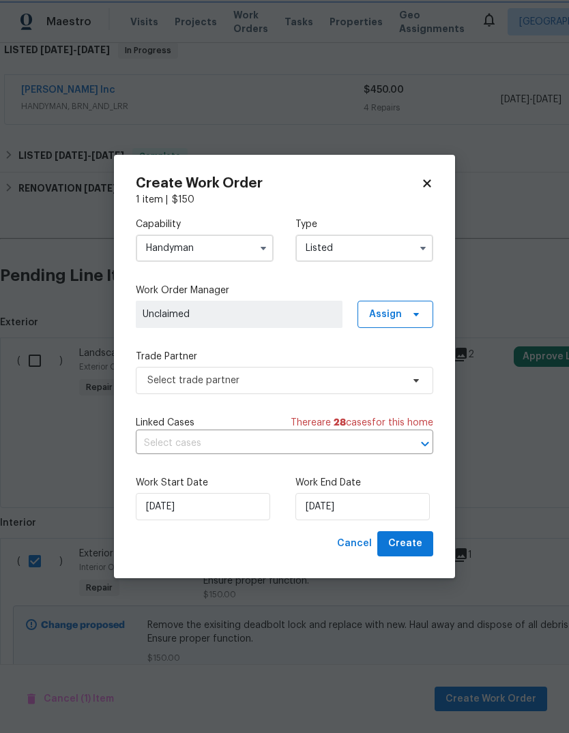
scroll to position [0, 0]
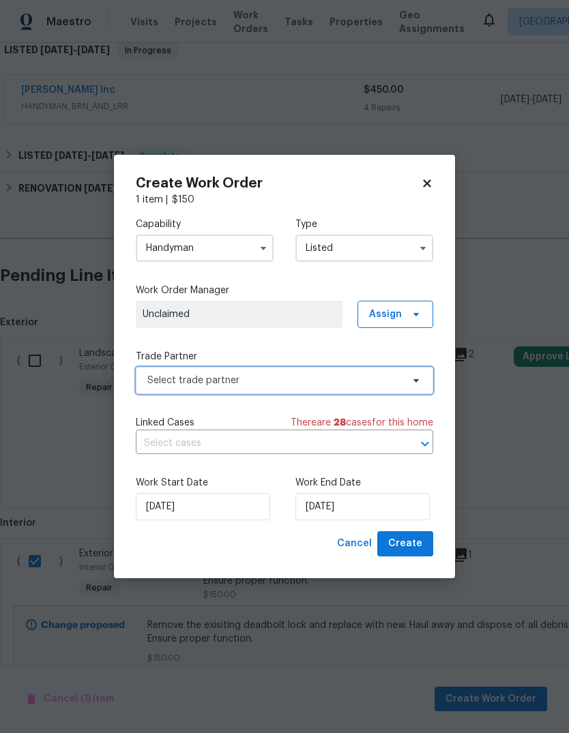
click at [338, 389] on span "Select trade partner" at bounding box center [284, 380] width 297 height 27
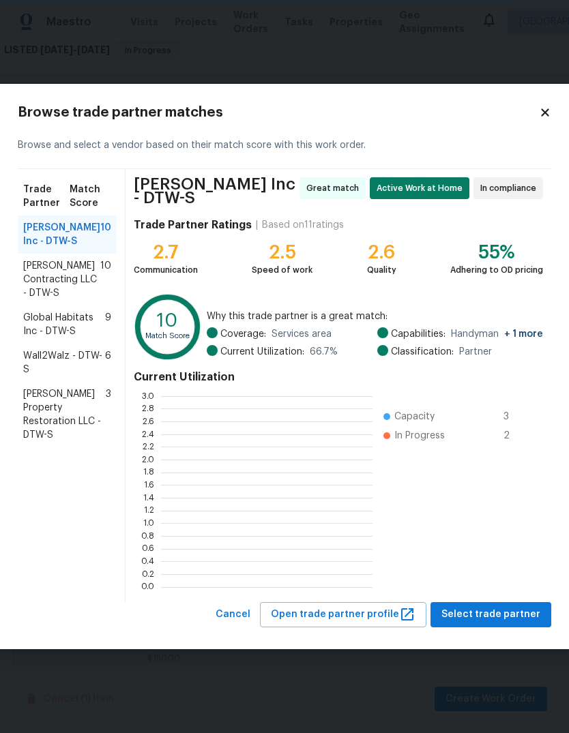
scroll to position [191, 211]
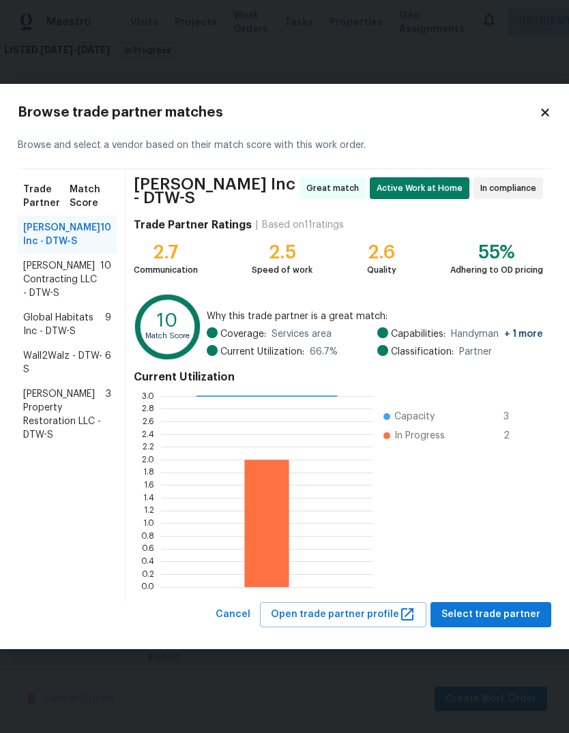
click at [111, 363] on div "Wall2Walz - DTW-S 6" at bounding box center [67, 363] width 99 height 38
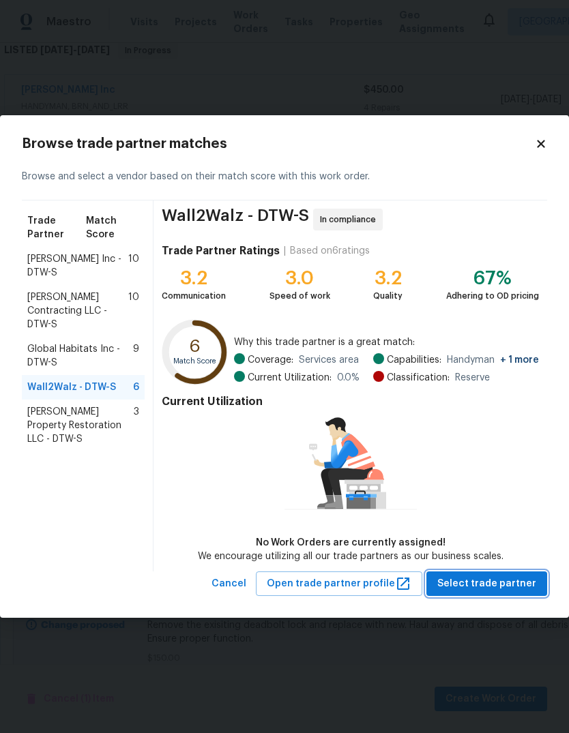
click at [512, 579] on span "Select trade partner" at bounding box center [486, 584] width 99 height 17
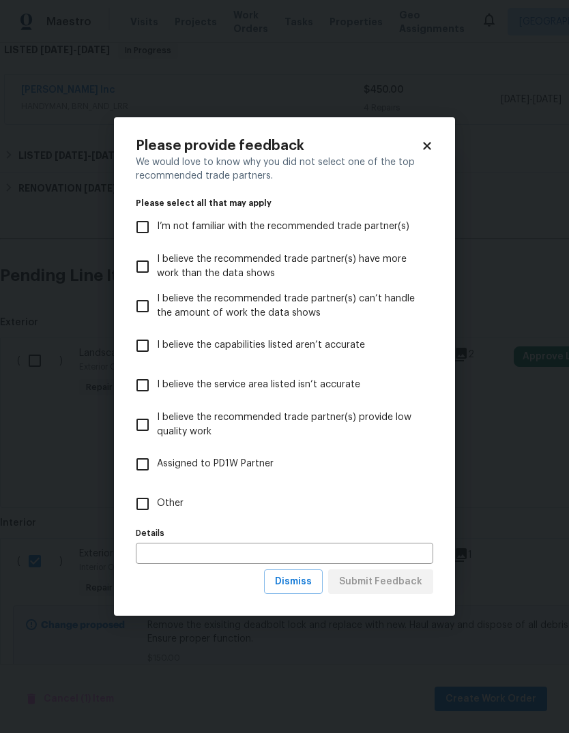
click at [171, 504] on span "Other" at bounding box center [170, 504] width 27 height 14
click at [157, 504] on input "Other" at bounding box center [142, 504] width 29 height 29
checkbox input "true"
click at [402, 585] on span "Submit Feedback" at bounding box center [380, 582] width 83 height 17
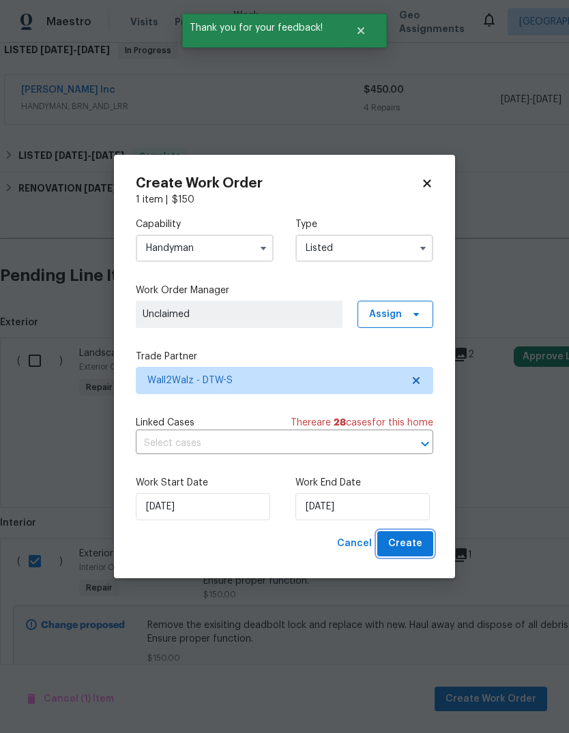
click at [413, 550] on span "Create" at bounding box center [405, 544] width 34 height 17
checkbox input "false"
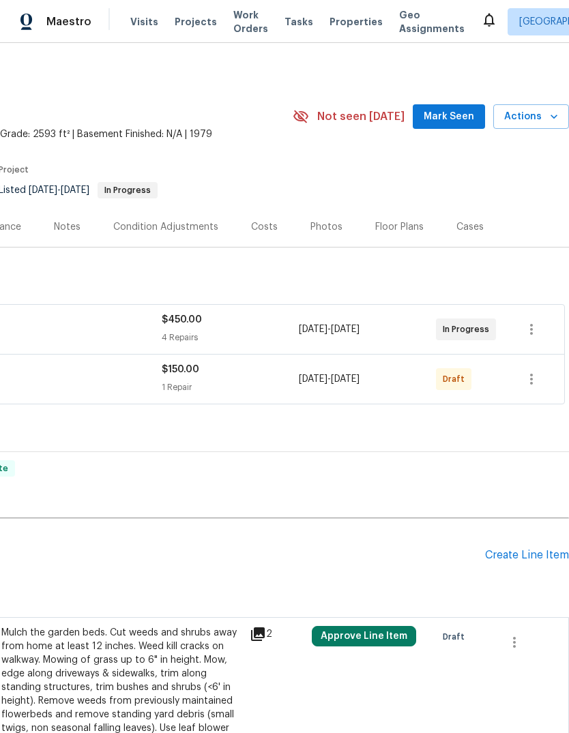
scroll to position [0, 202]
click at [538, 391] on button "button" at bounding box center [531, 379] width 33 height 33
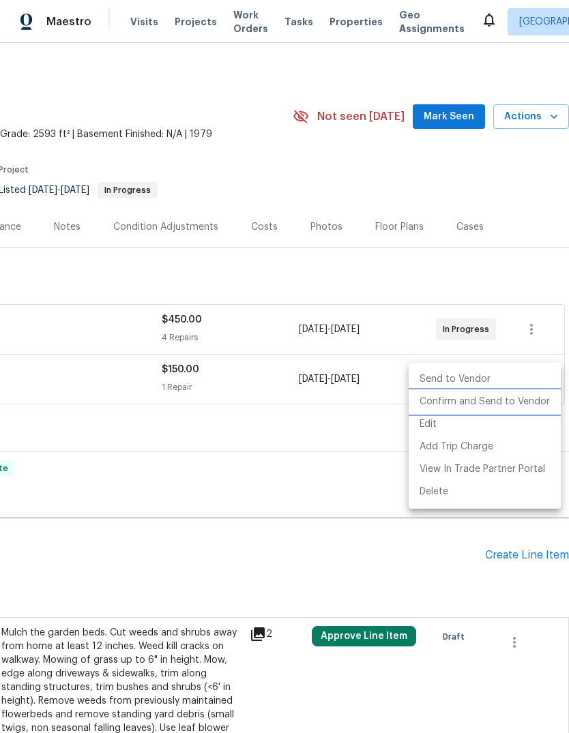
click at [523, 409] on li "Confirm and Send to Vendor" at bounding box center [485, 402] width 152 height 23
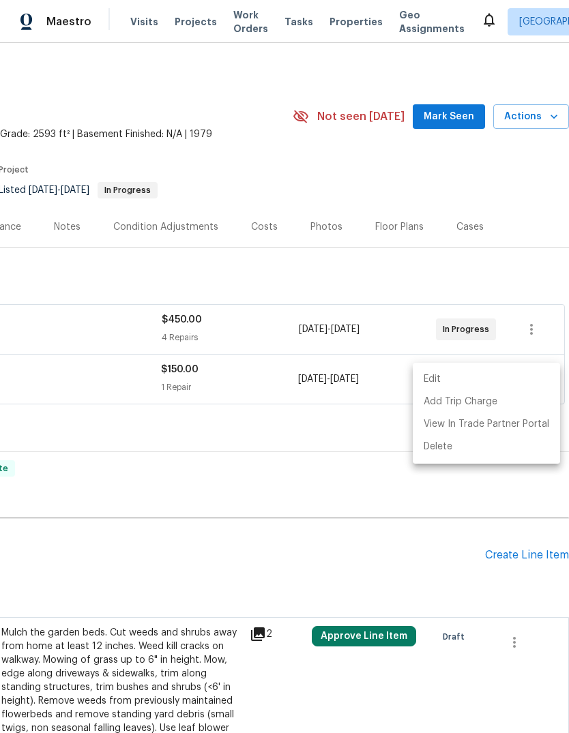
click at [273, 447] on div at bounding box center [284, 366] width 569 height 733
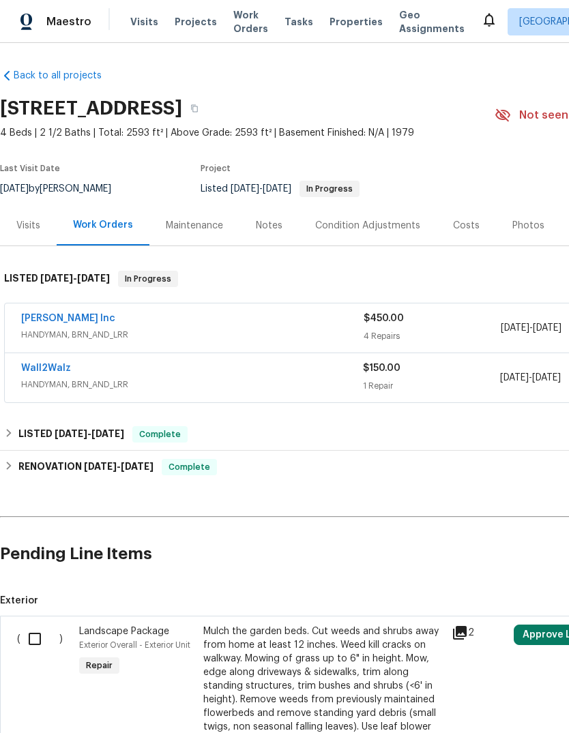
scroll to position [1, 0]
click at [76, 371] on div "Wall2Walz" at bounding box center [192, 370] width 342 height 16
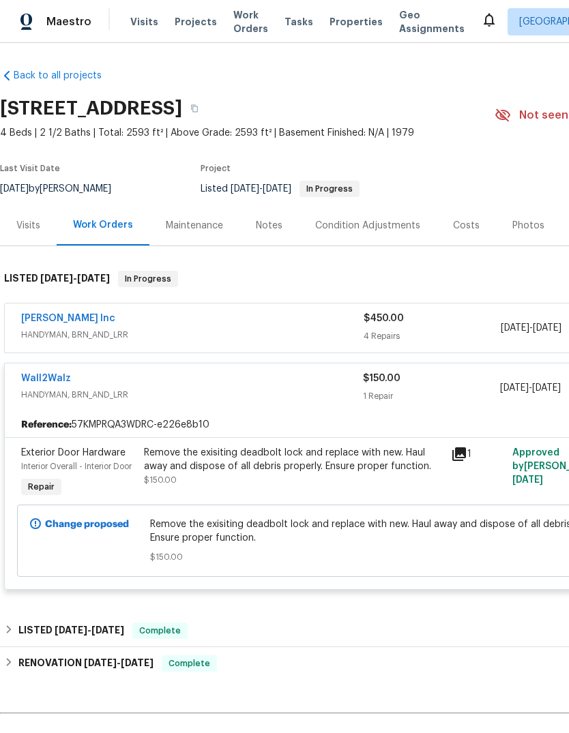
click at [80, 381] on div "Wall2Walz" at bounding box center [192, 380] width 342 height 16
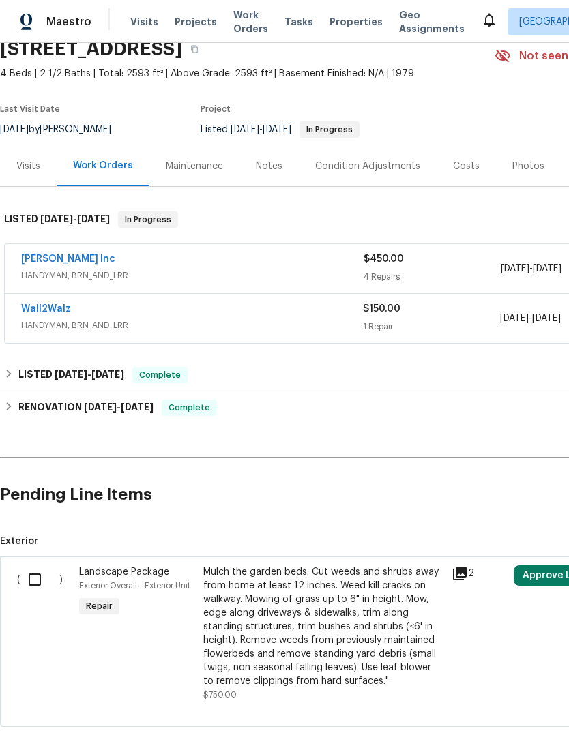
scroll to position [61, 0]
click at [47, 312] on link "Wall2Walz" at bounding box center [46, 309] width 50 height 10
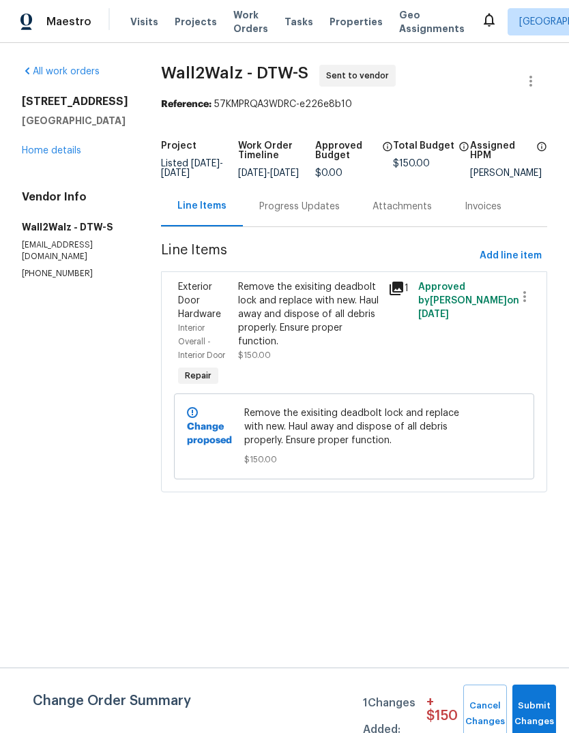
click at [307, 203] on div "Progress Updates" at bounding box center [299, 206] width 113 height 40
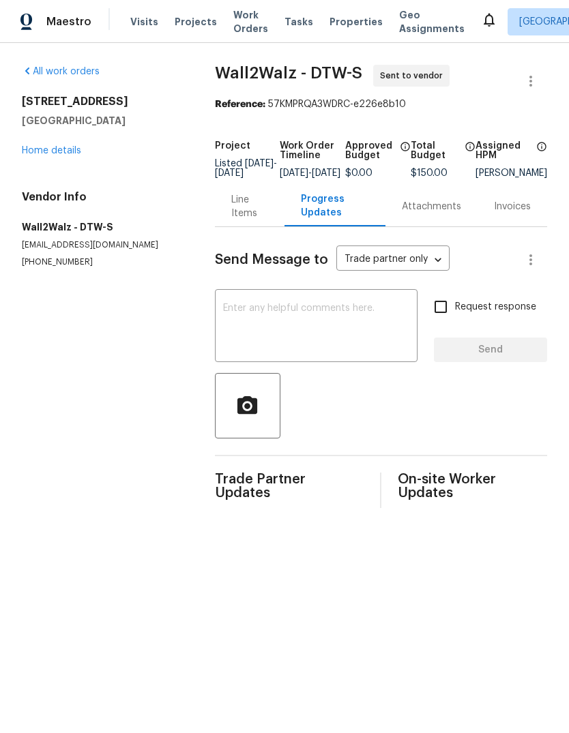
click at [320, 317] on textarea at bounding box center [316, 328] width 186 height 48
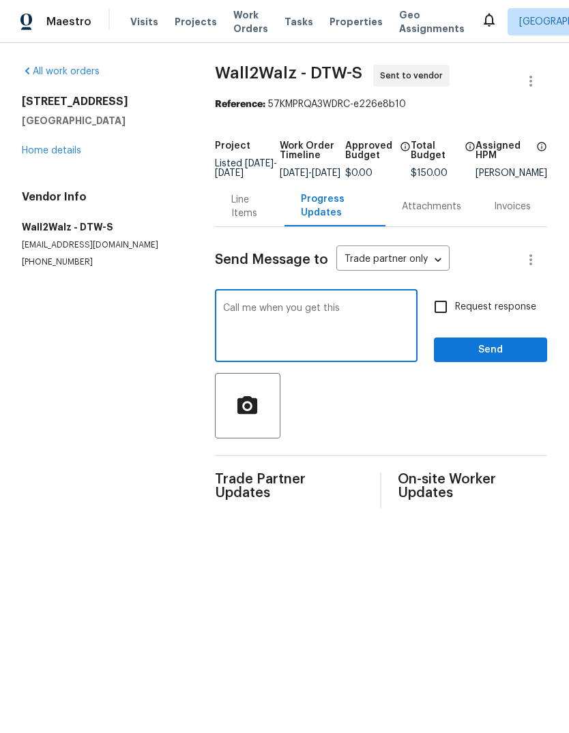
type textarea "Call me when you get this"
click at [506, 314] on span "Request response" at bounding box center [495, 307] width 81 height 14
click at [455, 318] on input "Request response" at bounding box center [440, 307] width 29 height 29
checkbox input "true"
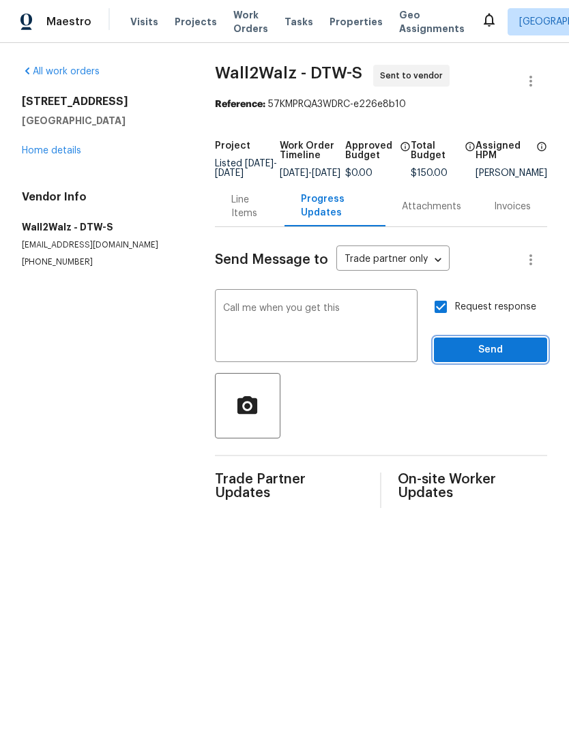
click at [502, 353] on span "Send" at bounding box center [490, 350] width 91 height 17
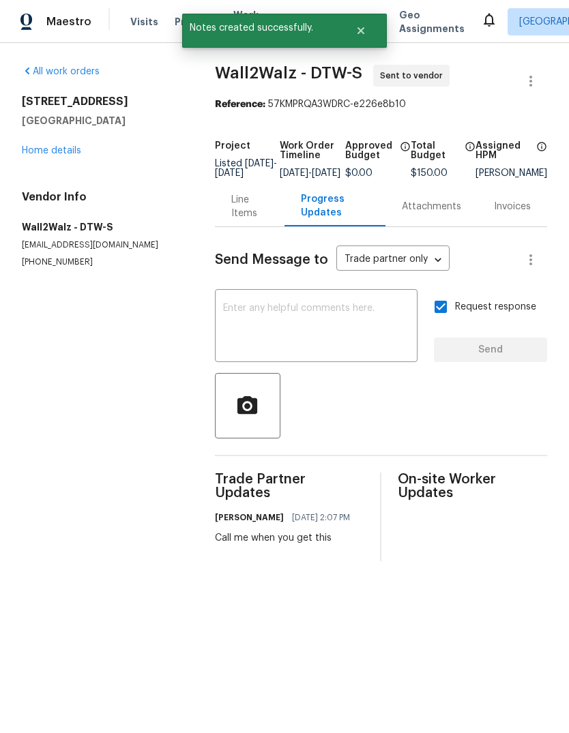
click at [60, 166] on div "All work orders [STREET_ADDRESS] Home details Vendor Info Wall2Walz - DTW-S [EM…" at bounding box center [102, 166] width 160 height 203
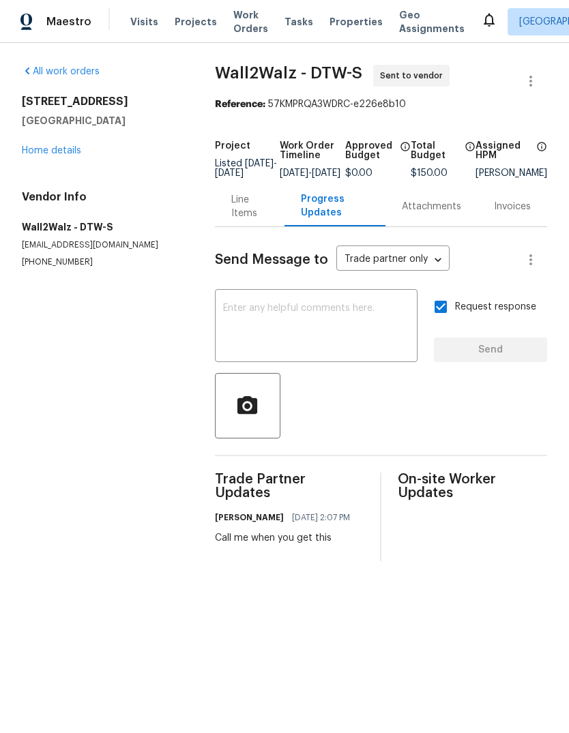
click at [55, 151] on link "Home details" at bounding box center [51, 151] width 59 height 10
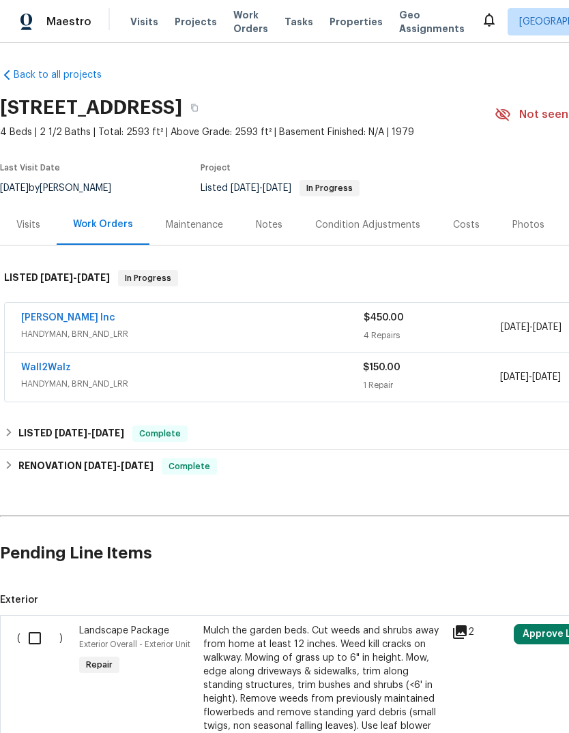
scroll to position [2, 0]
